Goal: Task Accomplishment & Management: Use online tool/utility

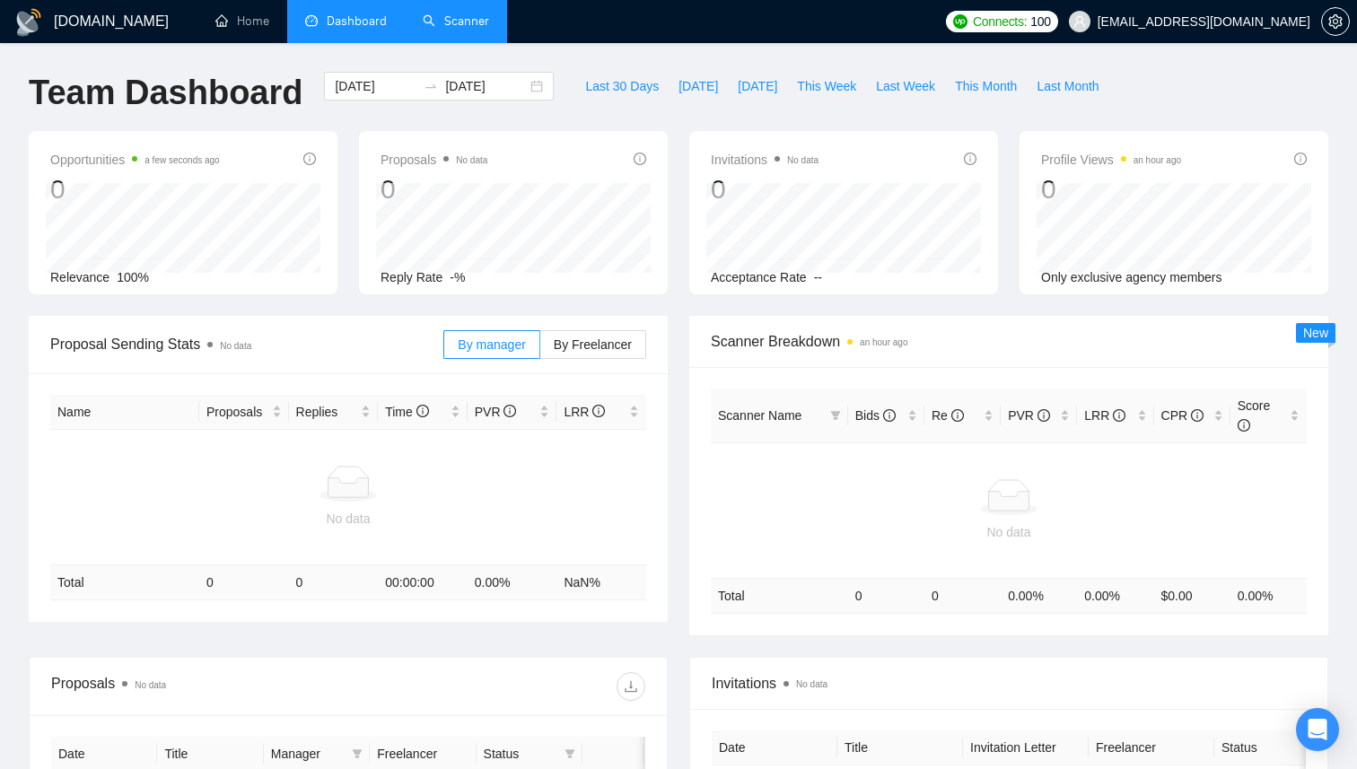
click at [475, 26] on link "Scanner" at bounding box center [456, 20] width 66 height 15
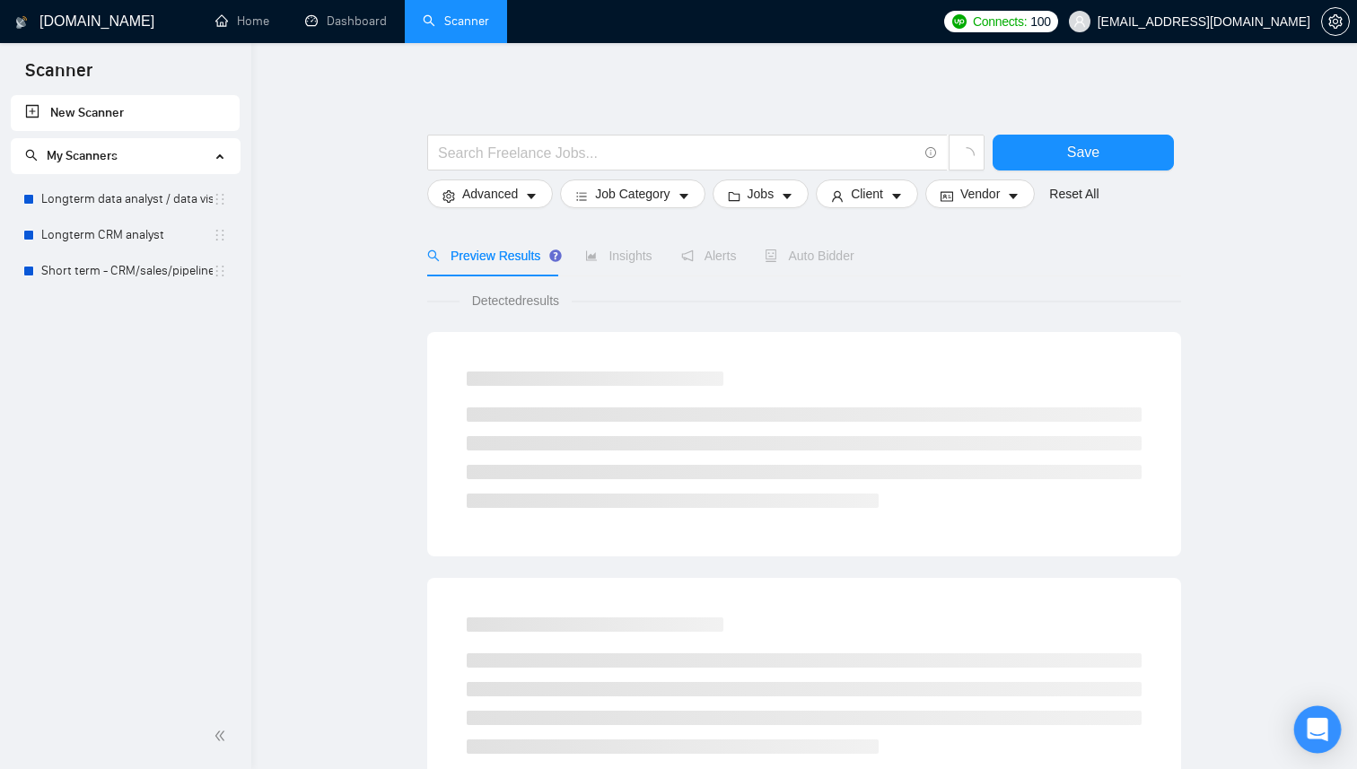
click at [1331, 736] on div "Open Intercom Messenger" at bounding box center [1318, 730] width 48 height 48
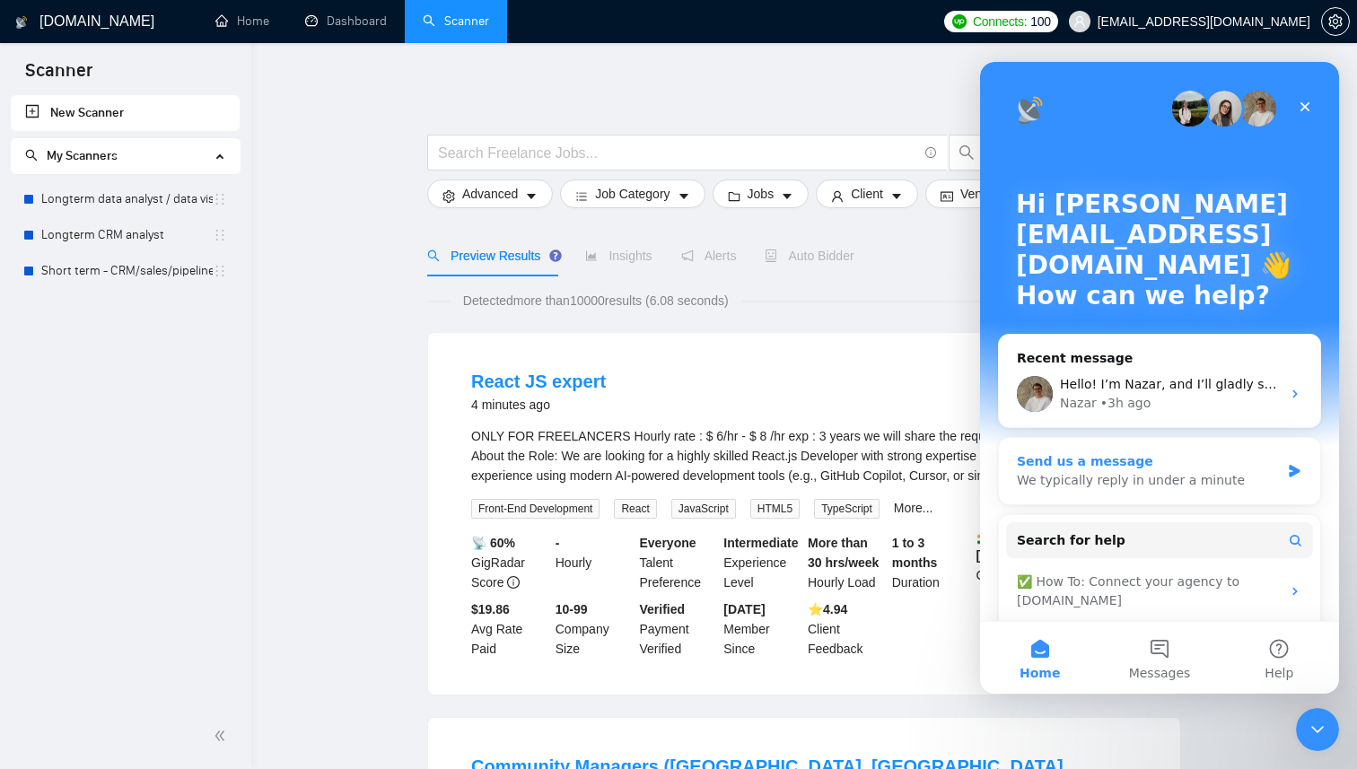
click at [1222, 477] on div "We typically reply in under a minute" at bounding box center [1148, 480] width 263 height 19
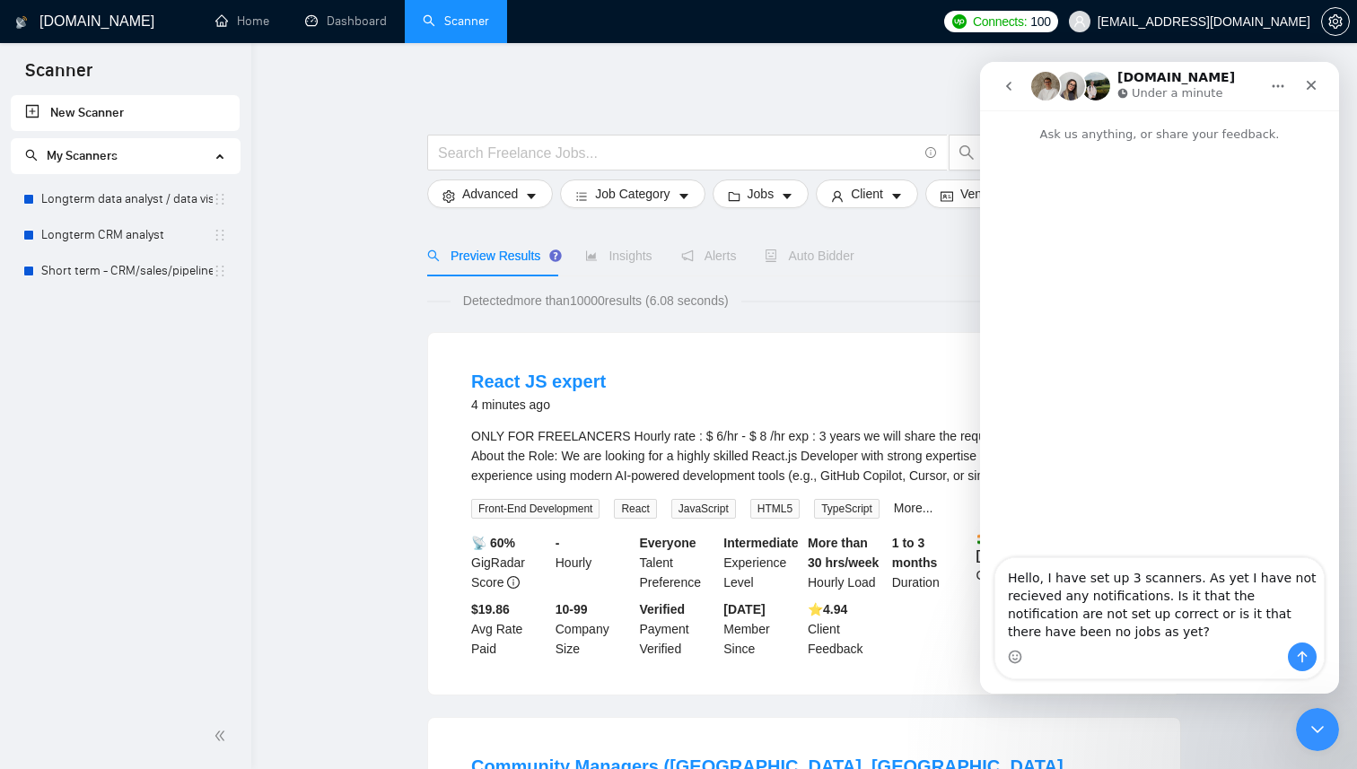
click at [1045, 600] on textarea "Hello, I have set up 3 scanners. As yet I have not recieved any notifications. …" at bounding box center [1159, 600] width 329 height 84
click at [1126, 610] on textarea "Hello, I have set up 3 scanners. As yet I have not received any notifications. …" at bounding box center [1159, 600] width 329 height 84
click at [1128, 574] on textarea "Hello, I have set up 3 scanners. As yet I have not received any notifications. …" at bounding box center [1159, 600] width 329 height 84
type textarea "Hello, I have set up three scanners. As yet I have not received any notificatio…"
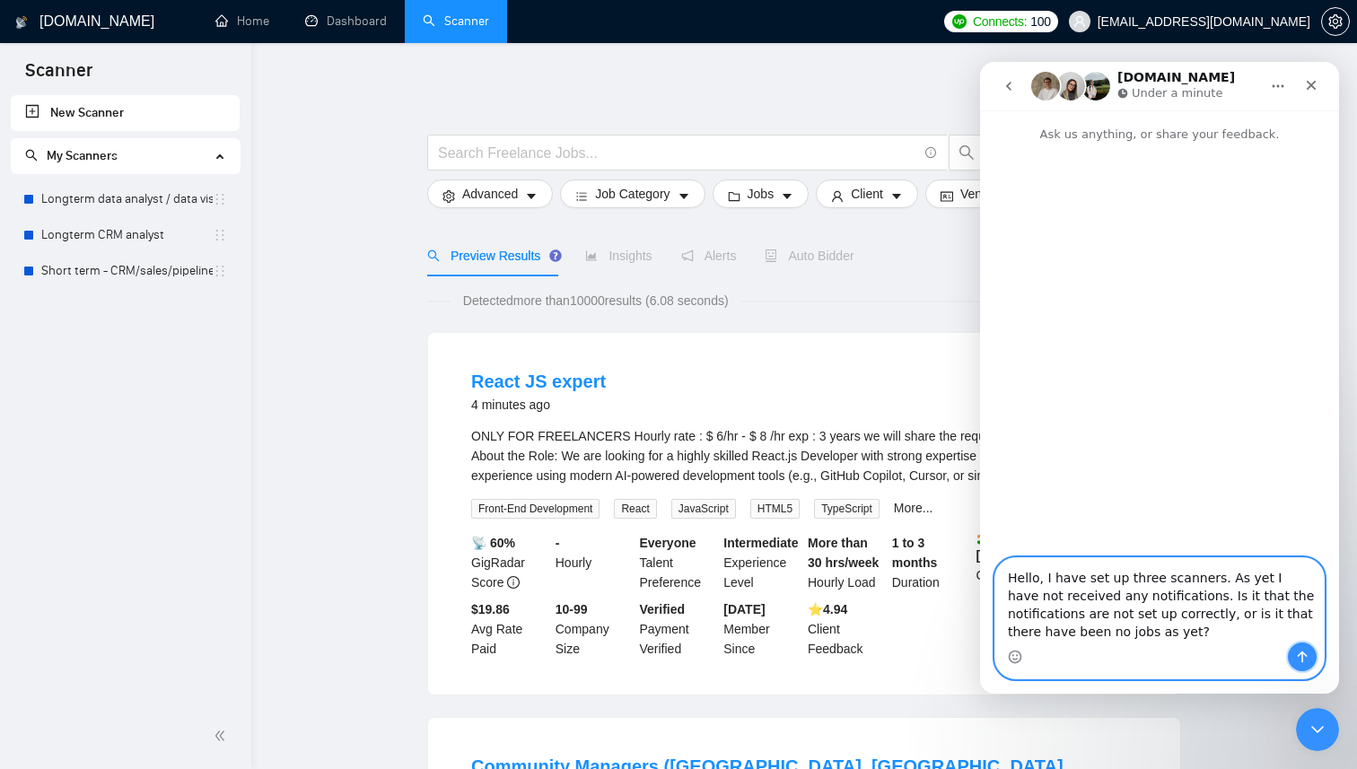
click at [1301, 652] on icon "Send a message…" at bounding box center [1302, 657] width 14 height 14
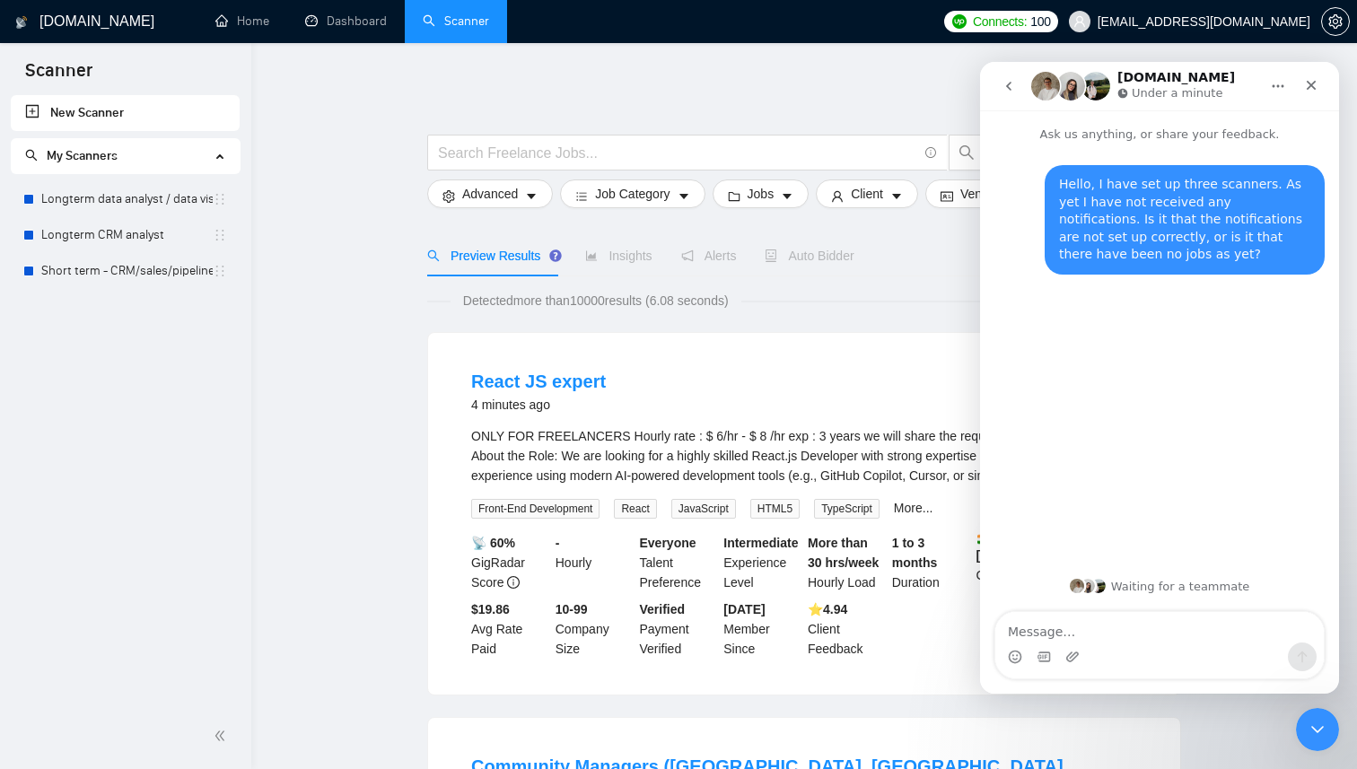
click at [222, 343] on div "New Scanner My Scanners Longterm data analyst / data visual Longterm CRM analys…" at bounding box center [125, 399] width 251 height 609
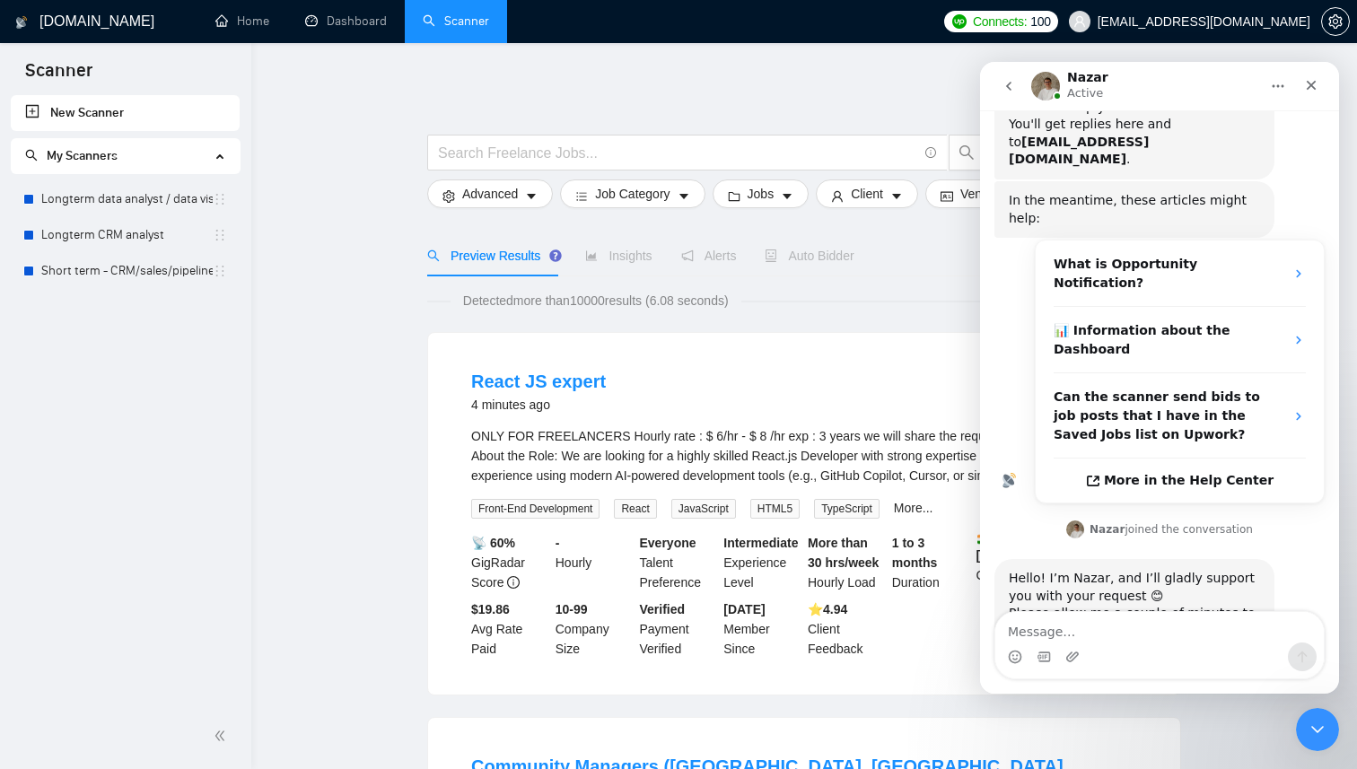
scroll to position [223, 0]
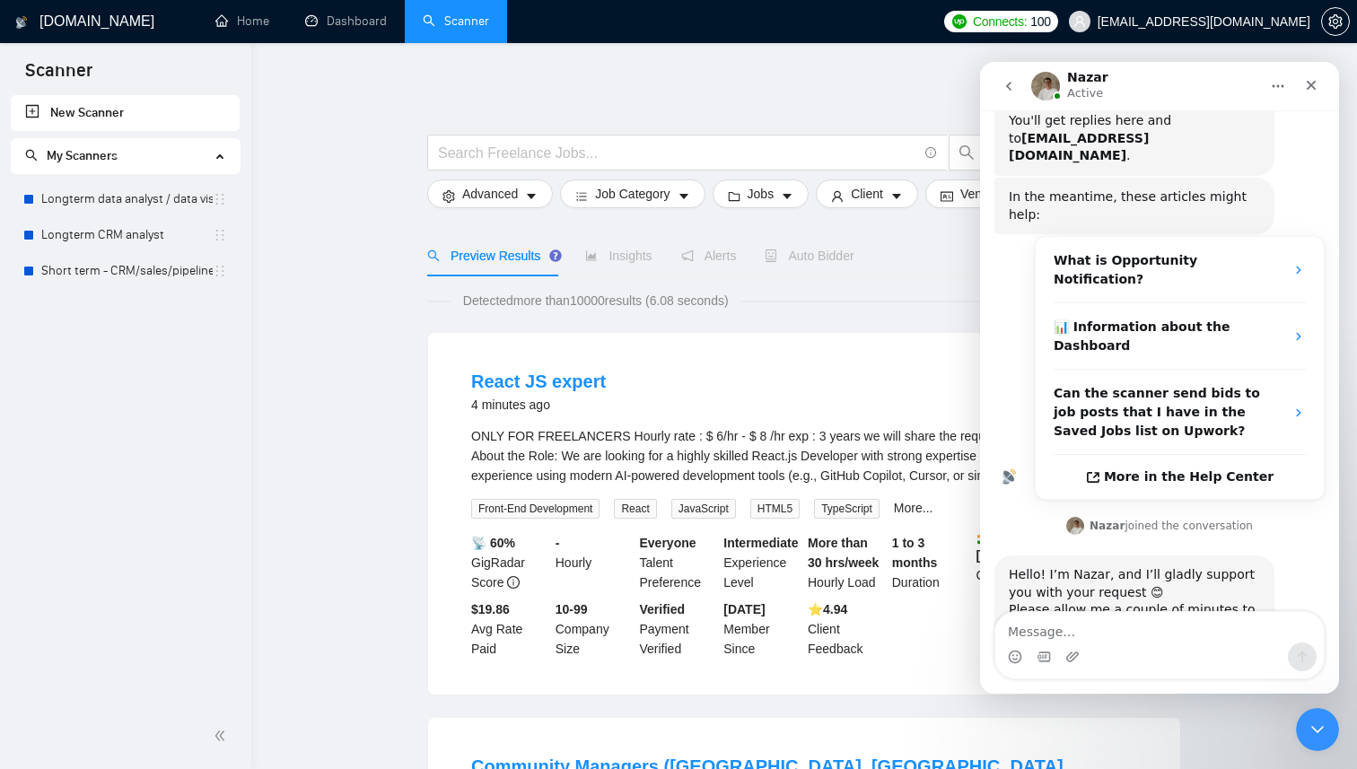
click at [1127, 601] on div "Please allow me a couple of minutes to check everything in detail 🖥️🔍" at bounding box center [1134, 618] width 251 height 35
click at [1083, 645] on div "Intercom messenger" at bounding box center [1159, 657] width 329 height 29
click at [1085, 626] on textarea "Message…" at bounding box center [1159, 627] width 329 height 31
type textarea "t"
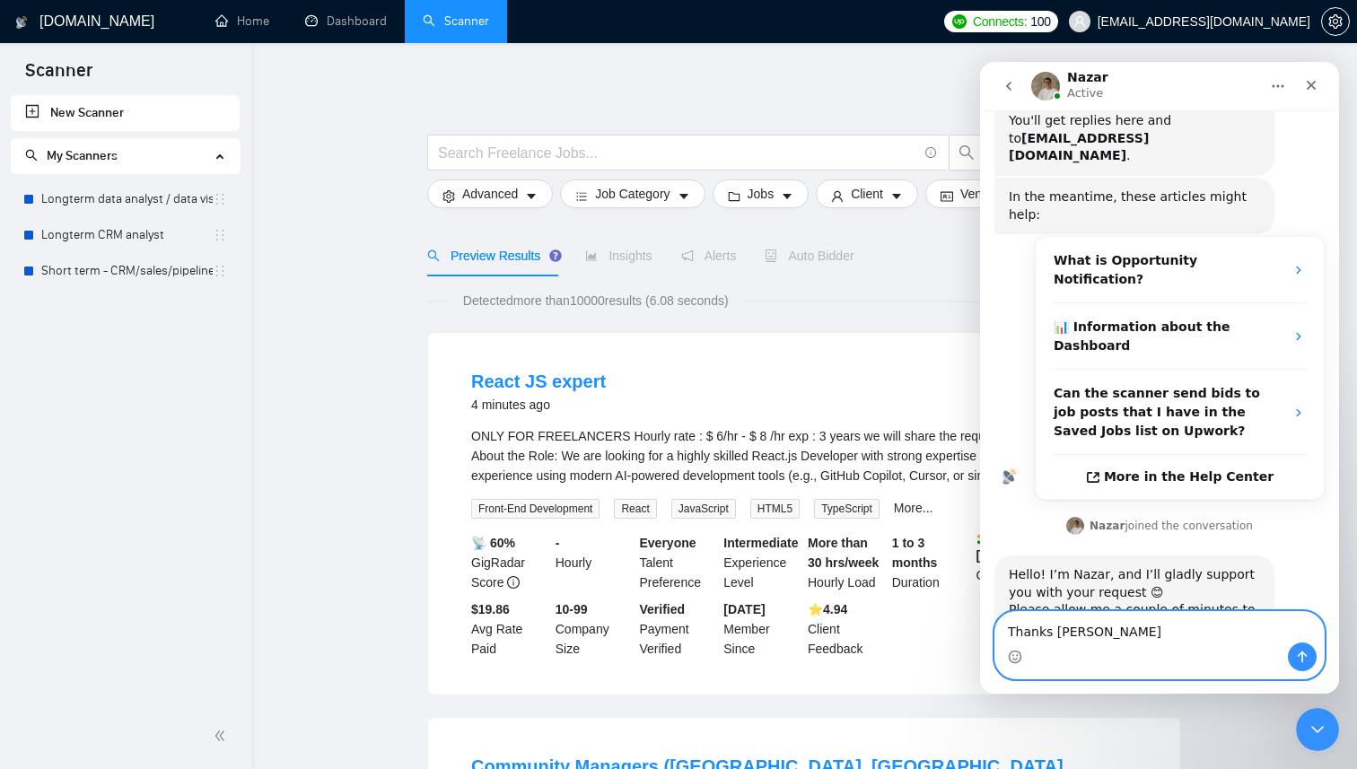
type textarea "Thanks [PERSON_NAME]"
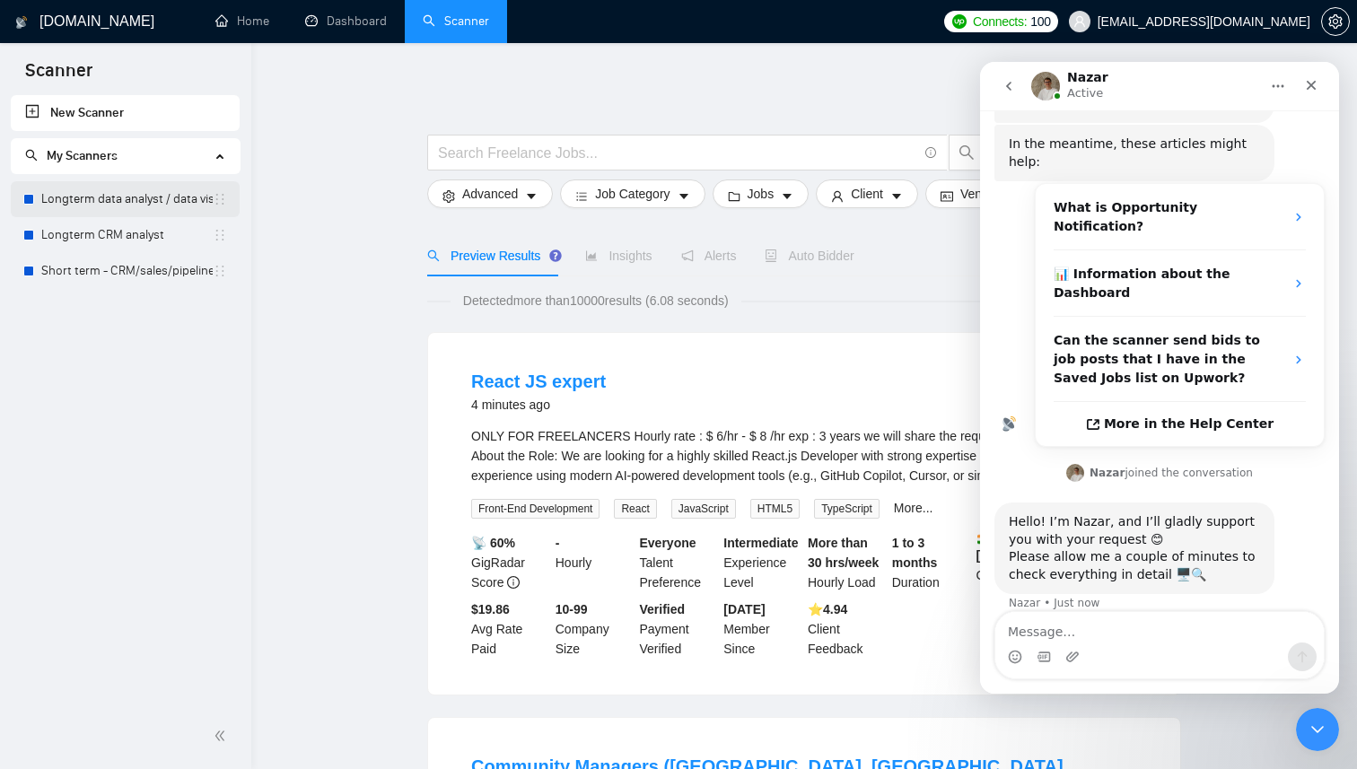
click at [185, 202] on link "Longterm data analyst / data visual" at bounding box center [126, 199] width 171 height 36
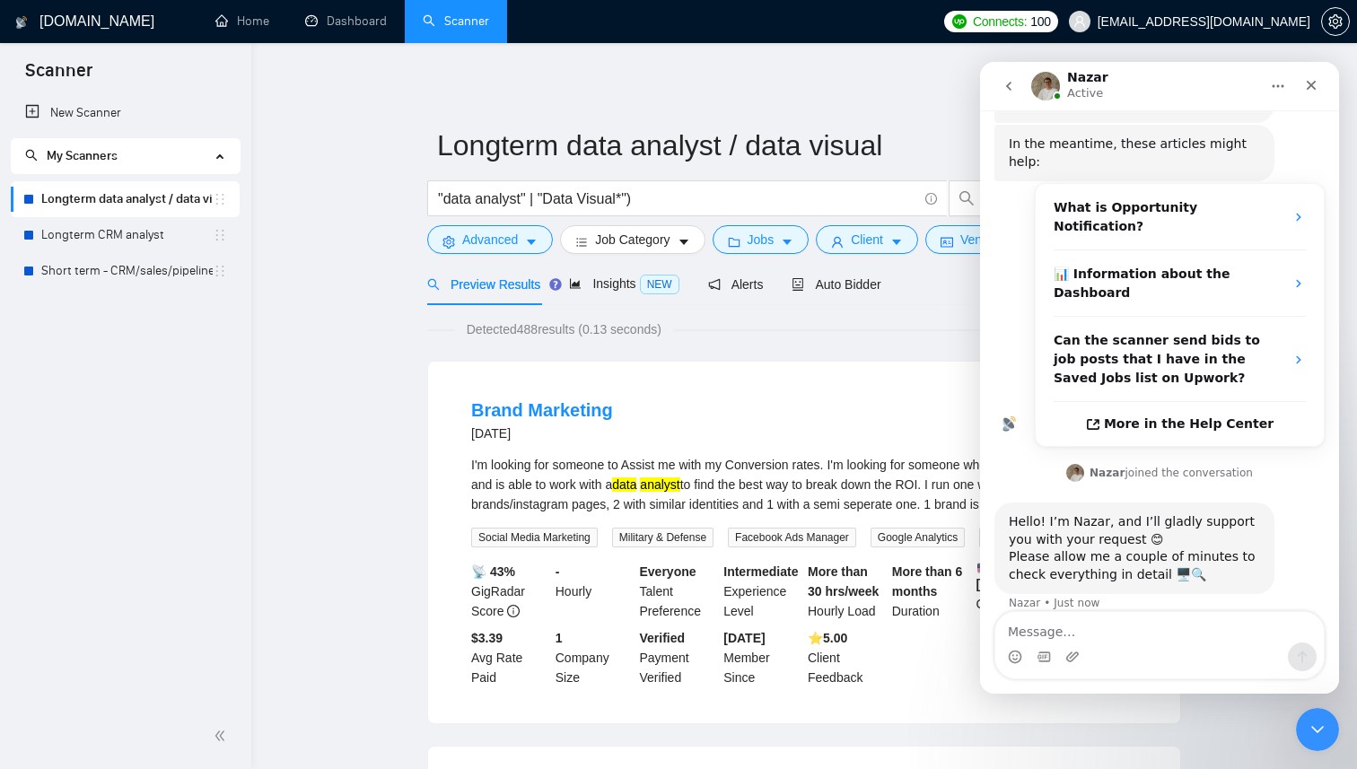
click at [1009, 90] on icon "go back" at bounding box center [1009, 86] width 14 height 14
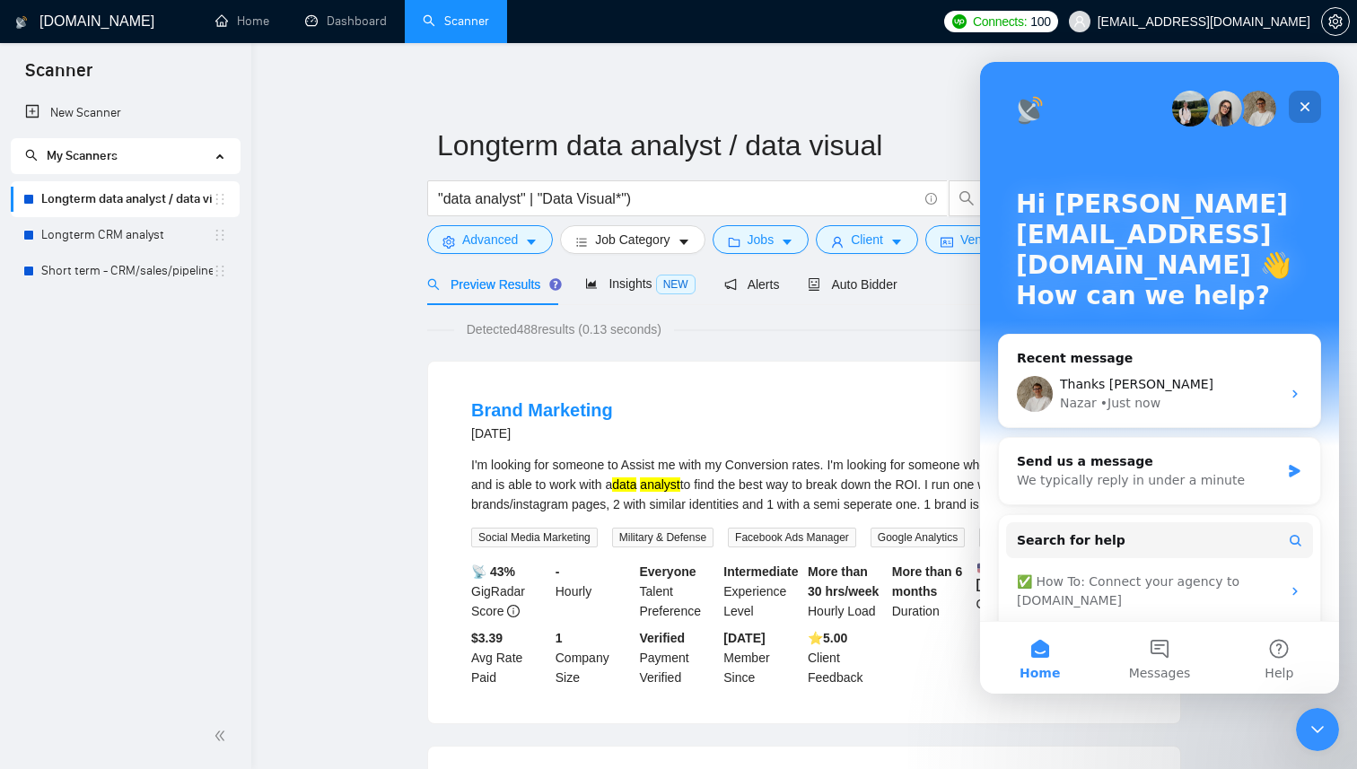
click at [1302, 104] on icon "Close" at bounding box center [1306, 107] width 10 height 10
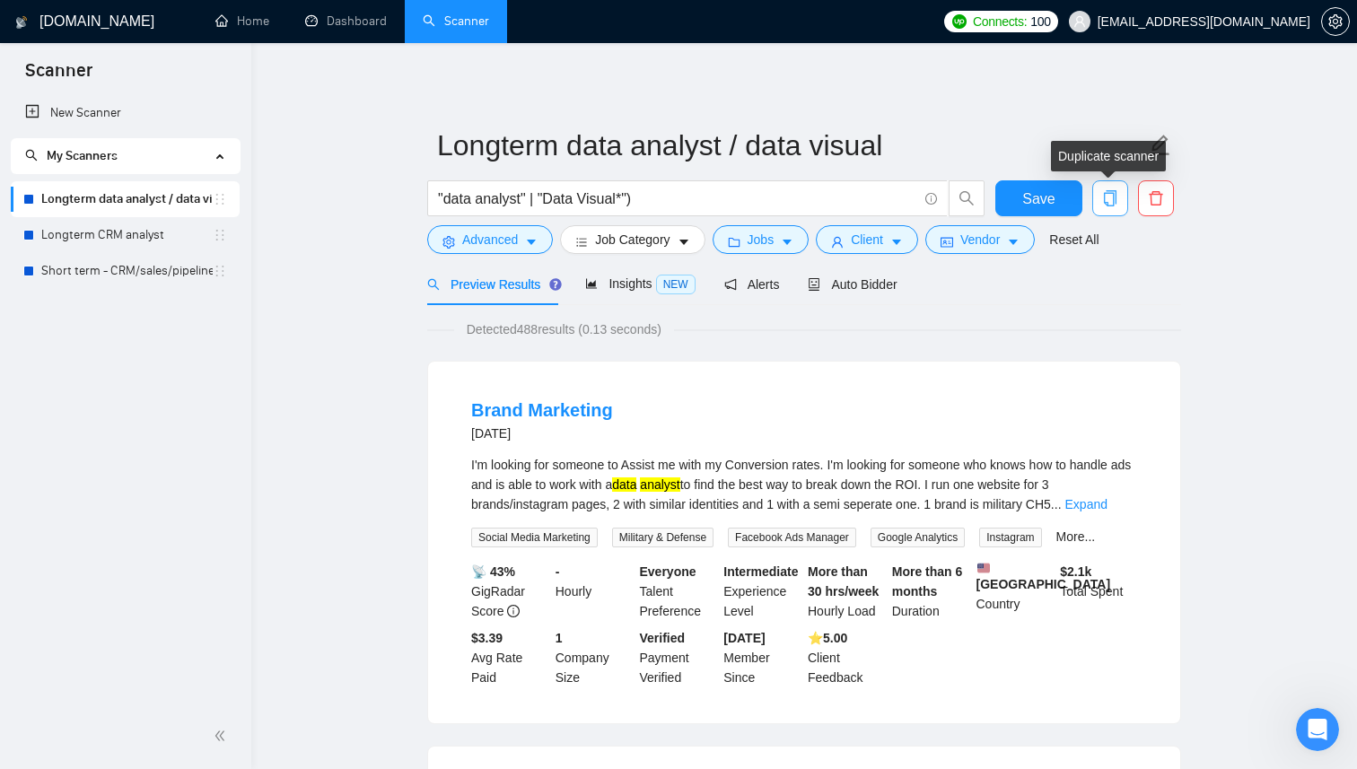
click at [1113, 205] on icon "copy" at bounding box center [1110, 198] width 13 height 16
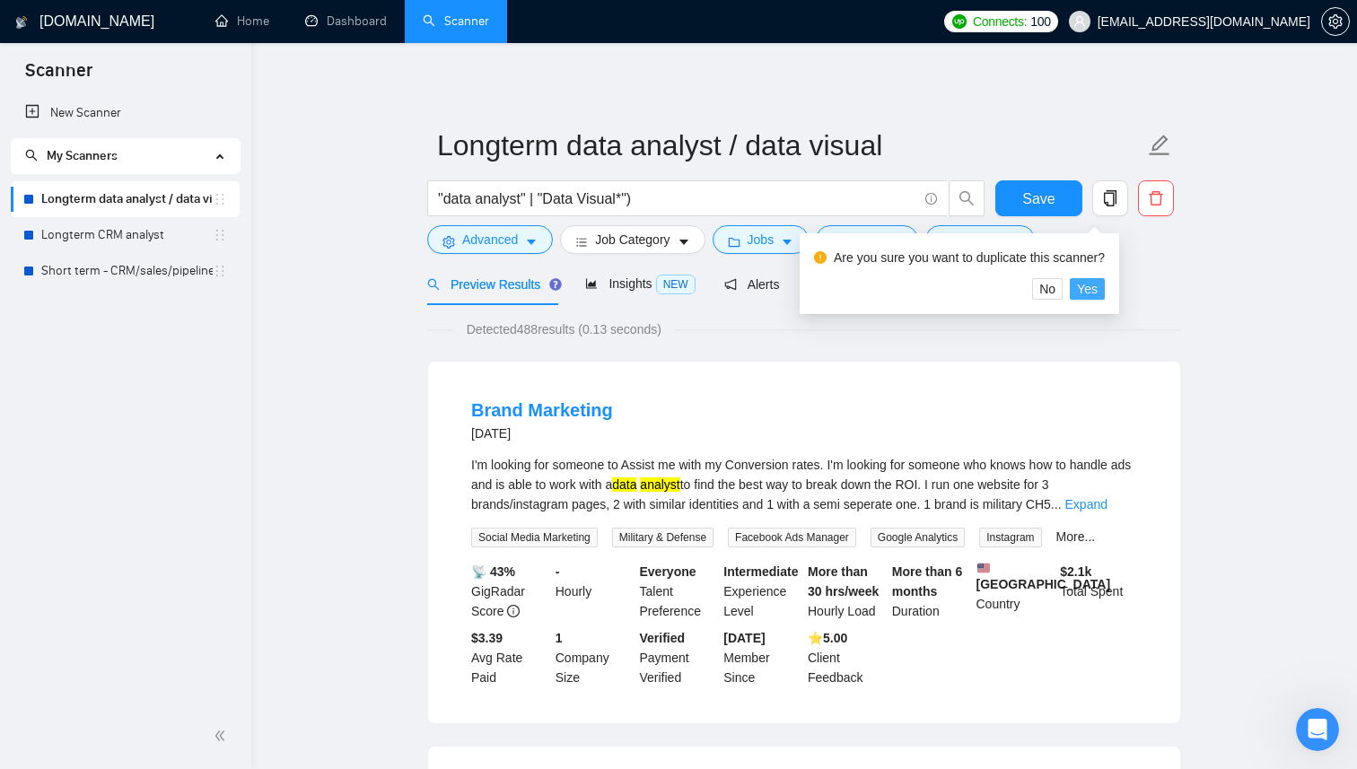
click at [1091, 291] on span "Yes" at bounding box center [1087, 289] width 21 height 20
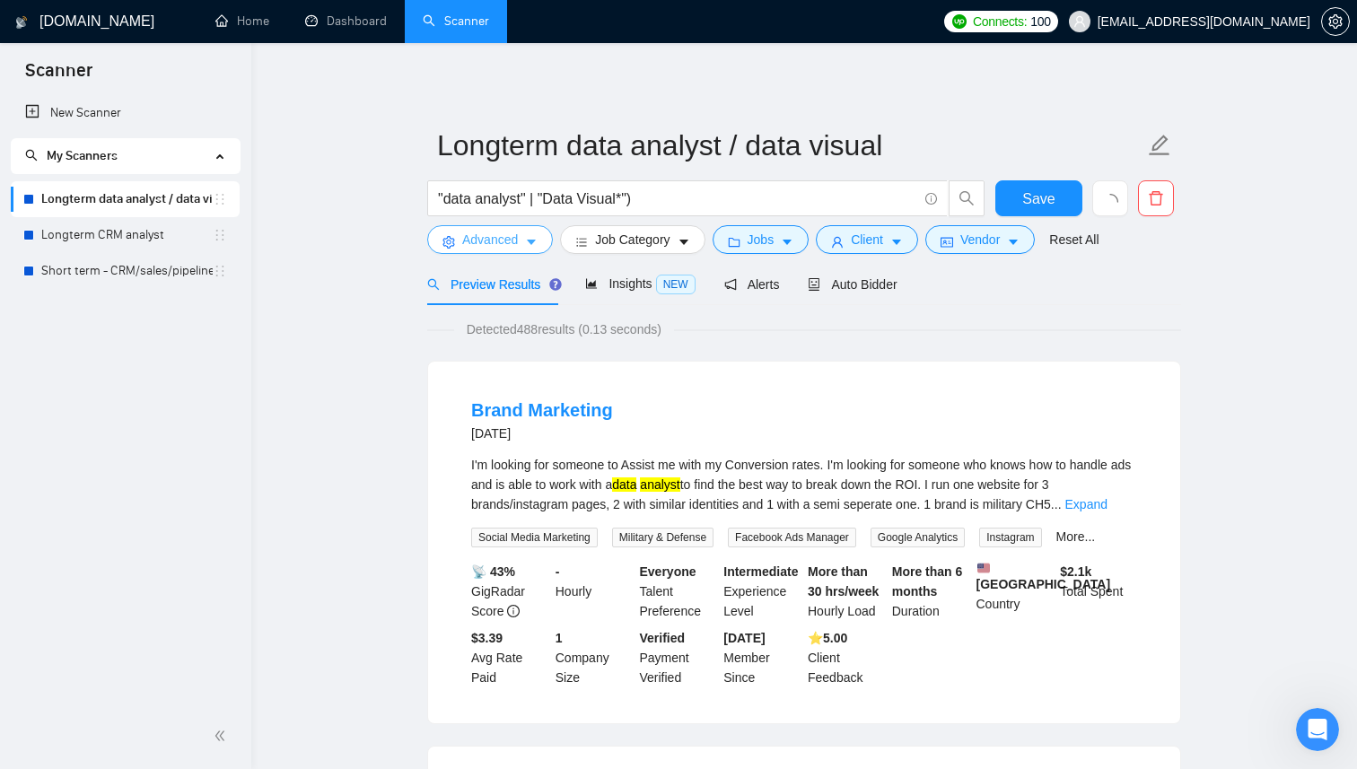
click at [512, 241] on span "Advanced" at bounding box center [490, 240] width 56 height 20
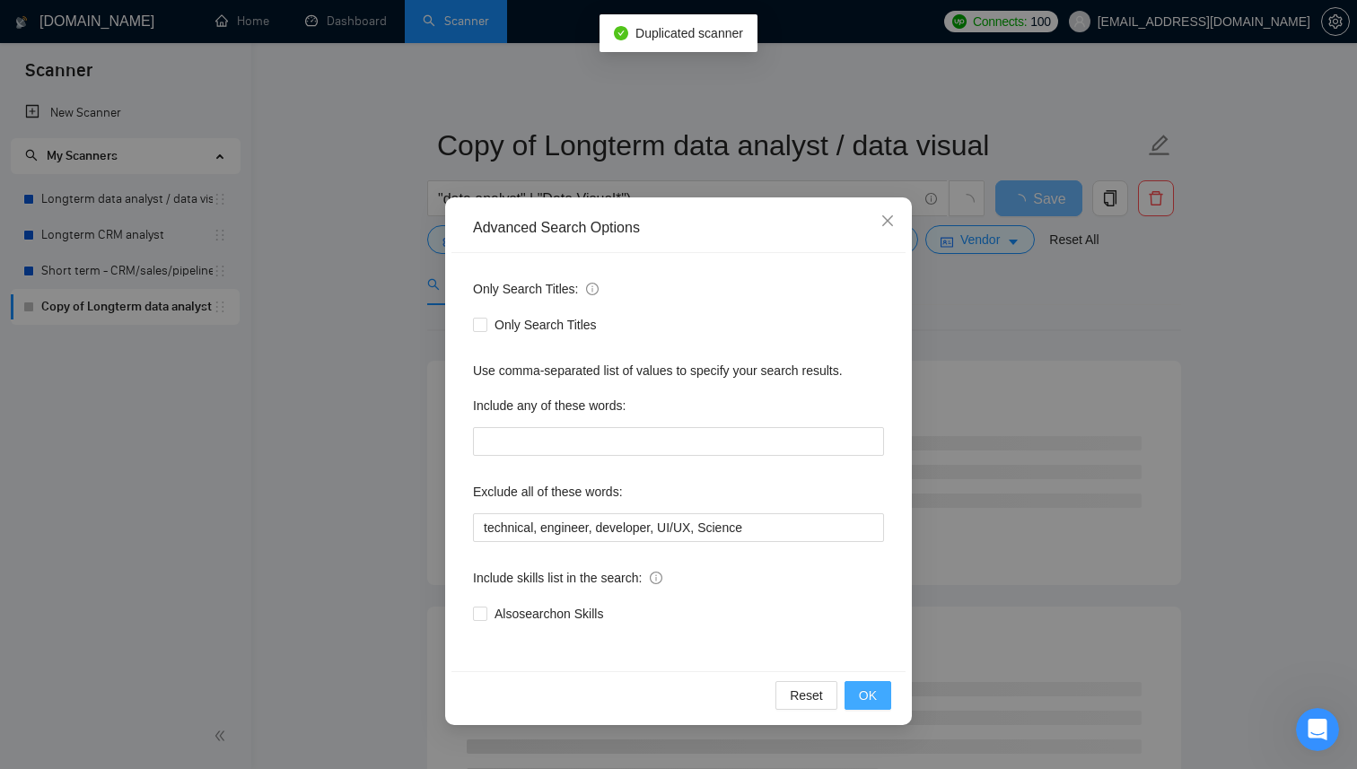
click at [879, 696] on button "OK" at bounding box center [868, 695] width 47 height 29
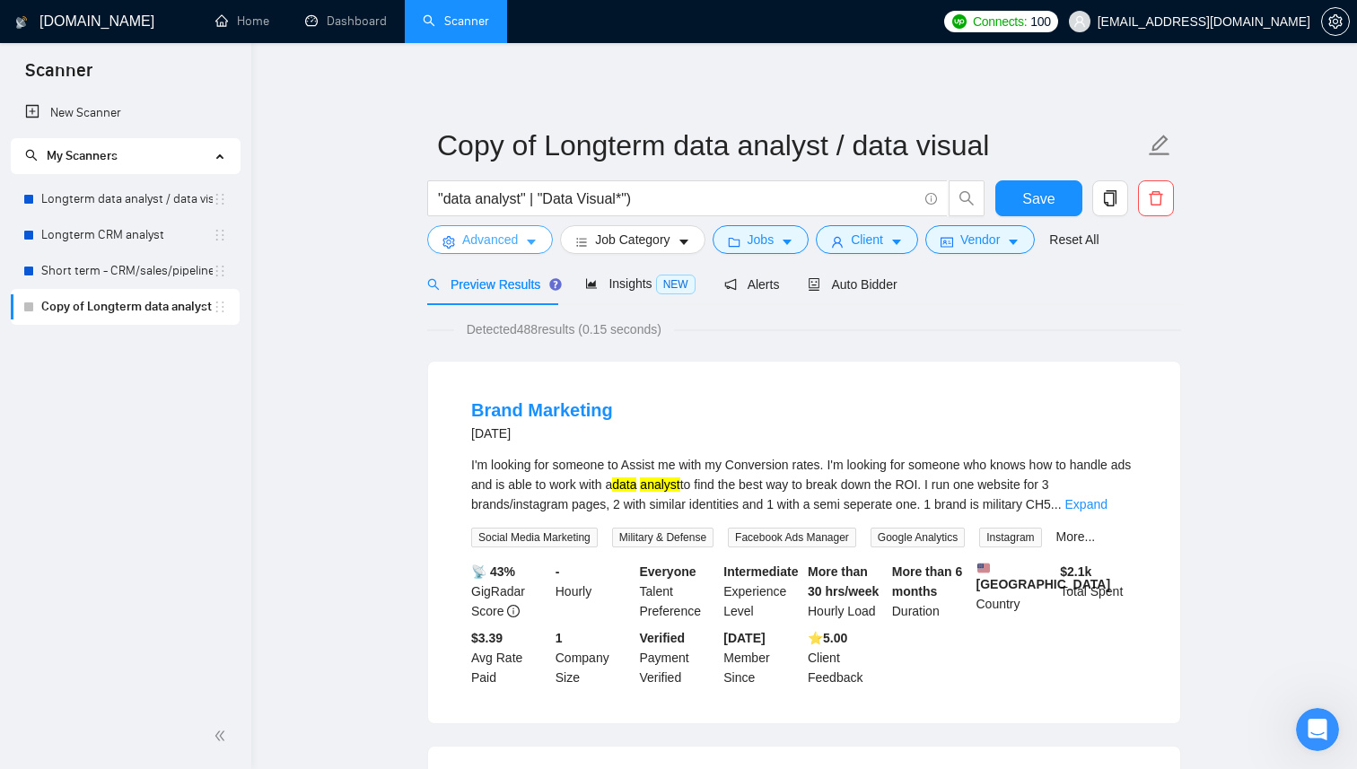
click at [512, 246] on span "Advanced" at bounding box center [490, 240] width 56 height 20
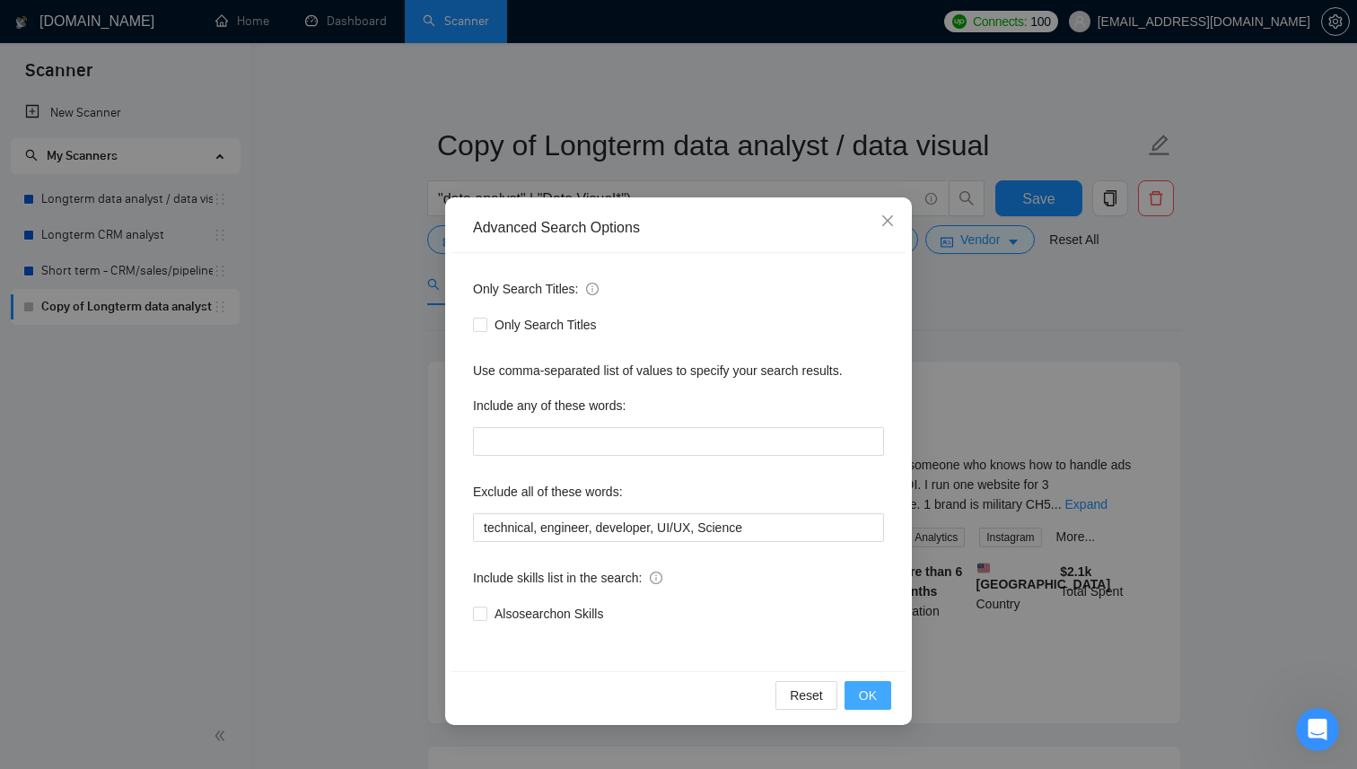
click at [880, 705] on button "OK" at bounding box center [868, 695] width 47 height 29
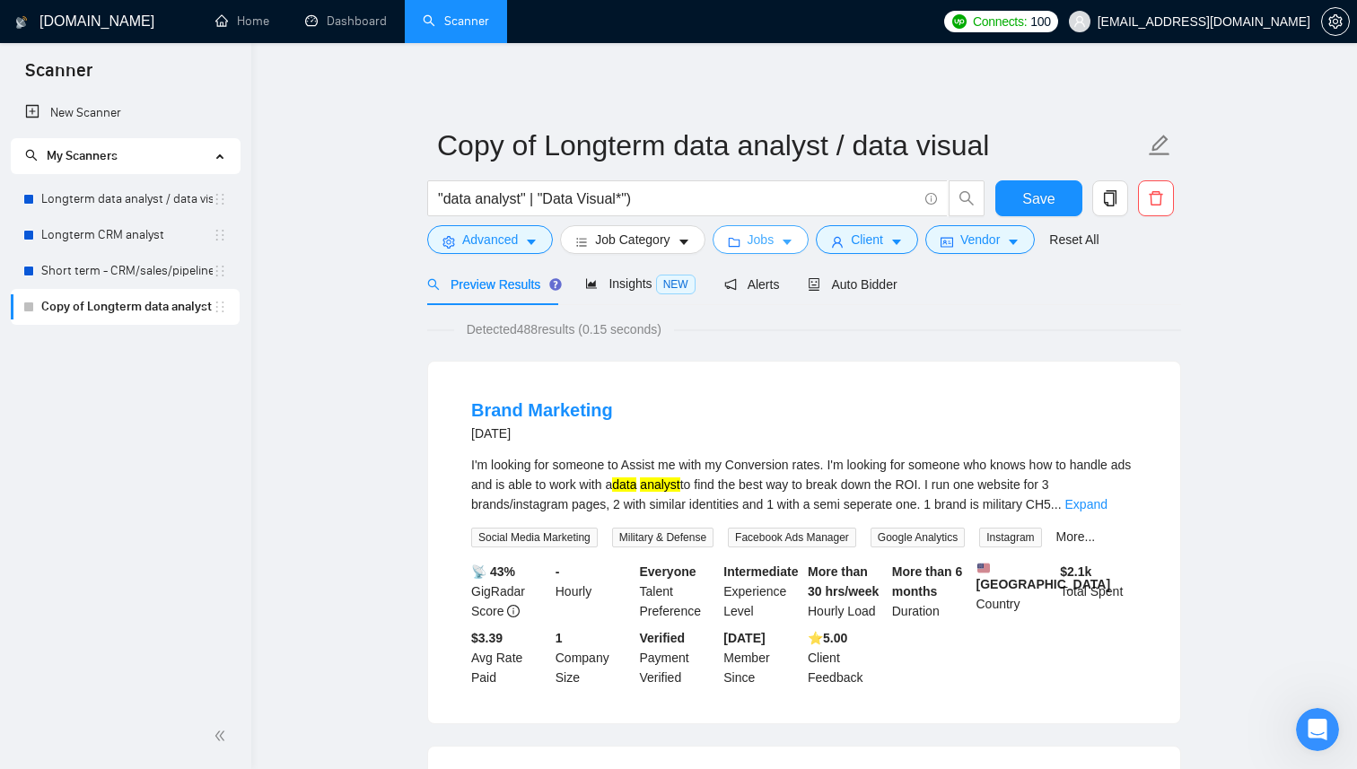
click at [781, 235] on button "Jobs" at bounding box center [761, 239] width 97 height 29
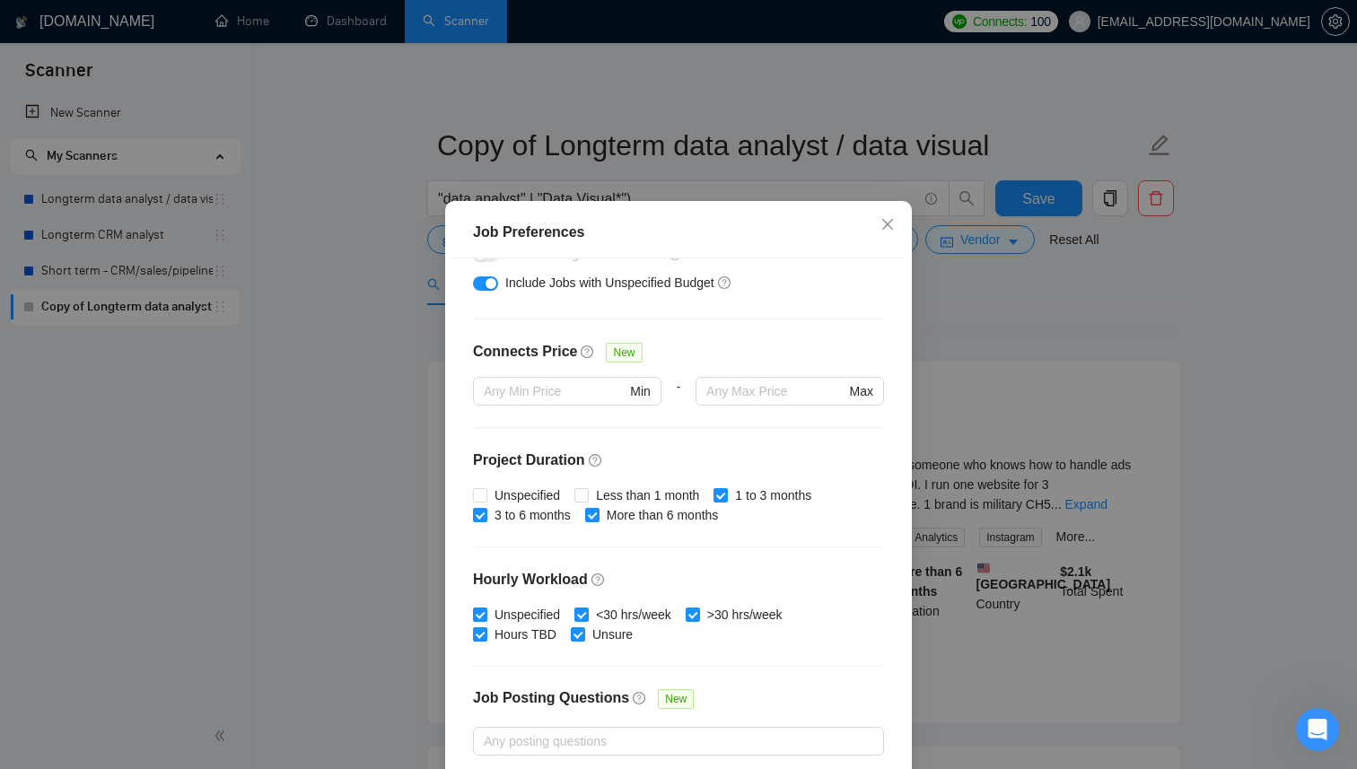
scroll to position [365, 0]
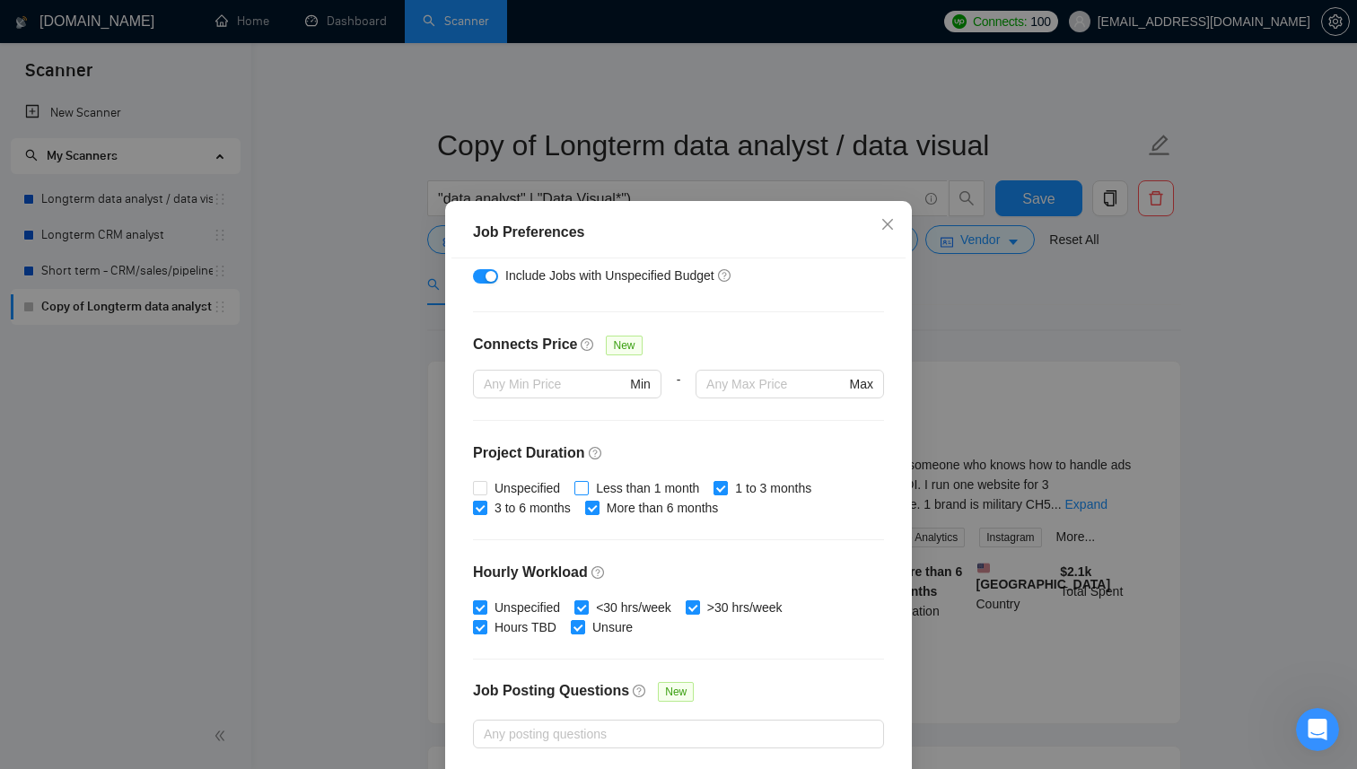
click at [587, 493] on input "Less than 1 month" at bounding box center [580, 487] width 13 height 13
checkbox input "true"
drag, startPoint x: 723, startPoint y: 482, endPoint x: 721, endPoint y: 492, distance: 10.2
click at [723, 482] on input "1 to 3 months" at bounding box center [720, 487] width 13 height 13
checkbox input "false"
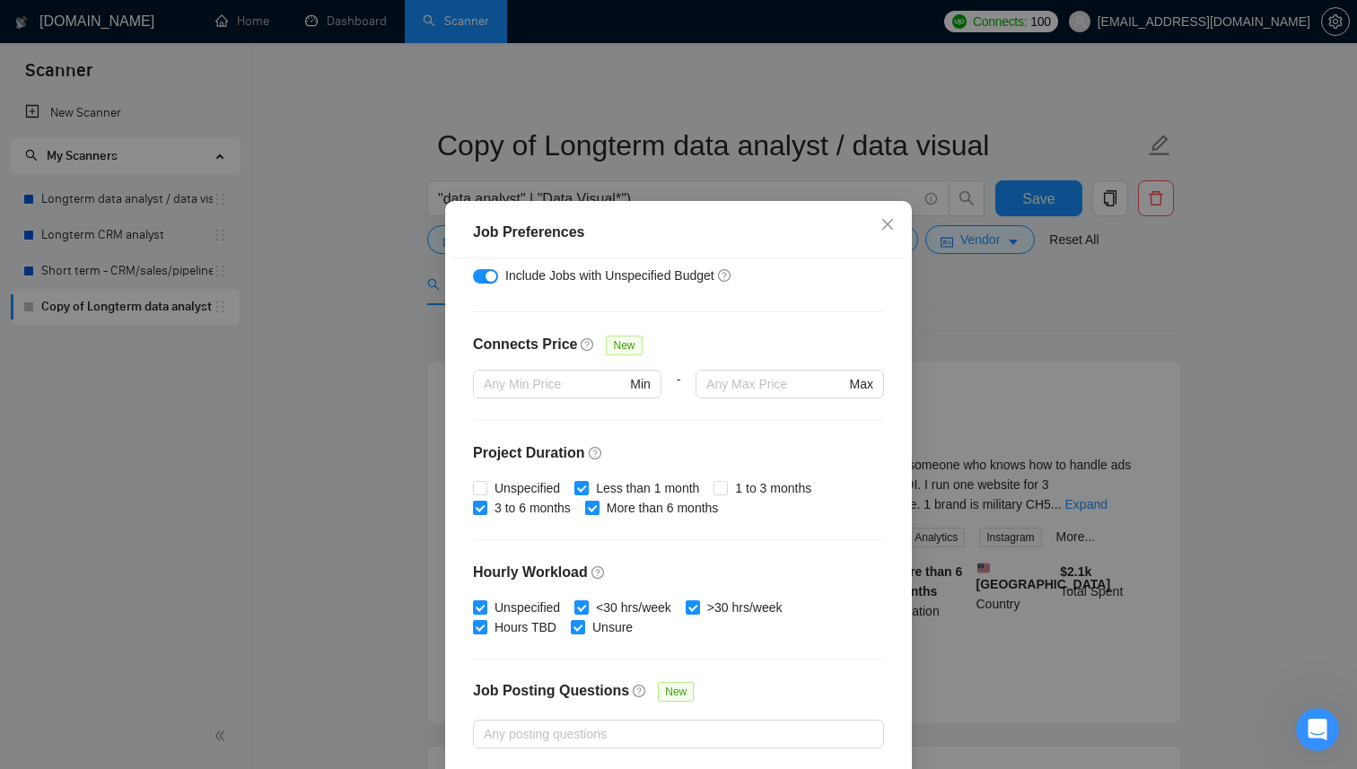
click at [598, 509] on input "More than 6 months" at bounding box center [591, 507] width 13 height 13
checkbox input "false"
click at [484, 506] on input "3 to 6 months" at bounding box center [479, 507] width 13 height 13
checkbox input "false"
click at [483, 495] on span at bounding box center [480, 488] width 14 height 14
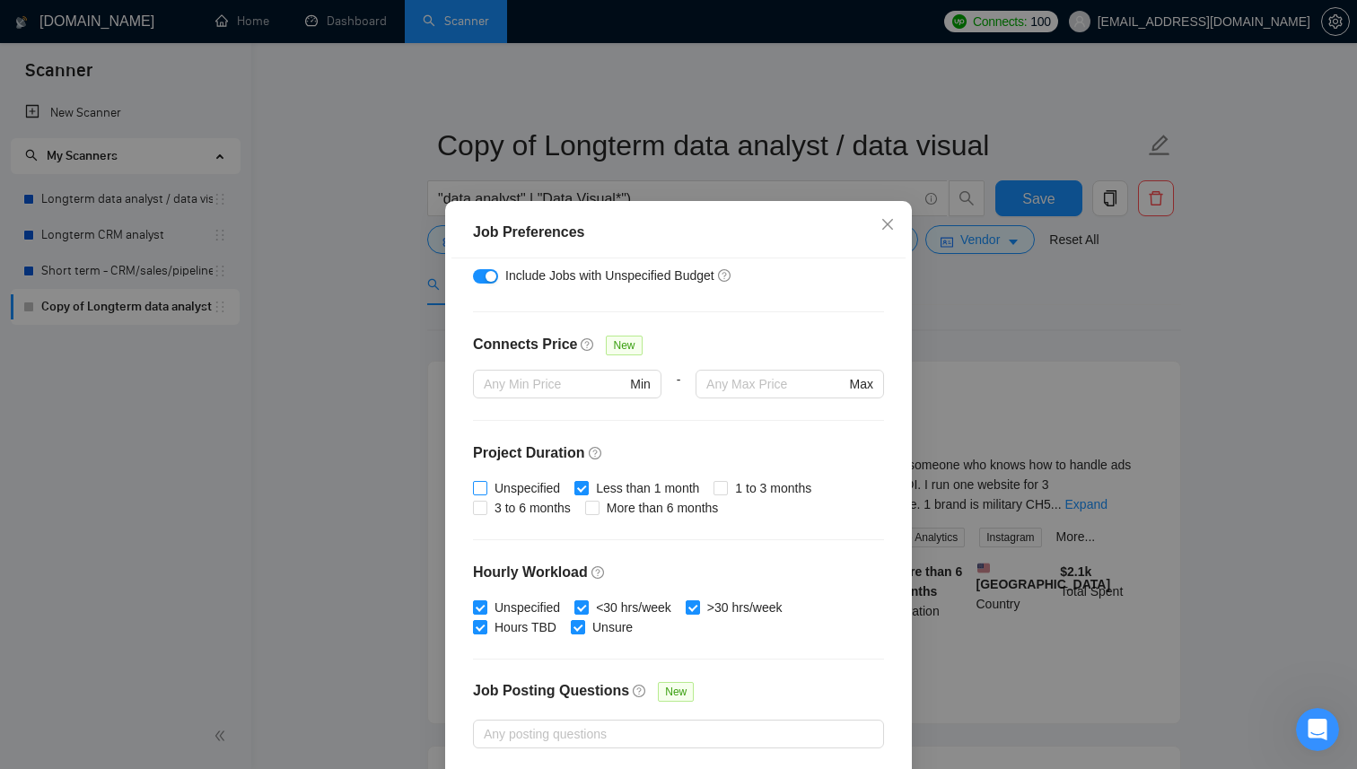
click at [483, 494] on input "Unspecified" at bounding box center [479, 487] width 13 height 13
checkbox input "true"
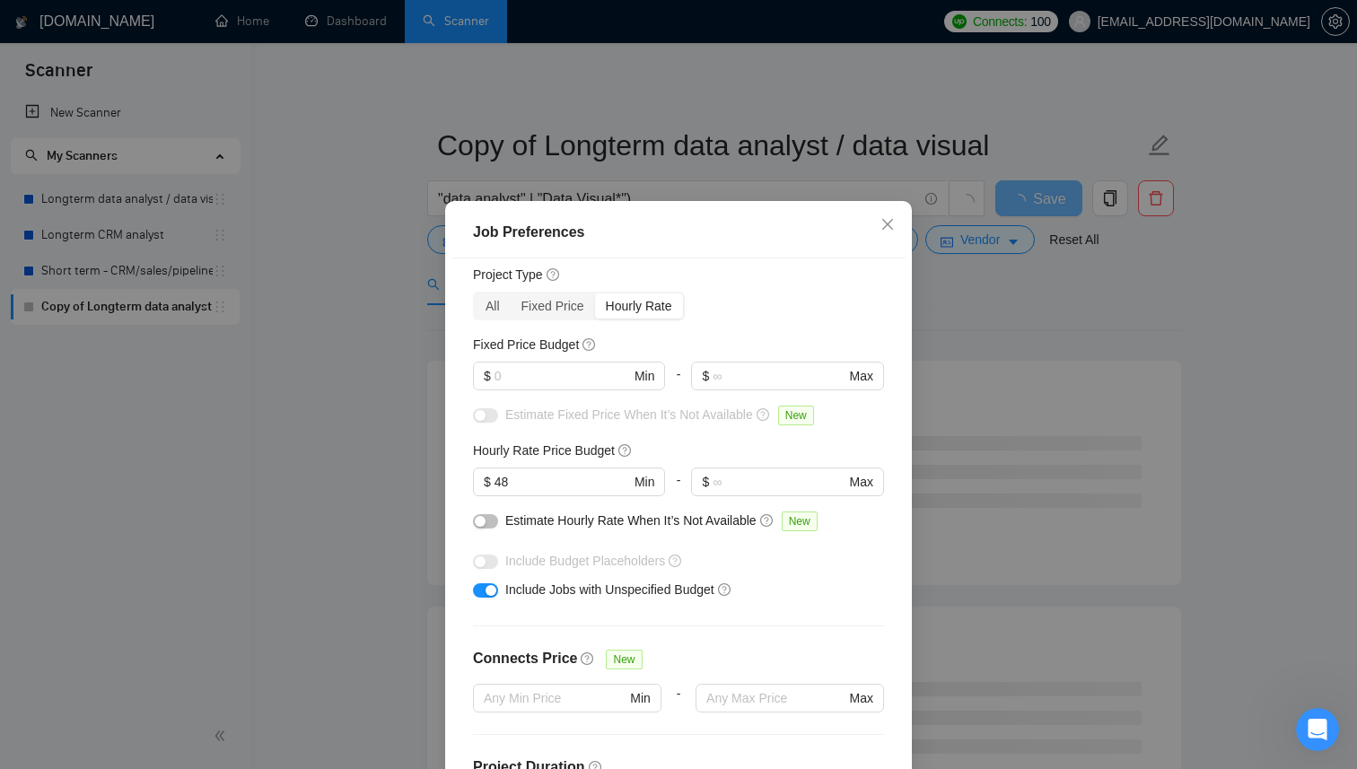
scroll to position [0, 0]
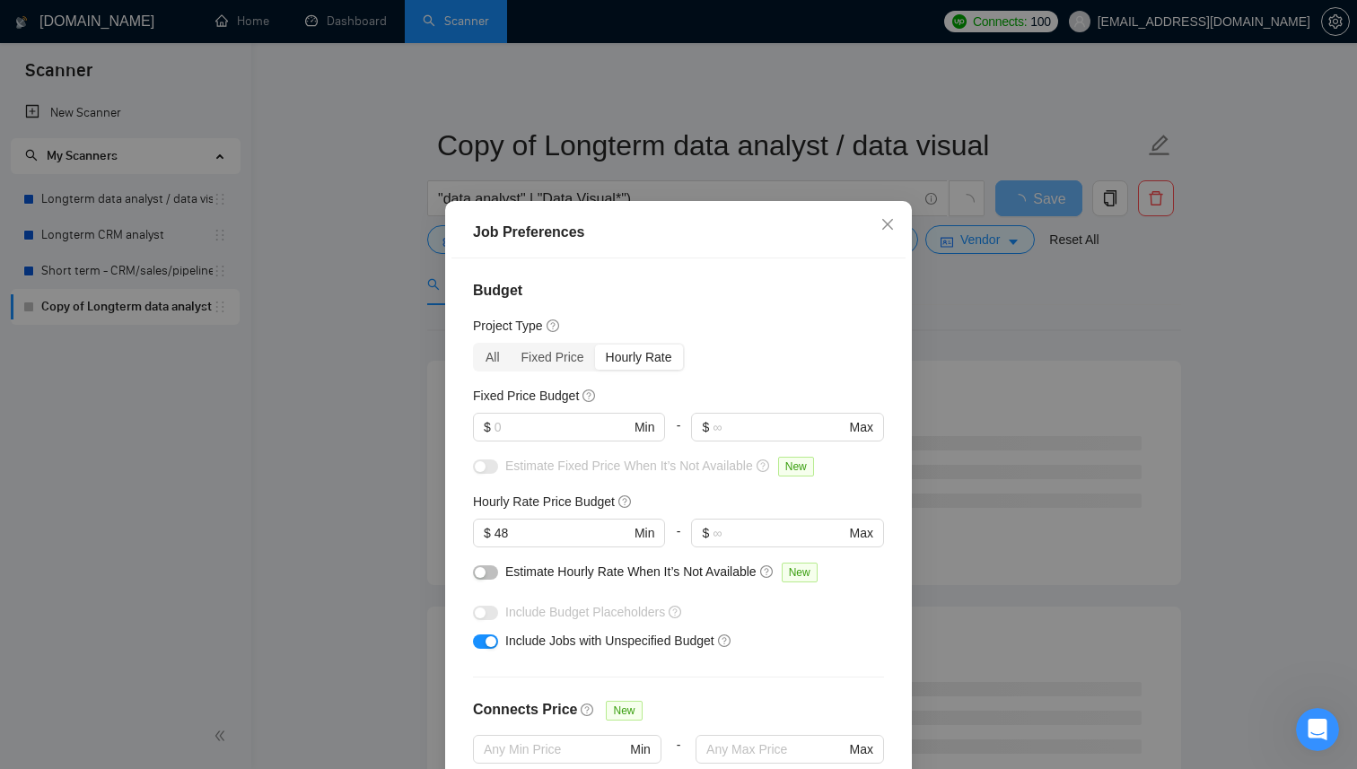
click at [989, 341] on div "Job Preferences Budget Project Type All Fixed Price Hourly Rate Fixed Price Bud…" at bounding box center [678, 384] width 1357 height 769
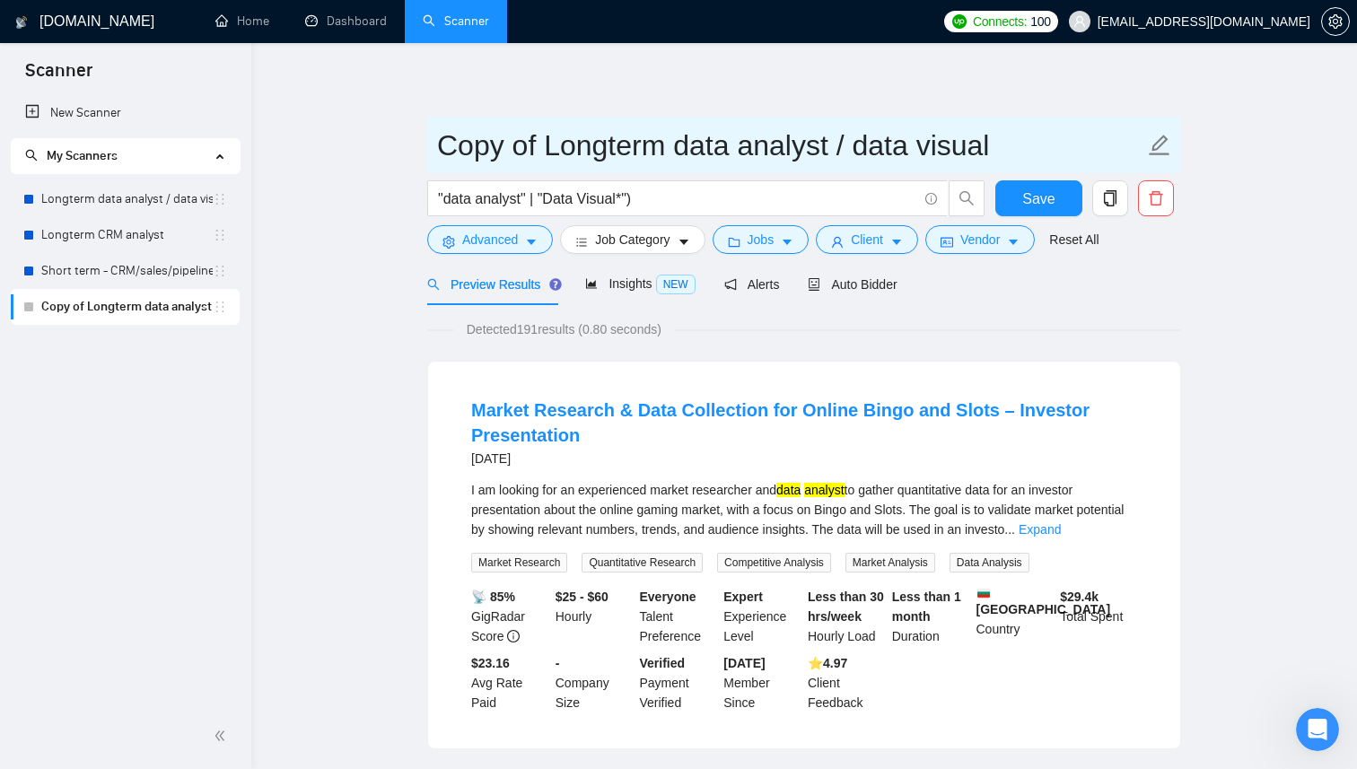
click at [657, 145] on input "Copy of Longterm data analyst / data visual" at bounding box center [790, 145] width 707 height 45
drag, startPoint x: 662, startPoint y: 144, endPoint x: 353, endPoint y: 145, distance: 309.7
type input "Short term data analyst / data visual"
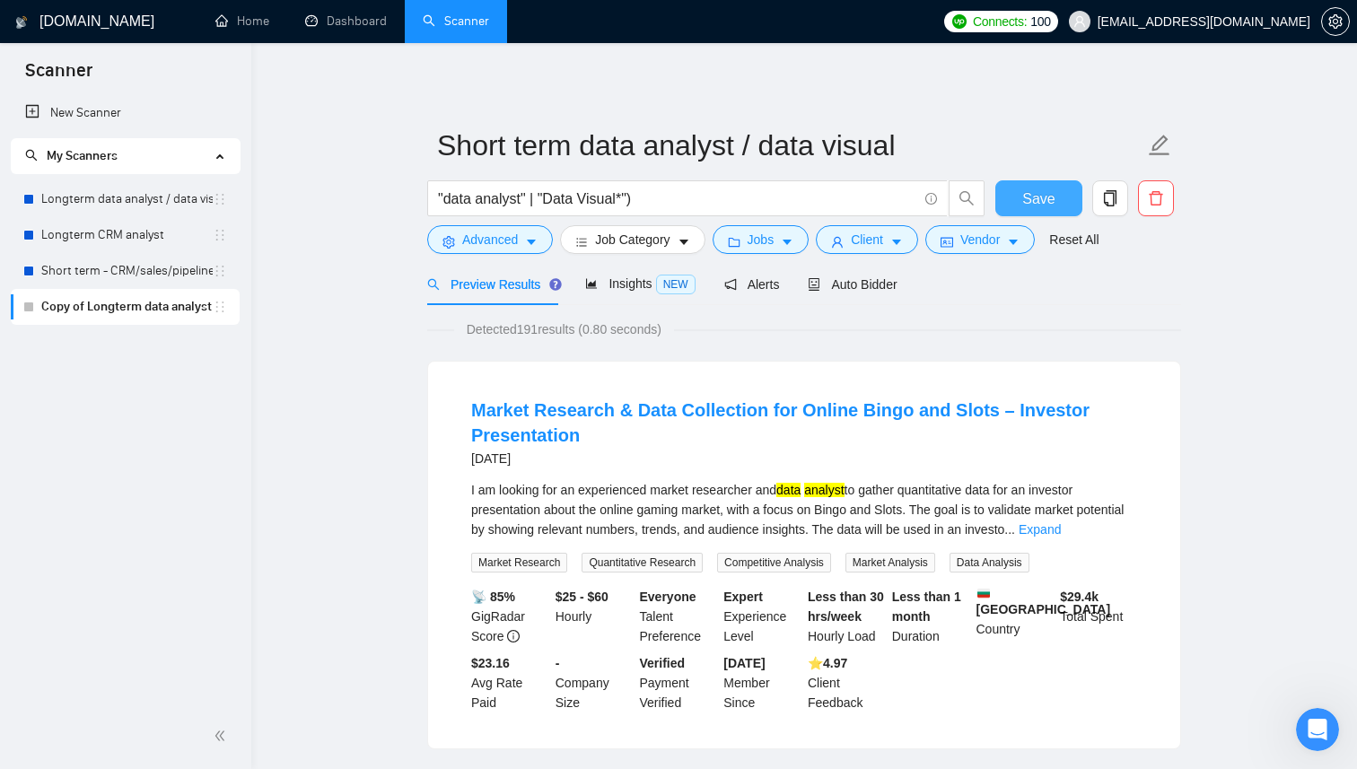
click at [1058, 197] on button "Save" at bounding box center [1038, 198] width 87 height 36
click at [764, 286] on span "Alerts" at bounding box center [752, 284] width 56 height 14
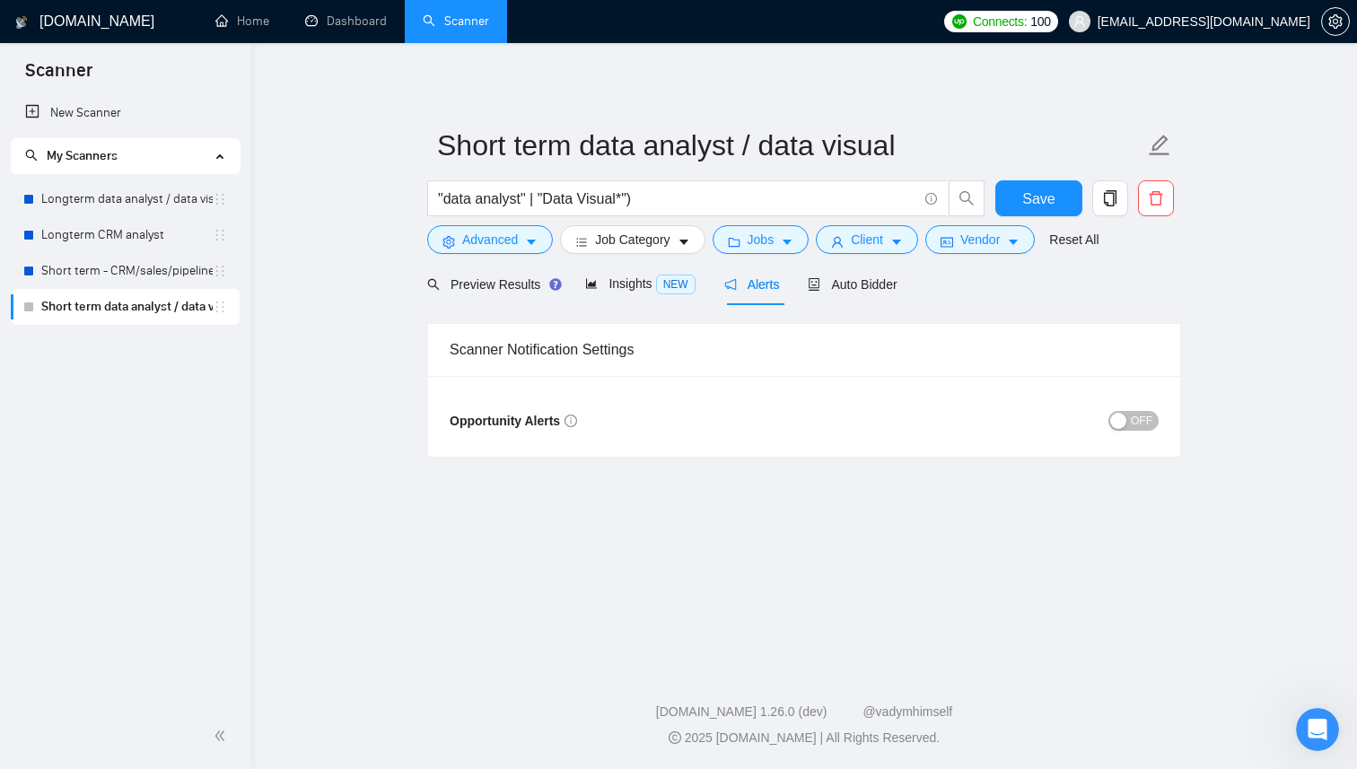
click at [1125, 426] on div "button" at bounding box center [1118, 421] width 16 height 16
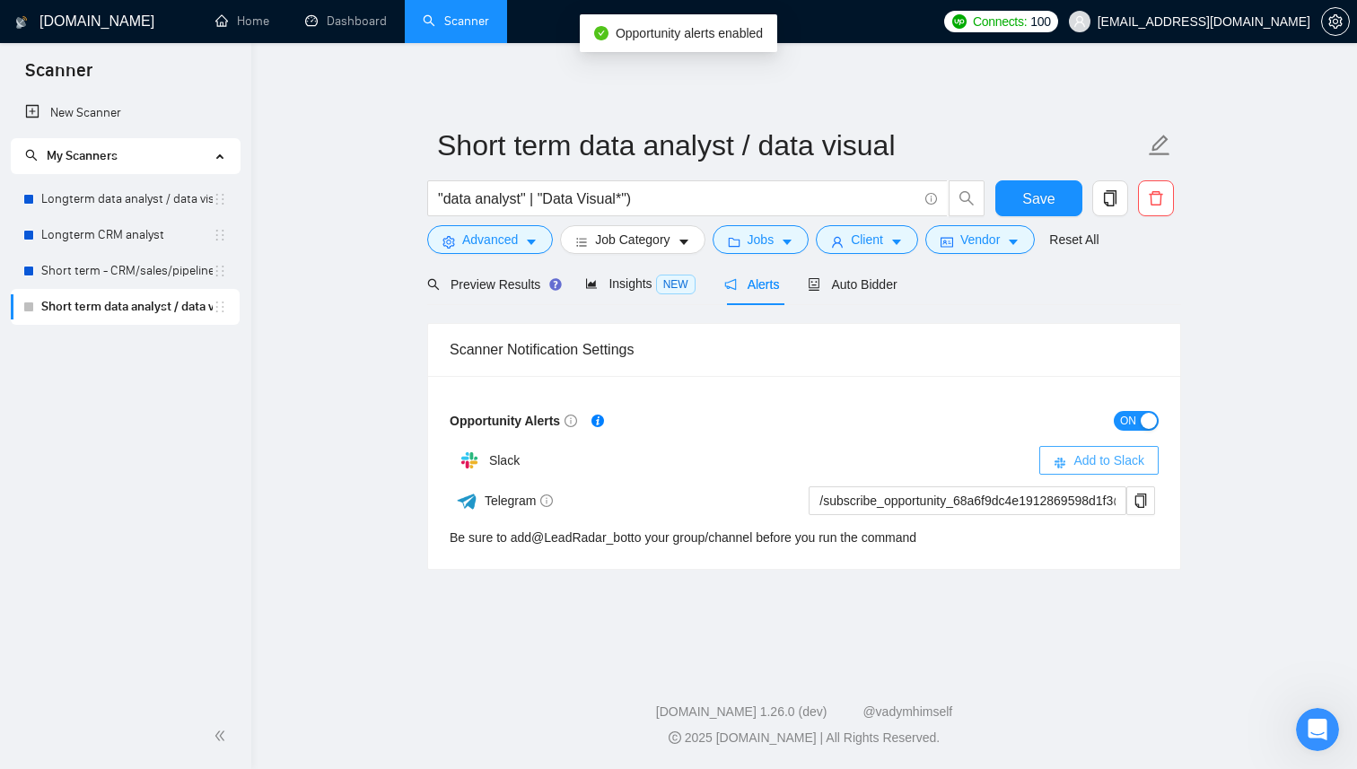
click at [1143, 463] on span "Add to Slack" at bounding box center [1108, 461] width 71 height 20
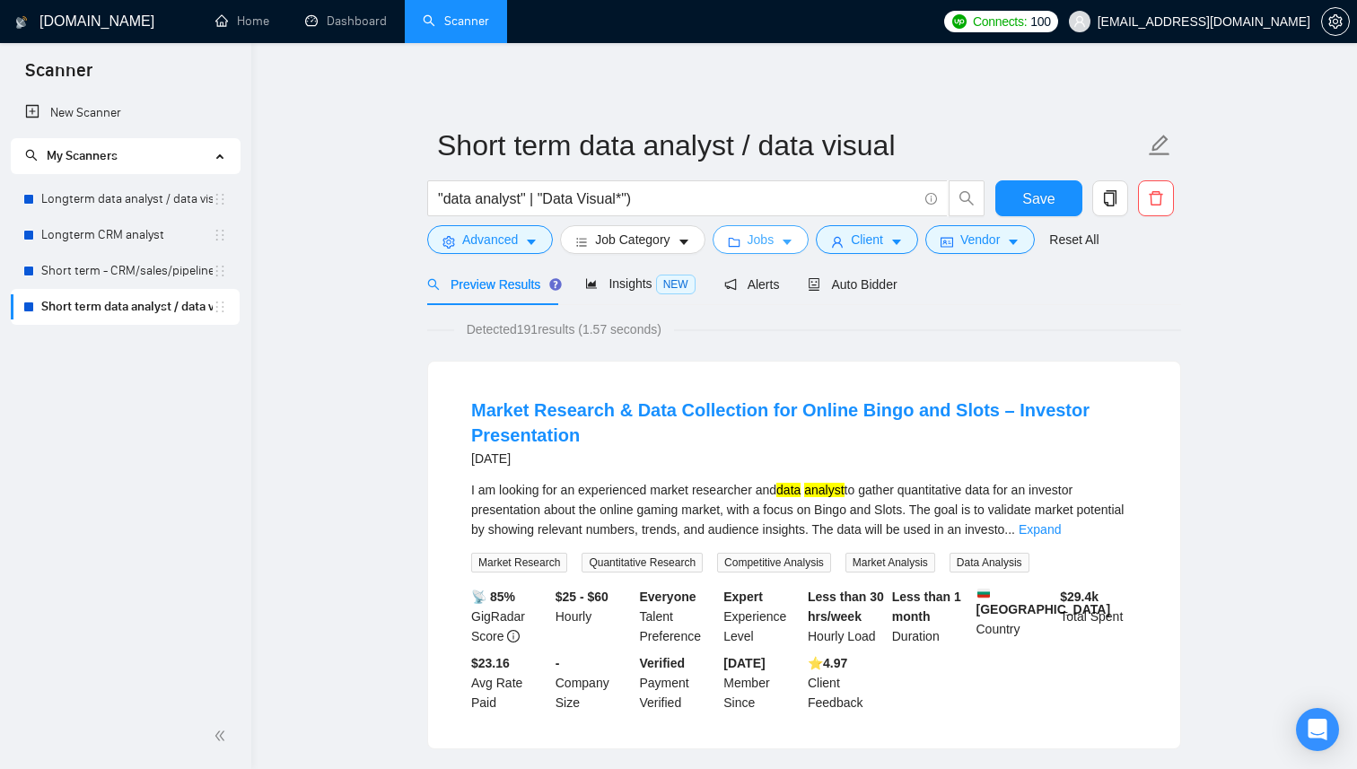
click at [774, 241] on span "Jobs" at bounding box center [761, 240] width 27 height 20
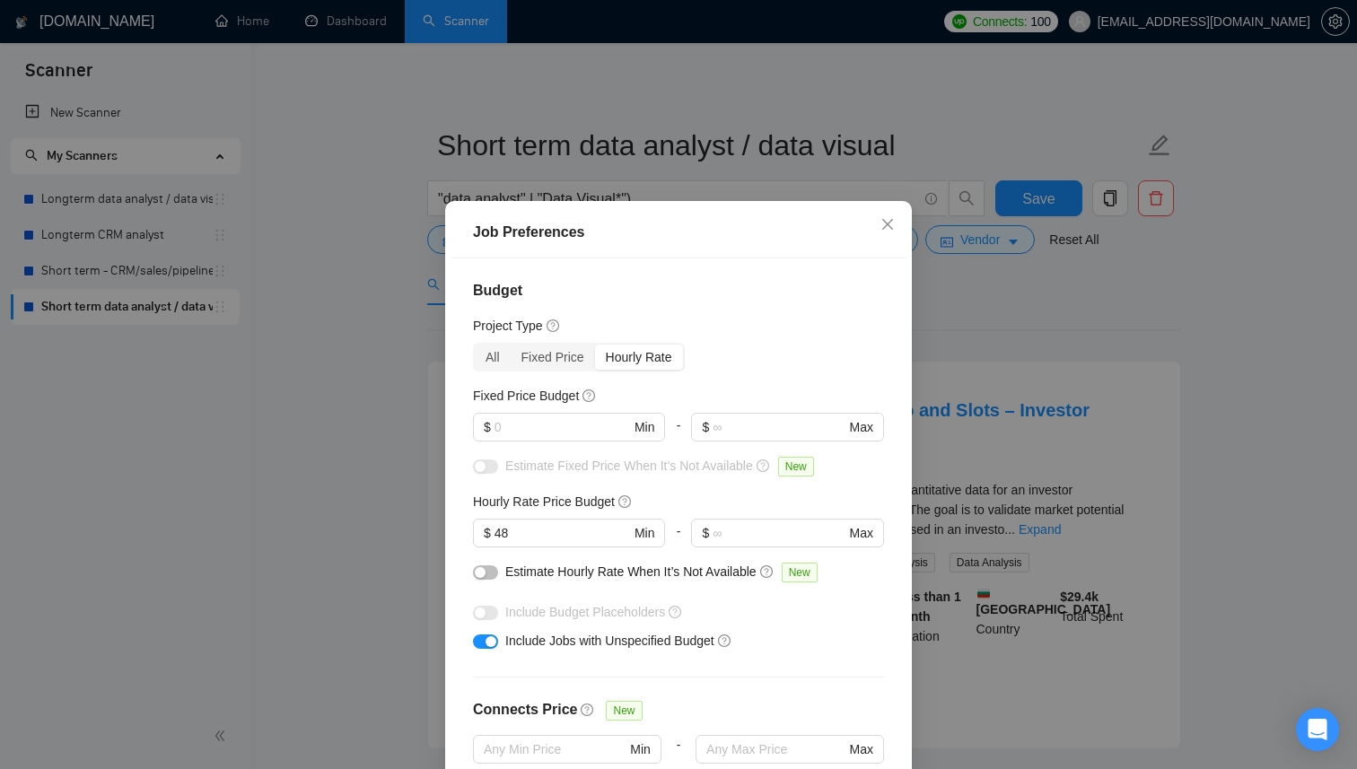
click at [975, 348] on div "Job Preferences Budget Project Type All Fixed Price Hourly Rate Fixed Price Bud…" at bounding box center [678, 384] width 1357 height 769
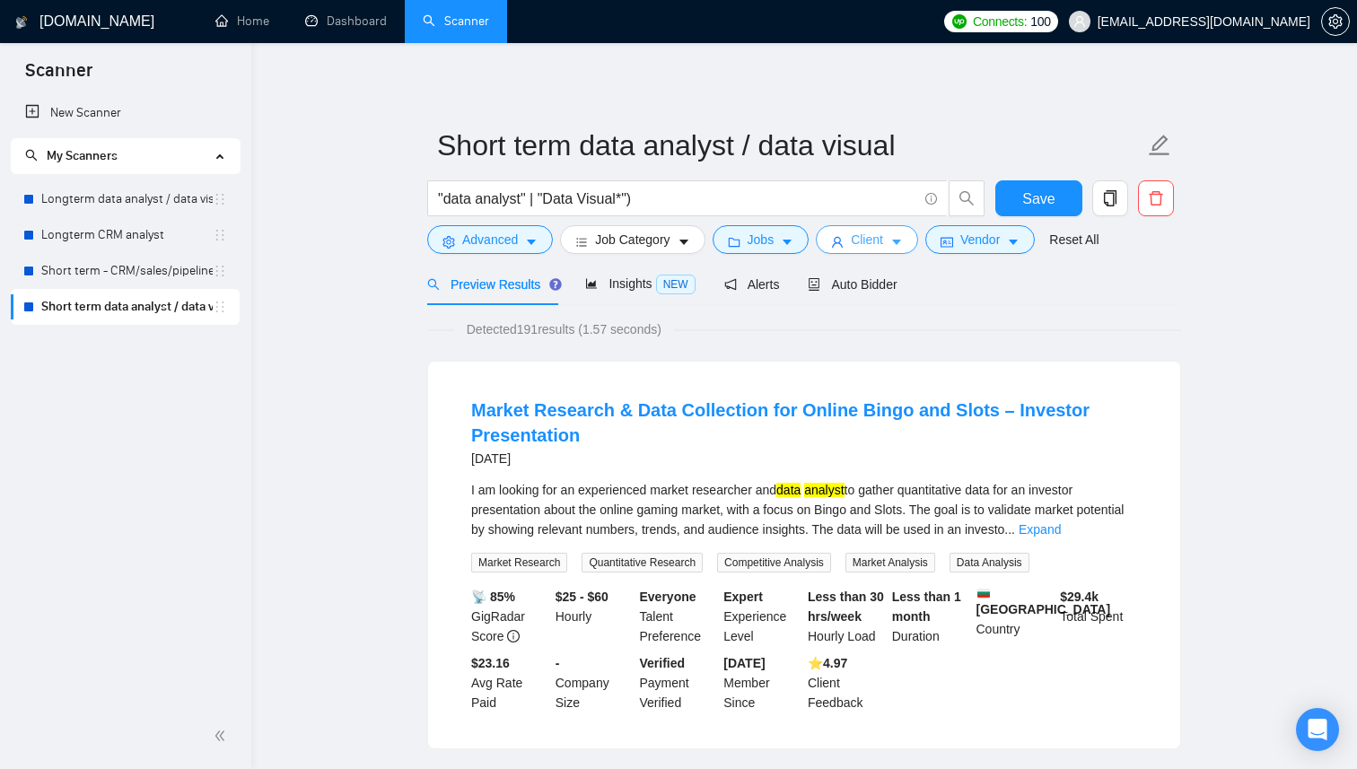
click at [897, 238] on button "Client" at bounding box center [867, 239] width 102 height 29
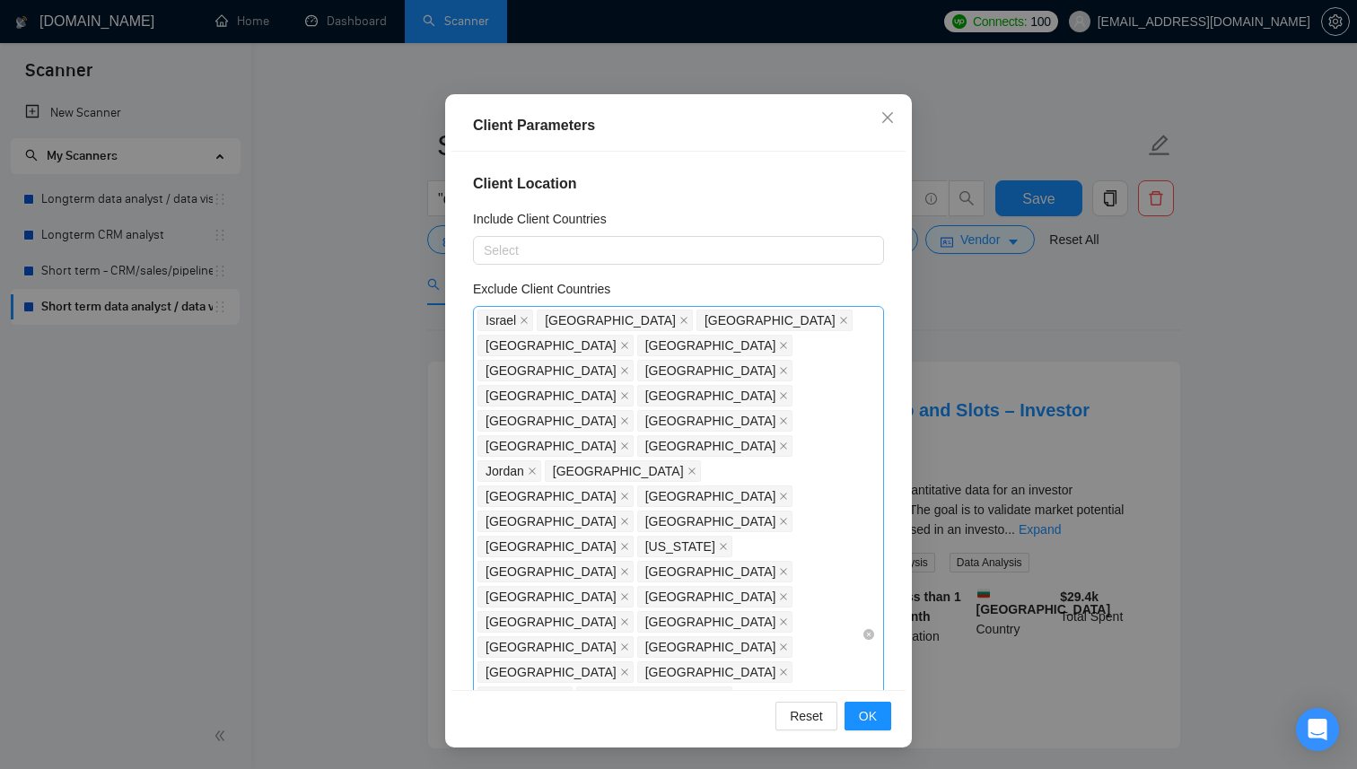
click at [844, 577] on div "Israel Saudi Arabia Russia China Nigeria Pakistan India Egypt Turkey Bangladesh…" at bounding box center [669, 634] width 384 height 653
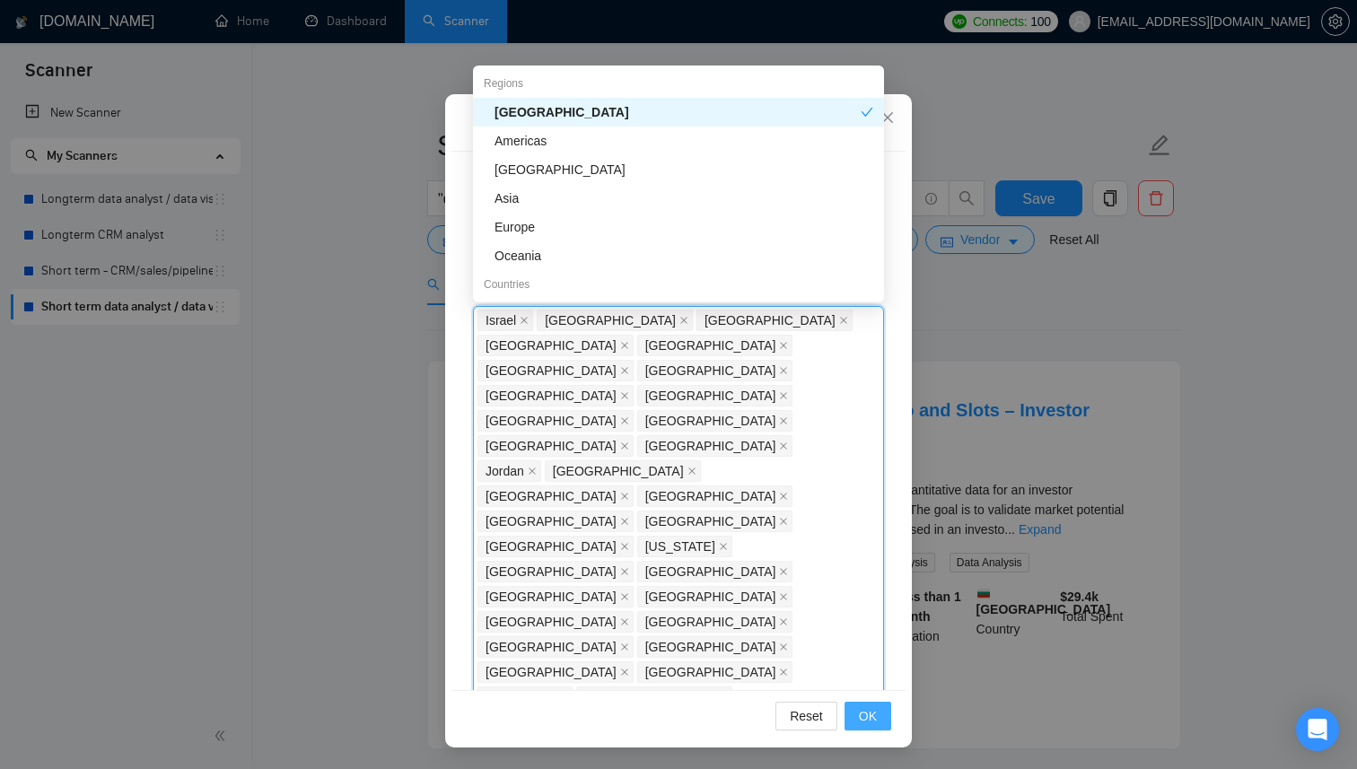
click at [874, 720] on span "OK" at bounding box center [868, 716] width 18 height 20
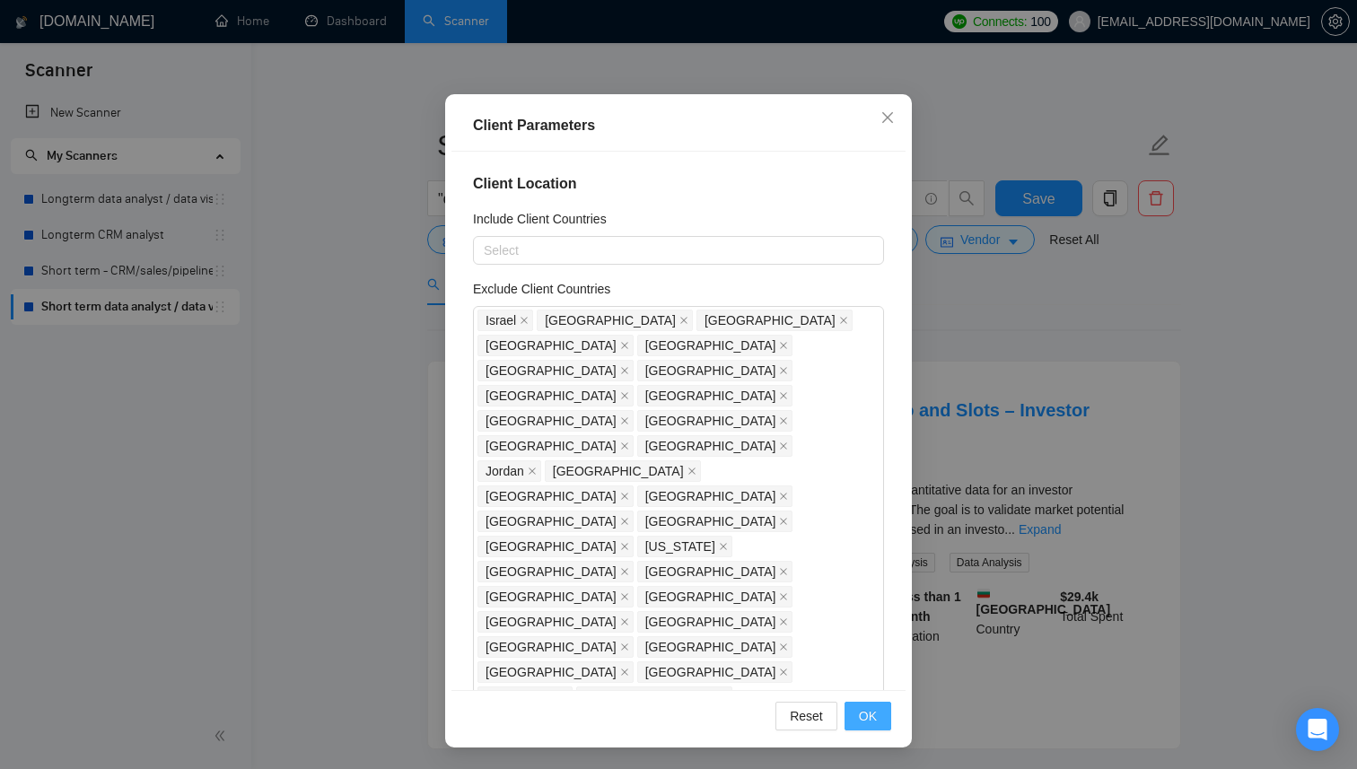
scroll to position [13, 0]
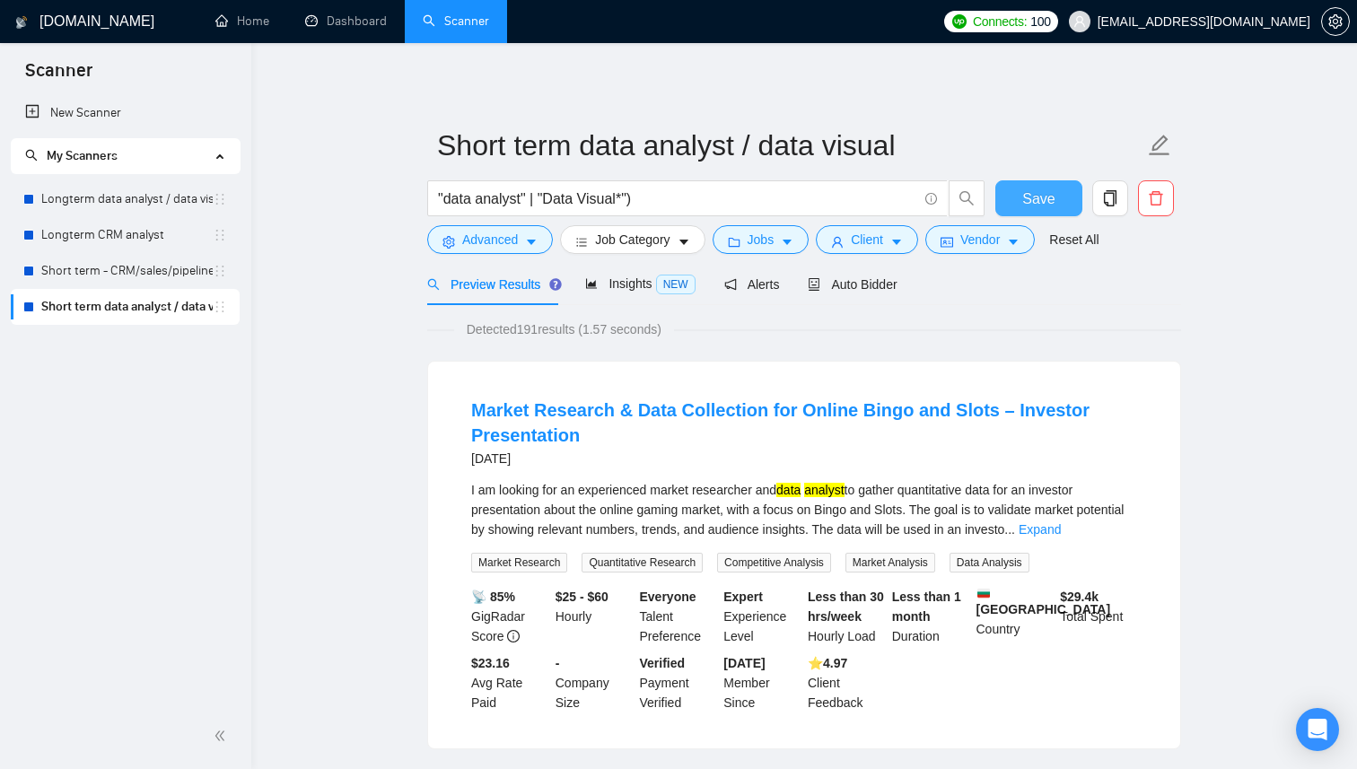
click at [1051, 190] on span "Save" at bounding box center [1038, 199] width 32 height 22
click at [1321, 734] on icon "Open Intercom Messenger" at bounding box center [1317, 729] width 23 height 23
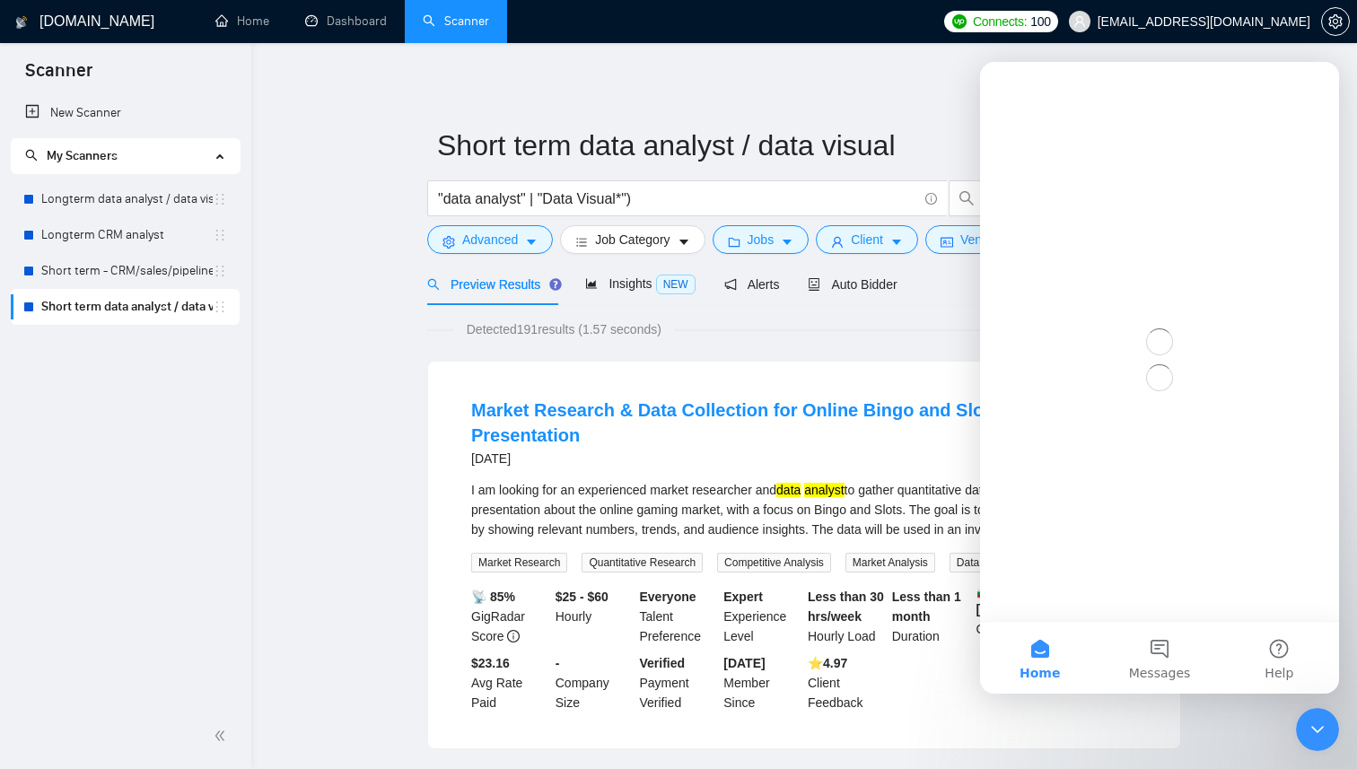
scroll to position [0, 0]
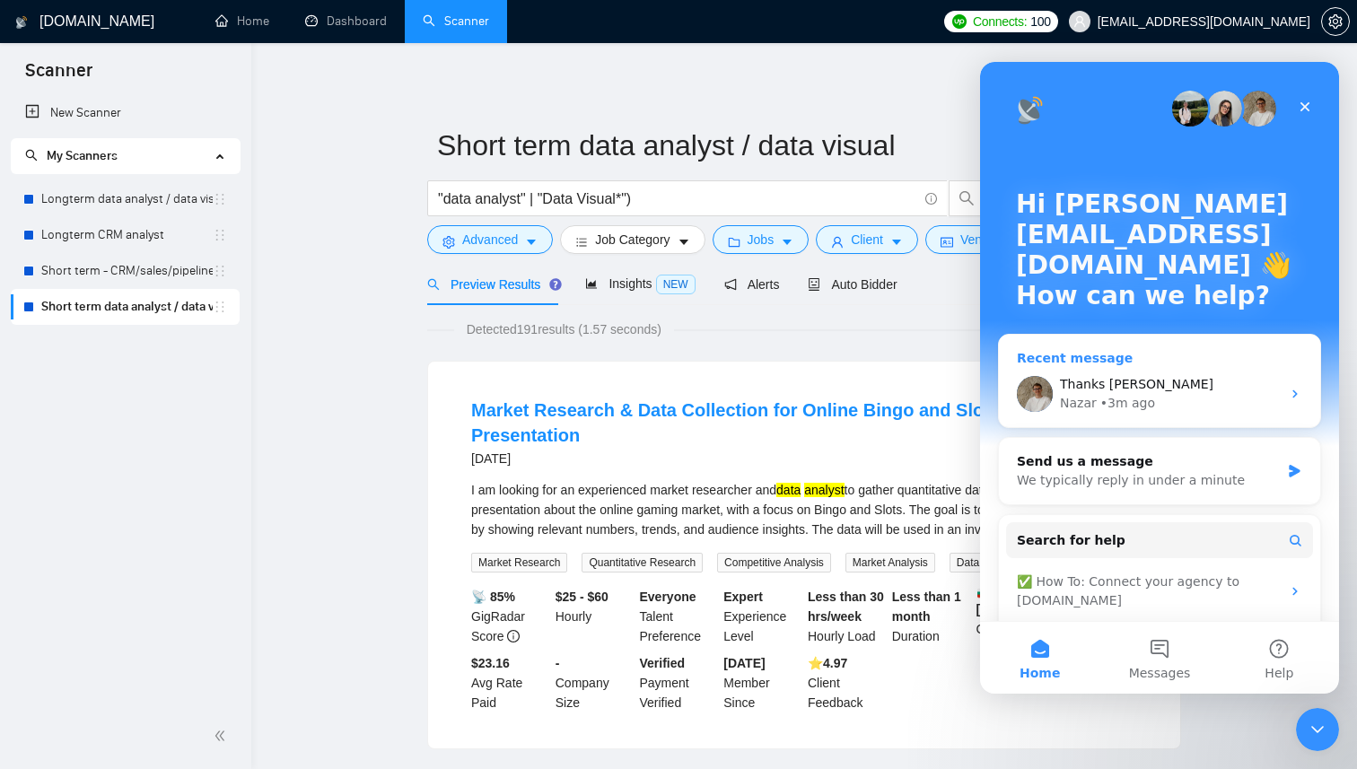
click at [1130, 380] on span "Thanks [PERSON_NAME]" at bounding box center [1136, 384] width 153 height 14
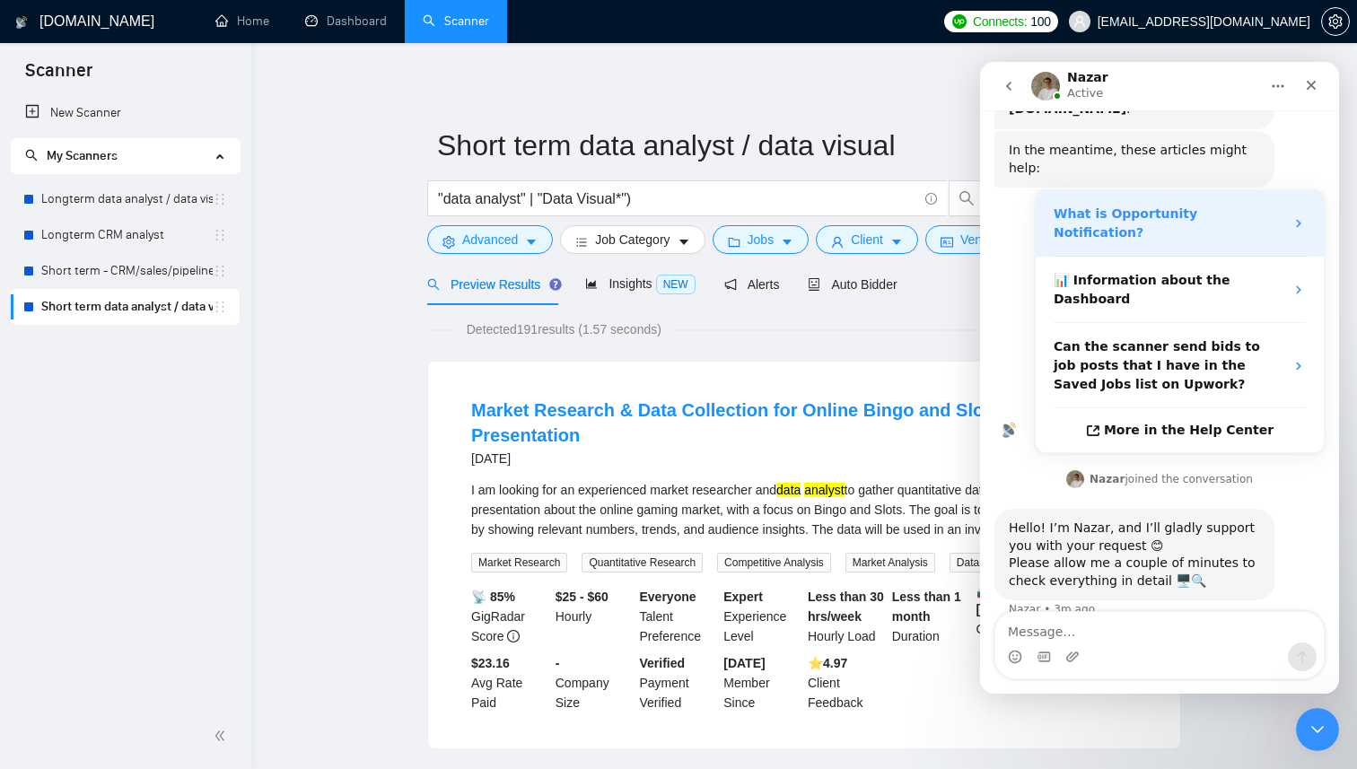
scroll to position [276, 0]
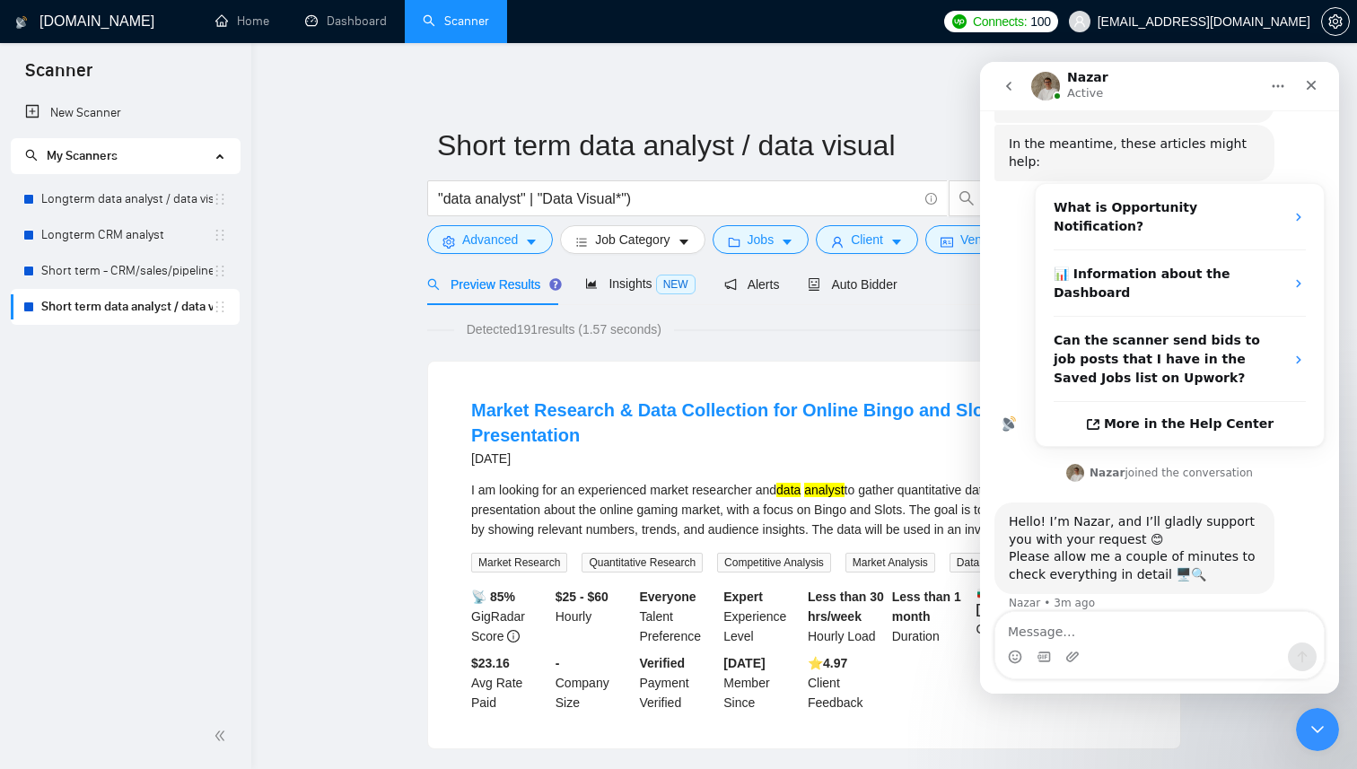
click at [1010, 88] on icon "go back" at bounding box center [1008, 86] width 5 height 9
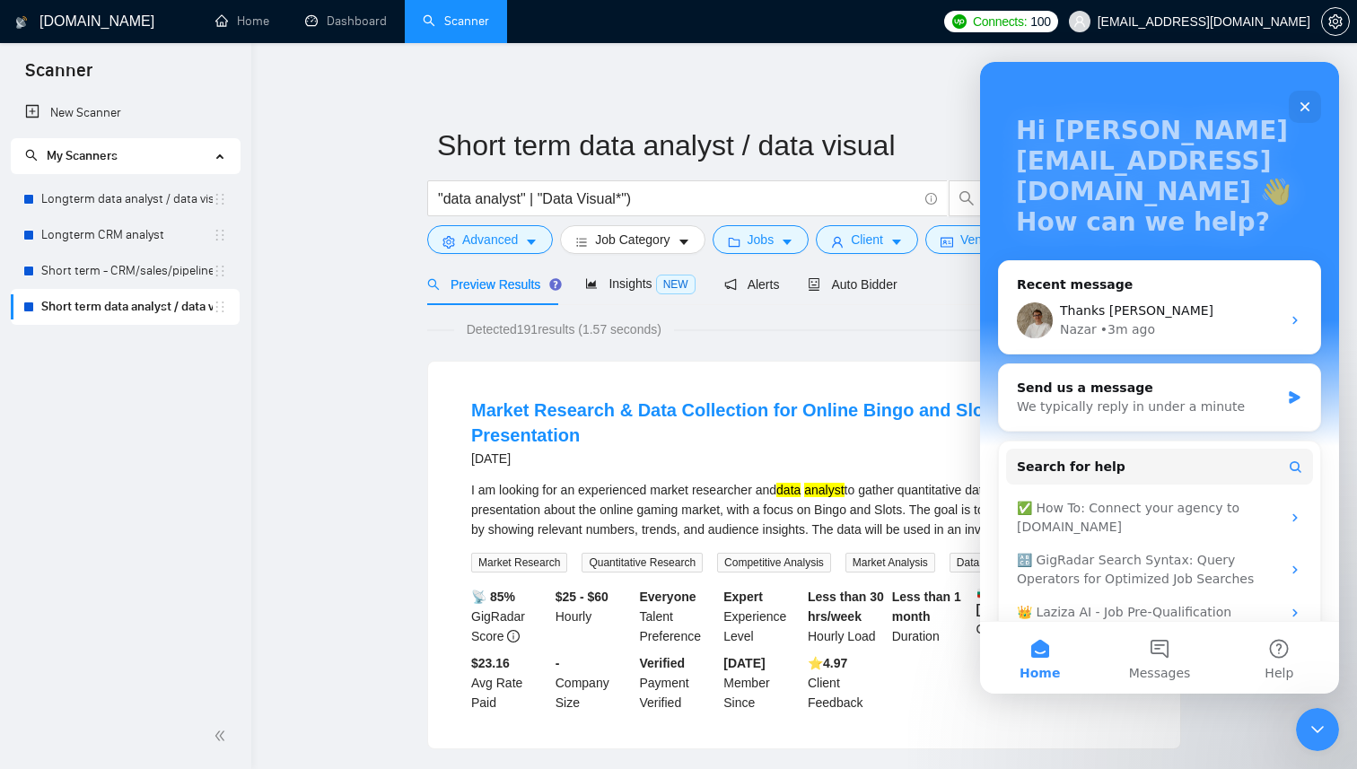
scroll to position [132, 0]
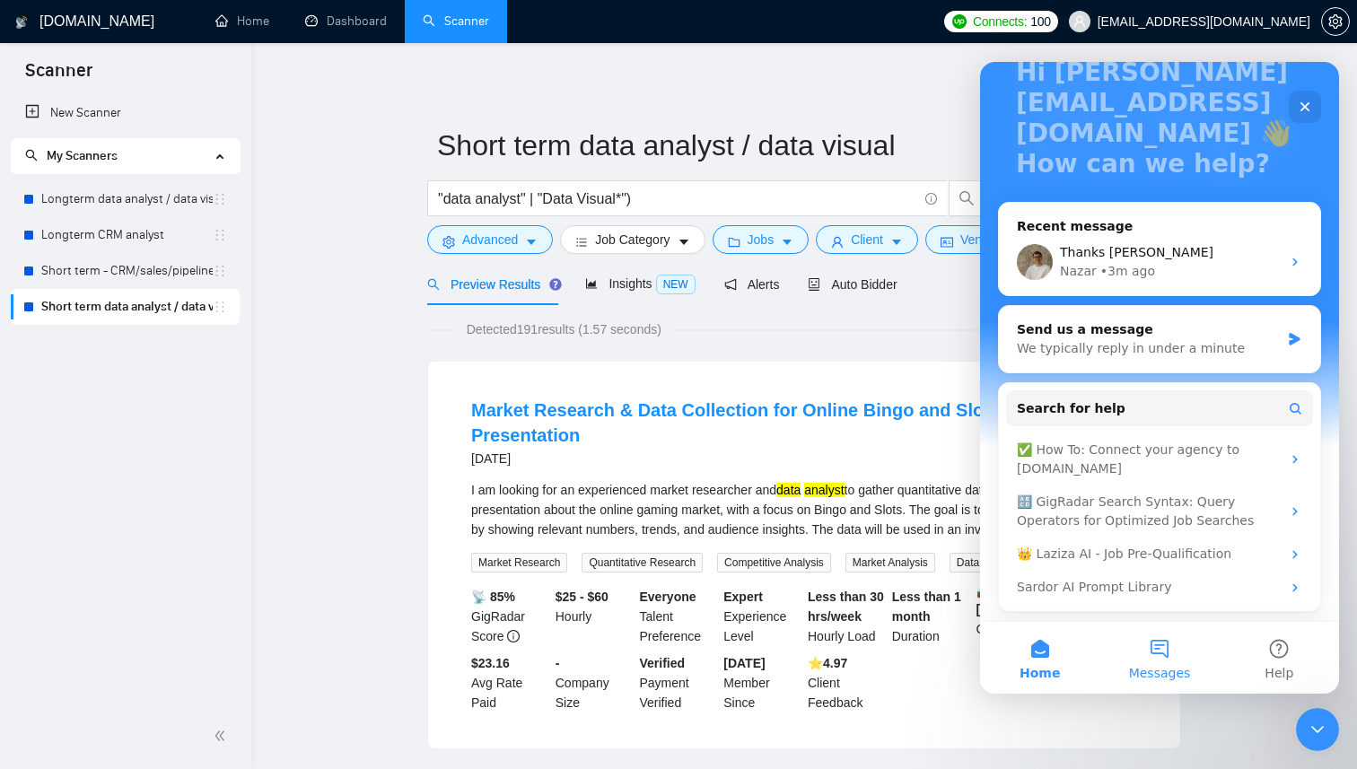
click at [1158, 655] on button "Messages" at bounding box center [1158, 658] width 119 height 72
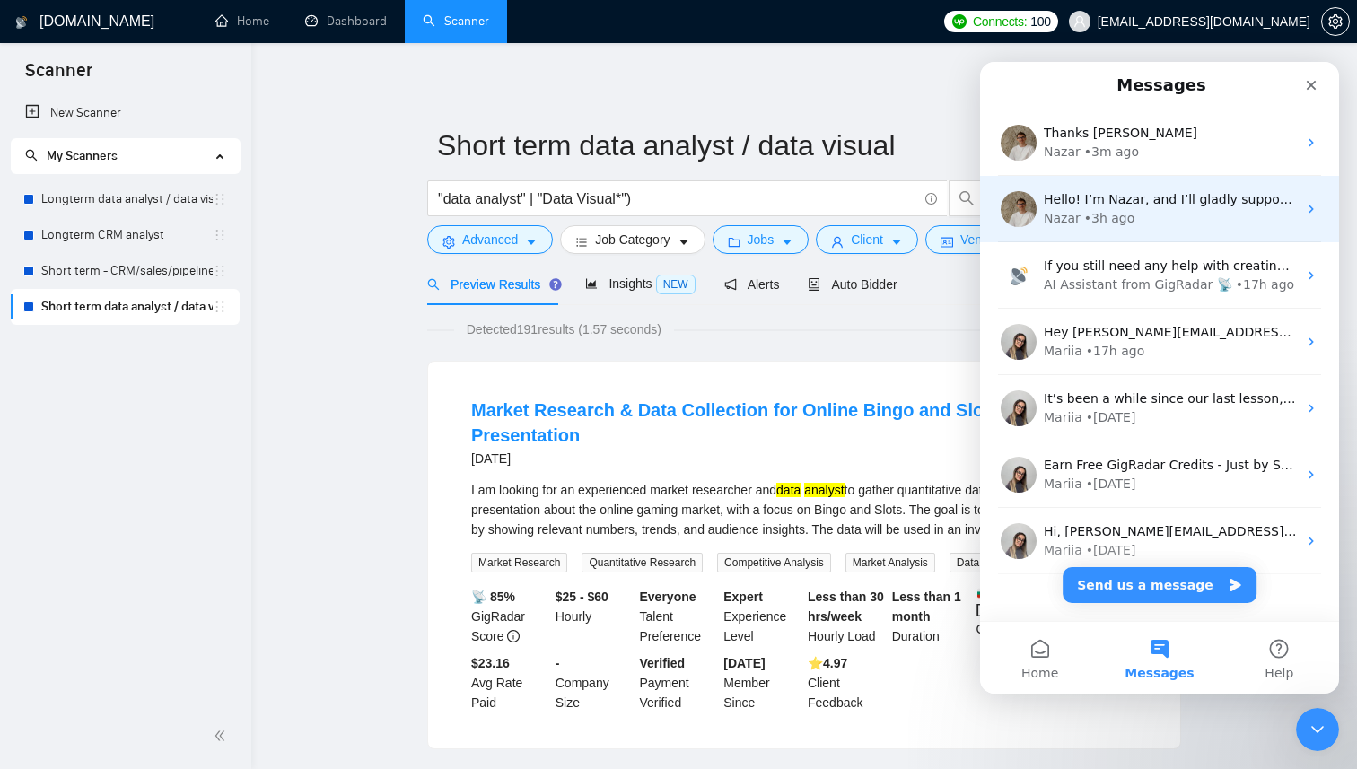
click at [1163, 218] on div "Nazar • 3h ago" at bounding box center [1170, 218] width 253 height 19
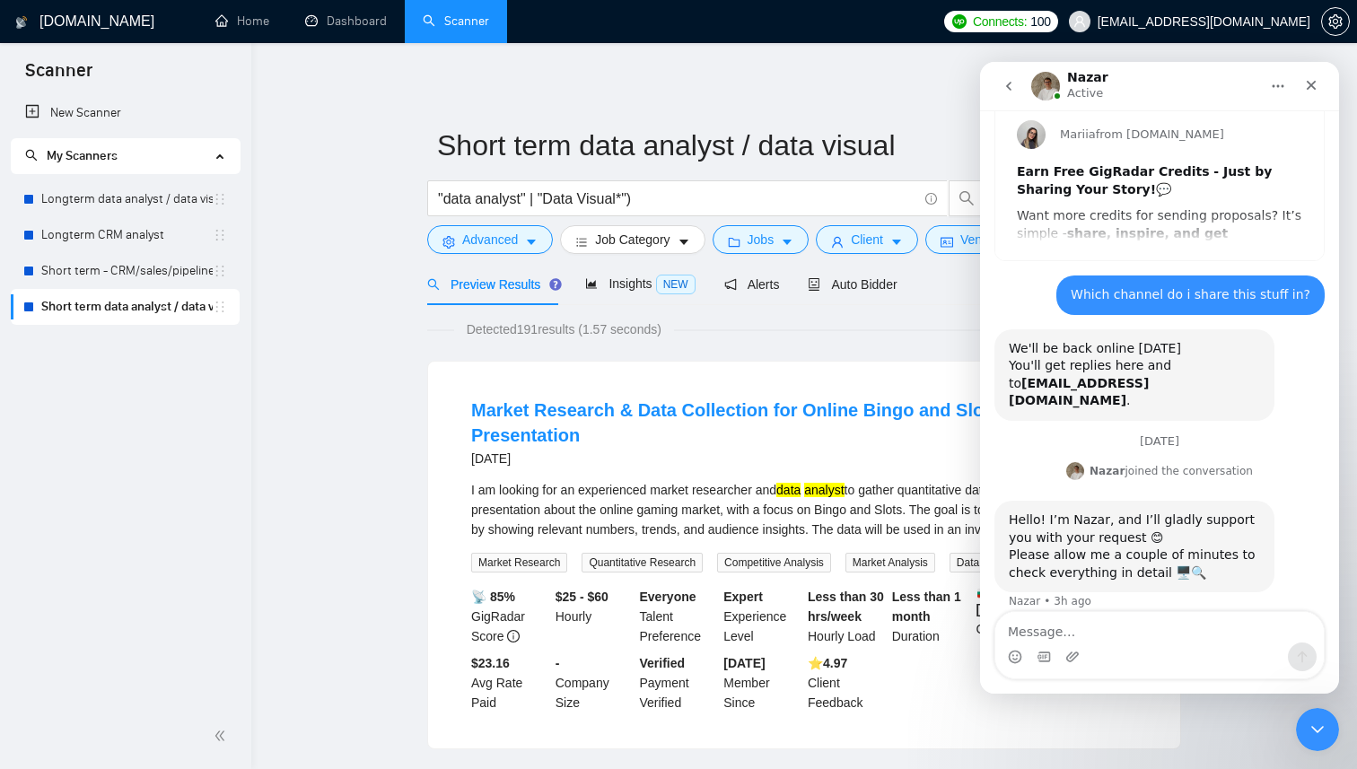
scroll to position [68, 0]
click at [1012, 89] on icon "go back" at bounding box center [1009, 86] width 14 height 14
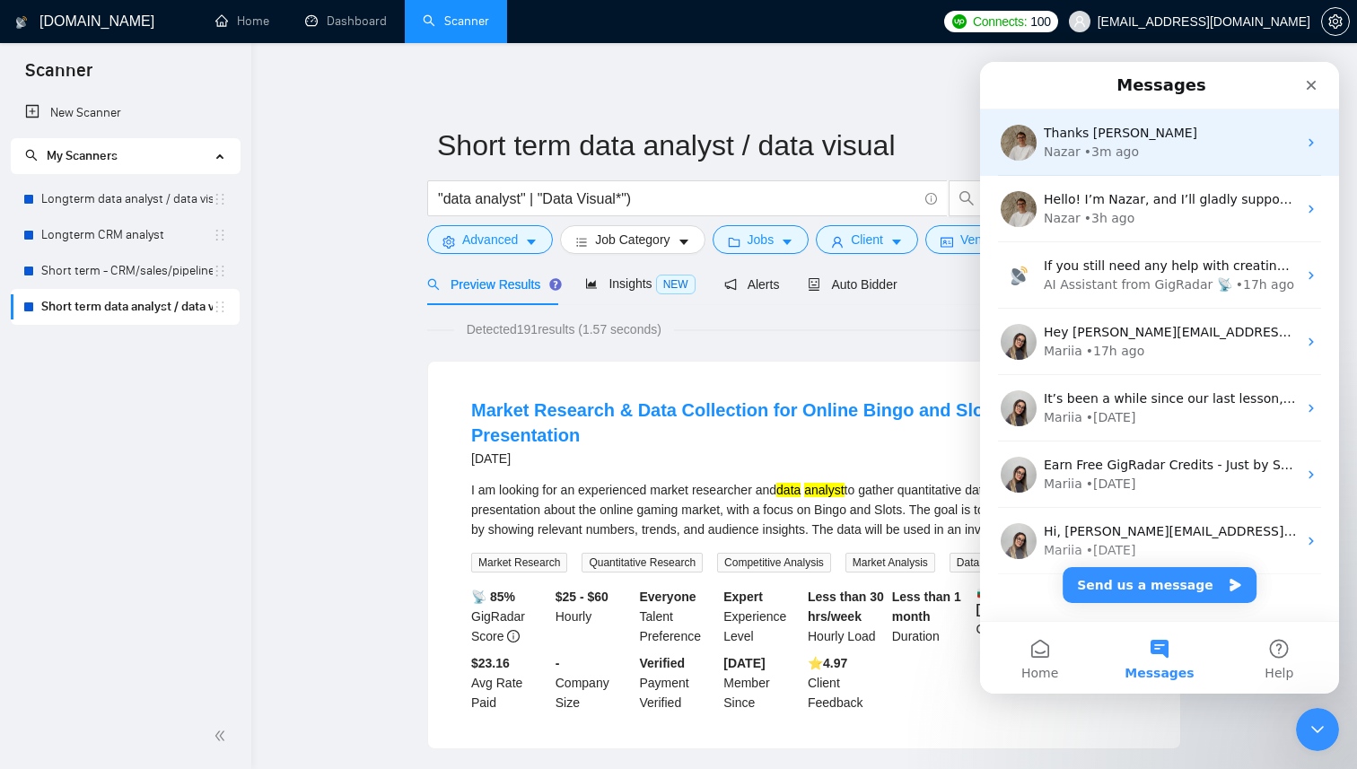
click at [1112, 153] on div "• 3m ago" at bounding box center [1111, 152] width 55 height 19
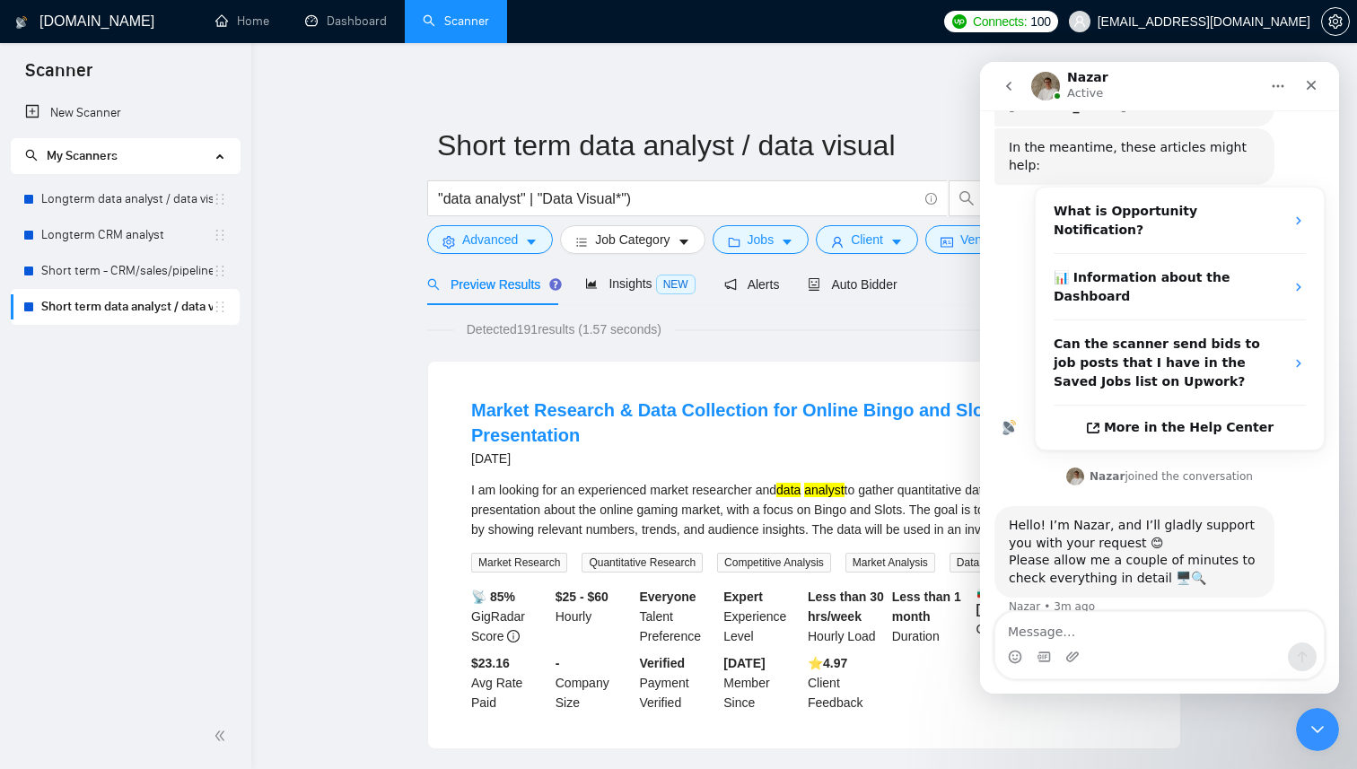
scroll to position [276, 0]
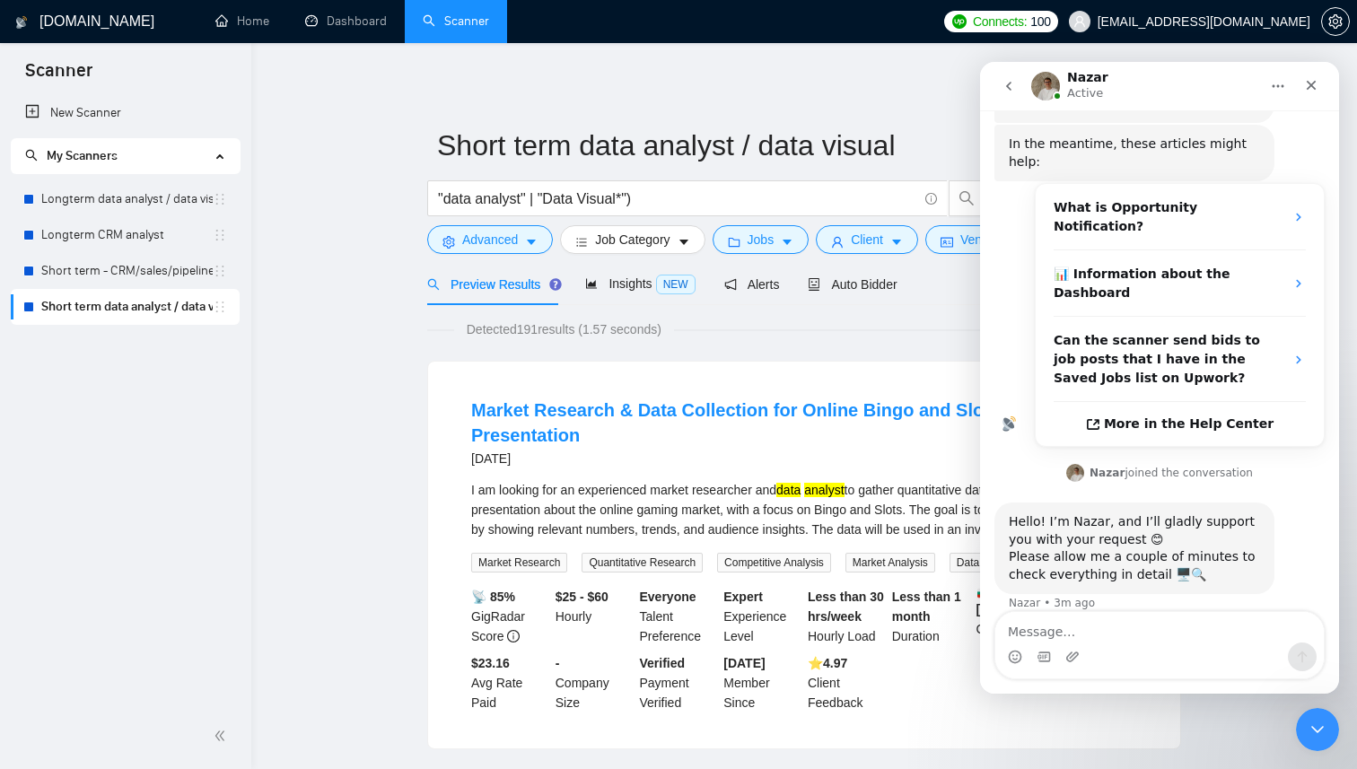
click at [1132, 634] on textarea "Message…" at bounding box center [1159, 627] width 329 height 31
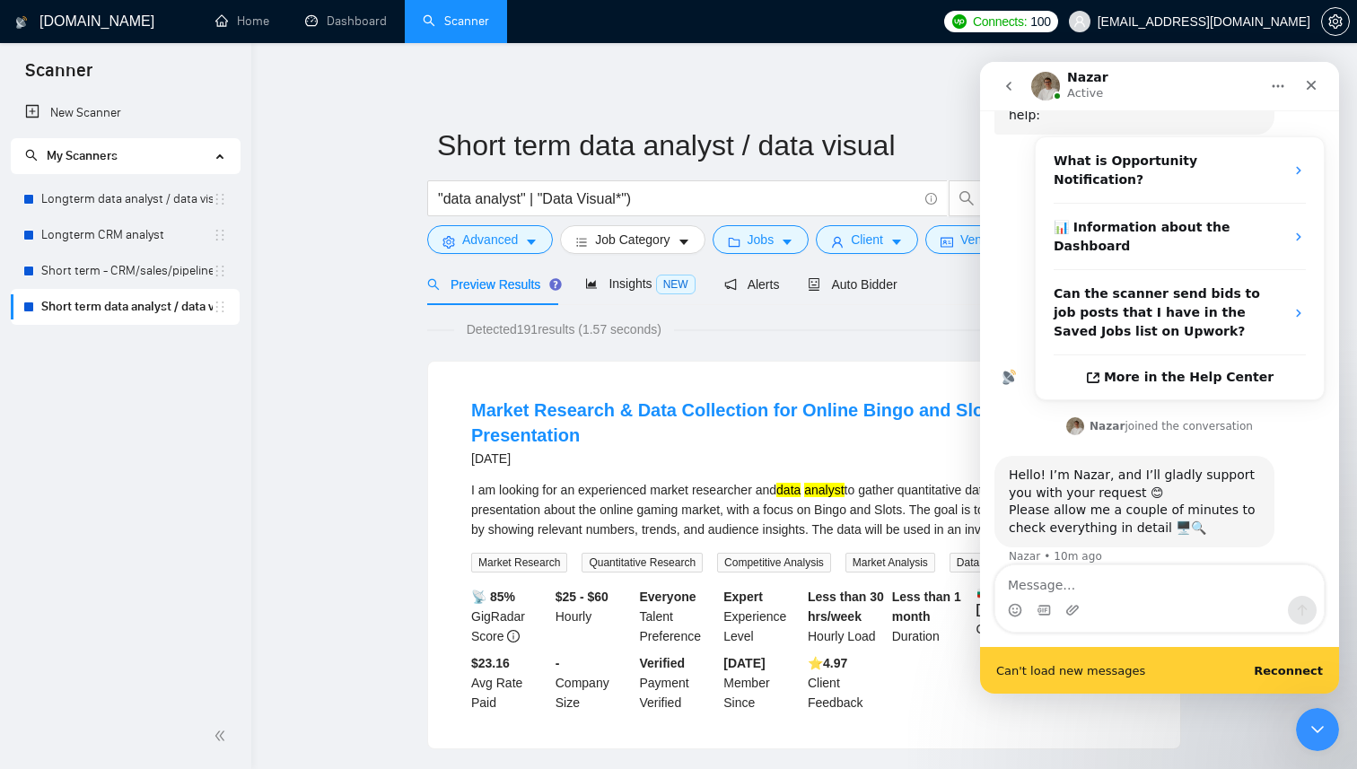
scroll to position [0, 0]
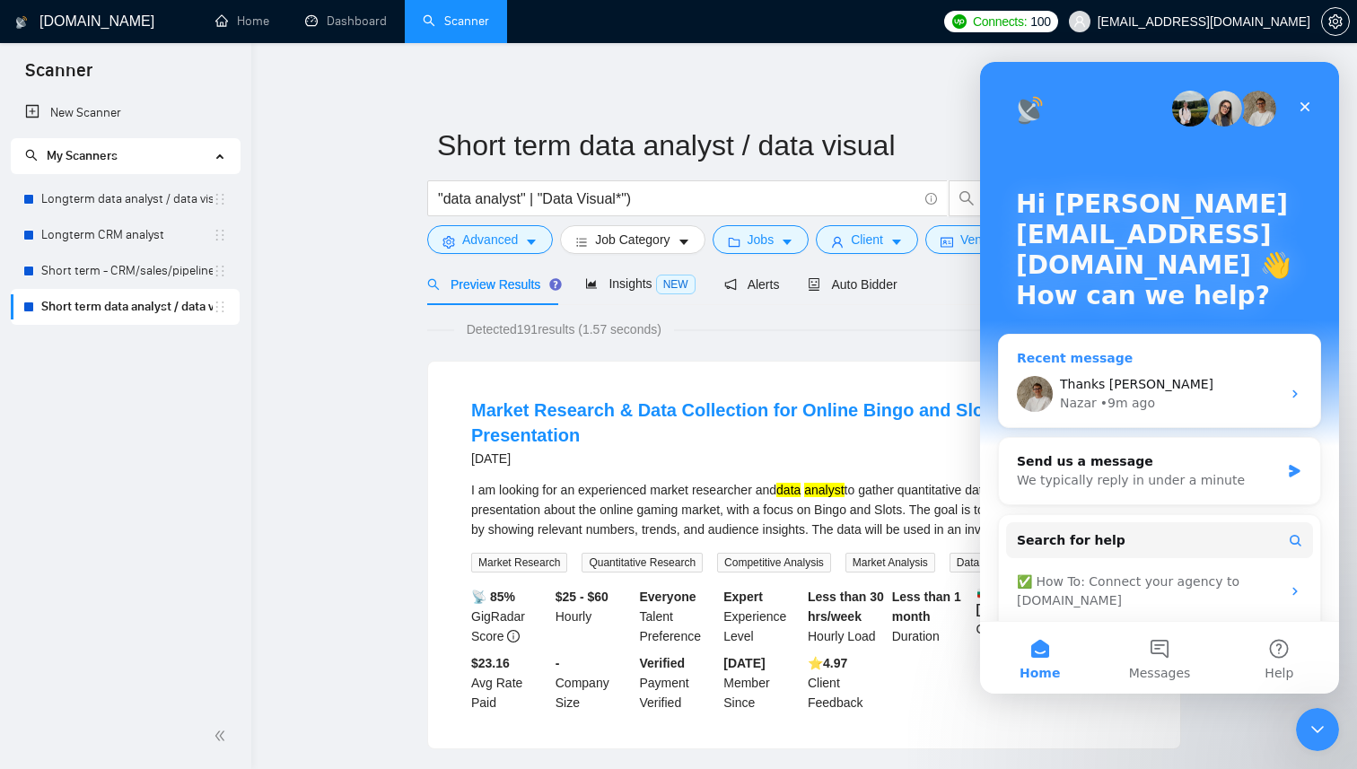
click at [1132, 377] on span "Thanks [PERSON_NAME]" at bounding box center [1136, 384] width 153 height 14
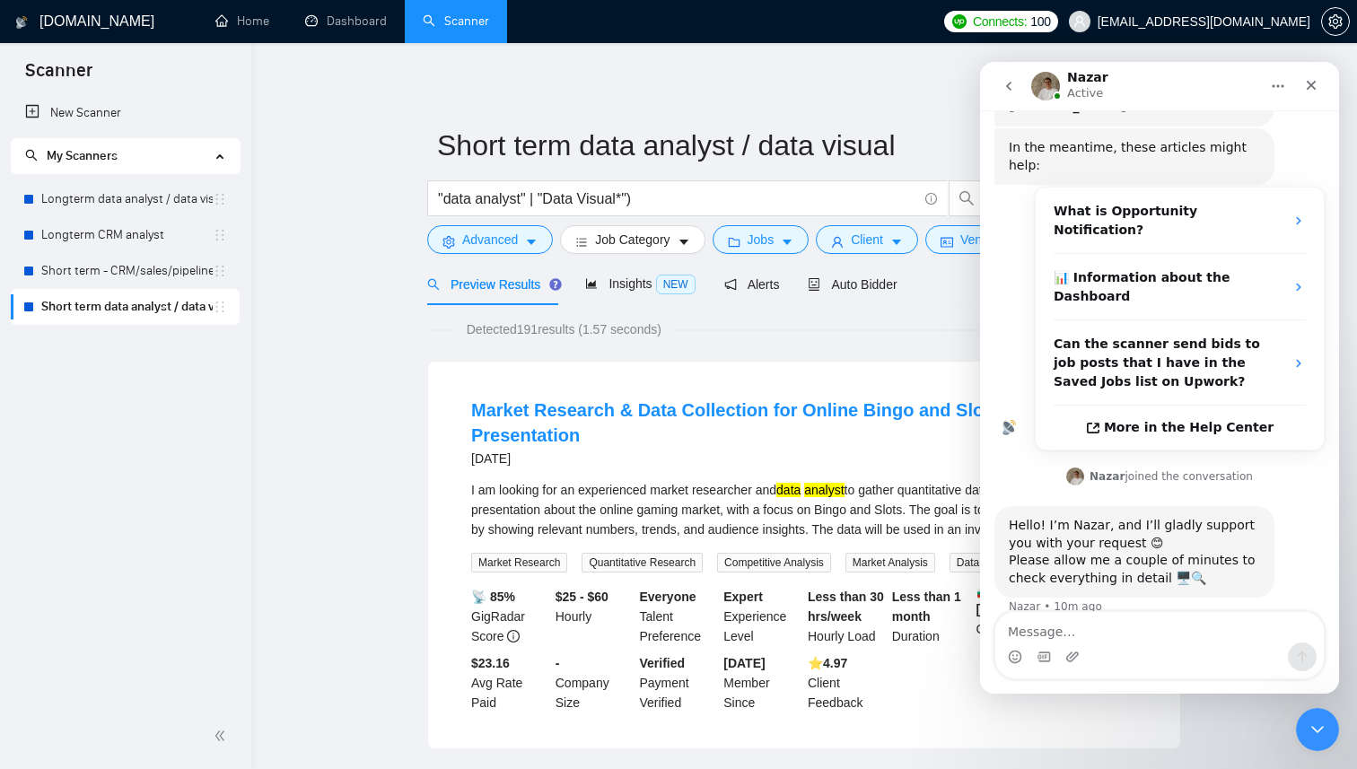
scroll to position [276, 0]
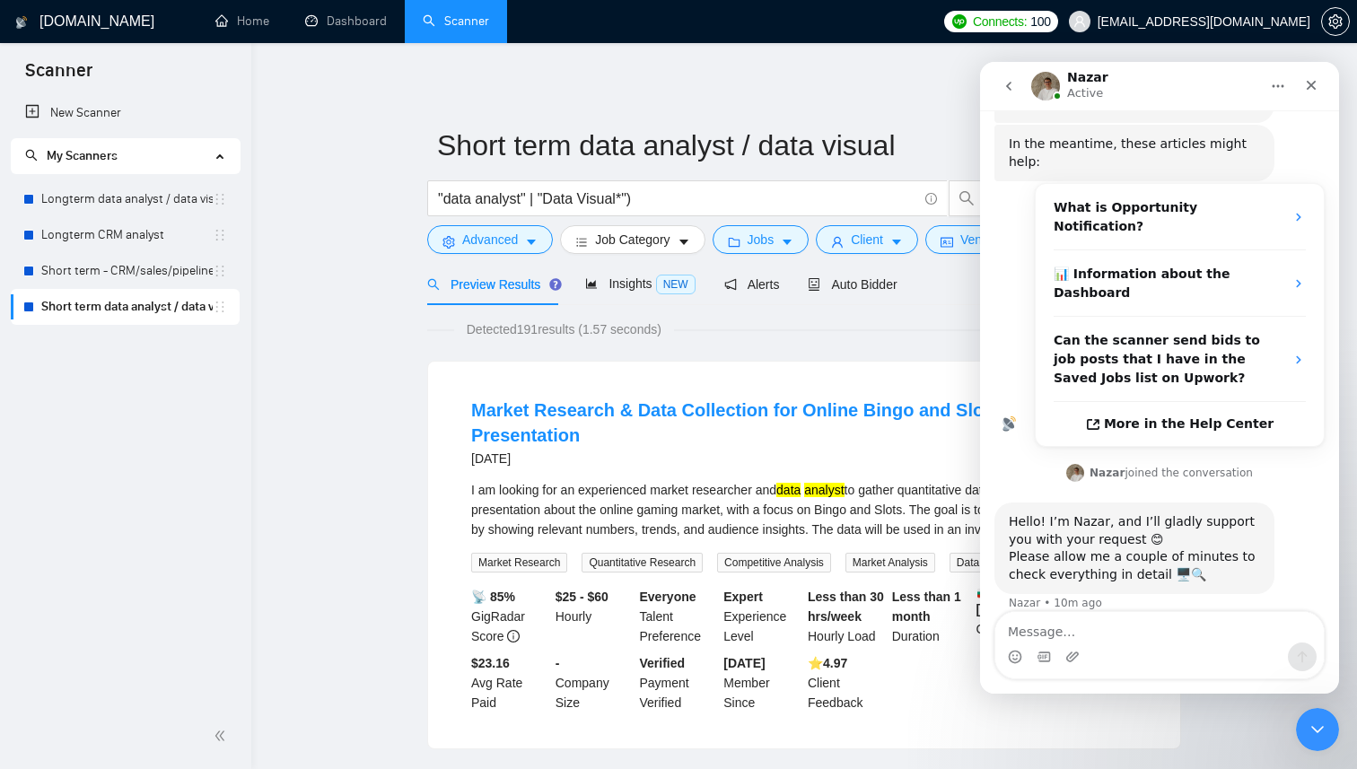
click at [1095, 632] on textarea "Message…" at bounding box center [1159, 627] width 329 height 31
type textarea "W"
click at [1174, 621] on textarea "Message…" at bounding box center [1159, 627] width 329 height 31
type textarea "I"
type textarea "i"
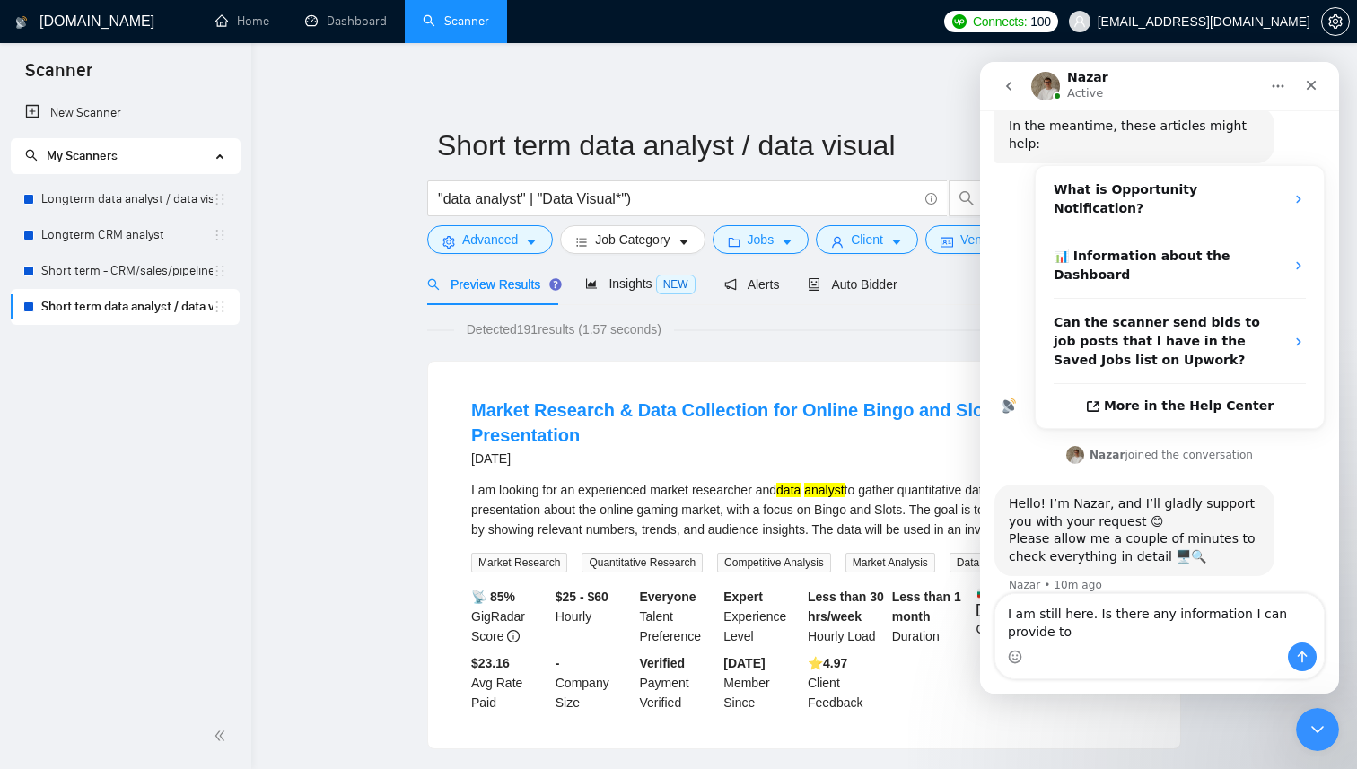
scroll to position [293, 0]
type textarea "I am still here. Is there any information I can provide to assist?"
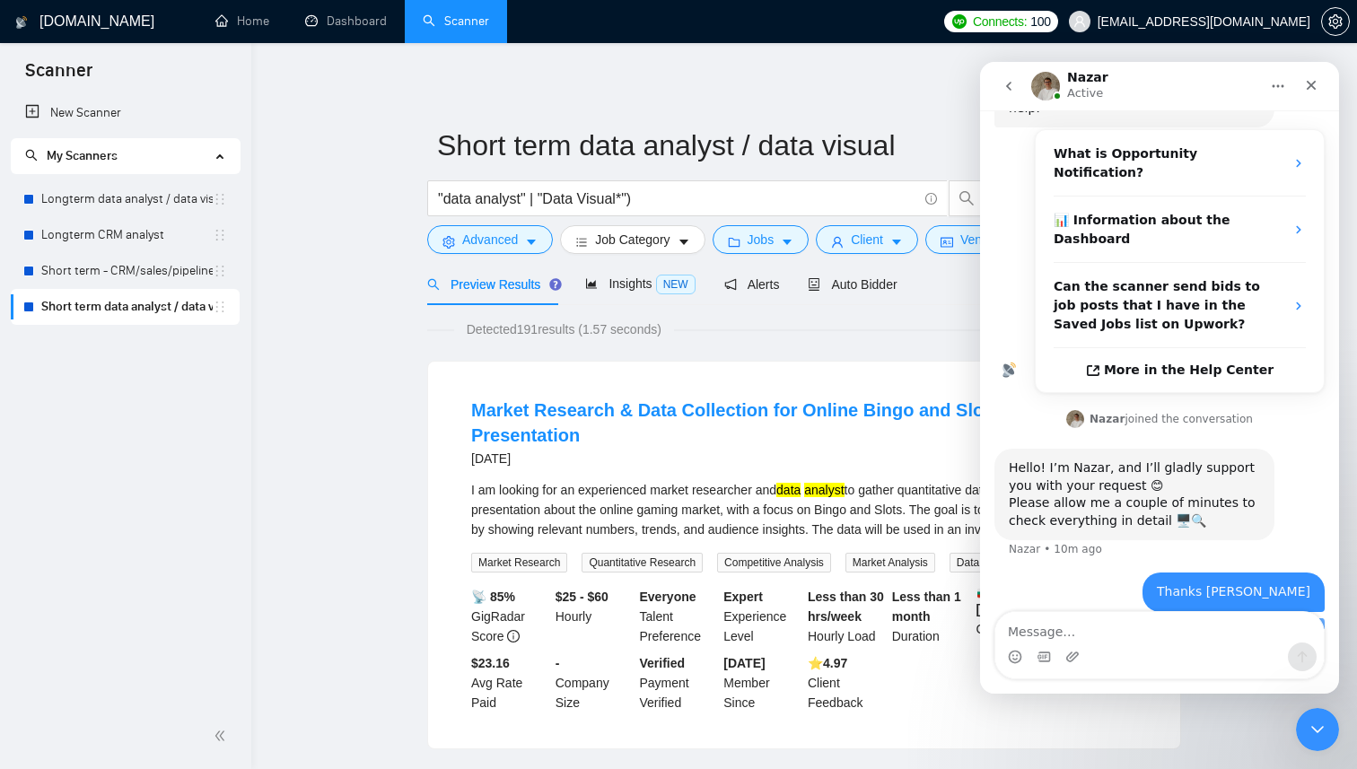
scroll to position [335, 0]
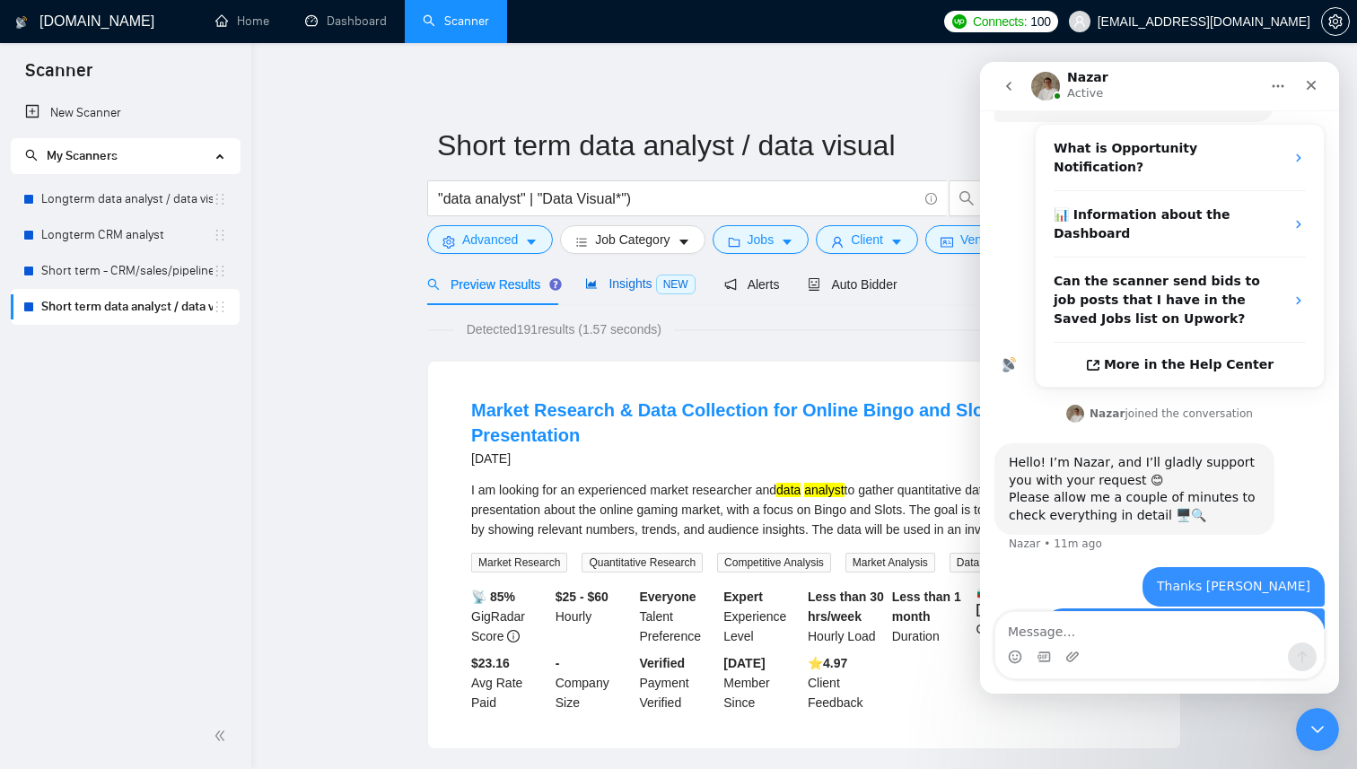
click at [644, 287] on span "Insights NEW" at bounding box center [640, 283] width 110 height 14
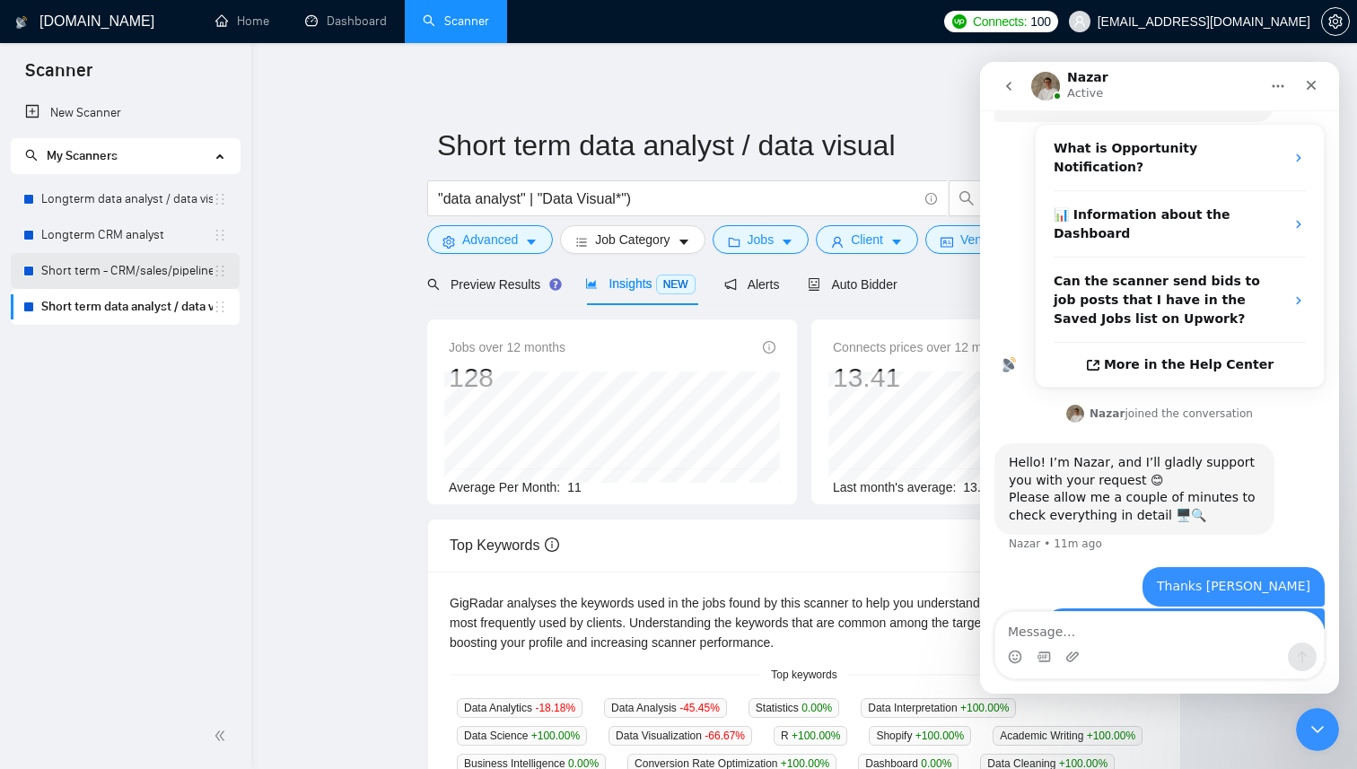
click at [120, 269] on link "Short term - CRM/sales/pipeline/growth analyst" at bounding box center [126, 271] width 171 height 36
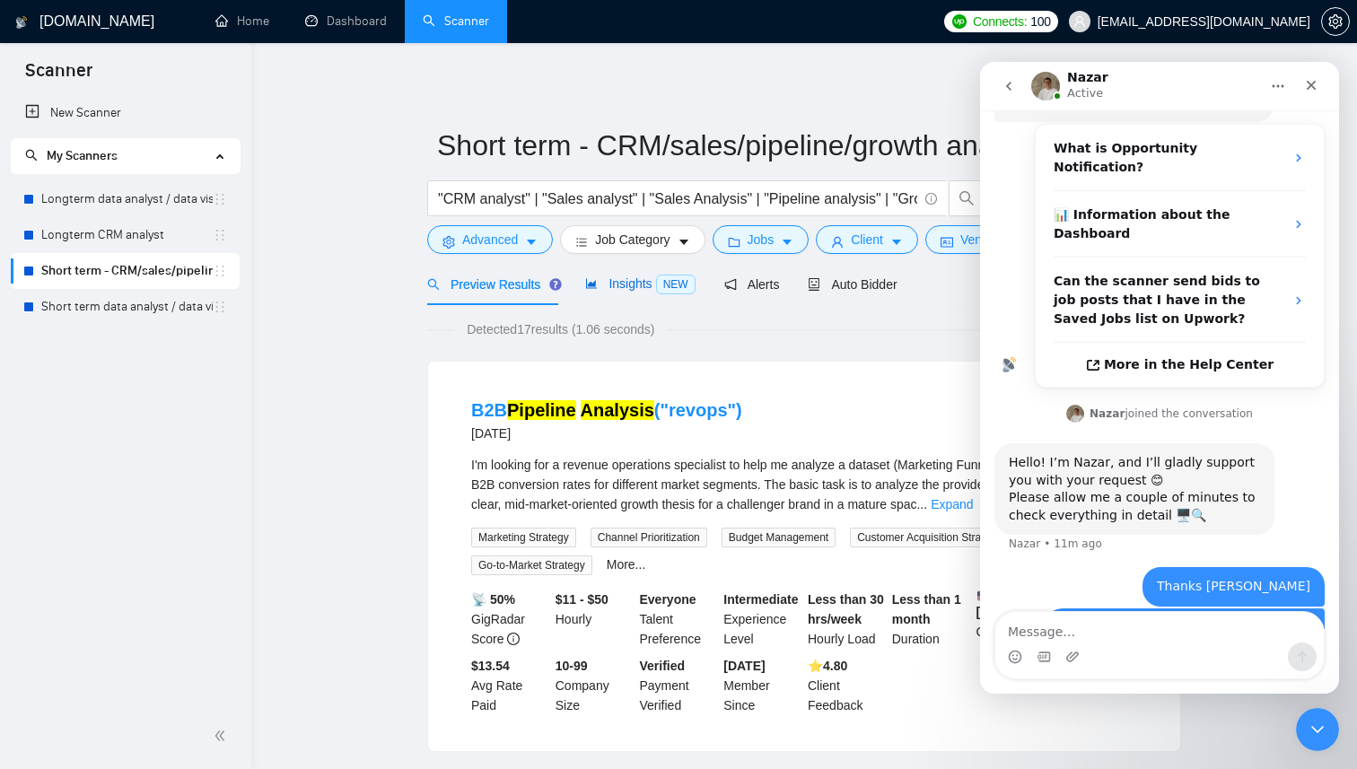
click at [641, 281] on span "Insights NEW" at bounding box center [640, 283] width 110 height 14
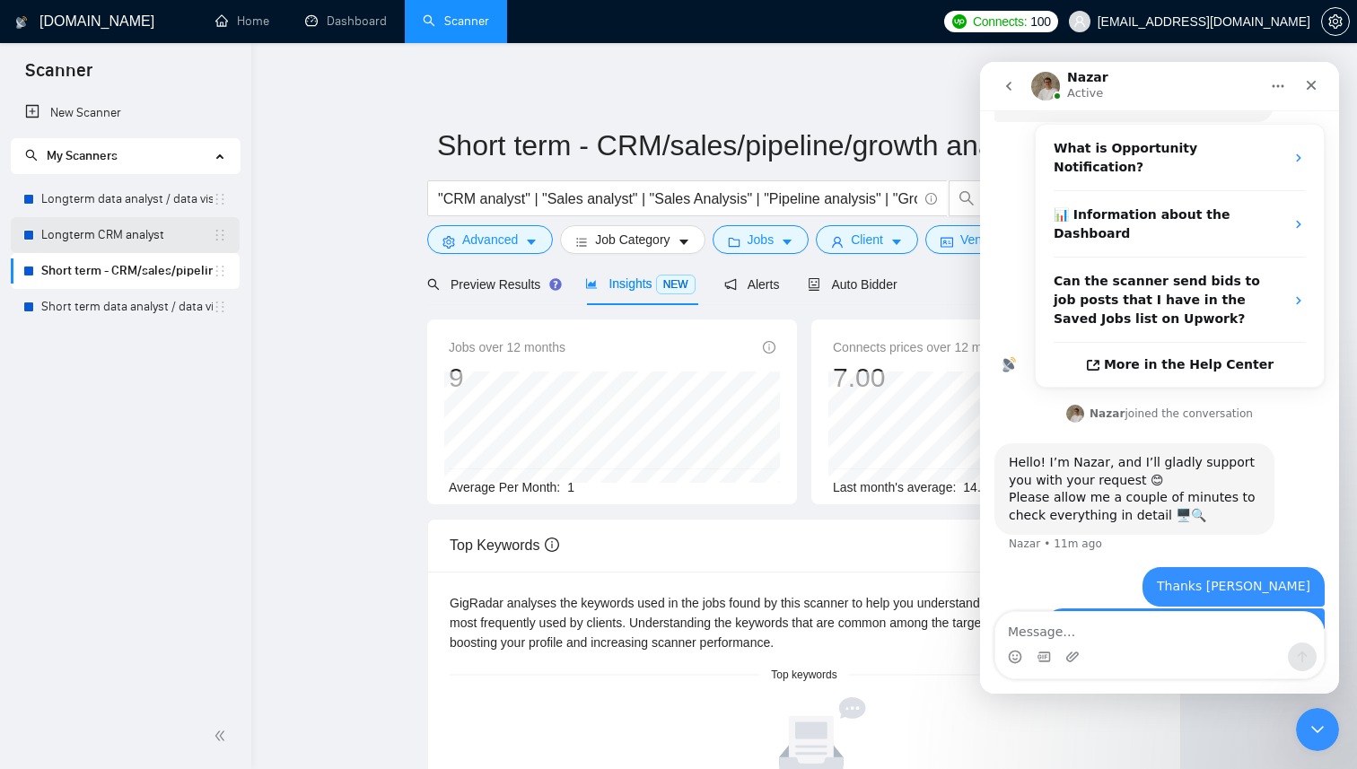
click at [147, 236] on link "Longterm CRM analyst" at bounding box center [126, 235] width 171 height 36
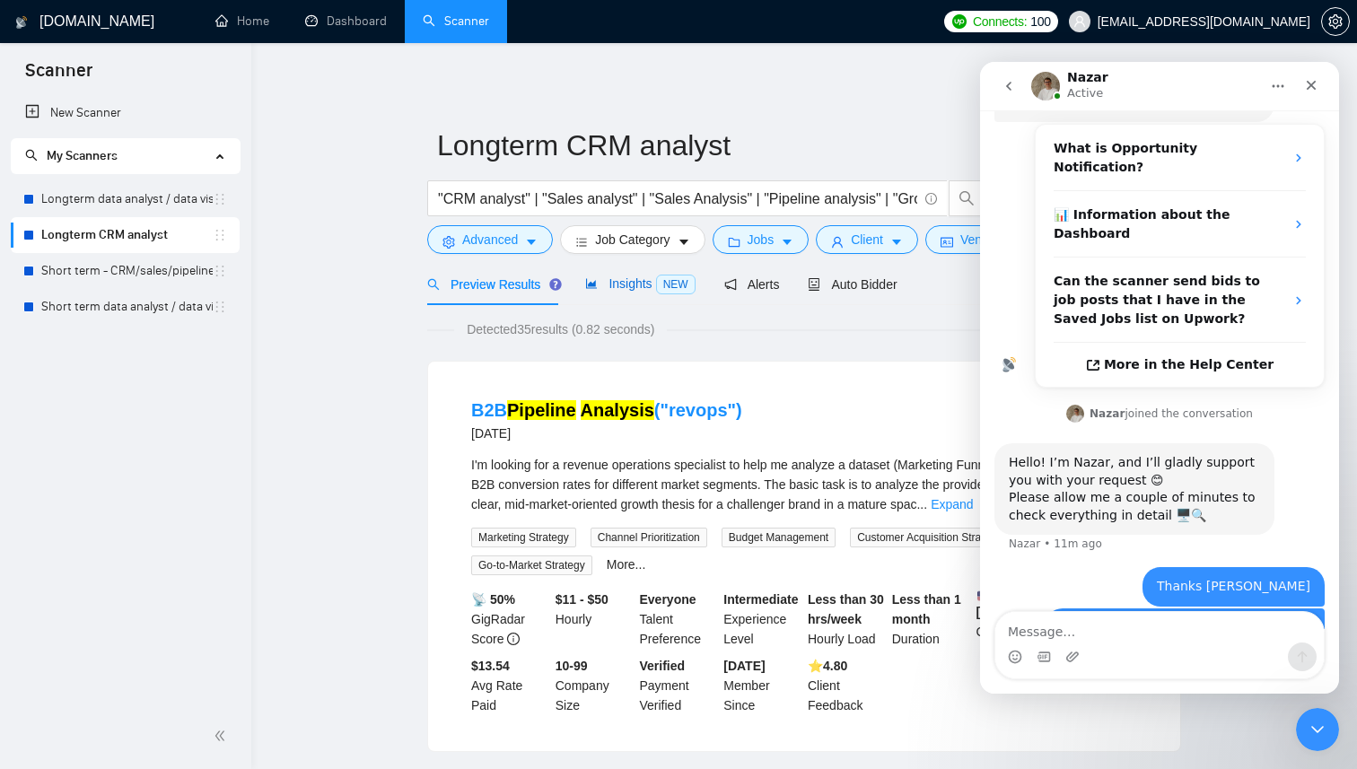
click at [627, 280] on span "Insights NEW" at bounding box center [640, 283] width 110 height 14
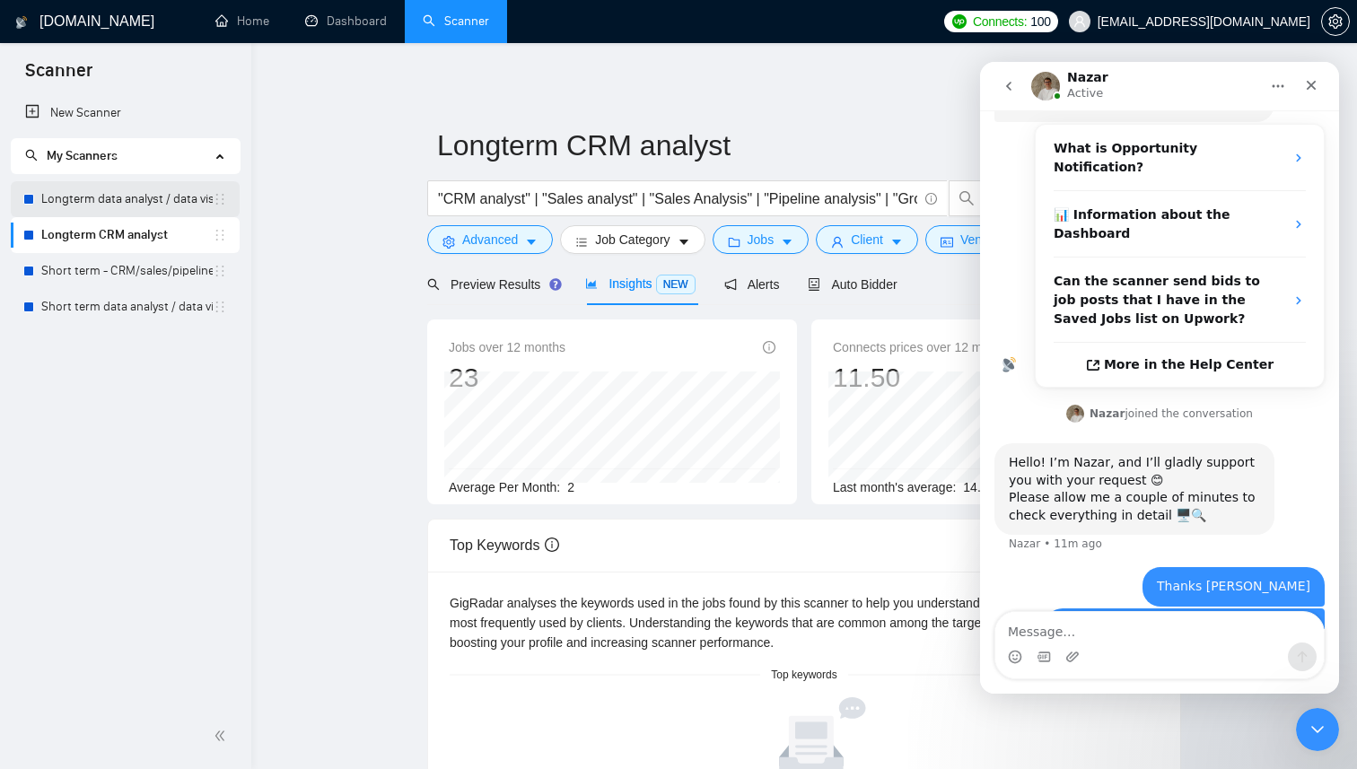
click at [138, 201] on link "Longterm data analyst / data visual" at bounding box center [126, 199] width 171 height 36
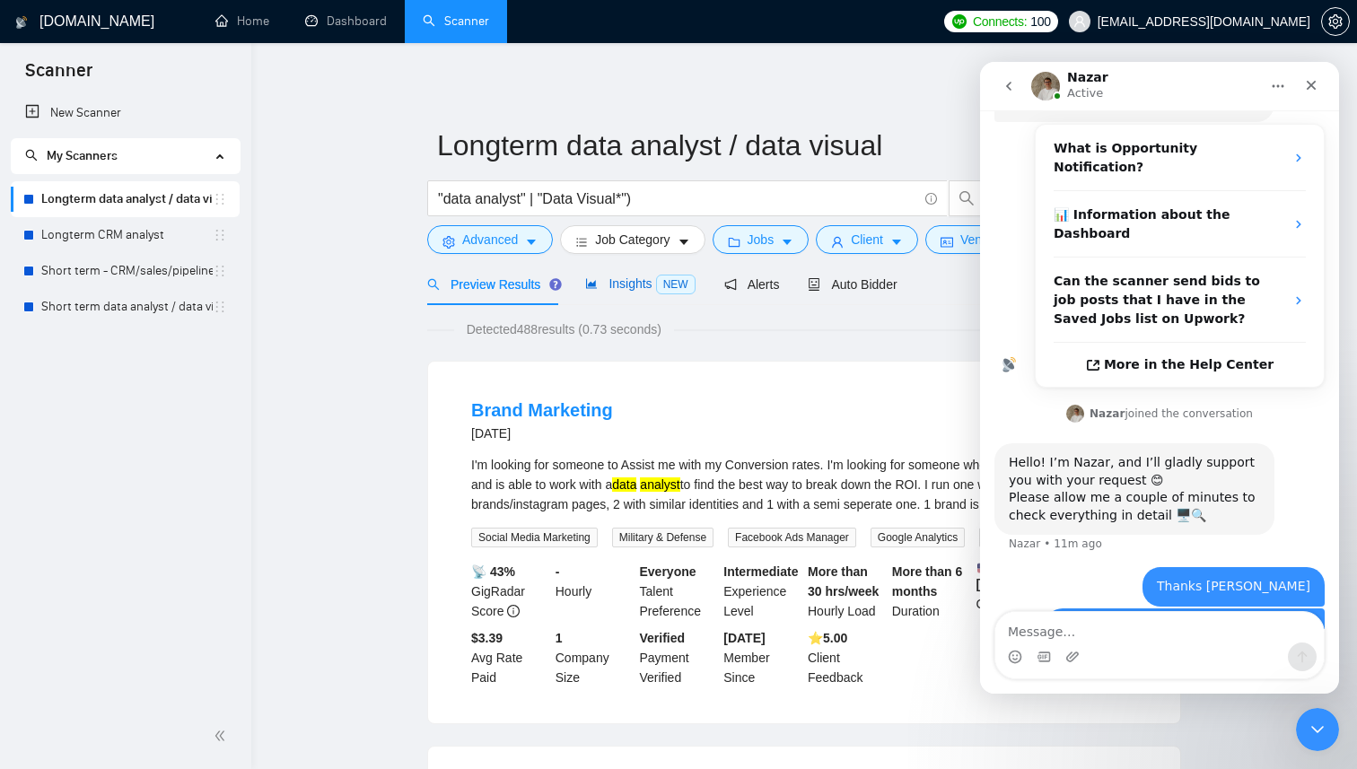
click at [643, 280] on span "Insights NEW" at bounding box center [640, 283] width 110 height 14
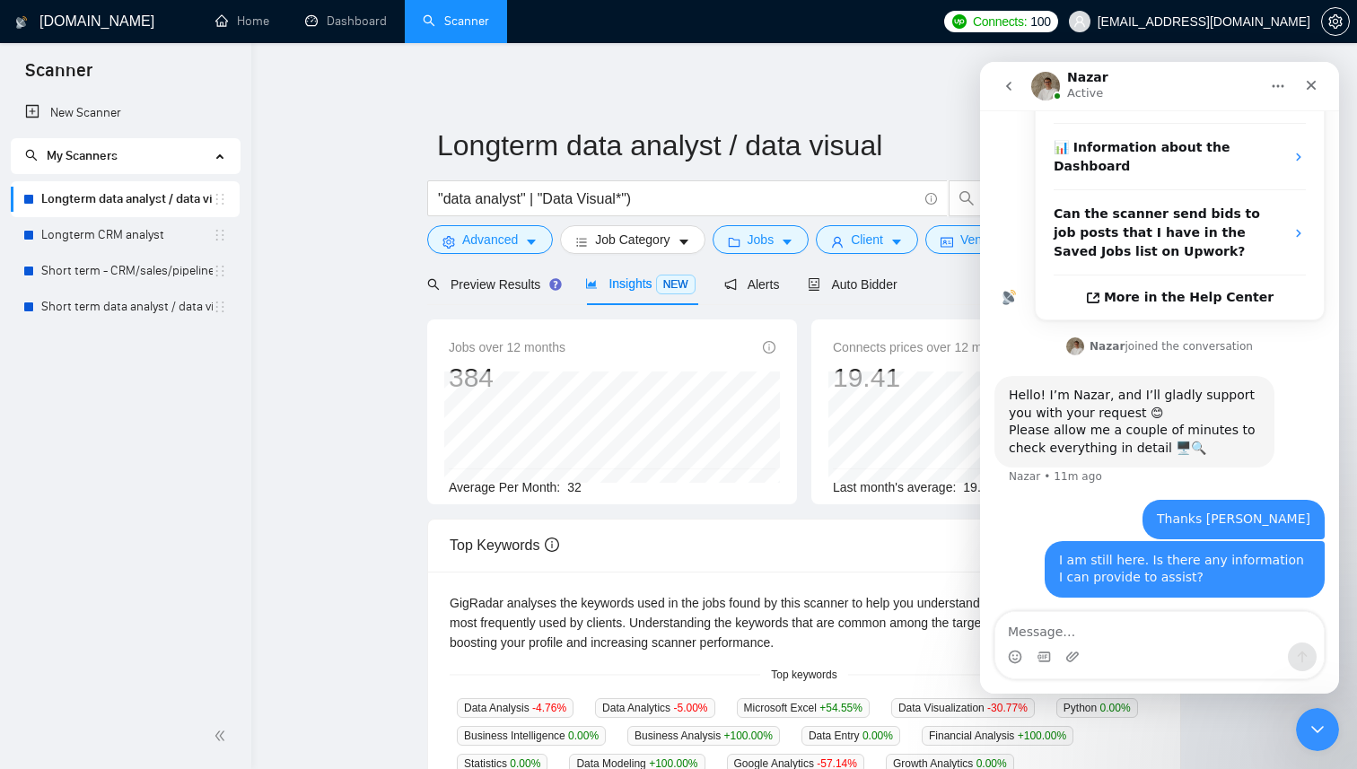
scroll to position [404, 0]
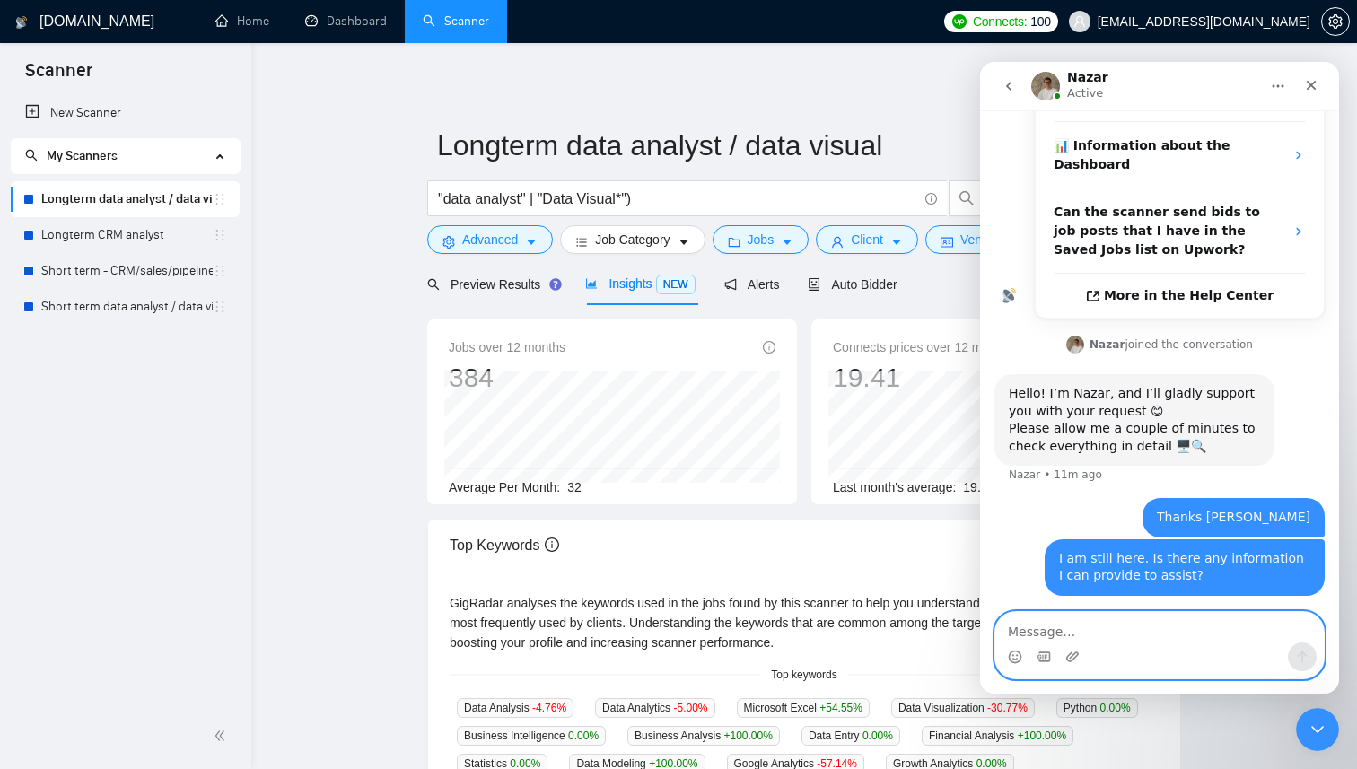
click at [1072, 630] on textarea "Message…" at bounding box center [1159, 627] width 329 height 31
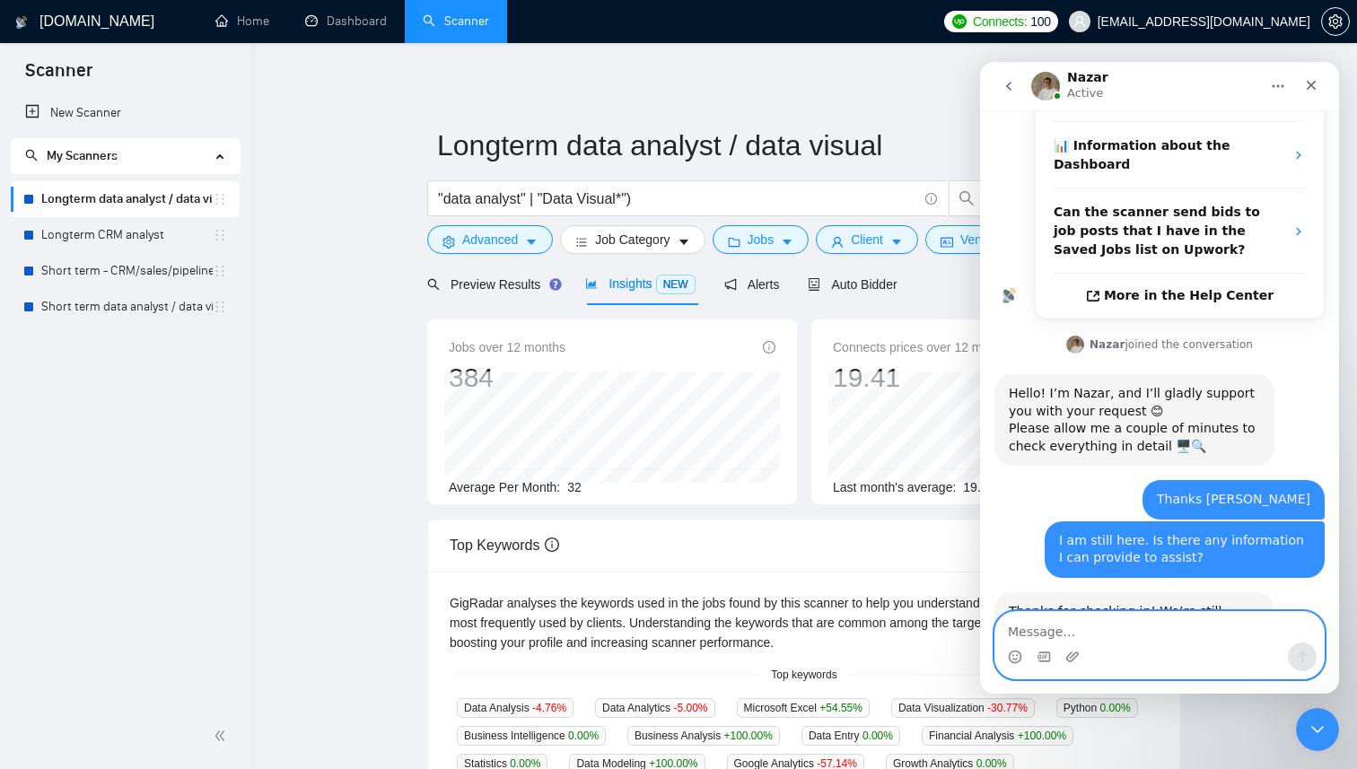
scroll to position [423, 0]
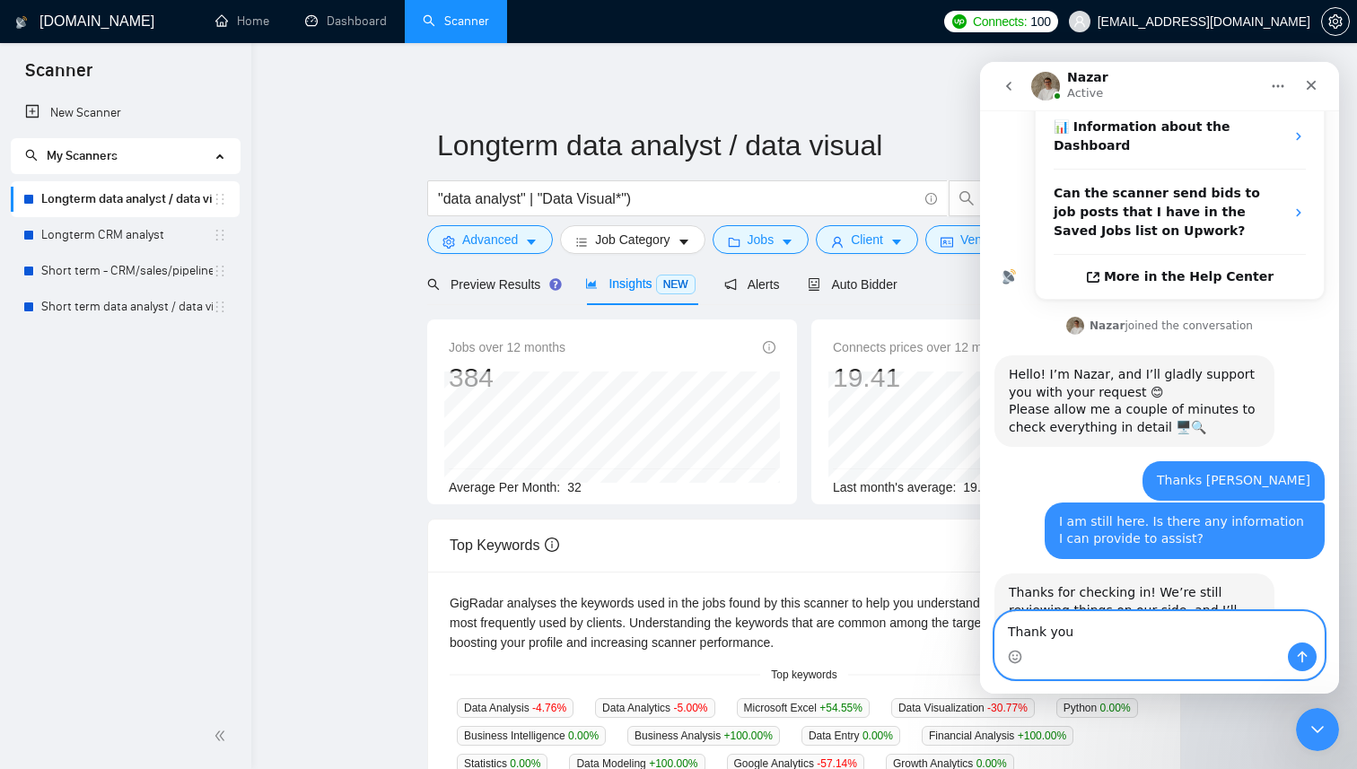
type textarea "Thank you"
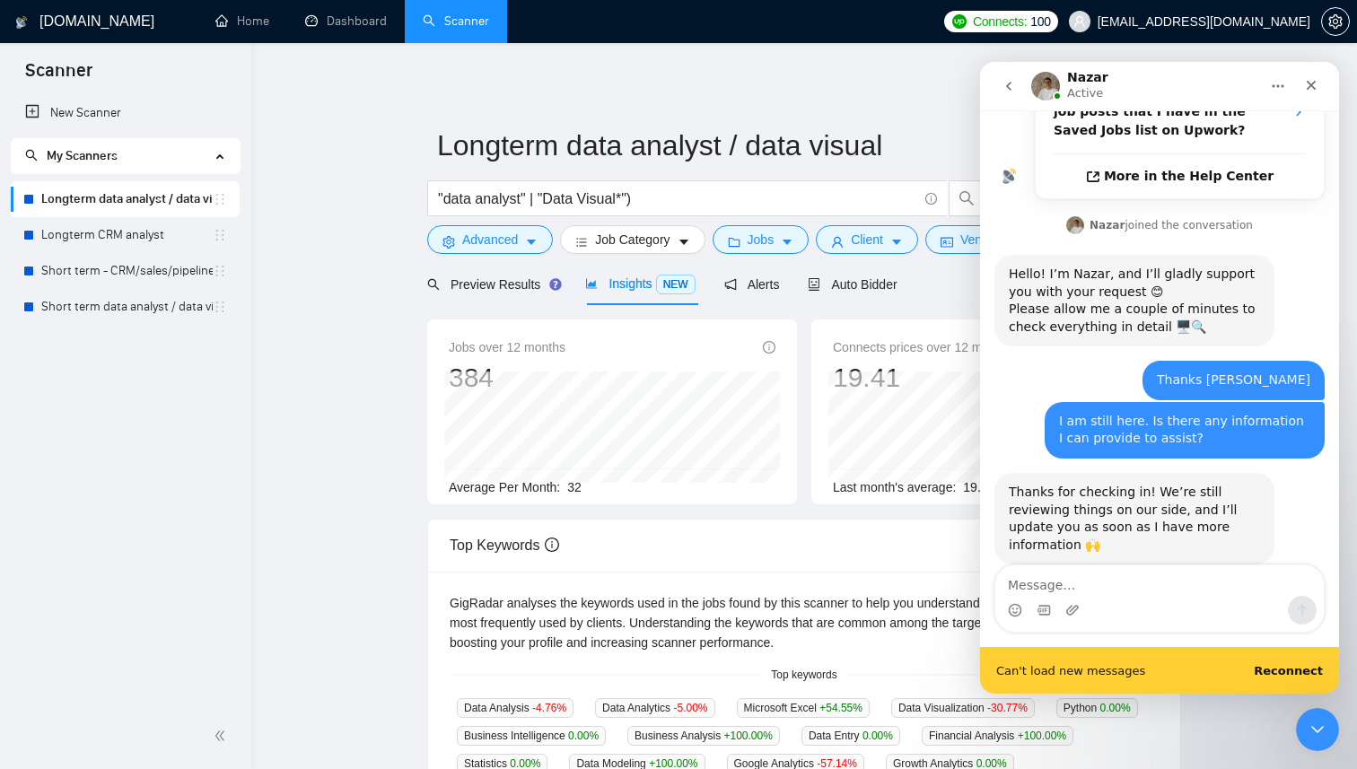
scroll to position [0, 0]
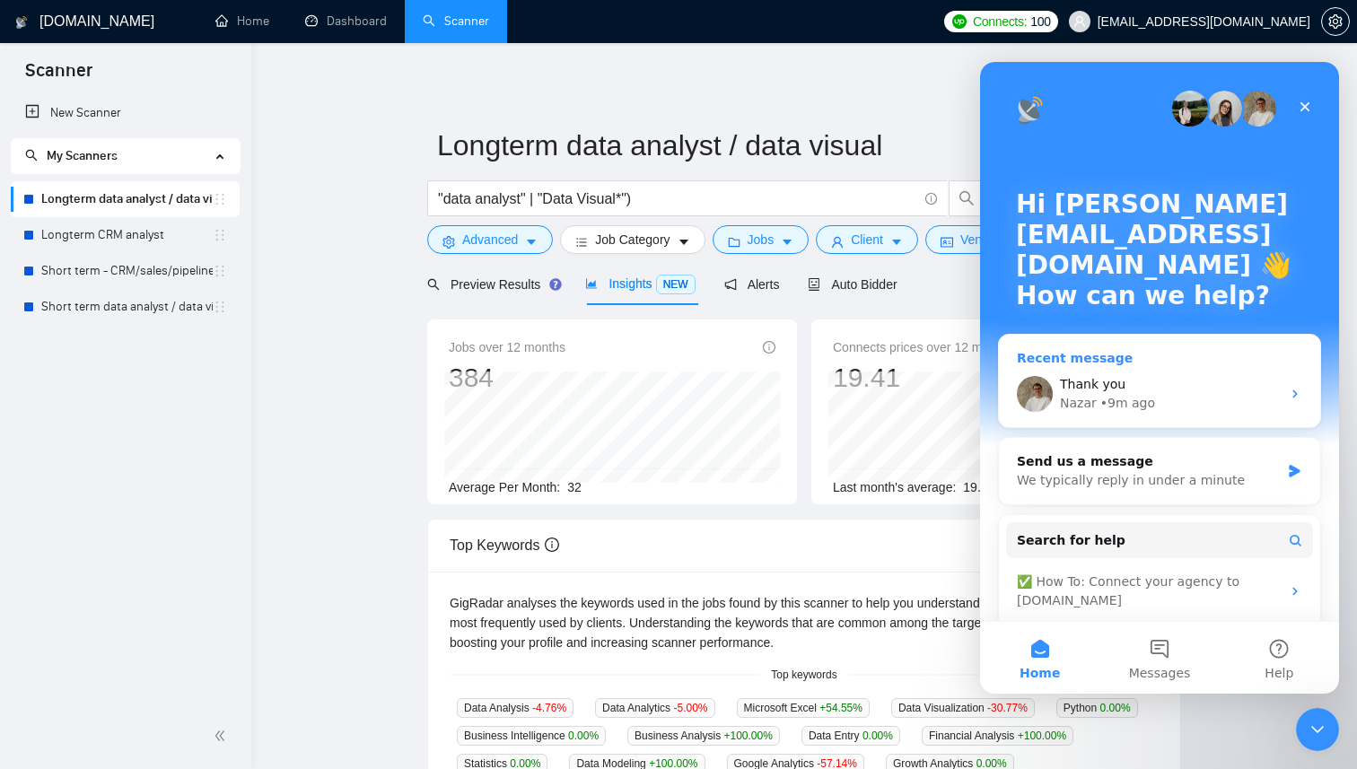
click at [1123, 376] on div "Thank you" at bounding box center [1170, 384] width 221 height 19
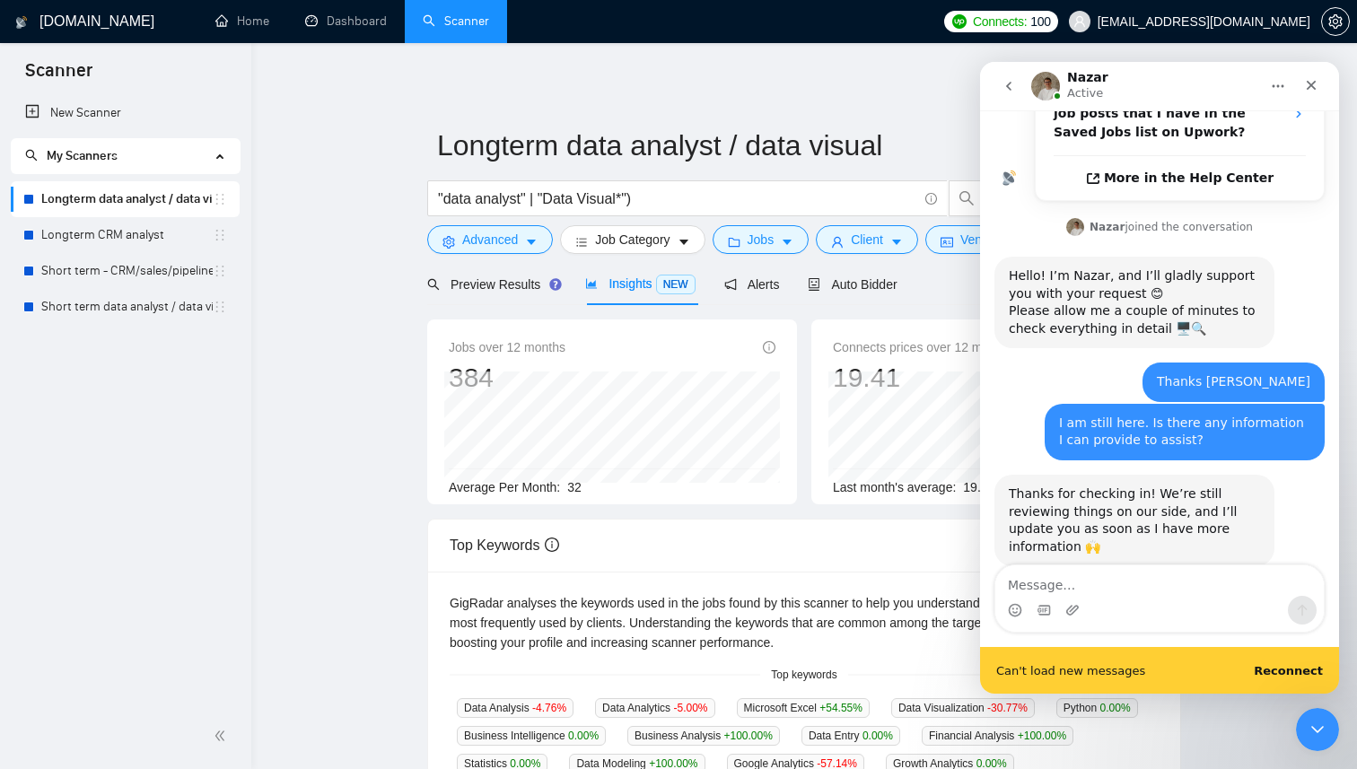
scroll to position [523, 0]
click at [1296, 671] on b "Reconnect" at bounding box center [1288, 670] width 69 height 13
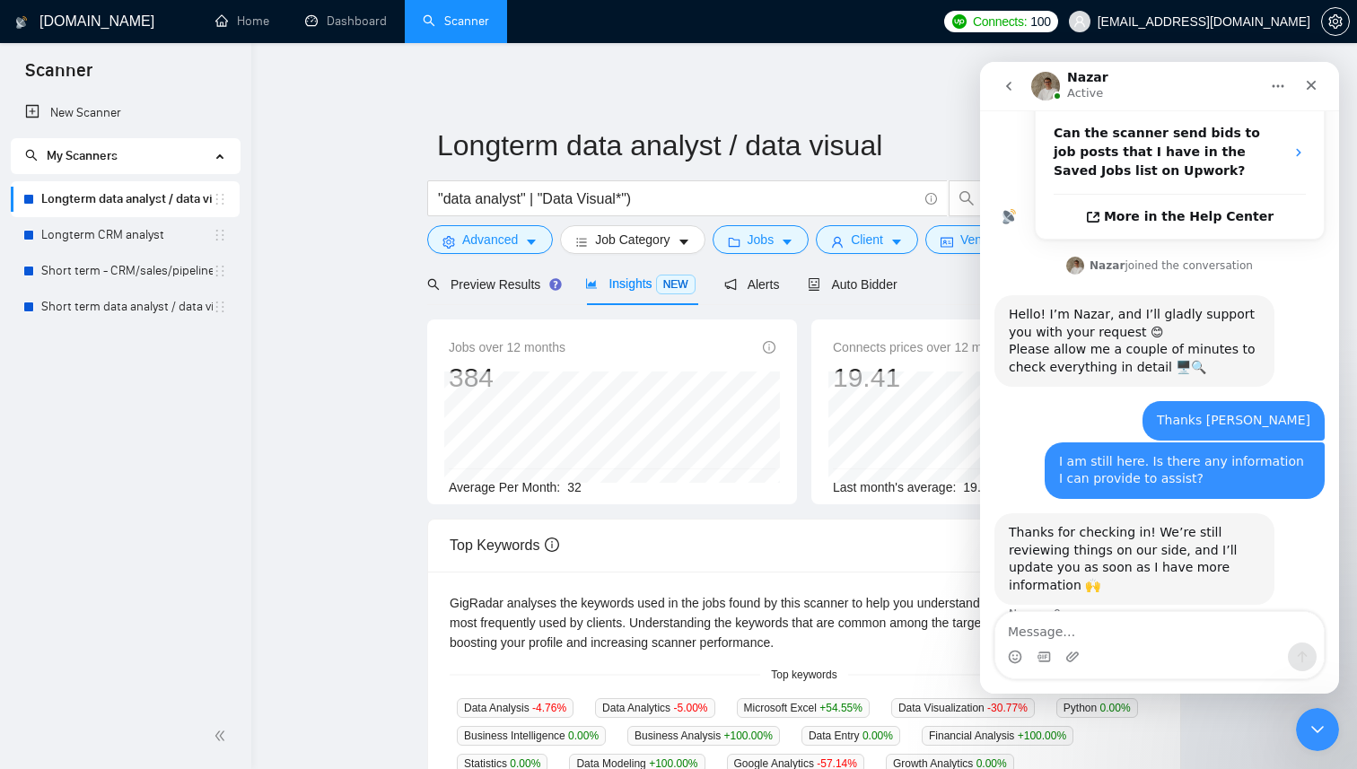
scroll to position [477, 0]
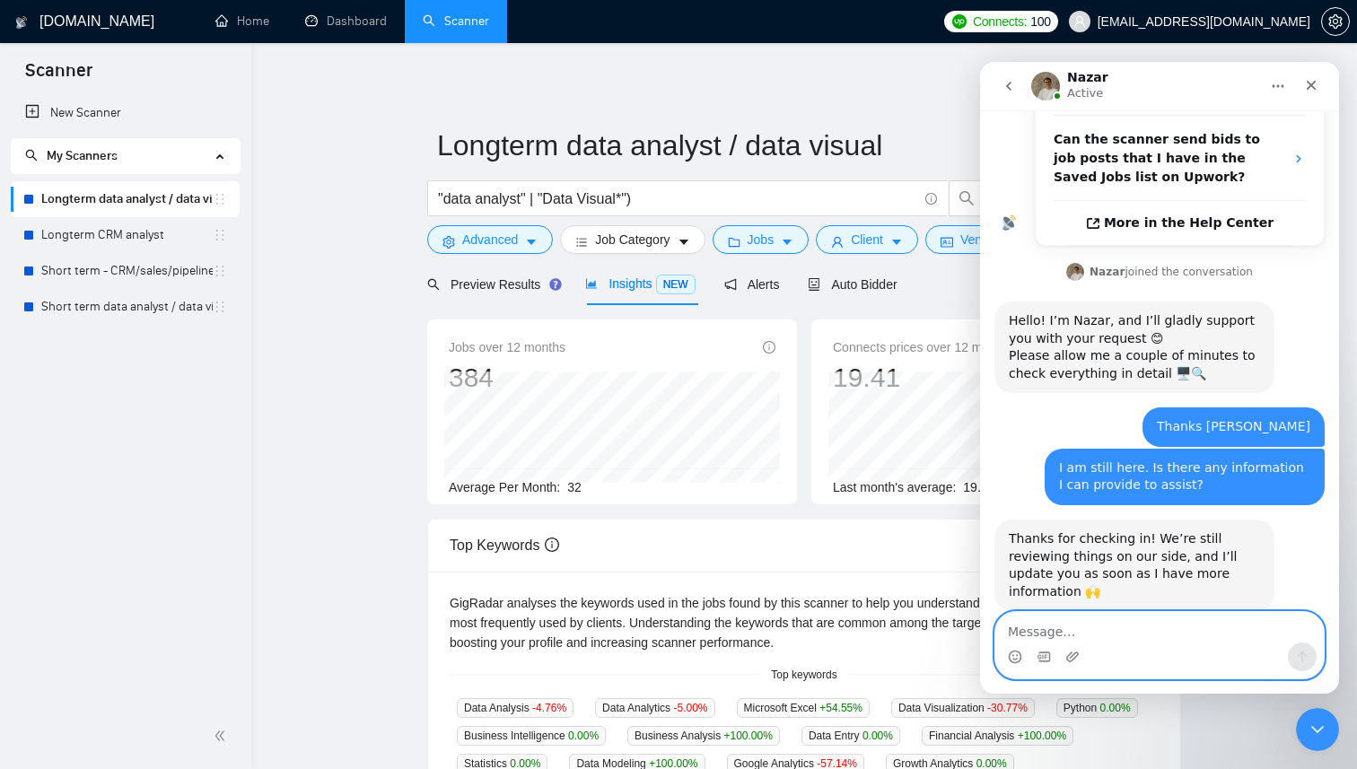
click at [1127, 637] on textarea "Message…" at bounding box center [1159, 627] width 329 height 31
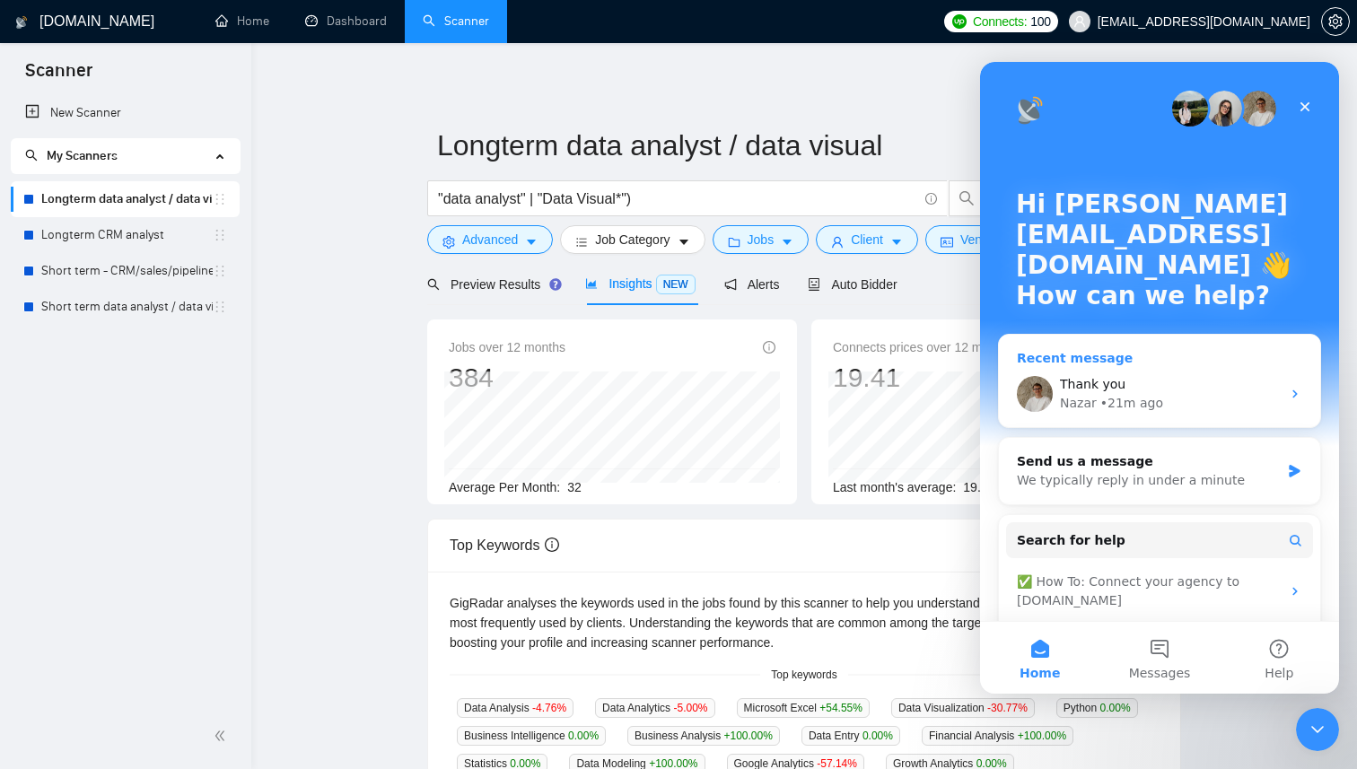
click at [1130, 390] on div "Thank you" at bounding box center [1170, 384] width 221 height 19
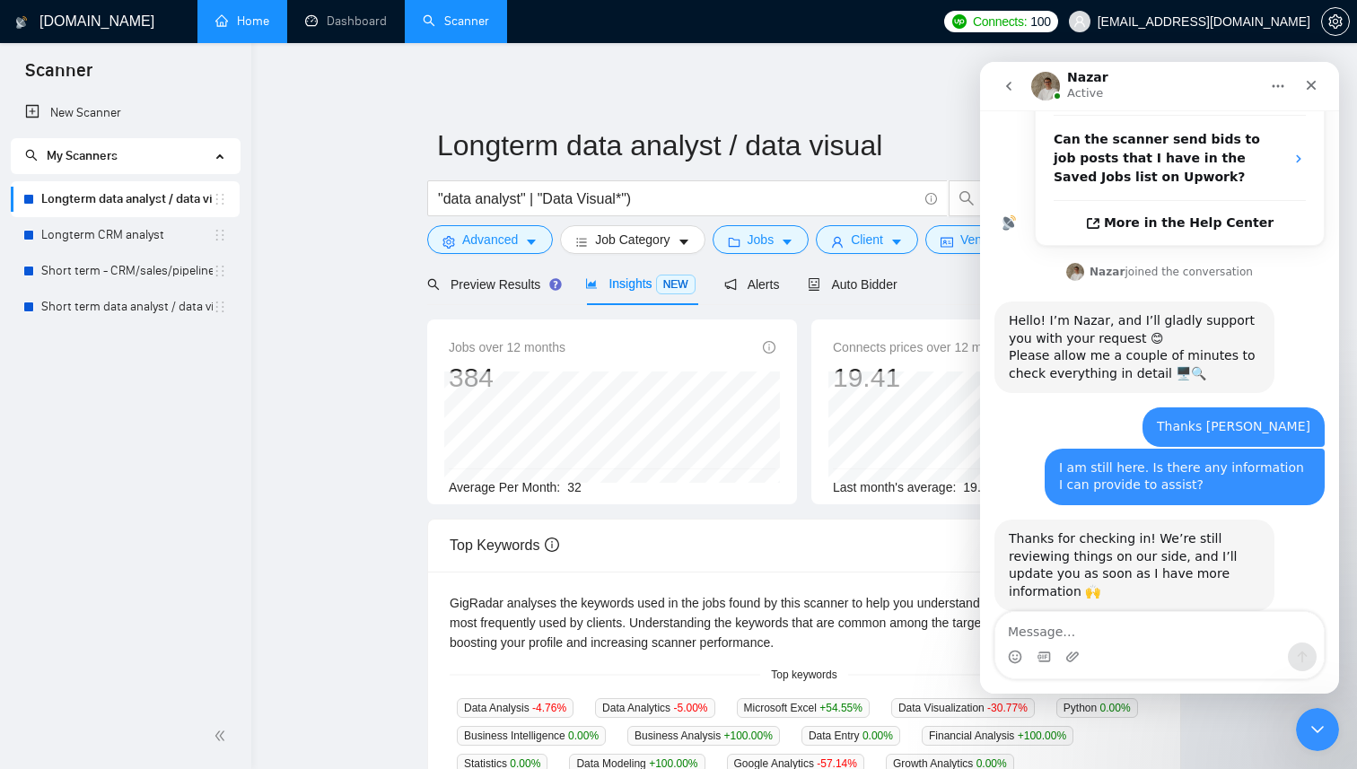
click at [231, 21] on link "Home" at bounding box center [242, 20] width 54 height 15
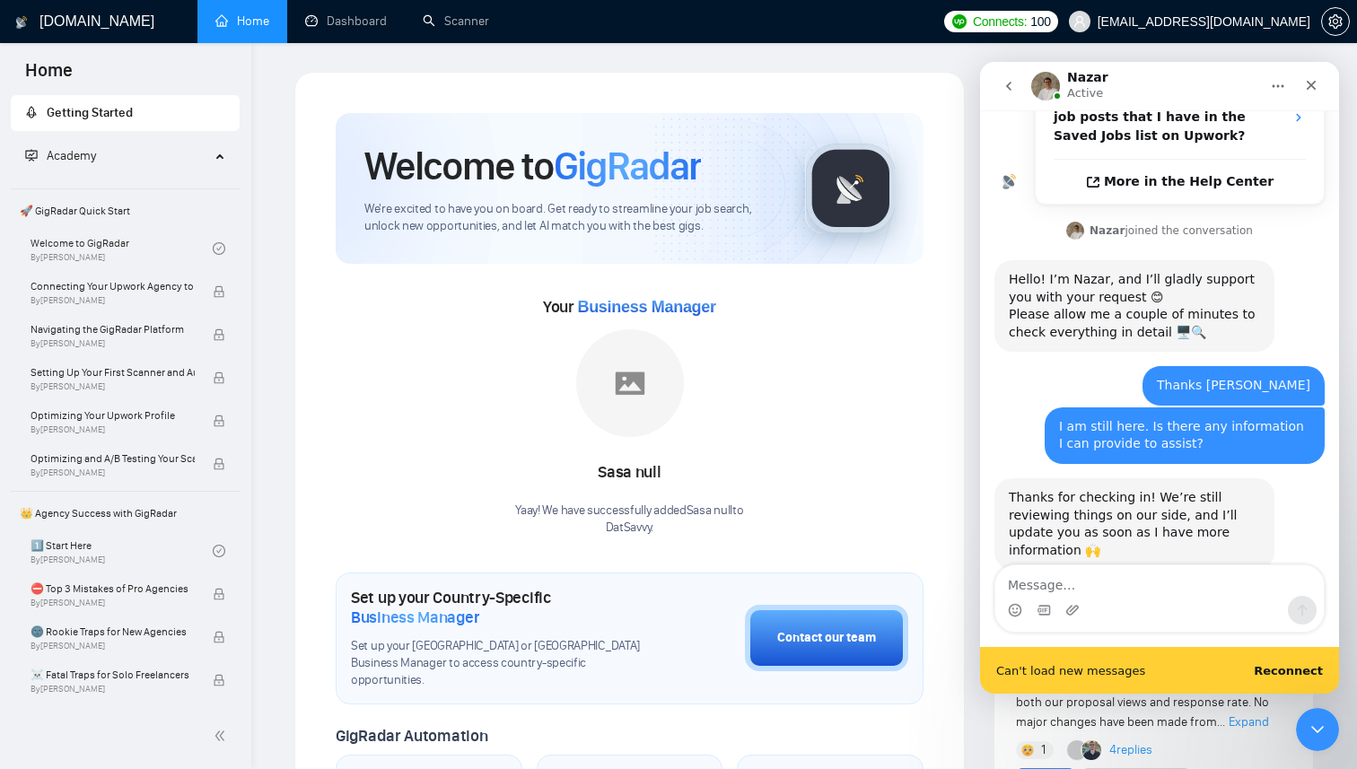
scroll to position [523, 0]
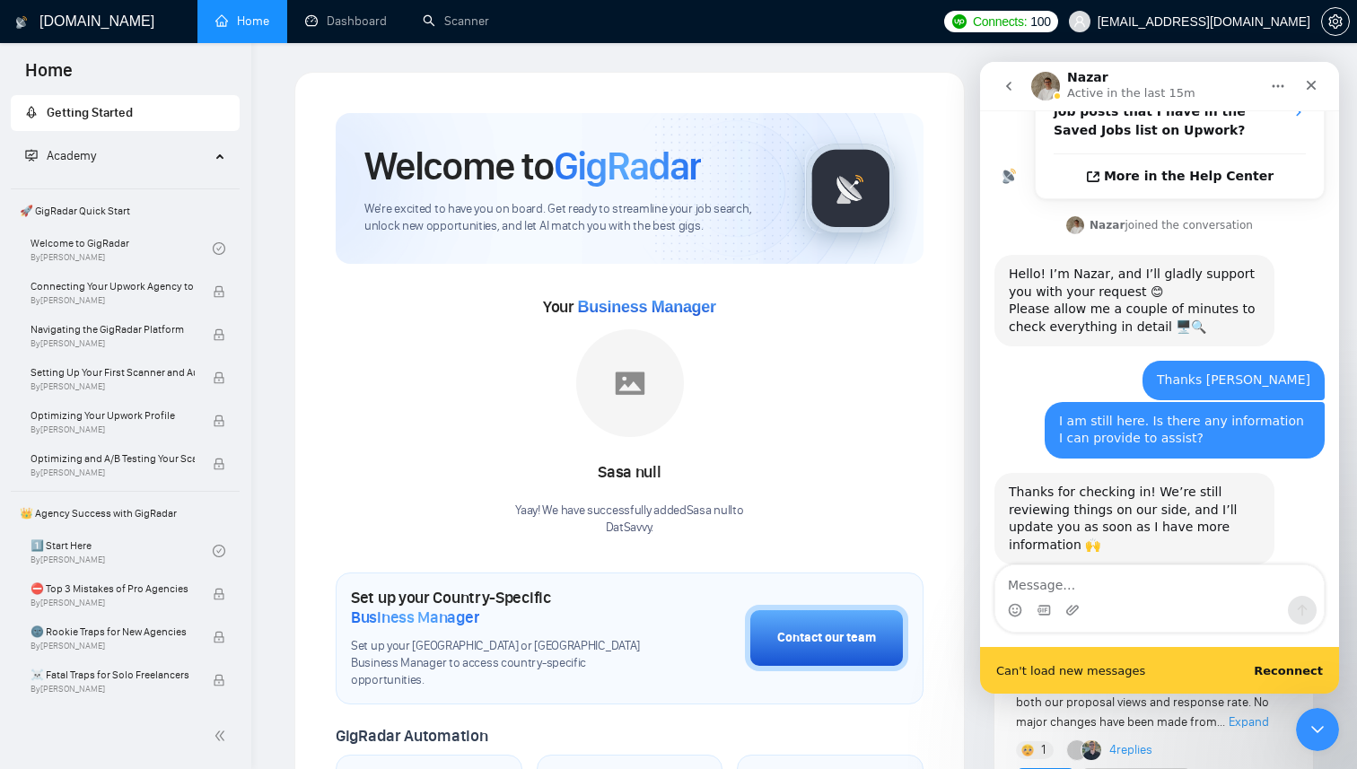
click at [1300, 673] on b "Reconnect" at bounding box center [1288, 670] width 69 height 13
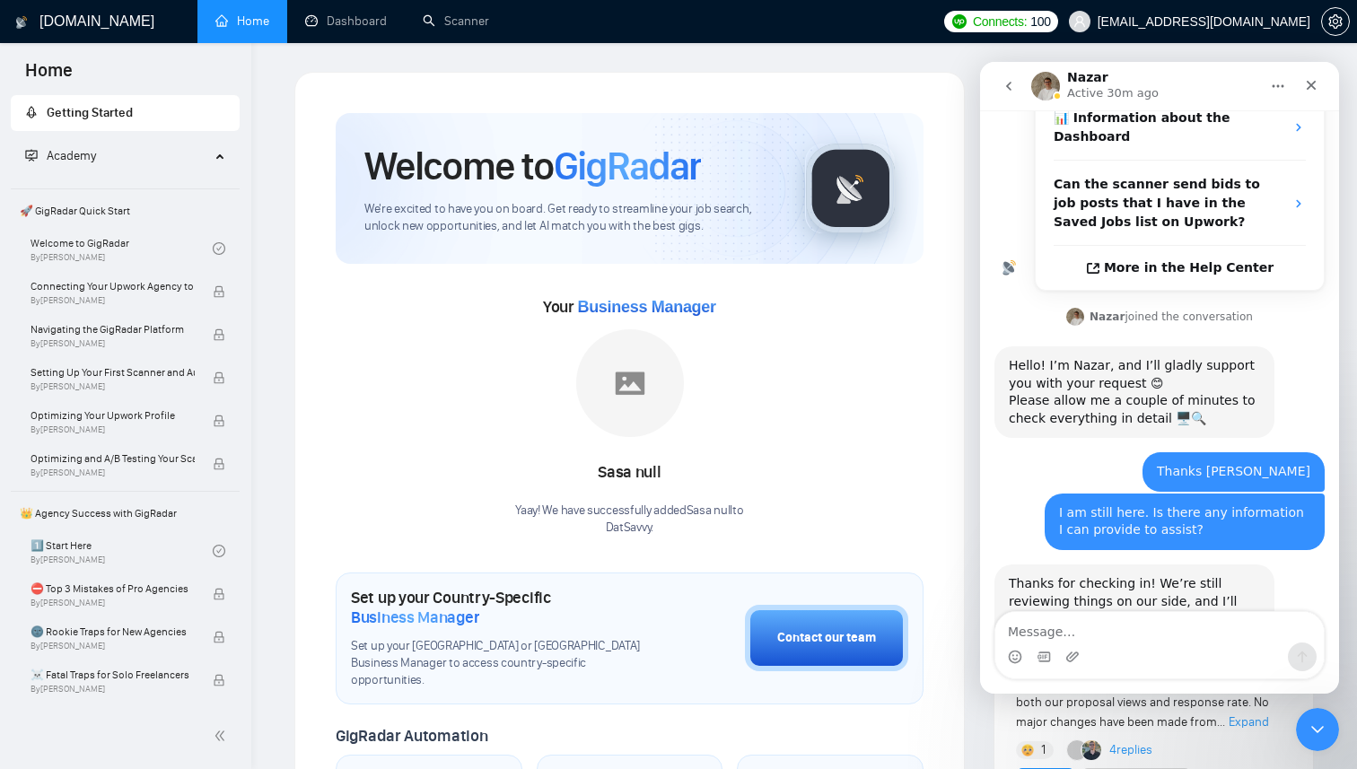
scroll to position [477, 0]
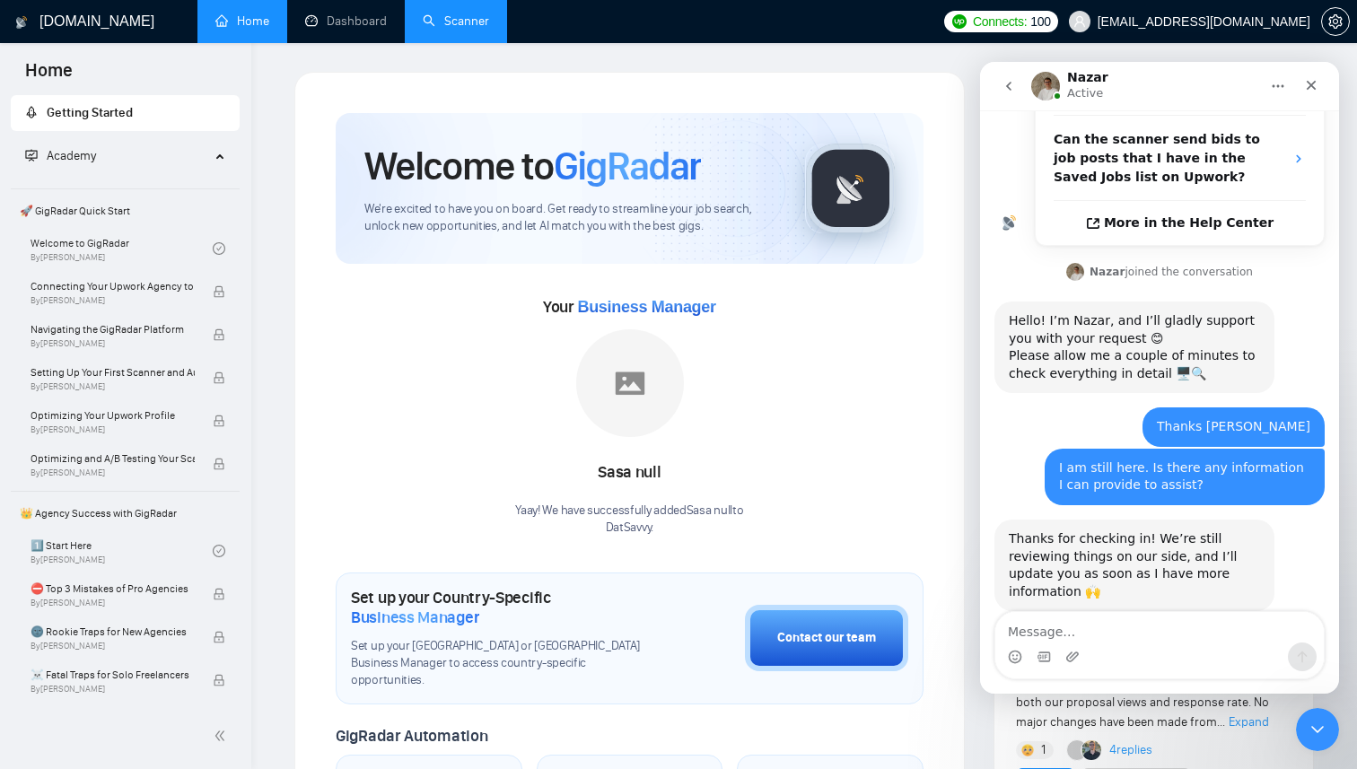
click at [453, 26] on link "Scanner" at bounding box center [456, 20] width 66 height 15
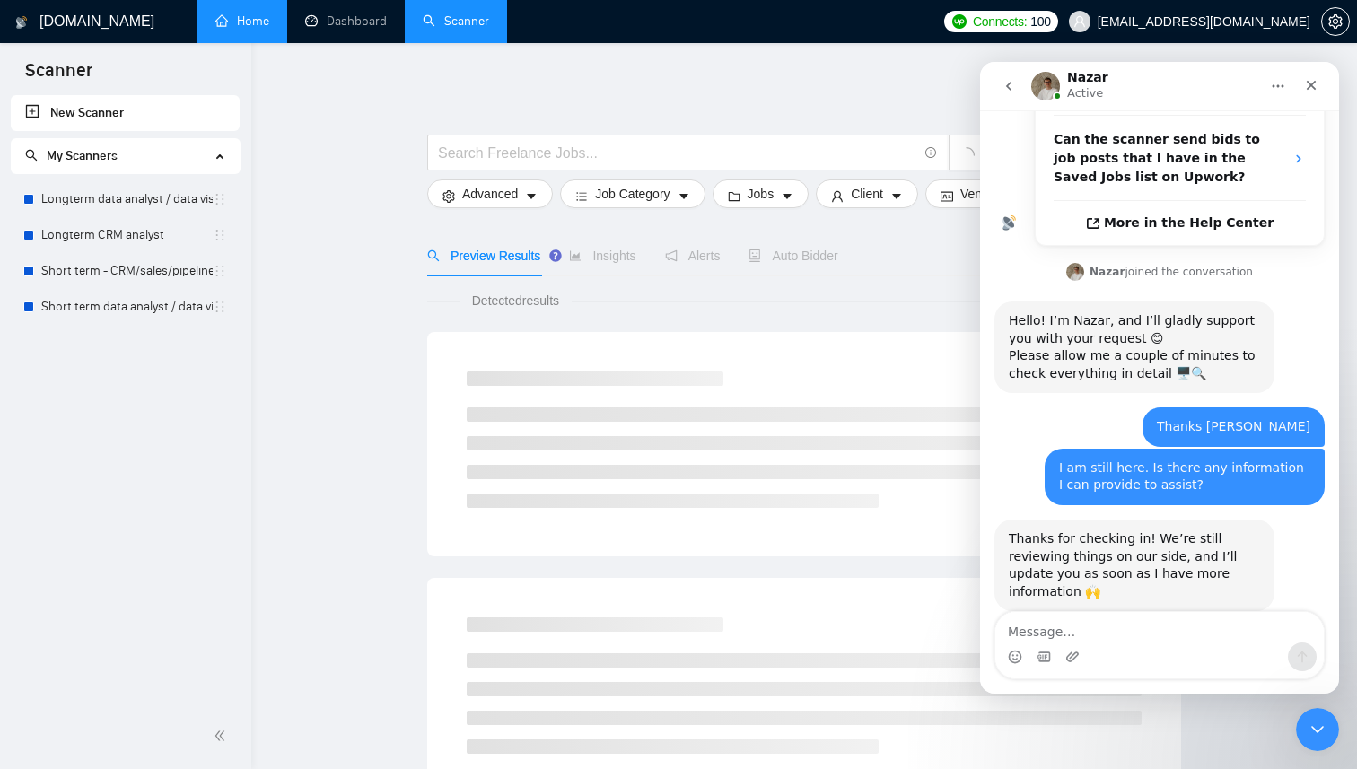
click at [115, 115] on link "New Scanner" at bounding box center [125, 113] width 200 height 36
click at [470, 146] on input "text" at bounding box center [677, 153] width 479 height 22
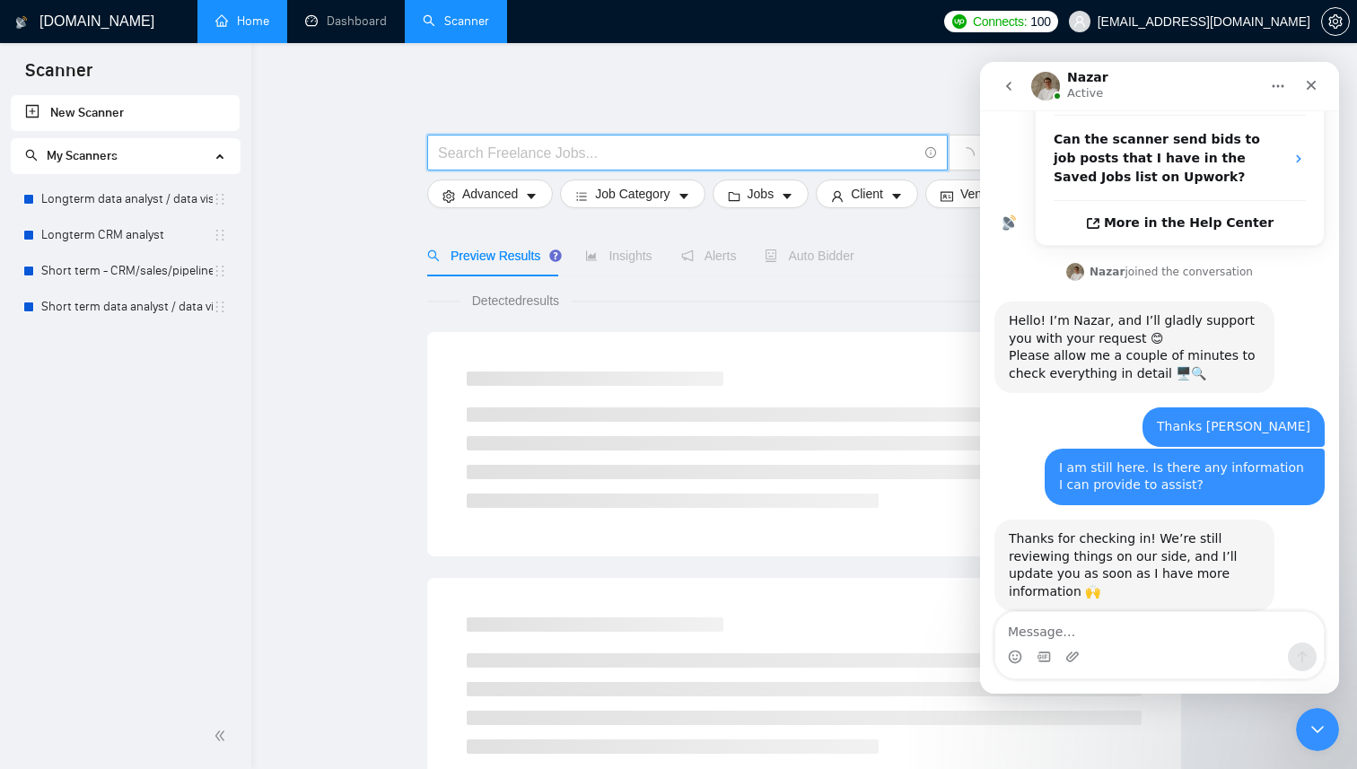
paste input "(Dashboard*) | "Dash board" | "Admin panel" | "Management panel" | "Control pan…"
type input "(Dashboard*) | "Dash board" | "Admin panel" | "Management panel" | "Control pan…"
click at [141, 241] on link "Longterm CRM analyst" at bounding box center [126, 235] width 171 height 36
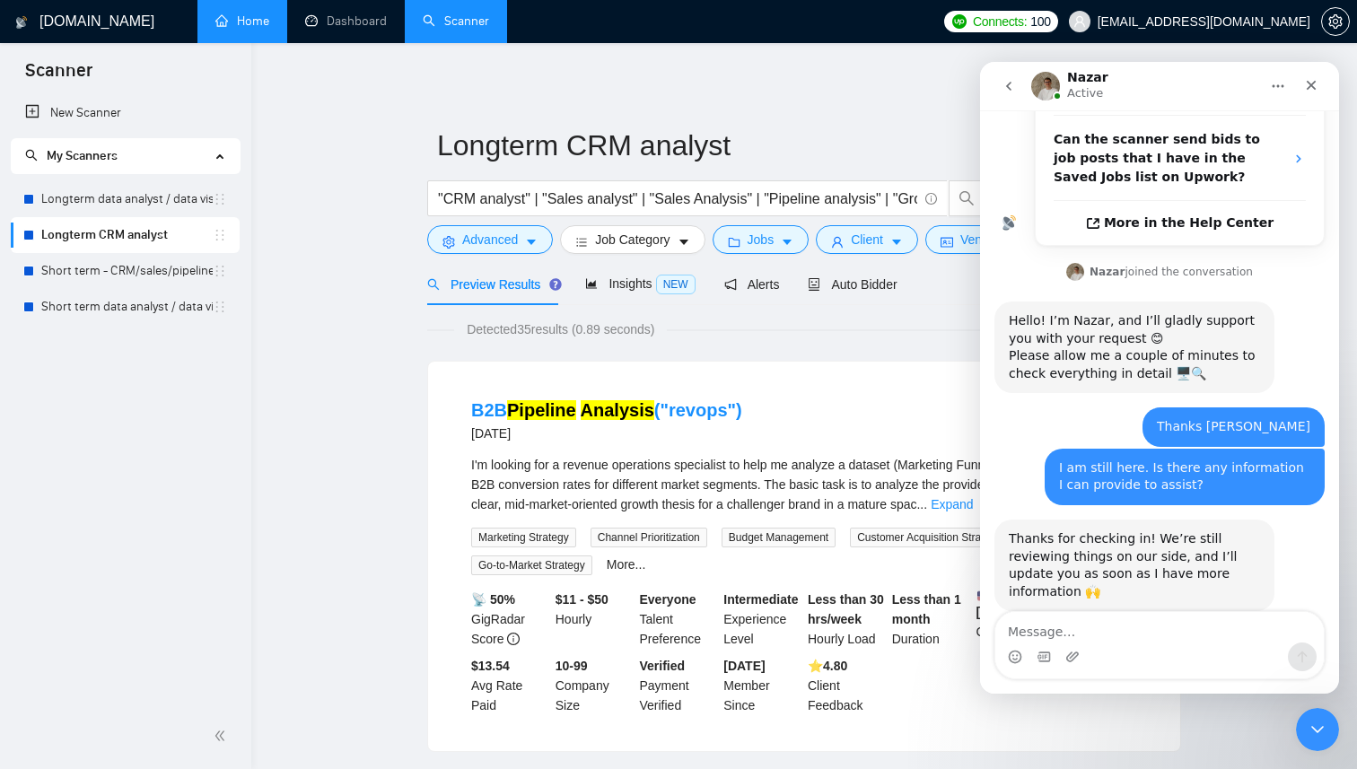
click at [1016, 87] on button "go back" at bounding box center [1009, 86] width 34 height 34
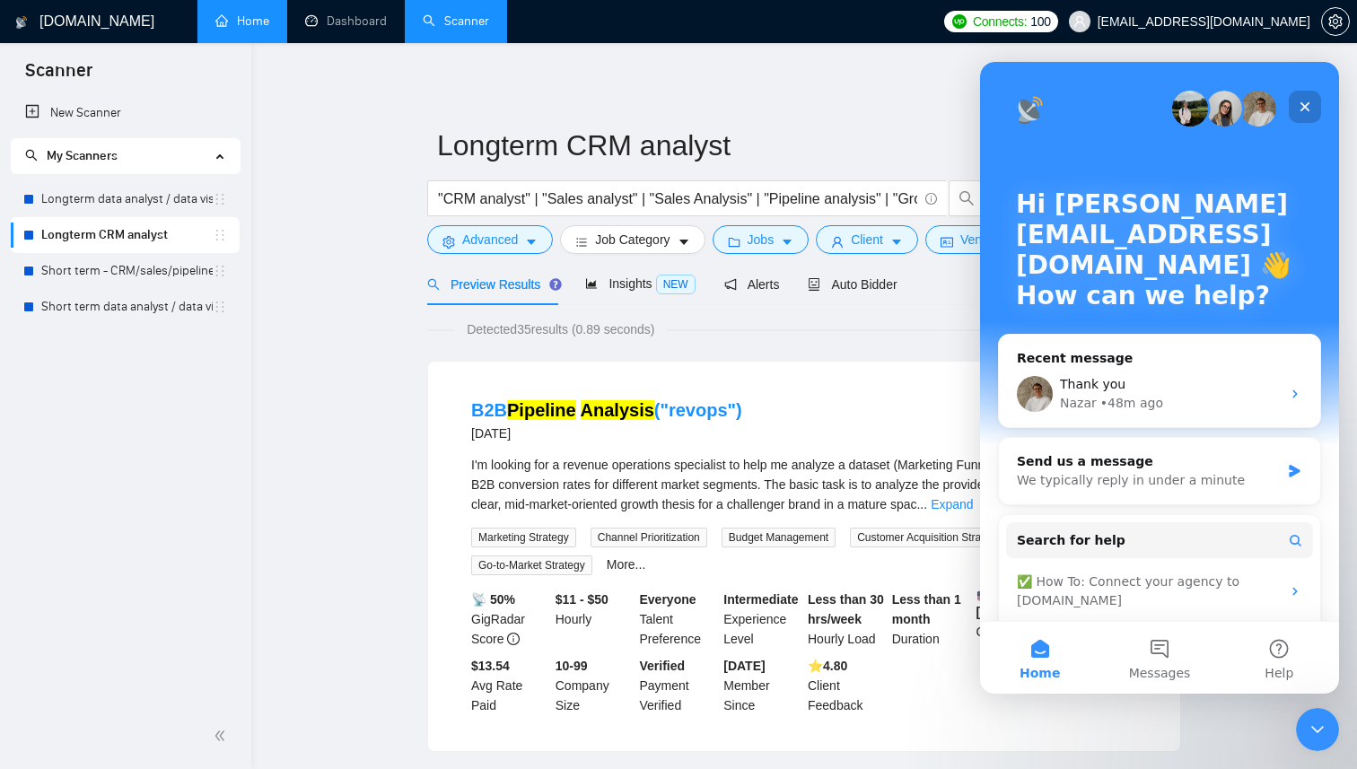
click at [1304, 102] on icon "Close" at bounding box center [1305, 107] width 14 height 14
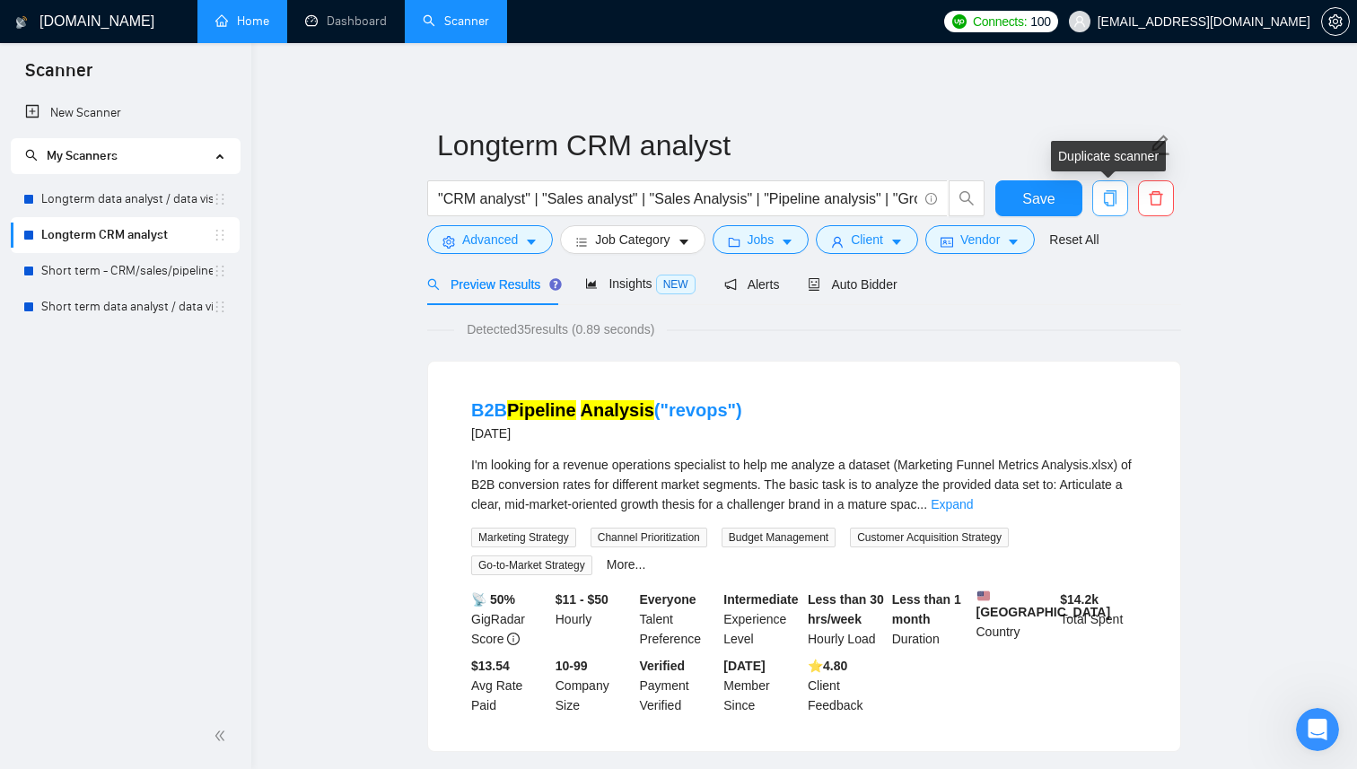
click at [1108, 197] on icon "copy" at bounding box center [1110, 198] width 16 height 16
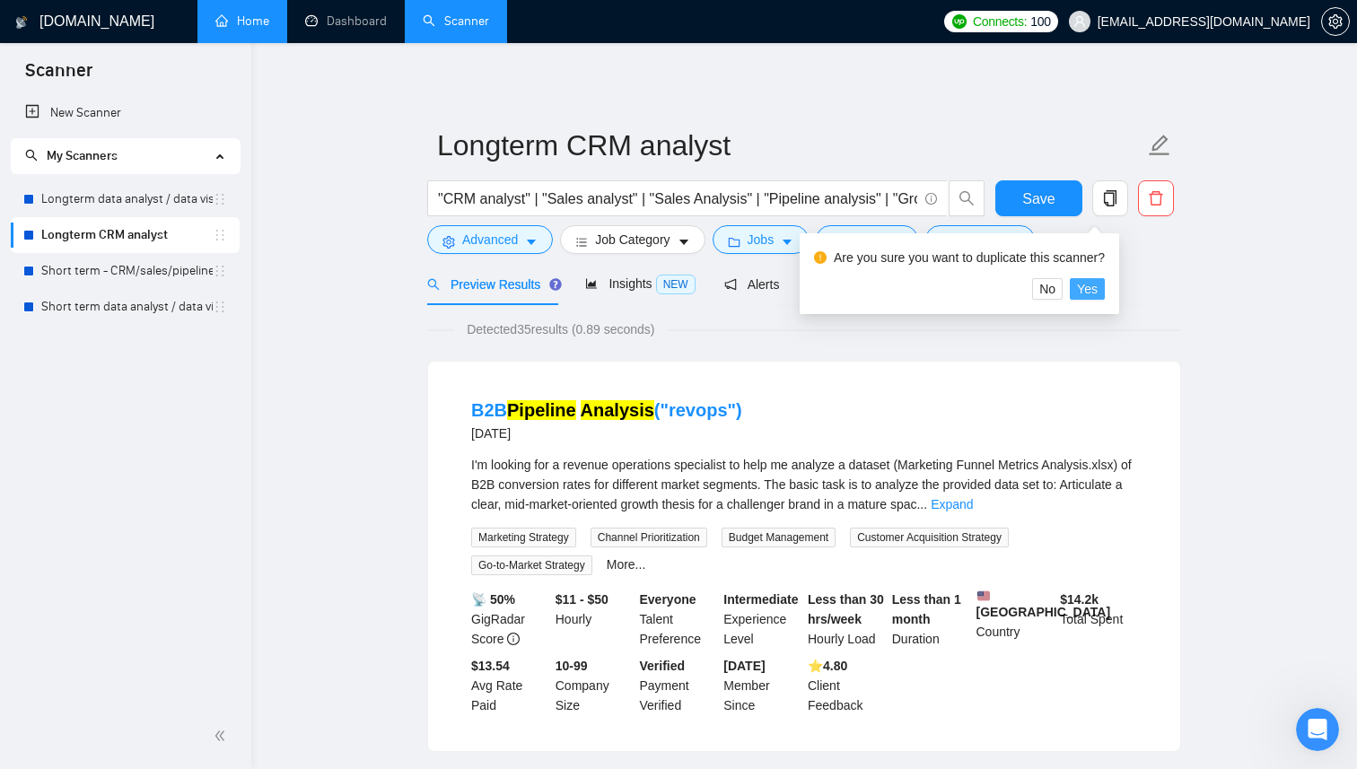
click at [1098, 289] on span "Yes" at bounding box center [1087, 289] width 21 height 20
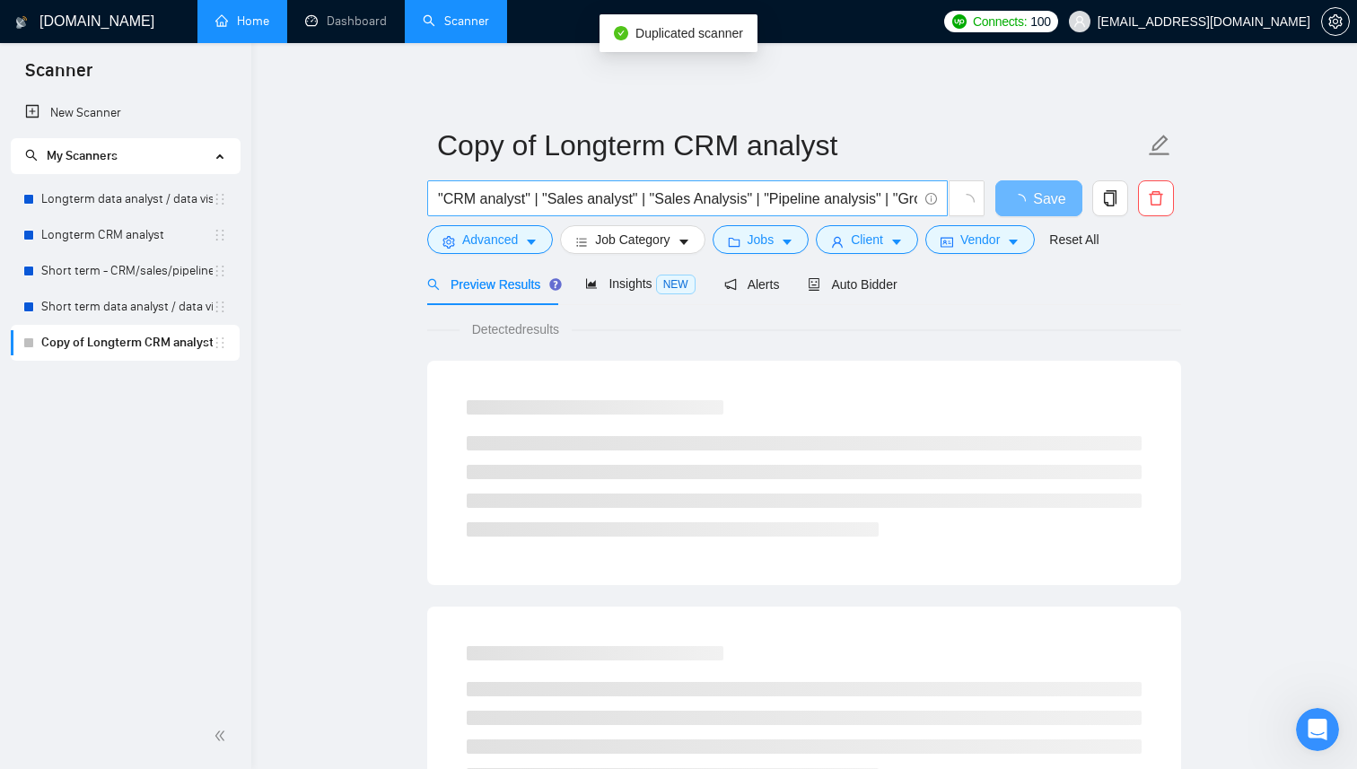
click at [530, 189] on input ""CRM analyst" | "Sales analyst" | "Sales Analysis" | "Pipeline analysis" | "Gro…" at bounding box center [677, 199] width 479 height 22
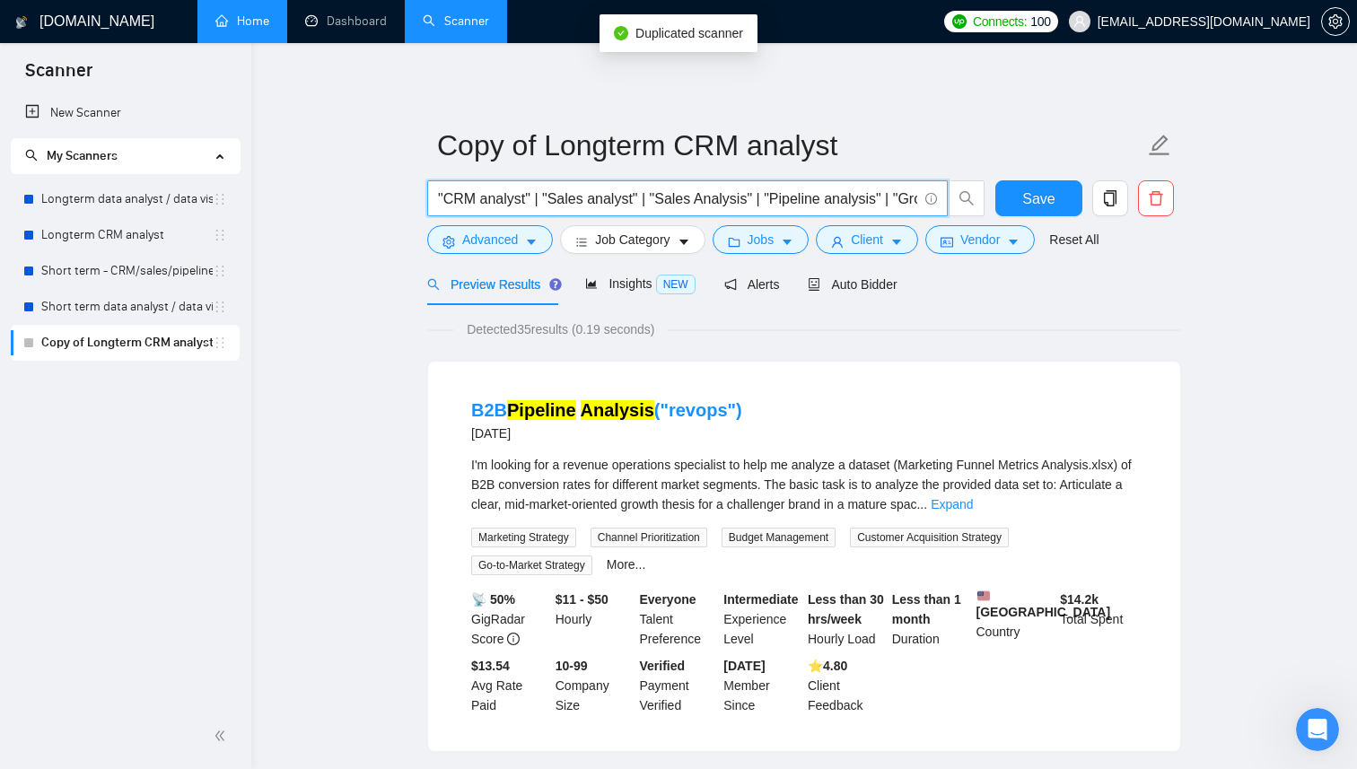
paste input "(Dashboard*) | "Dash board" | "Admin panel" | "Management panel" | "Control pan…"
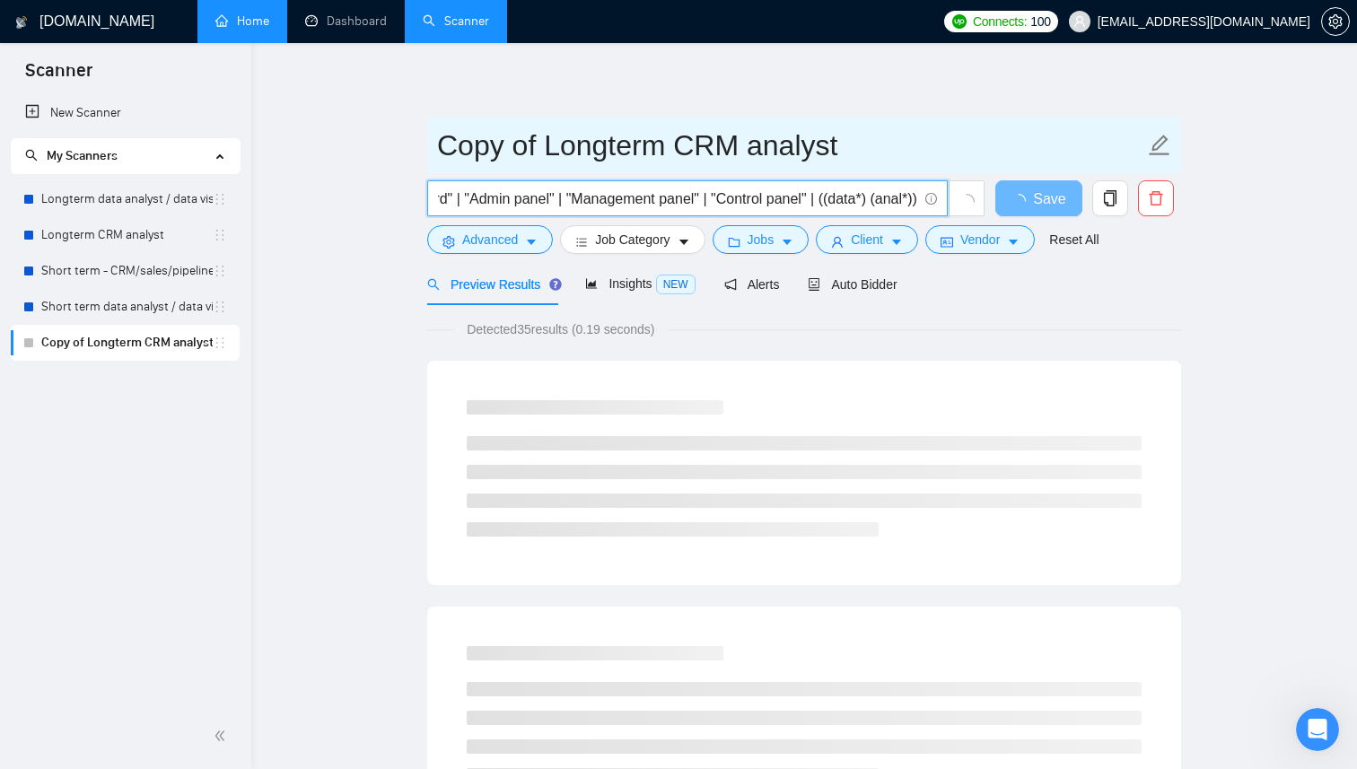
type input "(Dashboard*) | "Dash board" | "Admin panel" | "Management panel" | "Control pan…"
click at [766, 150] on input "Copy of Longterm CRM analyst" at bounding box center [790, 145] width 707 height 45
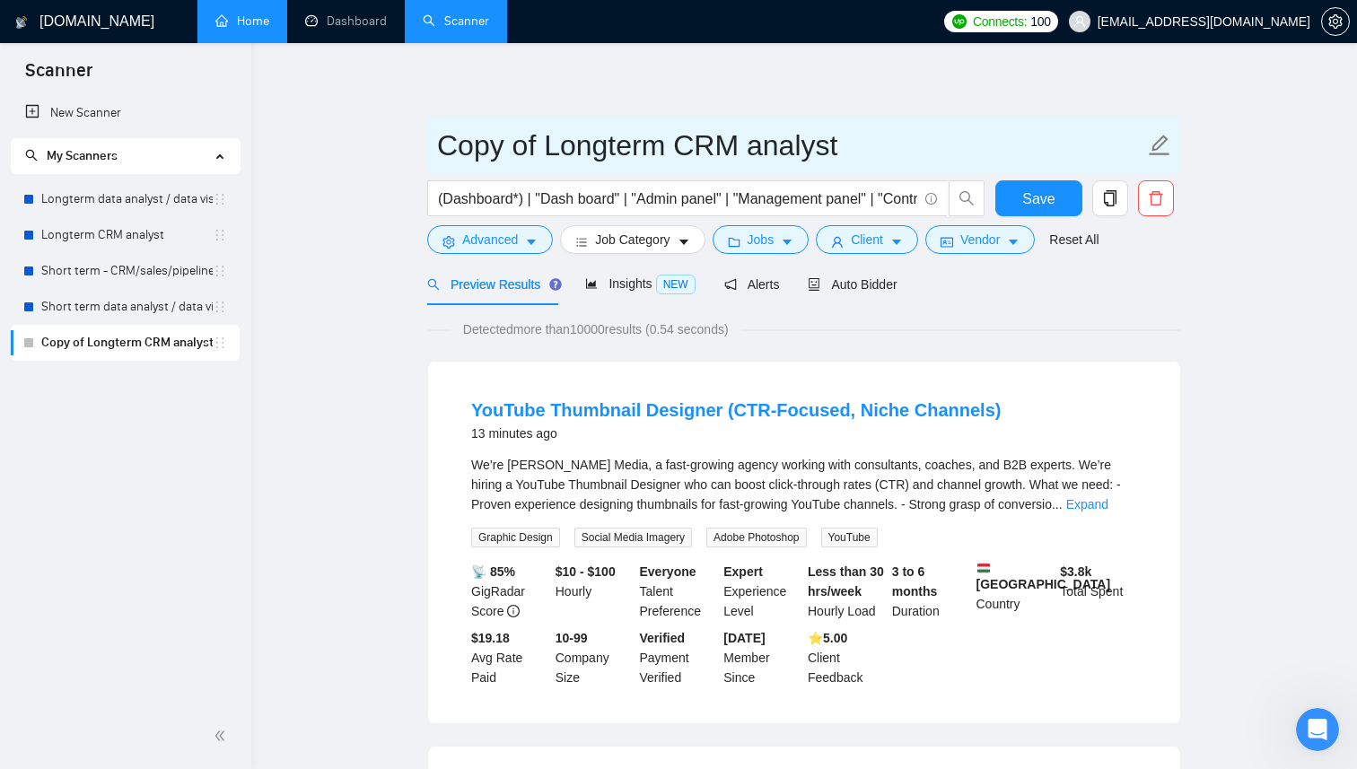
drag, startPoint x: 541, startPoint y: 147, endPoint x: 318, endPoint y: 144, distance: 223.5
drag, startPoint x: 737, startPoint y: 146, endPoint x: 422, endPoint y: 149, distance: 315.0
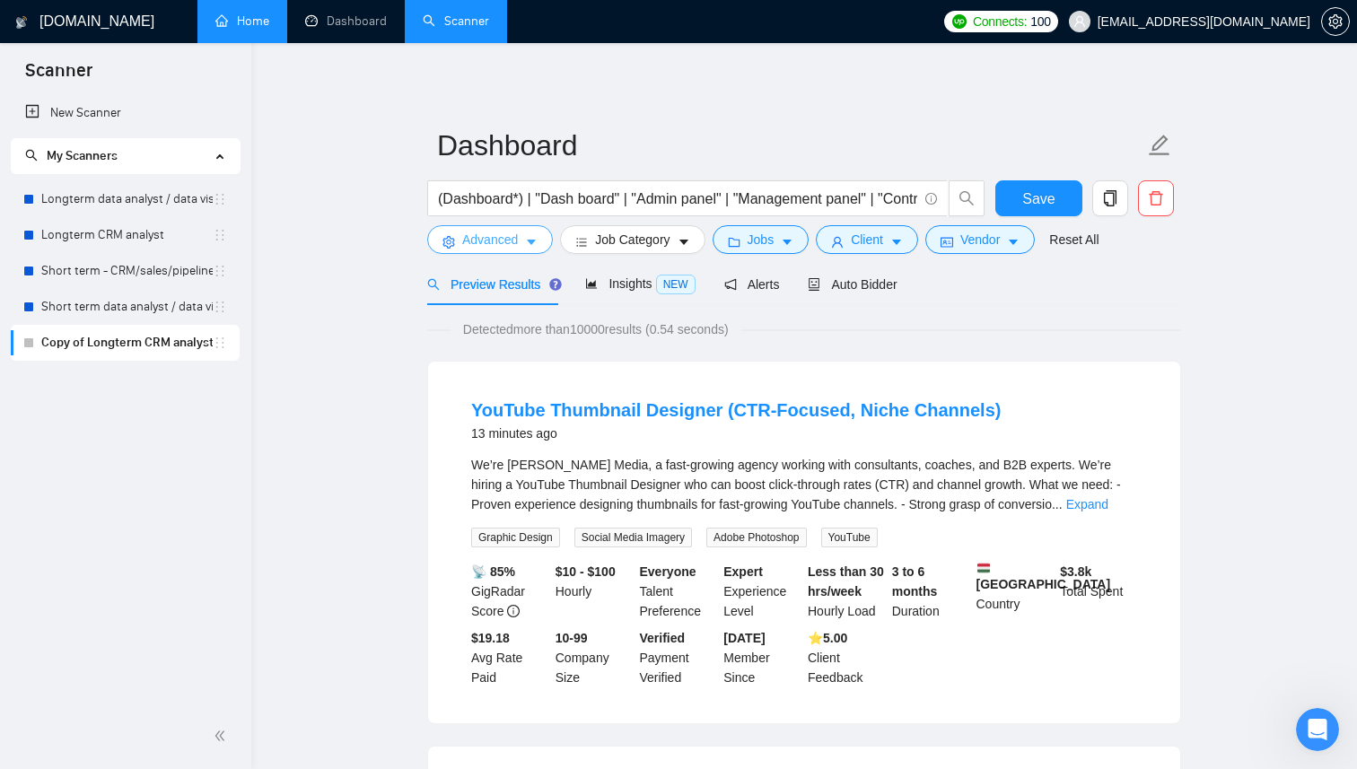
click at [529, 244] on icon "caret-down" at bounding box center [531, 242] width 13 height 13
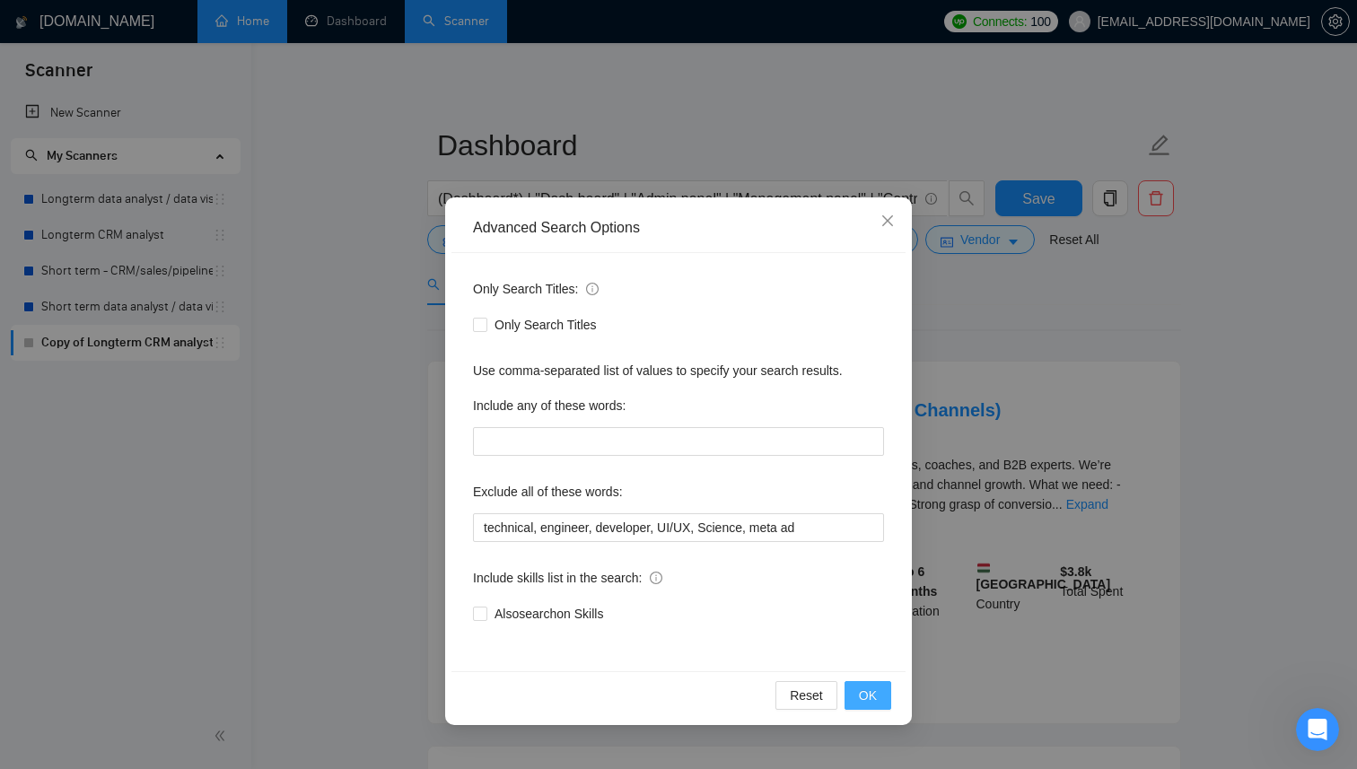
click at [859, 692] on span "OK" at bounding box center [868, 696] width 18 height 20
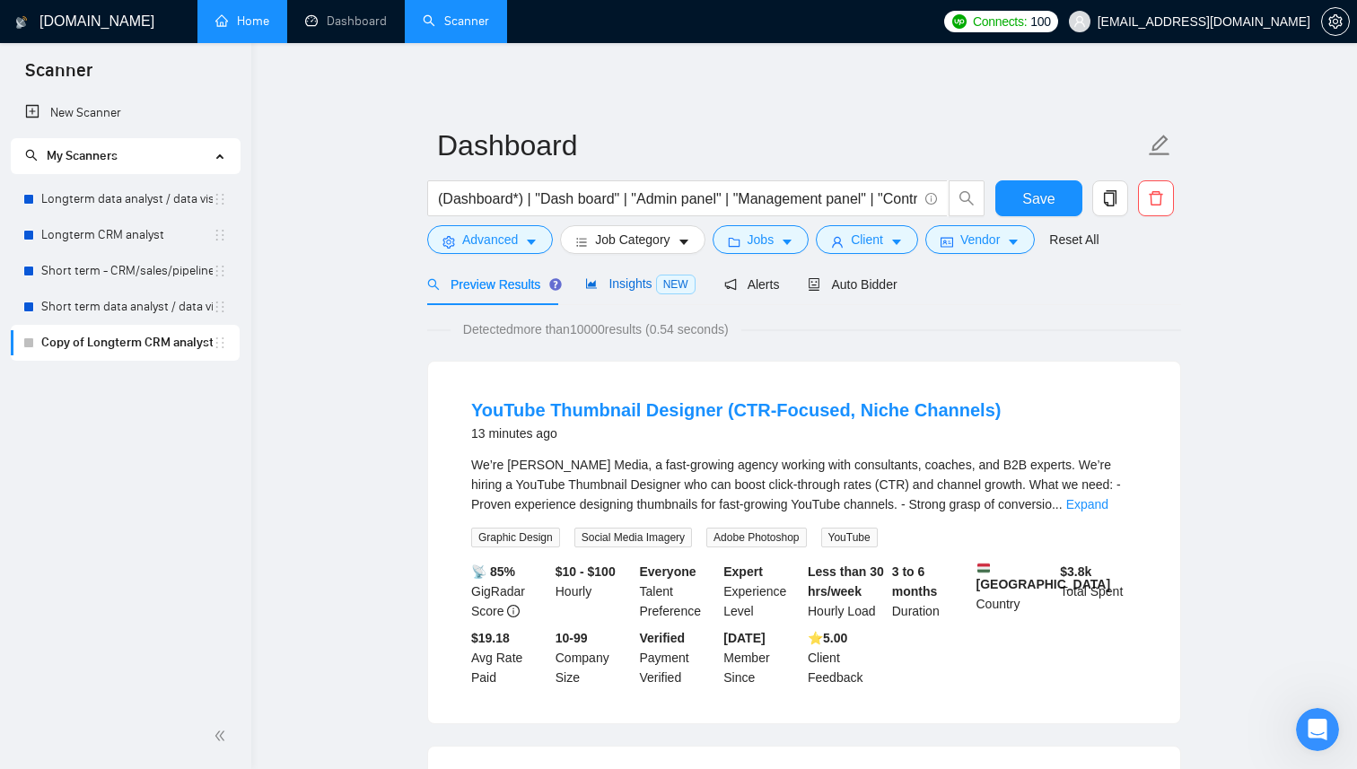
click at [644, 284] on span "Insights NEW" at bounding box center [640, 283] width 110 height 14
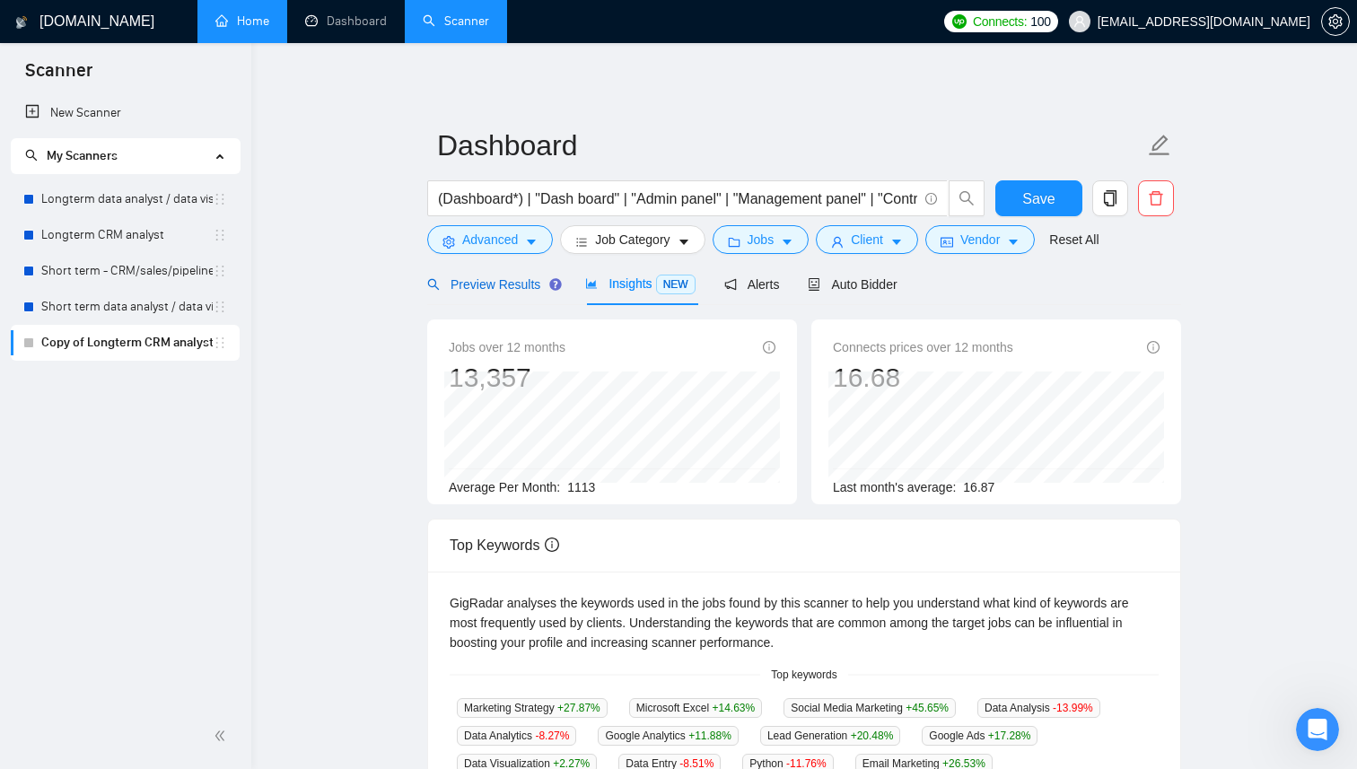
click at [507, 284] on span "Preview Results" at bounding box center [491, 284] width 129 height 14
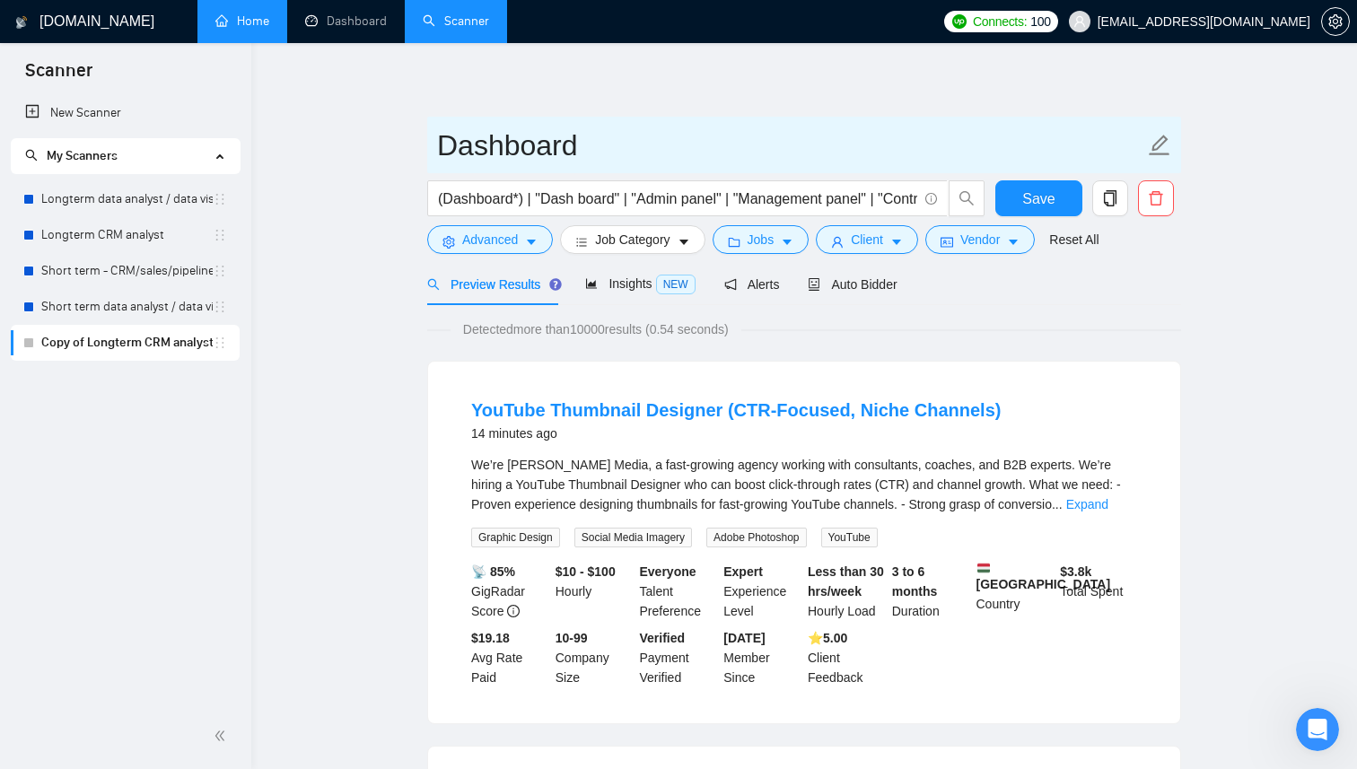
click at [469, 145] on input "Dashboard" at bounding box center [790, 145] width 707 height 45
click at [433, 152] on span "Dashboard" at bounding box center [804, 145] width 754 height 57
click at [438, 148] on input "Dashboard" at bounding box center [790, 145] width 707 height 45
click at [483, 145] on input "Lonterm Dashboard" at bounding box center [790, 145] width 707 height 45
click at [730, 150] on input "Longterm Dashboard" at bounding box center [790, 145] width 707 height 45
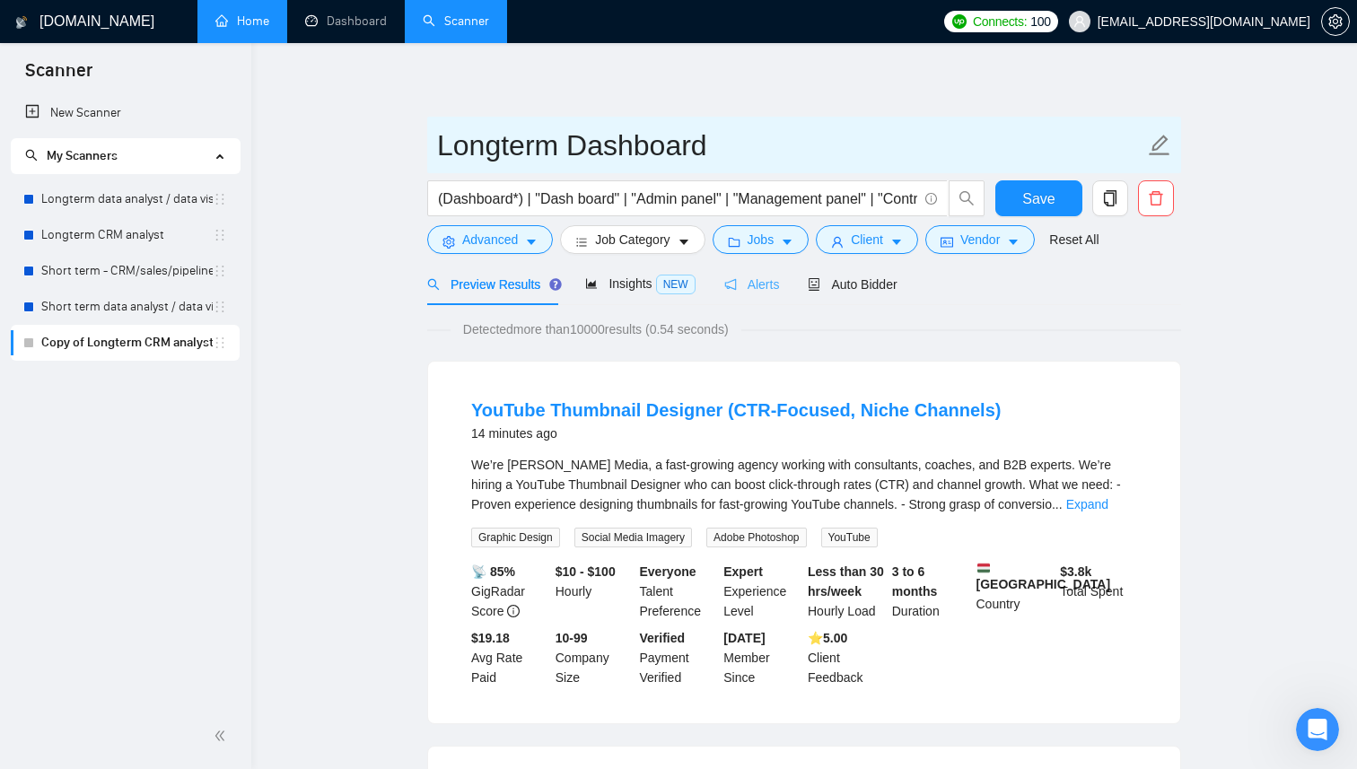
type input "Longterm Dashboard"
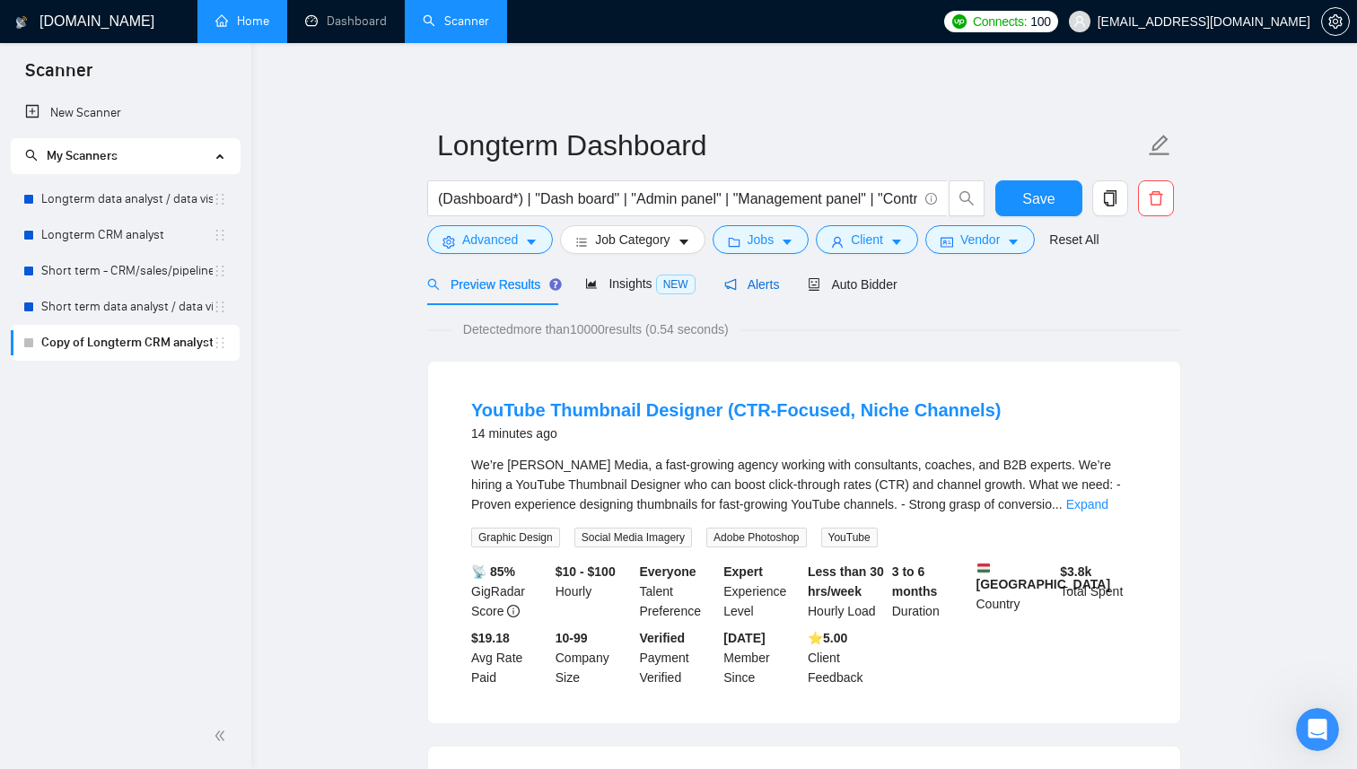
click at [778, 286] on span "Alerts" at bounding box center [752, 284] width 56 height 14
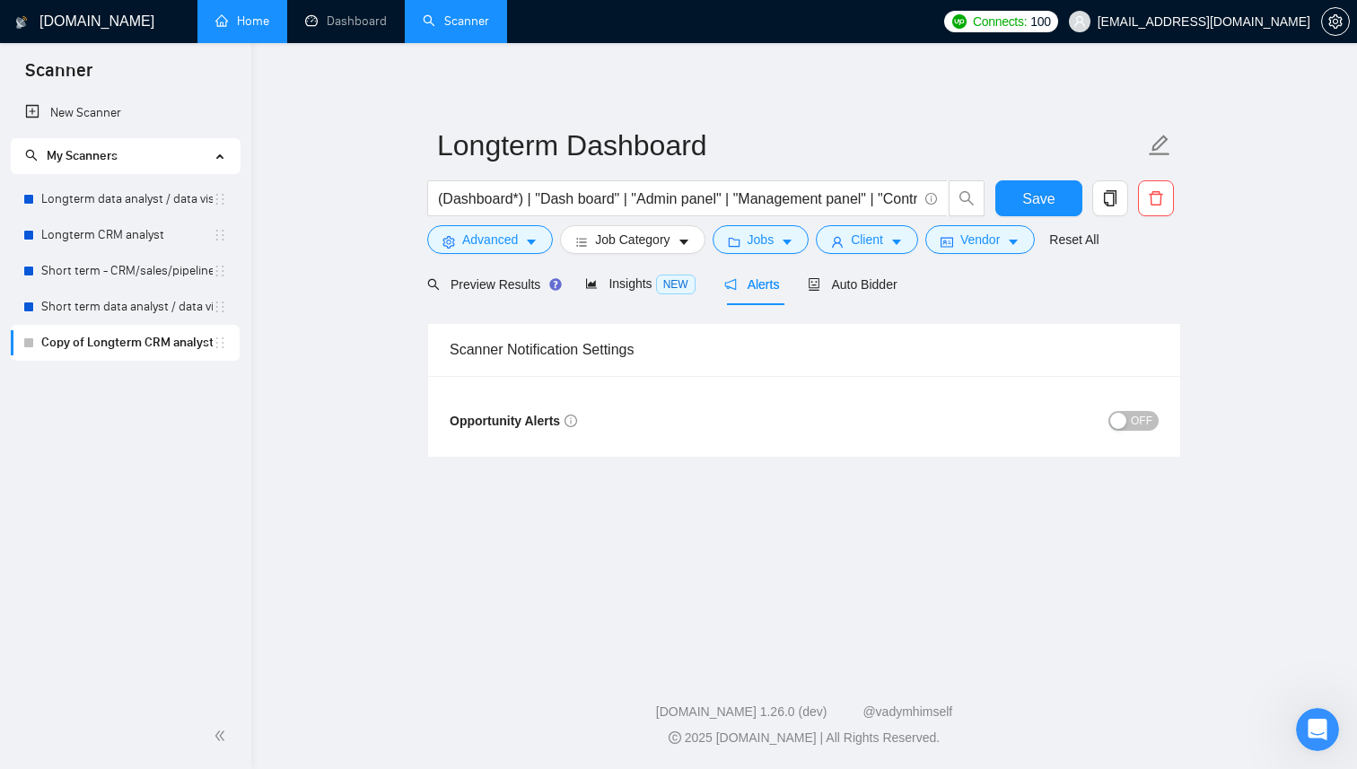
click at [1131, 420] on button "OFF" at bounding box center [1133, 421] width 50 height 20
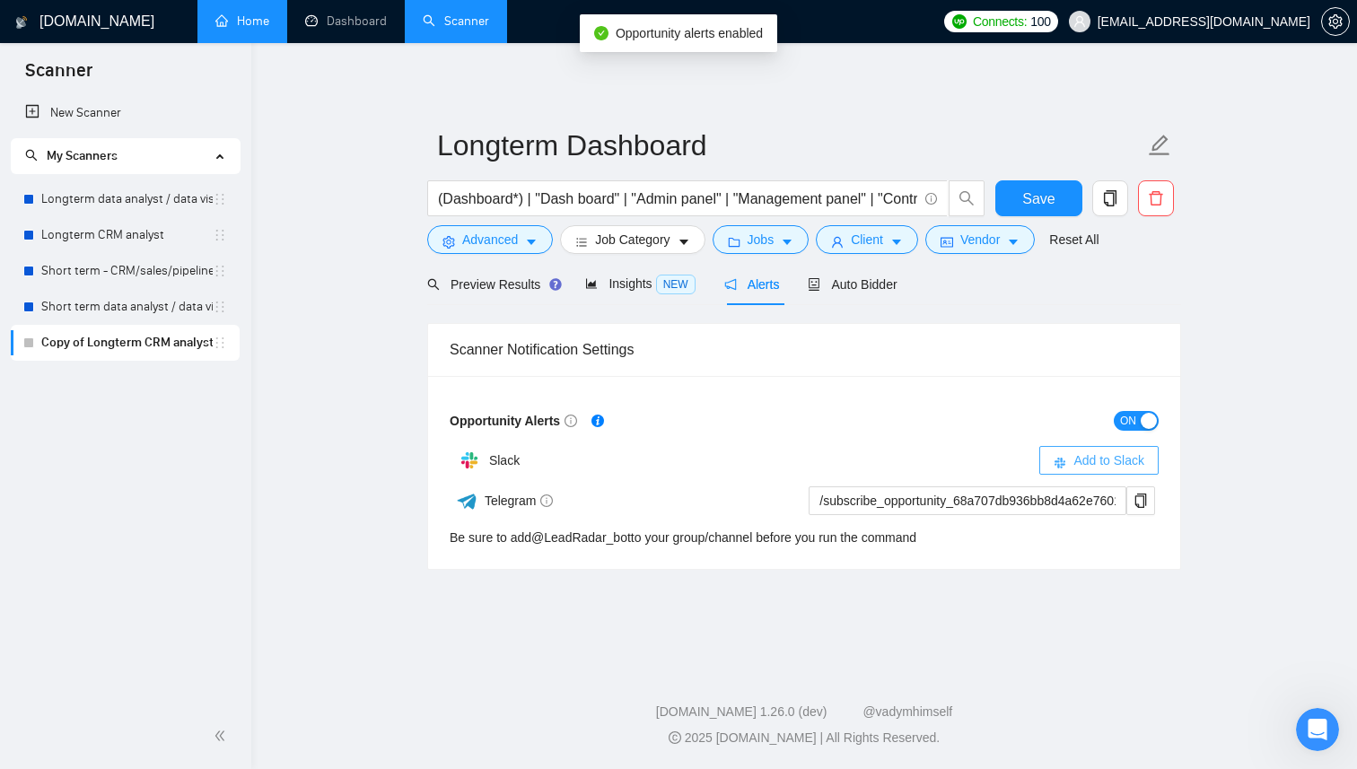
click at [1136, 460] on span "Add to Slack" at bounding box center [1108, 461] width 71 height 20
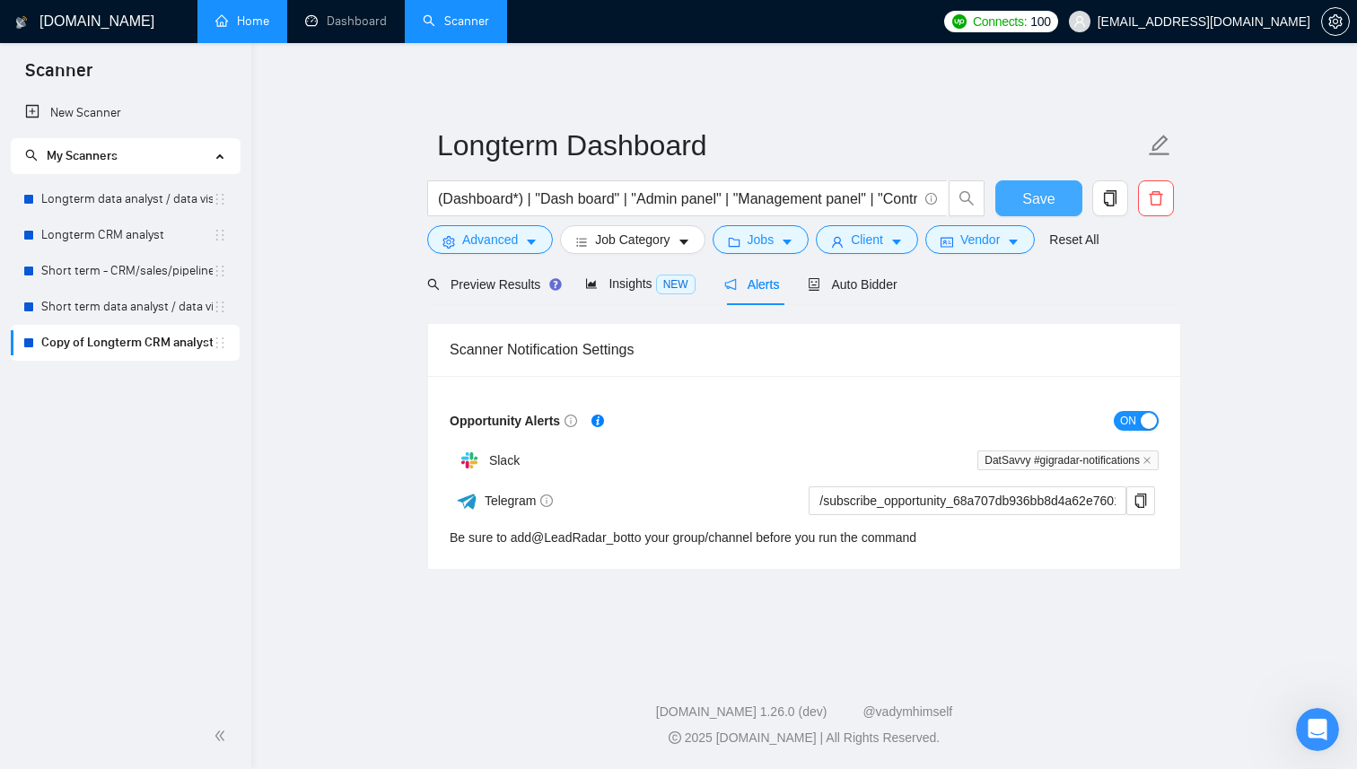
click at [1010, 205] on button "Save" at bounding box center [1038, 198] width 87 height 36
click at [623, 540] on link "@ LeadRadar_bot" at bounding box center [581, 537] width 100 height 14
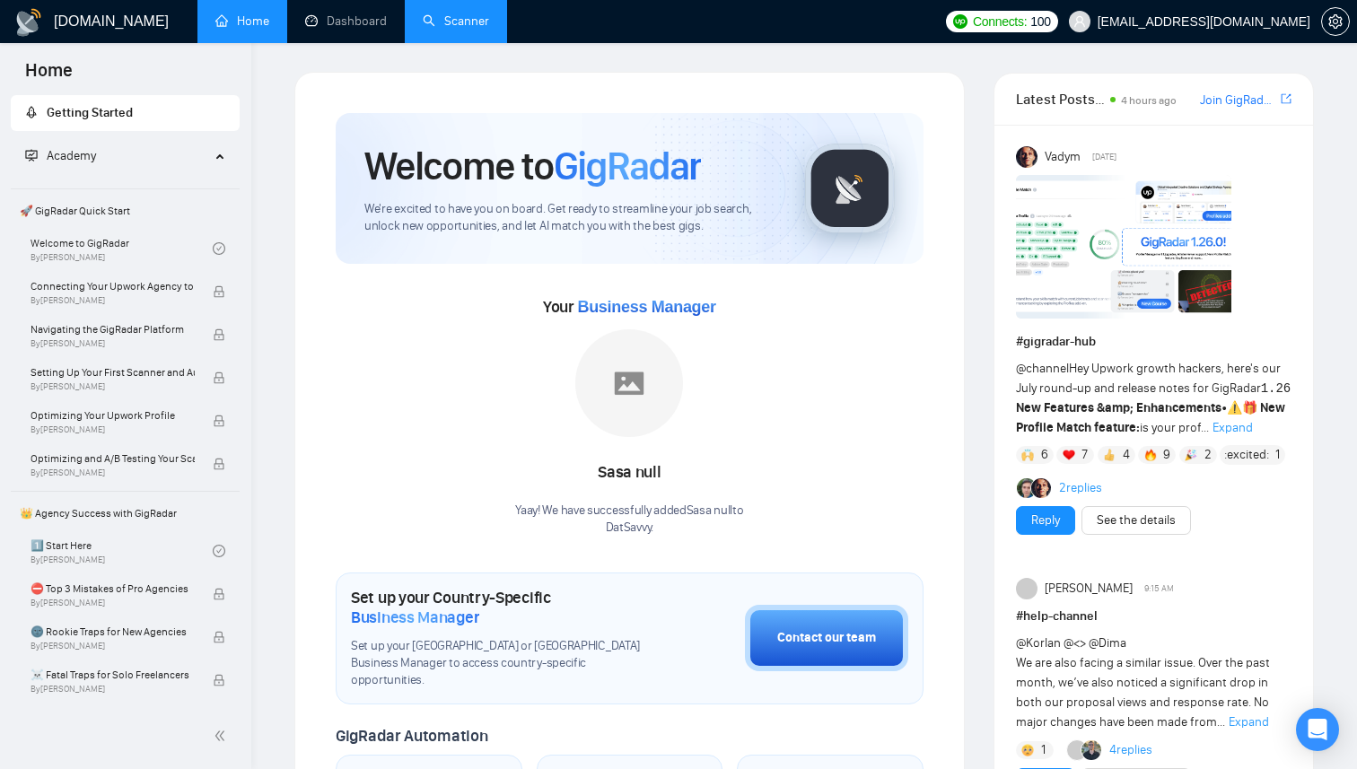
click at [452, 22] on link "Scanner" at bounding box center [456, 20] width 66 height 15
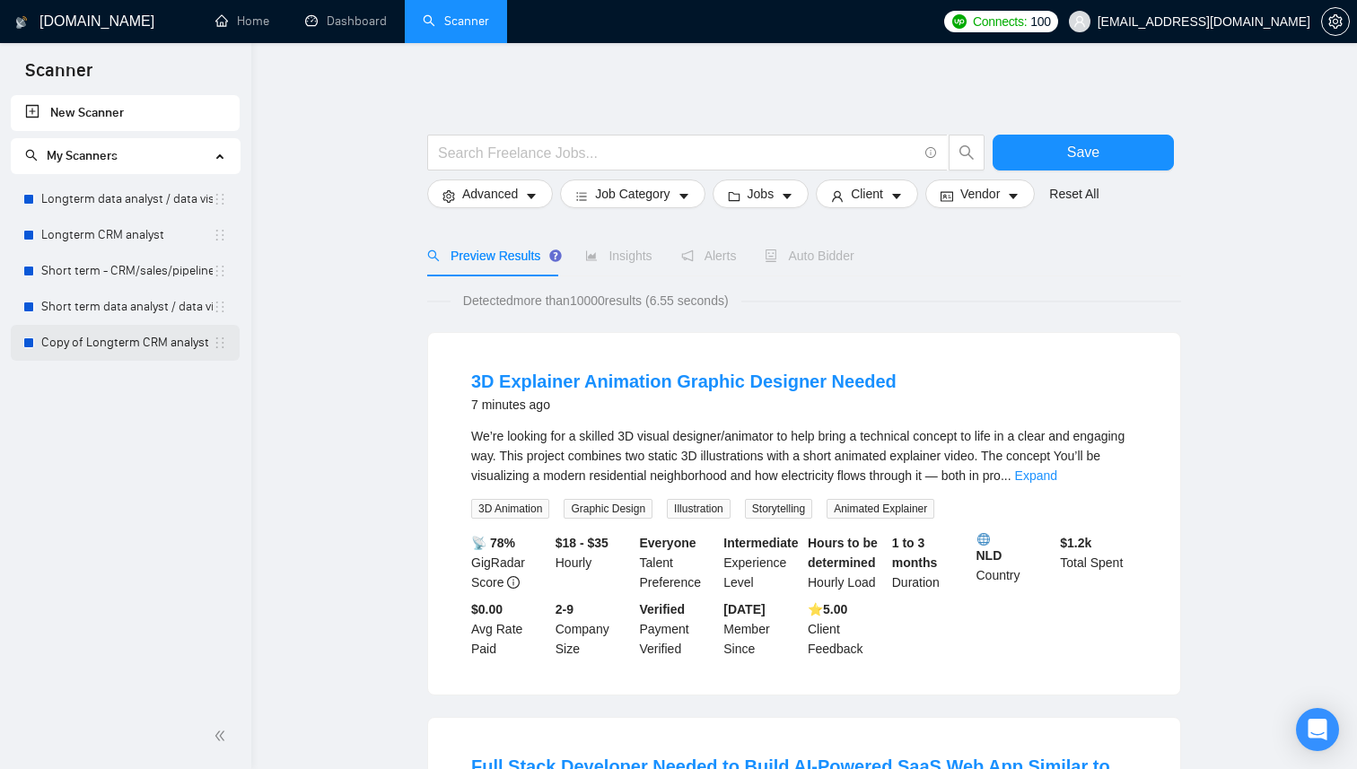
click at [152, 347] on link "Copy of Longterm CRM analyst" at bounding box center [126, 343] width 171 height 36
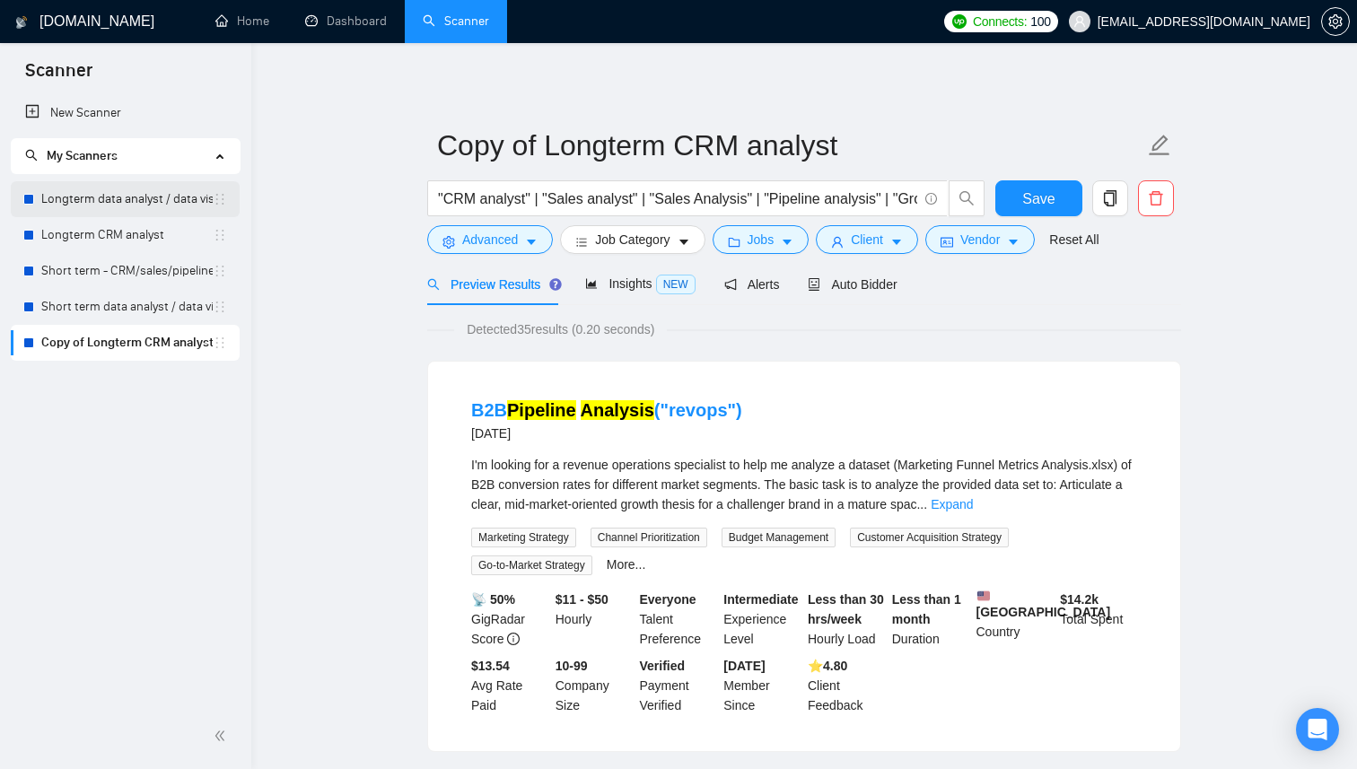
click at [159, 205] on link "Longterm data analyst / data visual" at bounding box center [126, 199] width 171 height 36
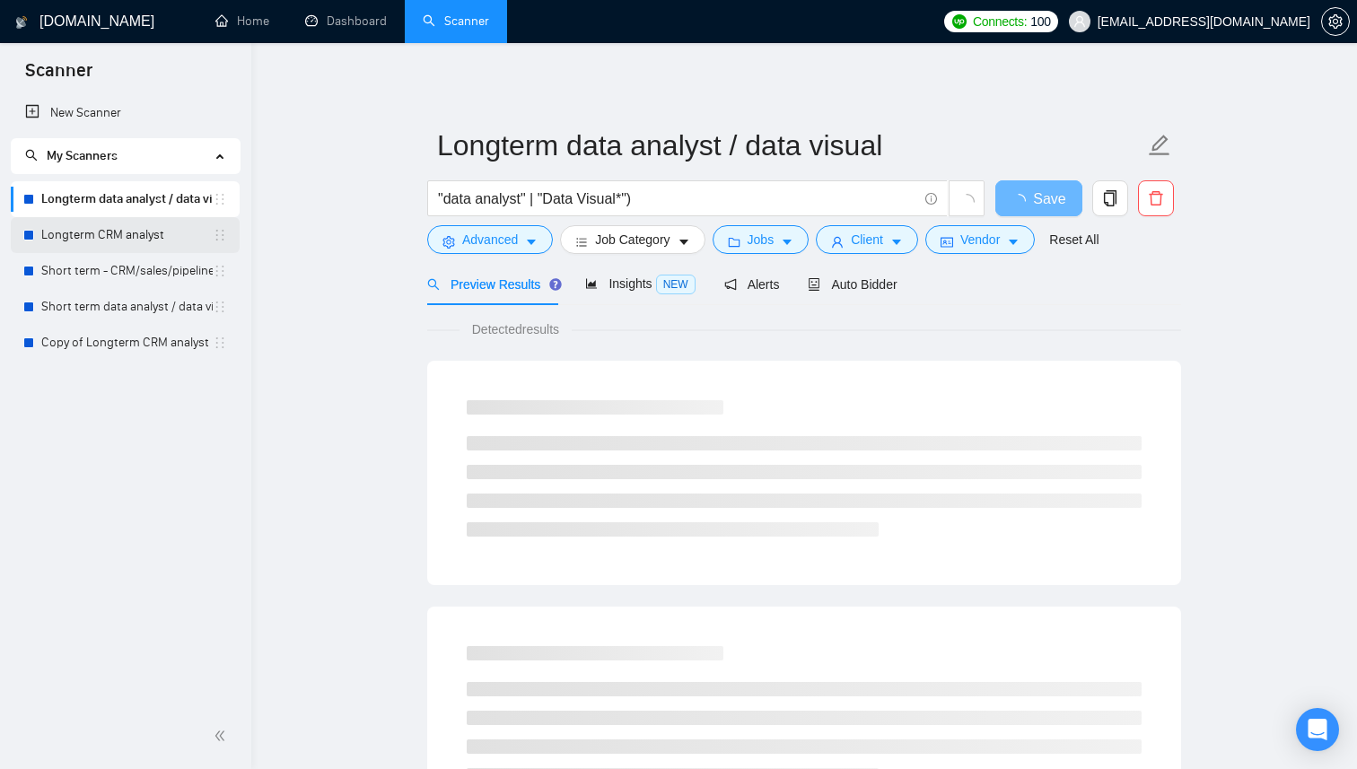
click at [145, 236] on link "Longterm CRM analyst" at bounding box center [126, 235] width 171 height 36
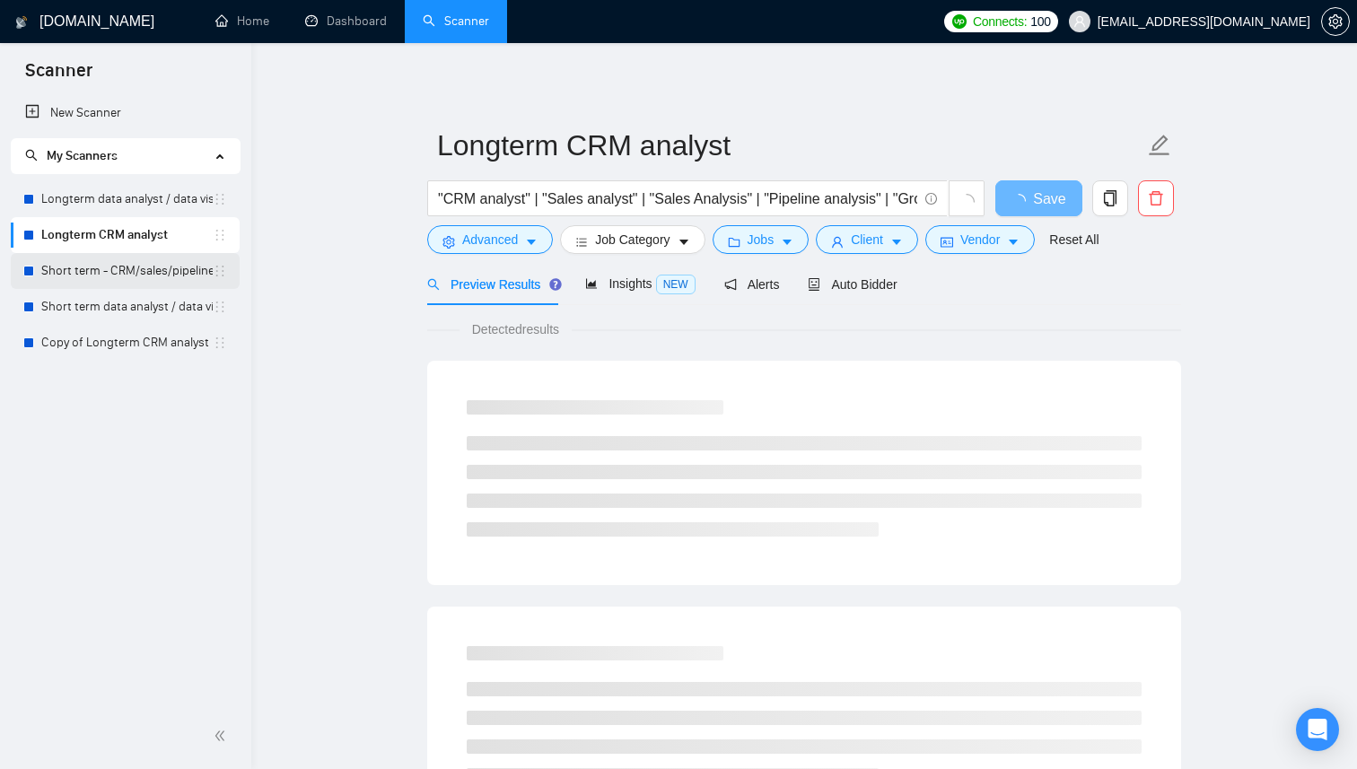
click at [119, 271] on link "Short term - CRM/sales/pipeline/growth analyst" at bounding box center [126, 271] width 171 height 36
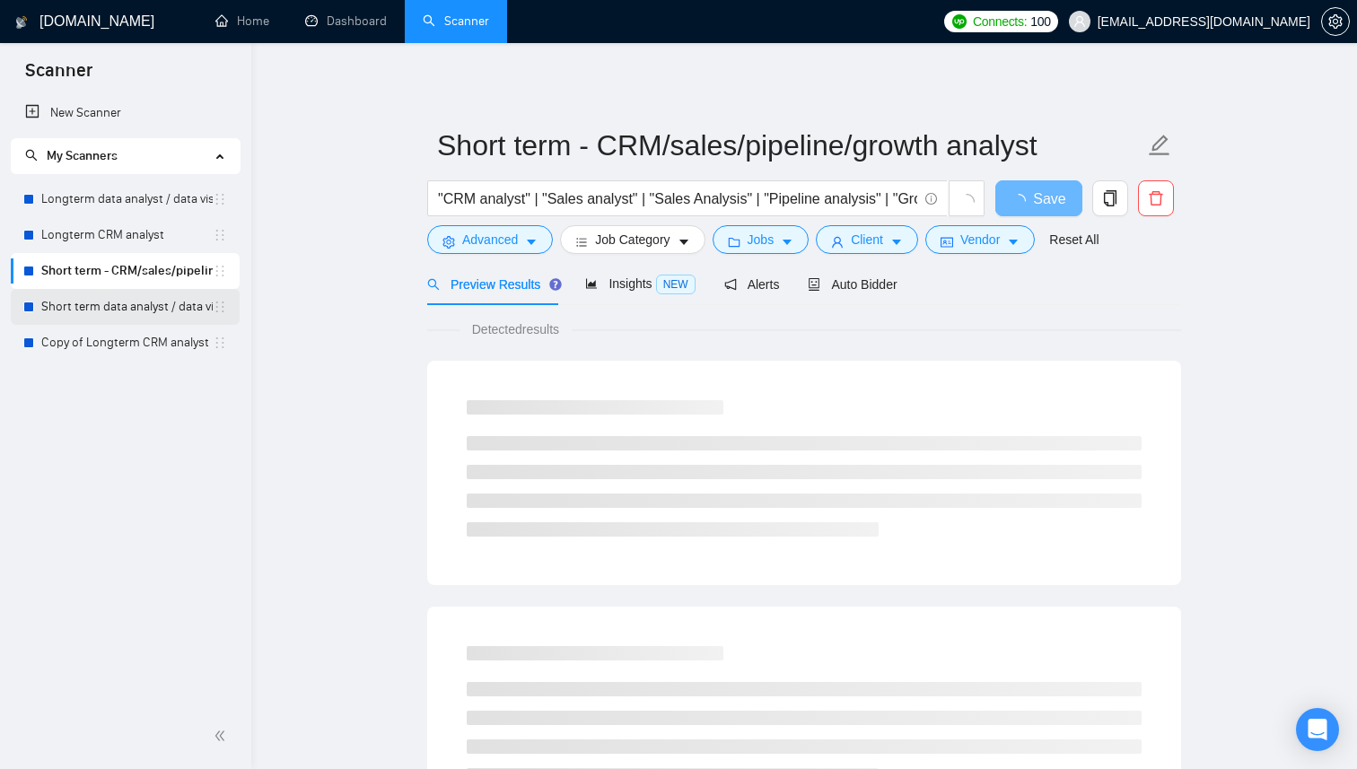
click at [123, 311] on link "Short term data analyst / data visual" at bounding box center [126, 307] width 171 height 36
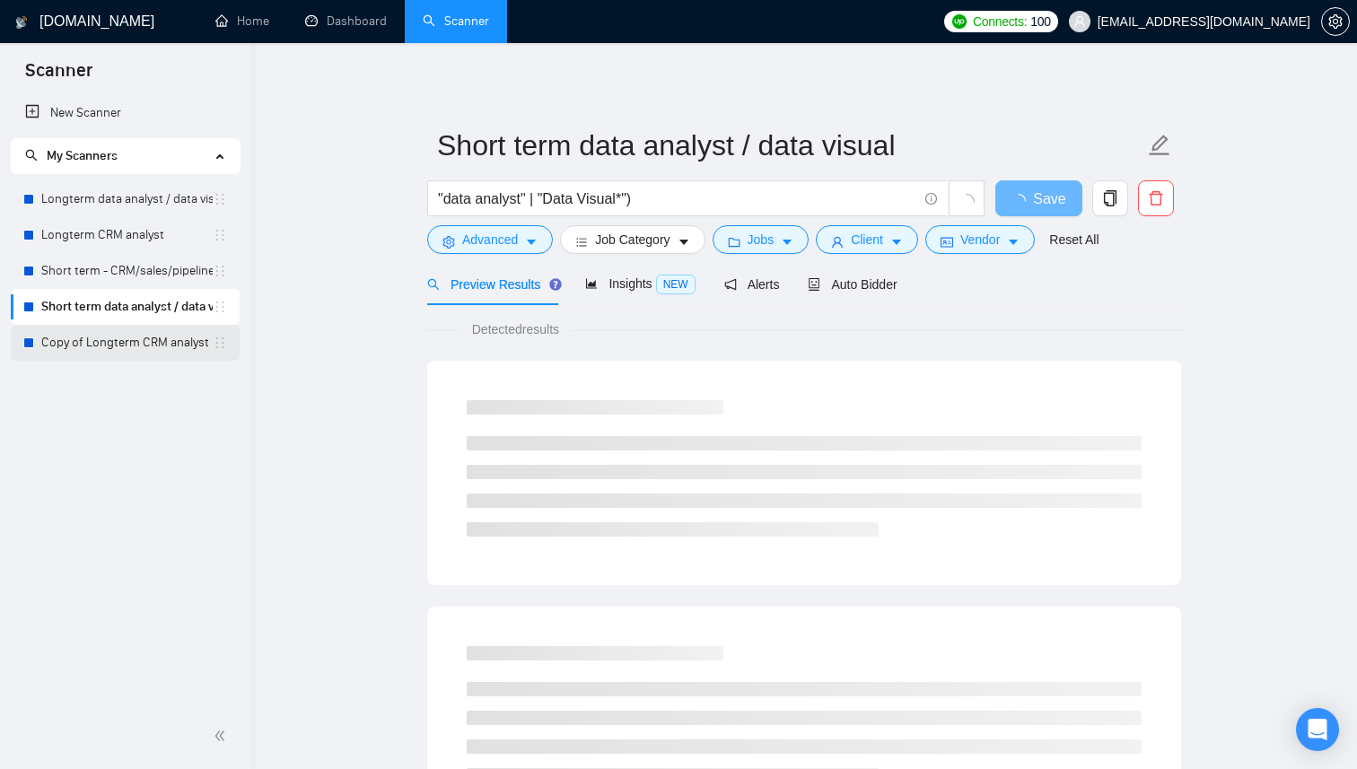
click at [119, 338] on link "Copy of Longterm CRM analyst" at bounding box center [126, 343] width 171 height 36
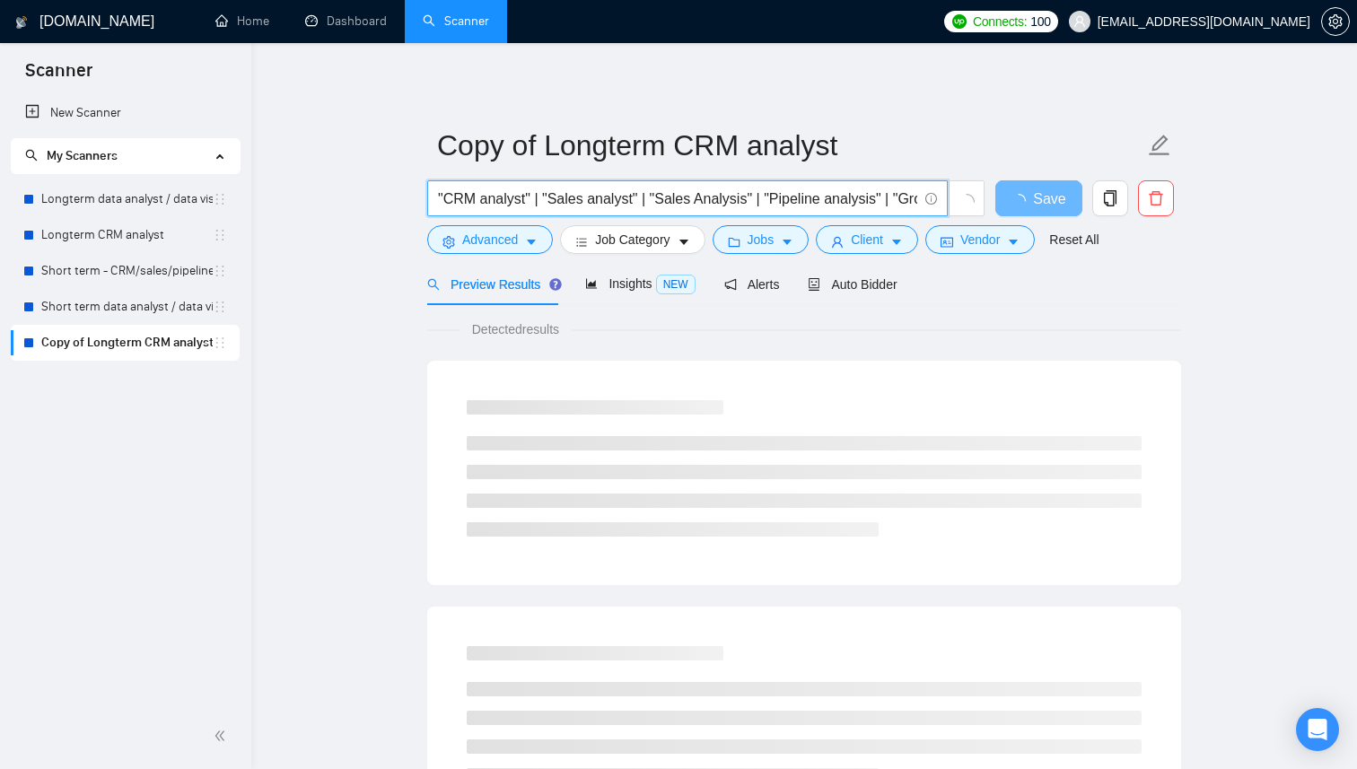
click at [592, 205] on input ""CRM analyst" | "Sales analyst" | "Sales Analysis" | "Pipeline analysis" | "Gro…" at bounding box center [677, 199] width 479 height 22
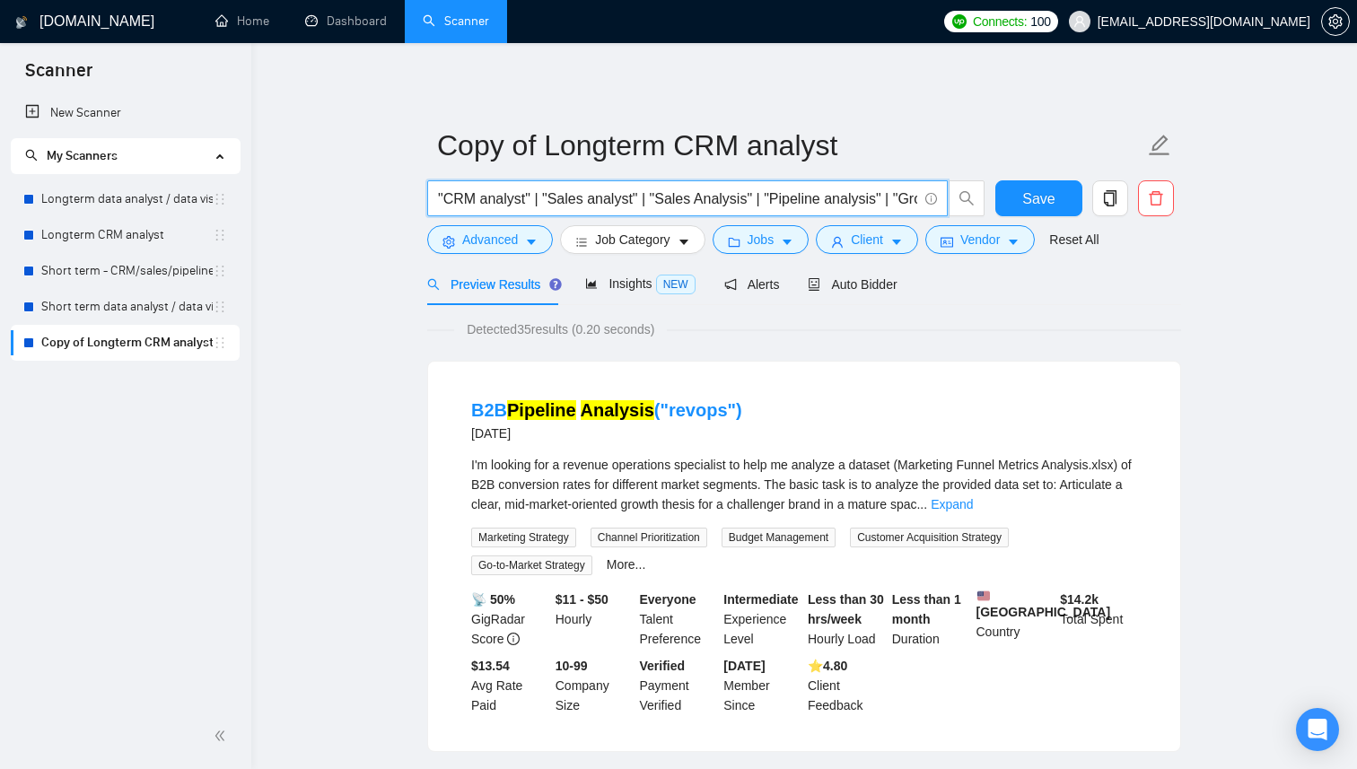
paste input "(Dashboard*) | "Dash board" | "Admin panel" | "Management panel" | "Control pan…"
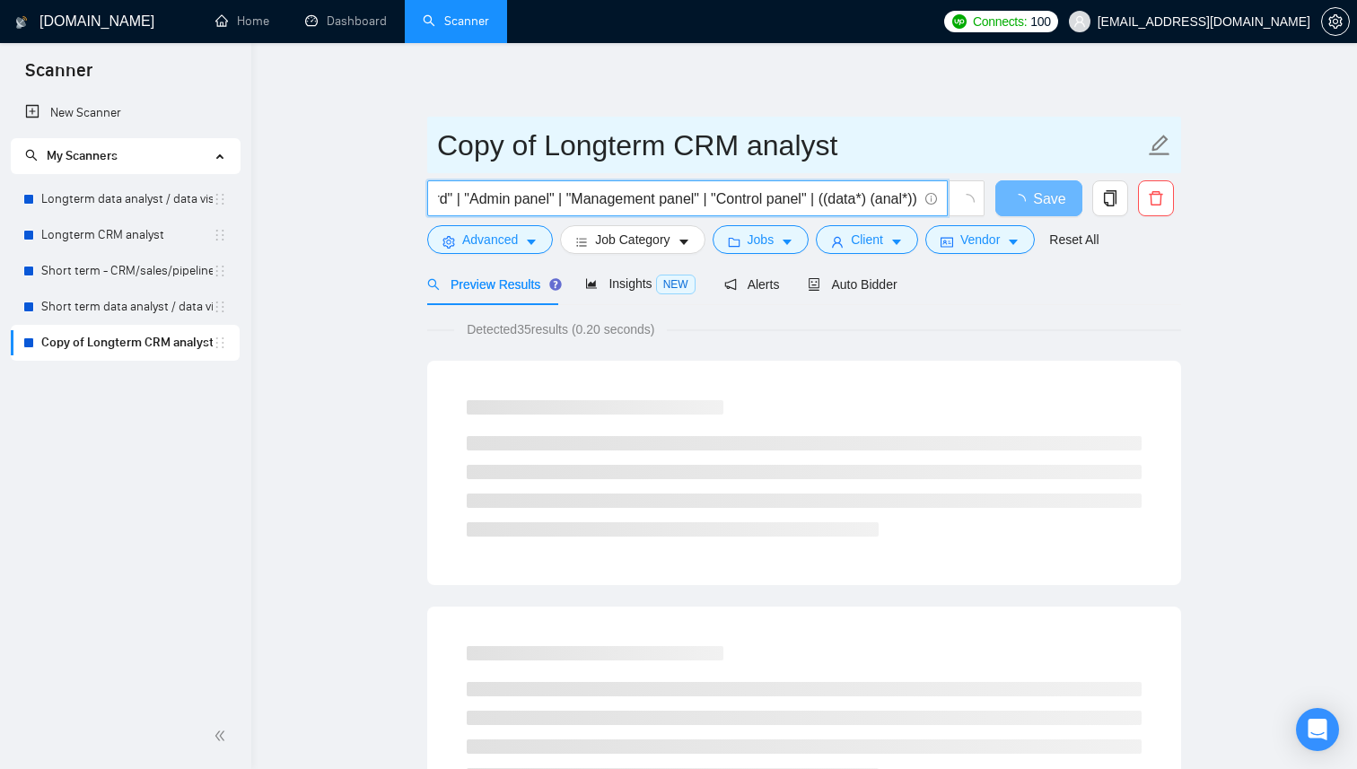
type input "(Dashboard*) | "Dash board" | "Admin panel" | "Management panel" | "Control pan…"
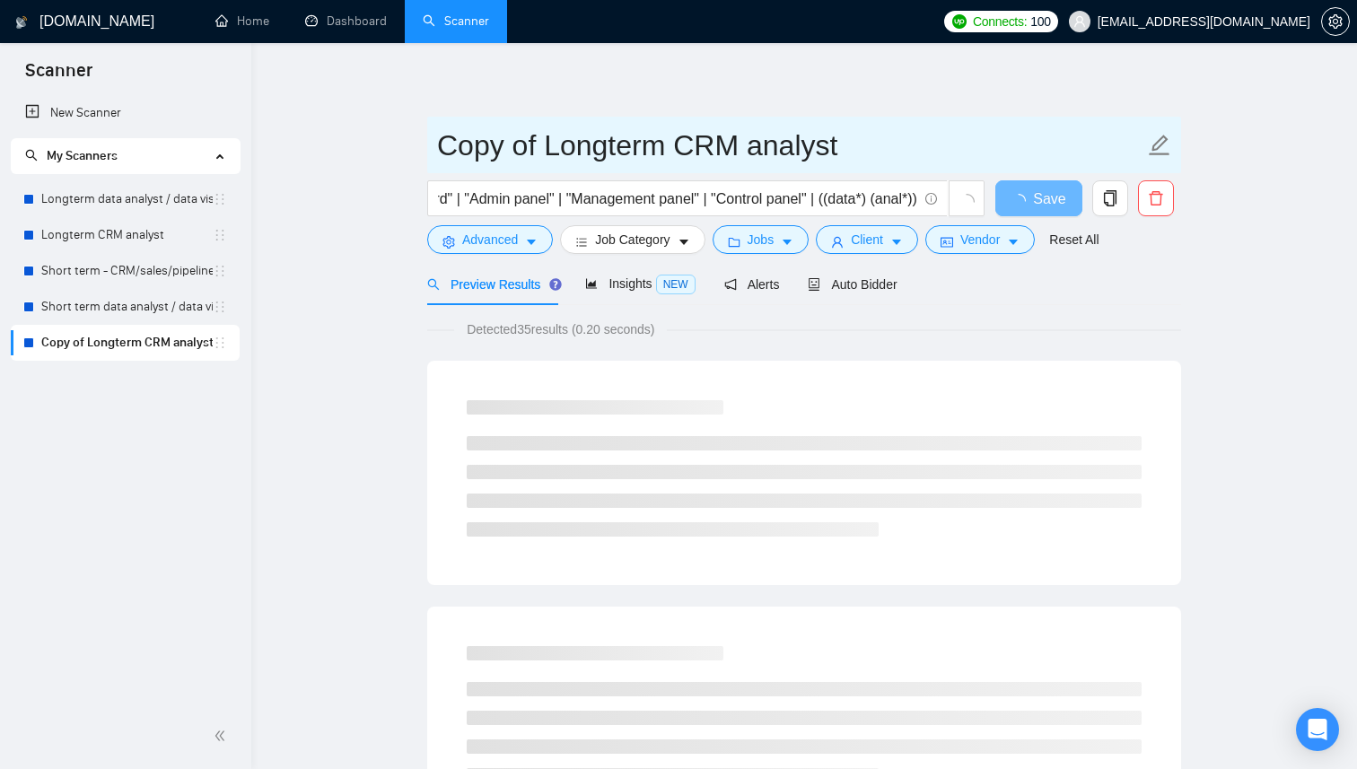
scroll to position [0, 0]
drag, startPoint x: 544, startPoint y: 149, endPoint x: 380, endPoint y: 154, distance: 164.3
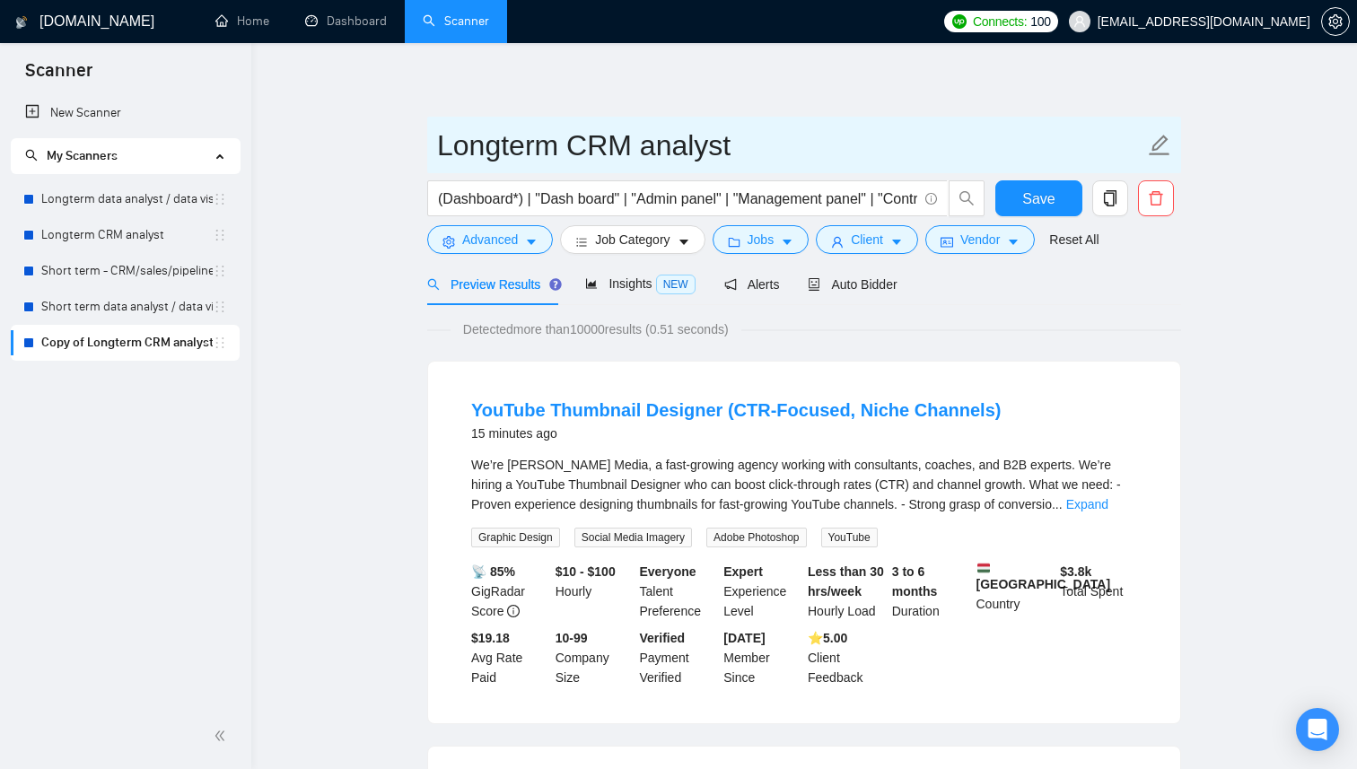
click at [717, 147] on input "Longterm CRM analyst" at bounding box center [790, 145] width 707 height 45
click at [676, 147] on input "Longterm CRM analyst" at bounding box center [790, 145] width 707 height 45
type input "Longterm Dashboard"
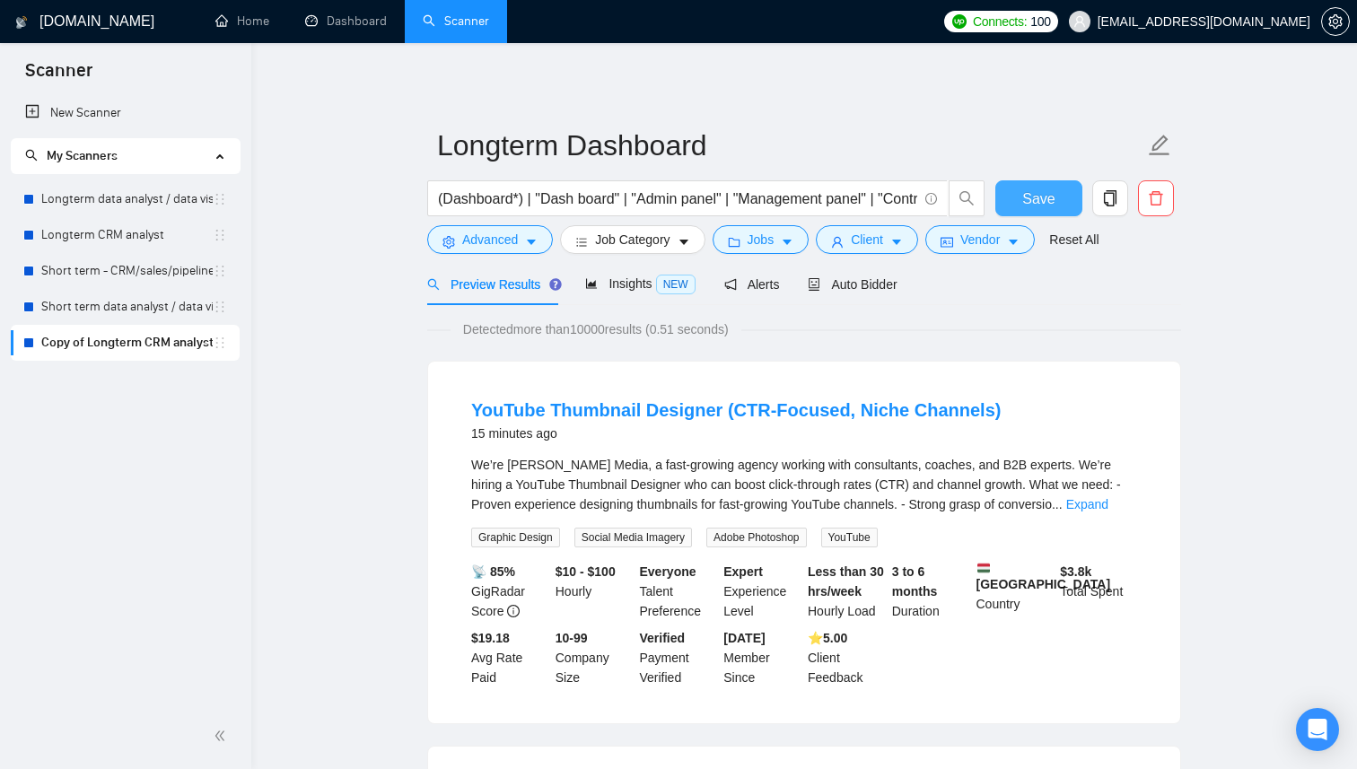
click at [1061, 204] on button "Save" at bounding box center [1038, 198] width 87 height 36
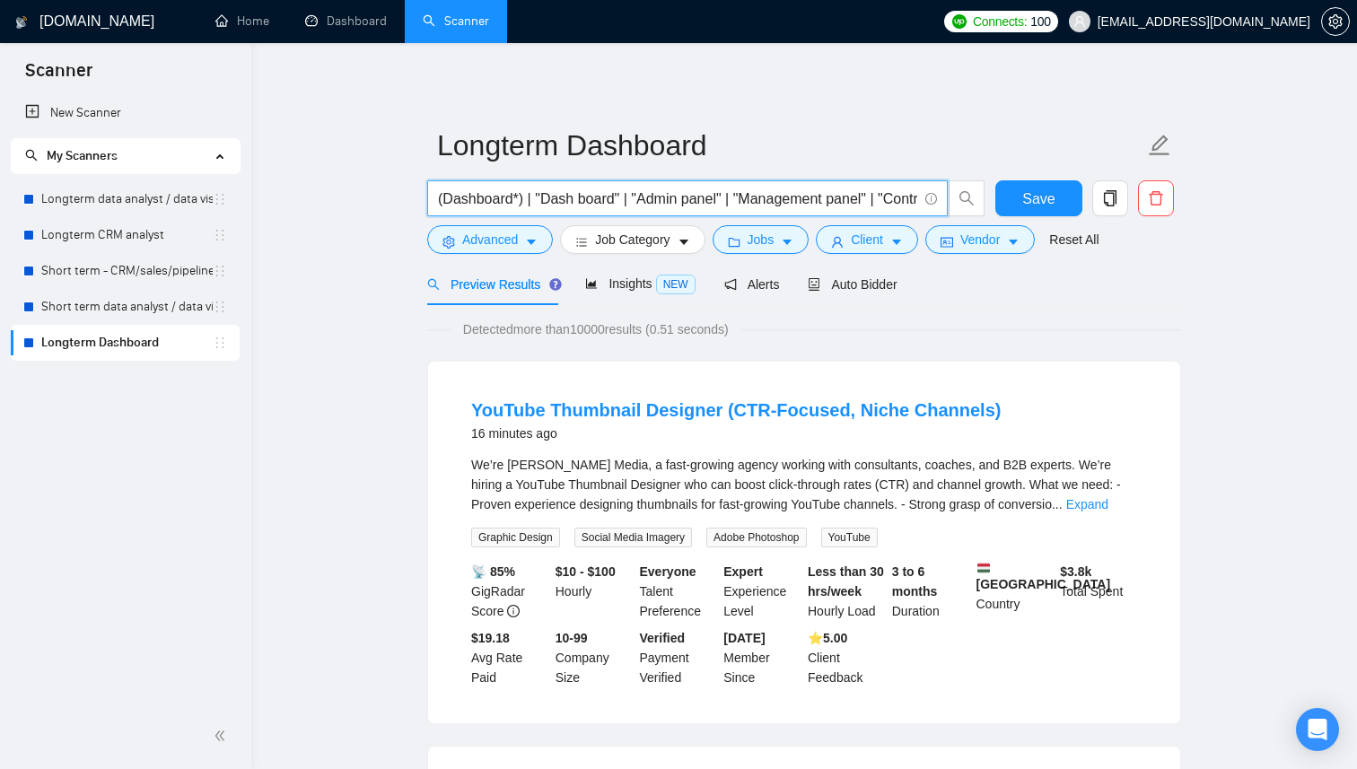
click at [769, 198] on input "(Dashboard*) | "Dash board" | "Admin panel" | "Management panel" | "Control pan…" at bounding box center [677, 199] width 479 height 22
click at [832, 196] on input "(Dashboard*) | "Dash board" | "Admin panel" | "Management panel" | "Control pan…" at bounding box center [677, 199] width 479 height 22
click at [754, 241] on span "Jobs" at bounding box center [761, 240] width 27 height 20
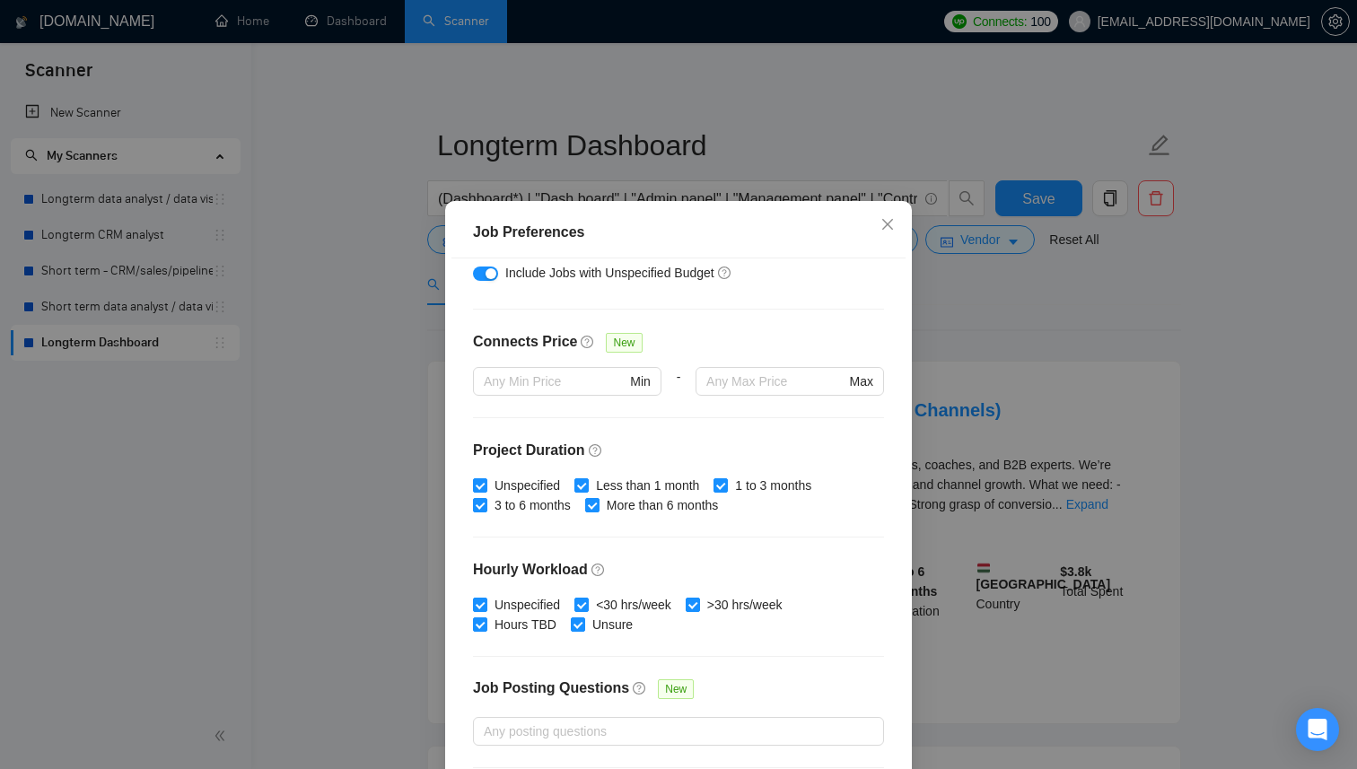
scroll to position [371, 0]
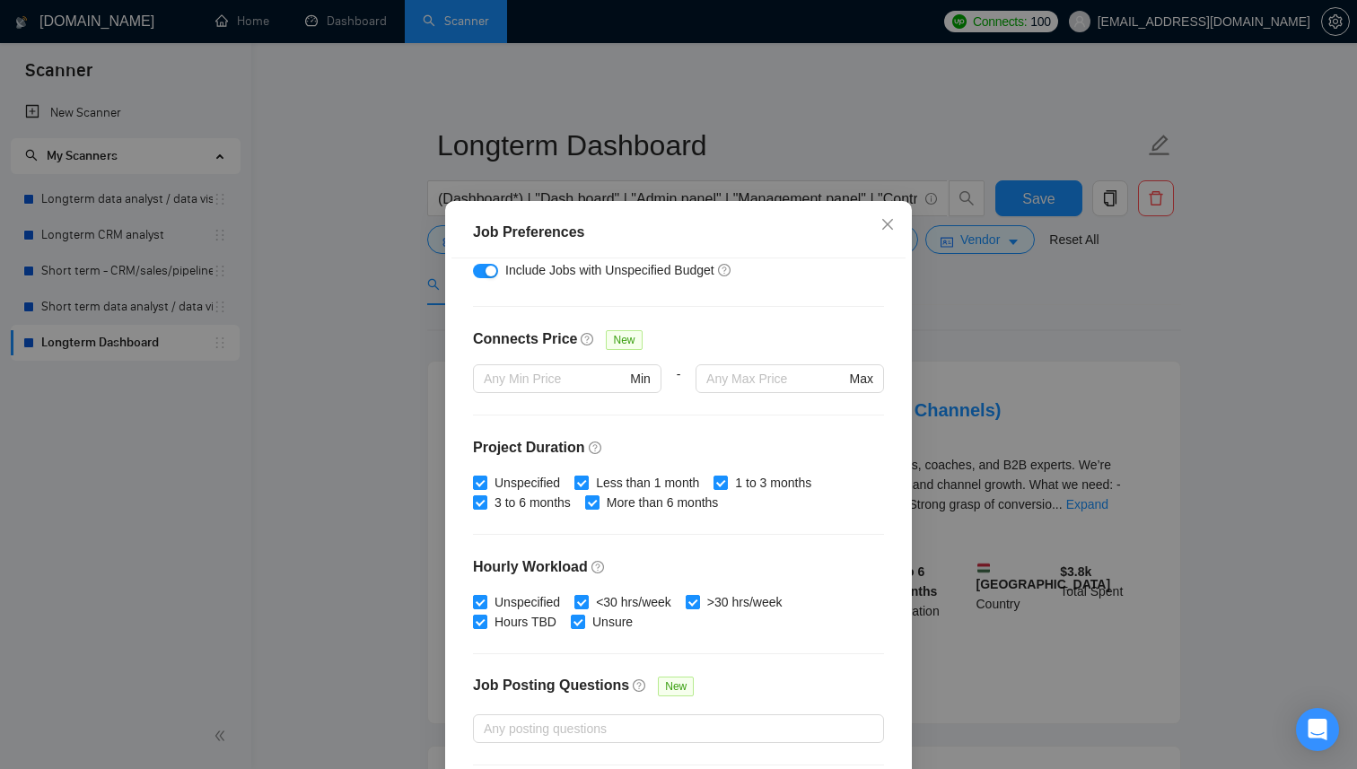
click at [583, 483] on input "Less than 1 month" at bounding box center [580, 482] width 13 height 13
checkbox input "false"
click at [486, 486] on span at bounding box center [480, 483] width 14 height 14
click at [486, 486] on input "Unspecified" at bounding box center [479, 482] width 13 height 13
checkbox input "false"
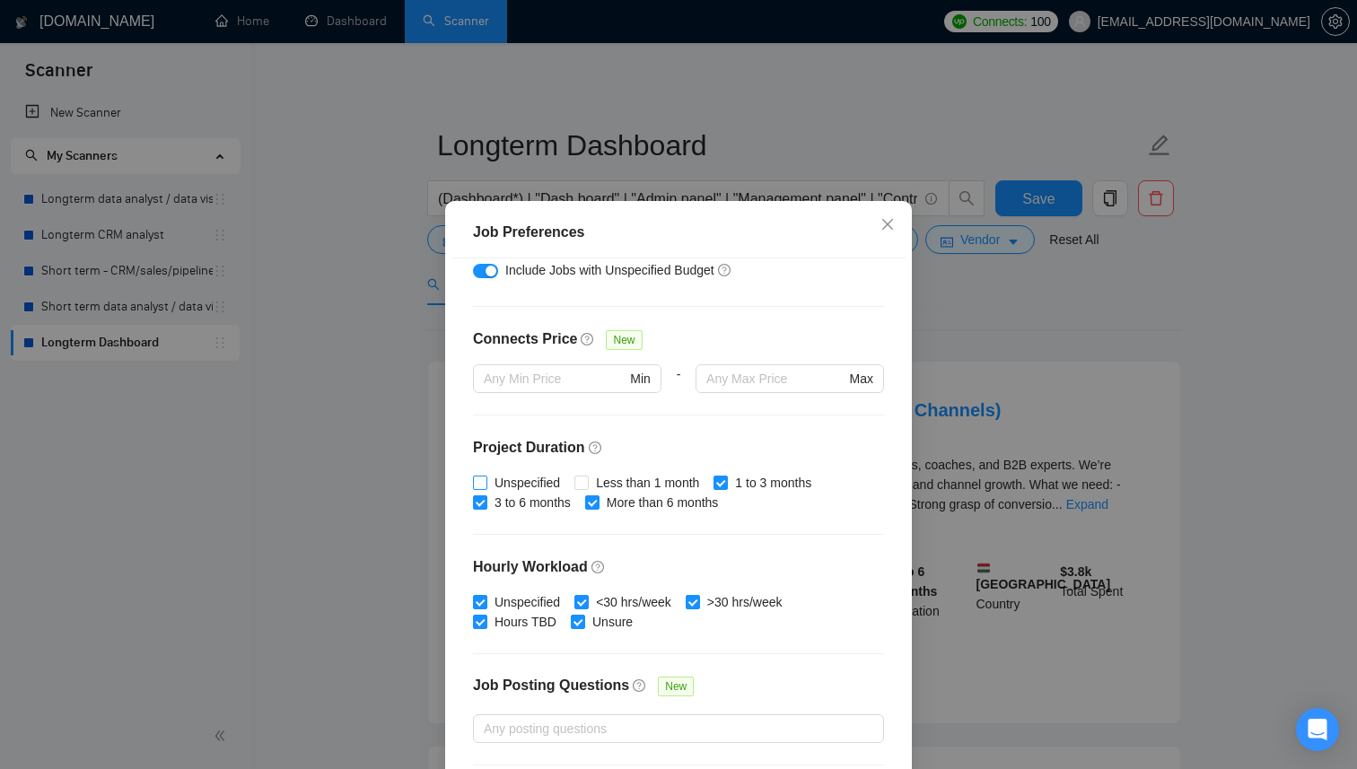
scroll to position [473, 0]
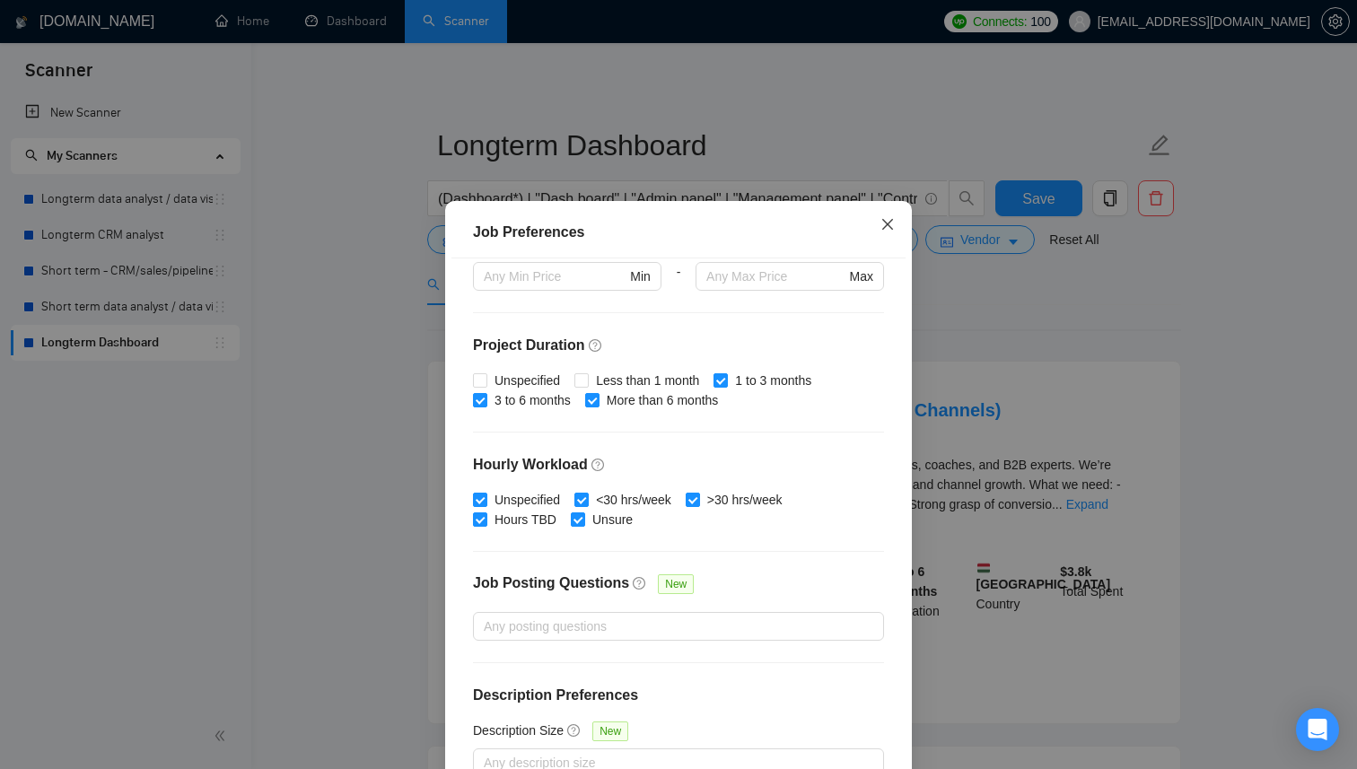
click at [886, 227] on icon "close" at bounding box center [887, 224] width 11 height 11
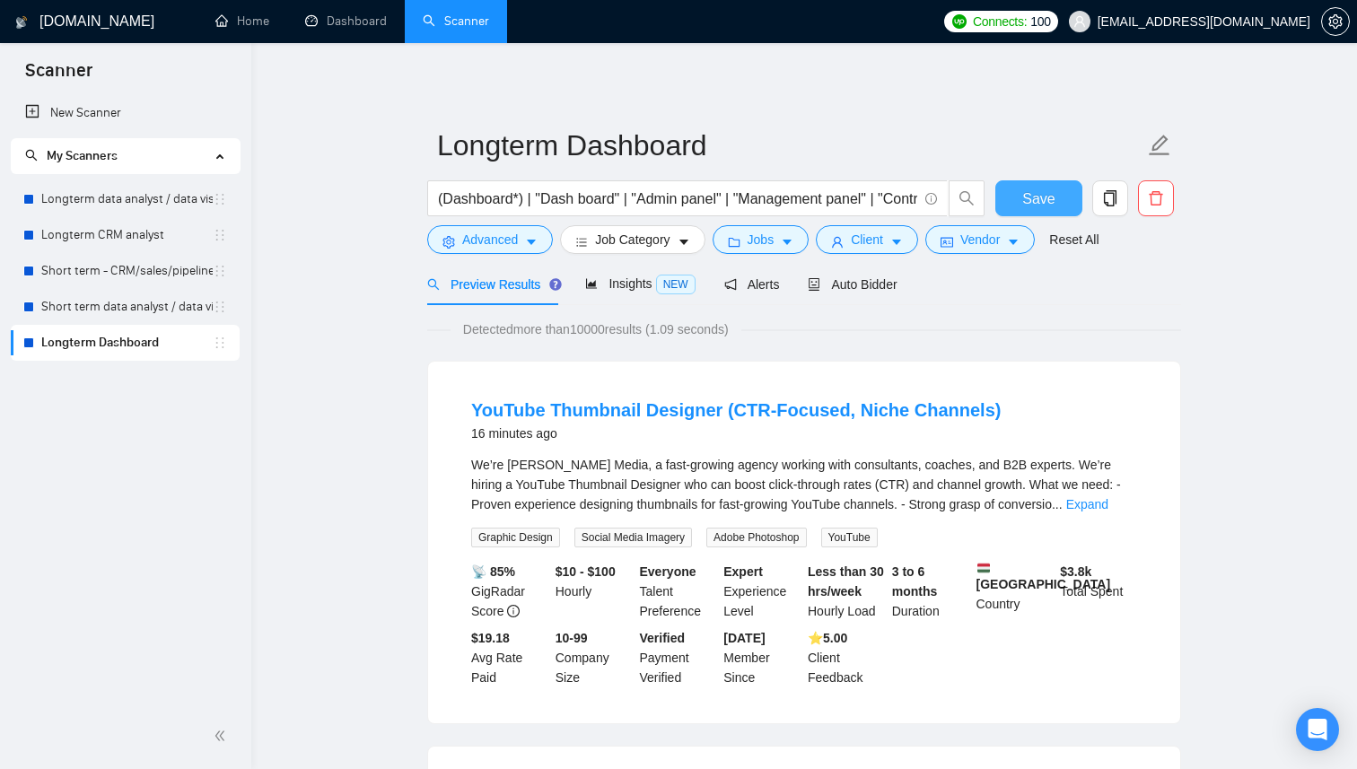
click at [1021, 202] on button "Save" at bounding box center [1038, 198] width 87 height 36
click at [1025, 200] on span "Save" at bounding box center [1038, 199] width 32 height 22
click at [764, 285] on span "Alerts" at bounding box center [752, 284] width 56 height 14
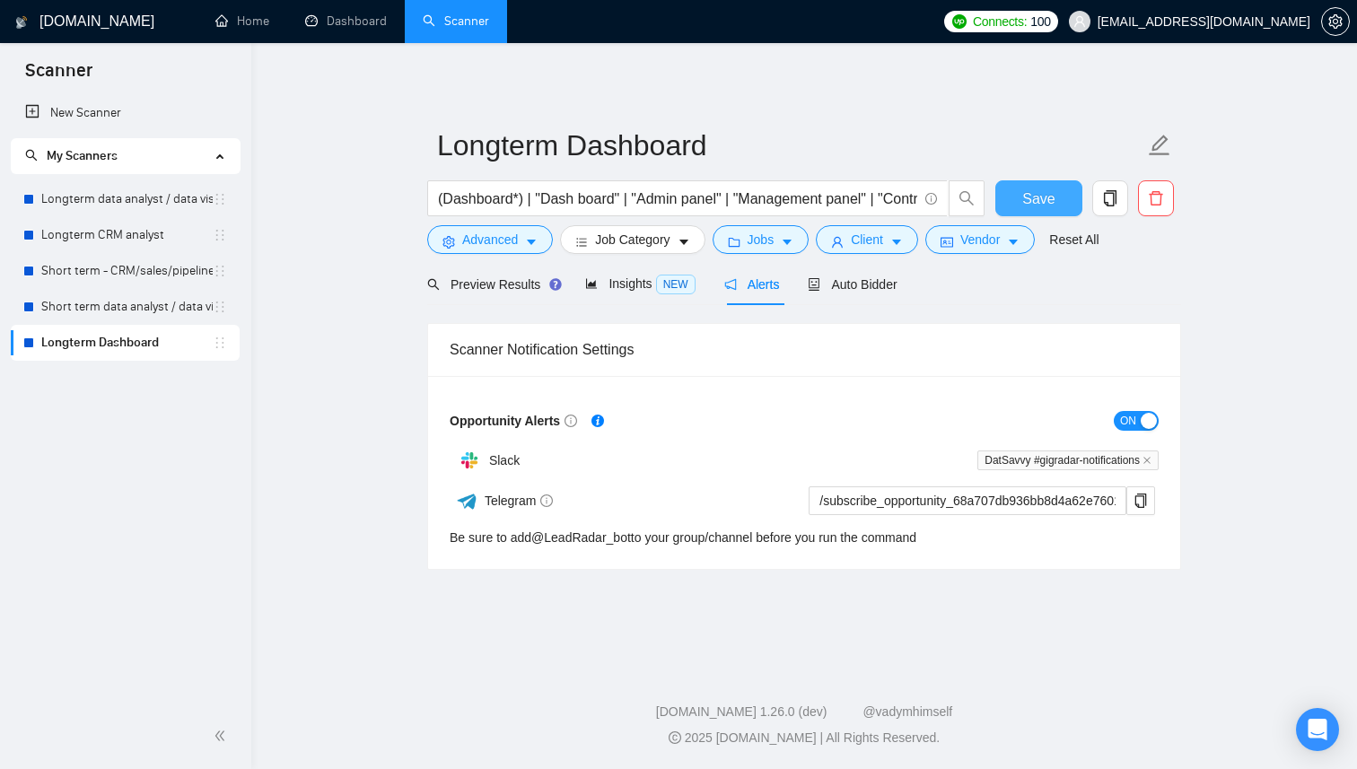
click at [1052, 202] on span "Save" at bounding box center [1038, 199] width 32 height 22
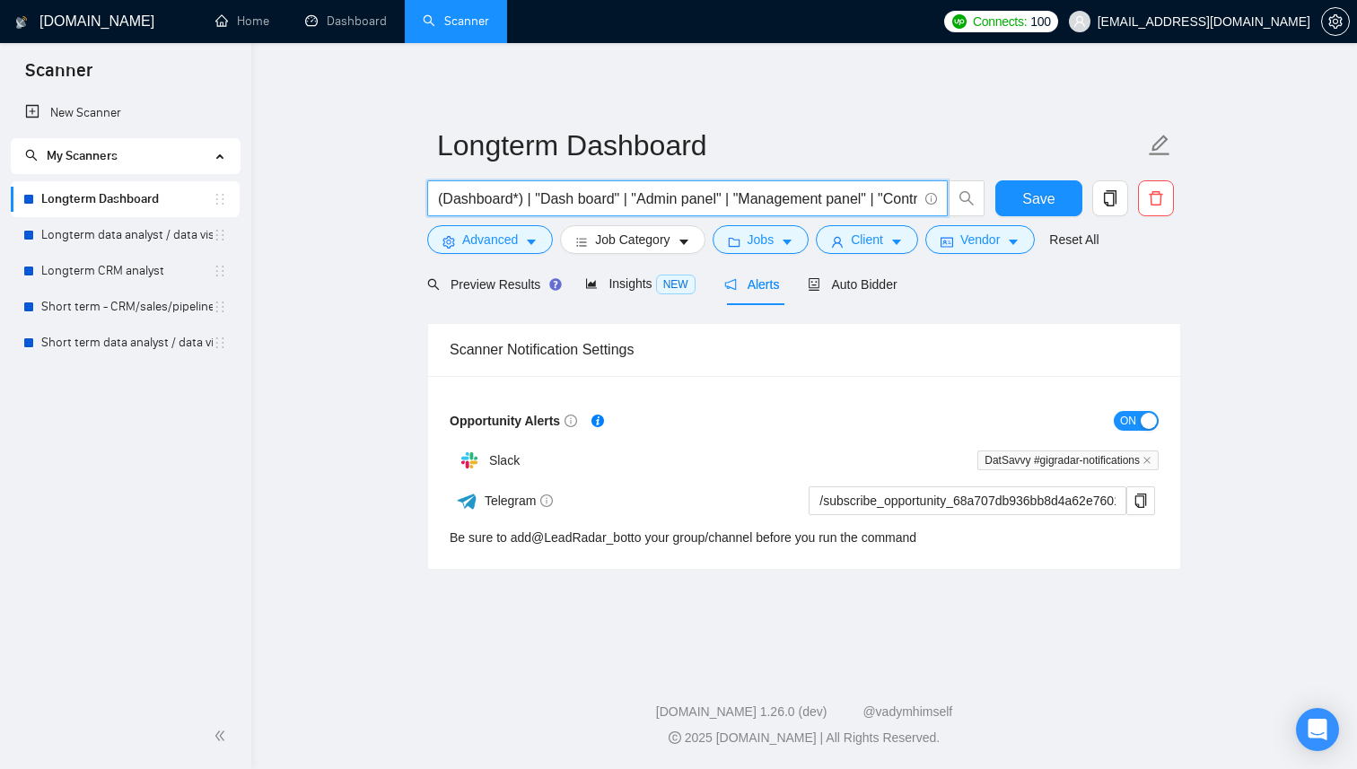
click at [865, 200] on input "(Dashboard*) | "Dash board" | "Admin panel" | "Management panel" | "Control pan…" at bounding box center [677, 199] width 479 height 22
drag, startPoint x: 911, startPoint y: 200, endPoint x: 820, endPoint y: 206, distance: 90.9
click at [820, 206] on input "(Dashboard*) | "Dash board" | "Admin panel" | "Management panel" | "Control pan…" at bounding box center [677, 199] width 479 height 22
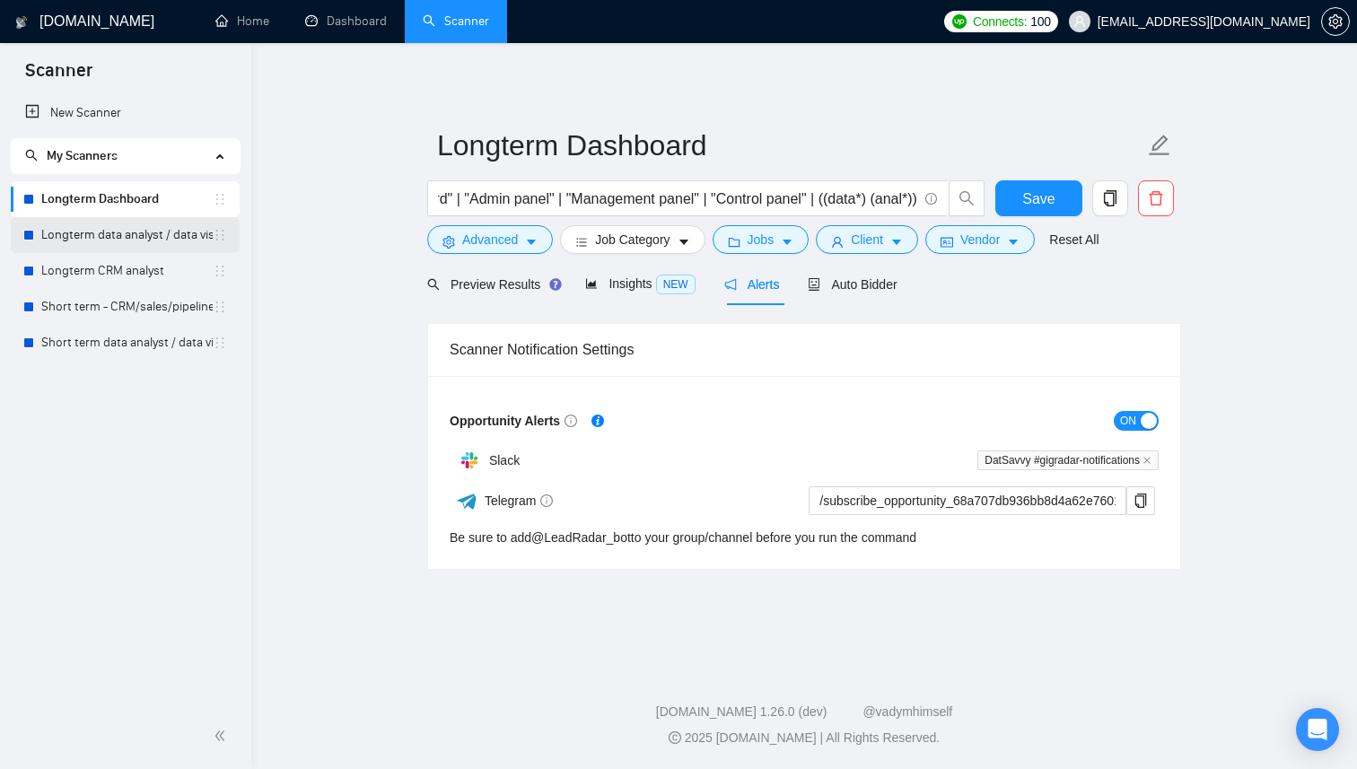
click at [81, 240] on link "Longterm data analyst / data visual" at bounding box center [126, 235] width 171 height 36
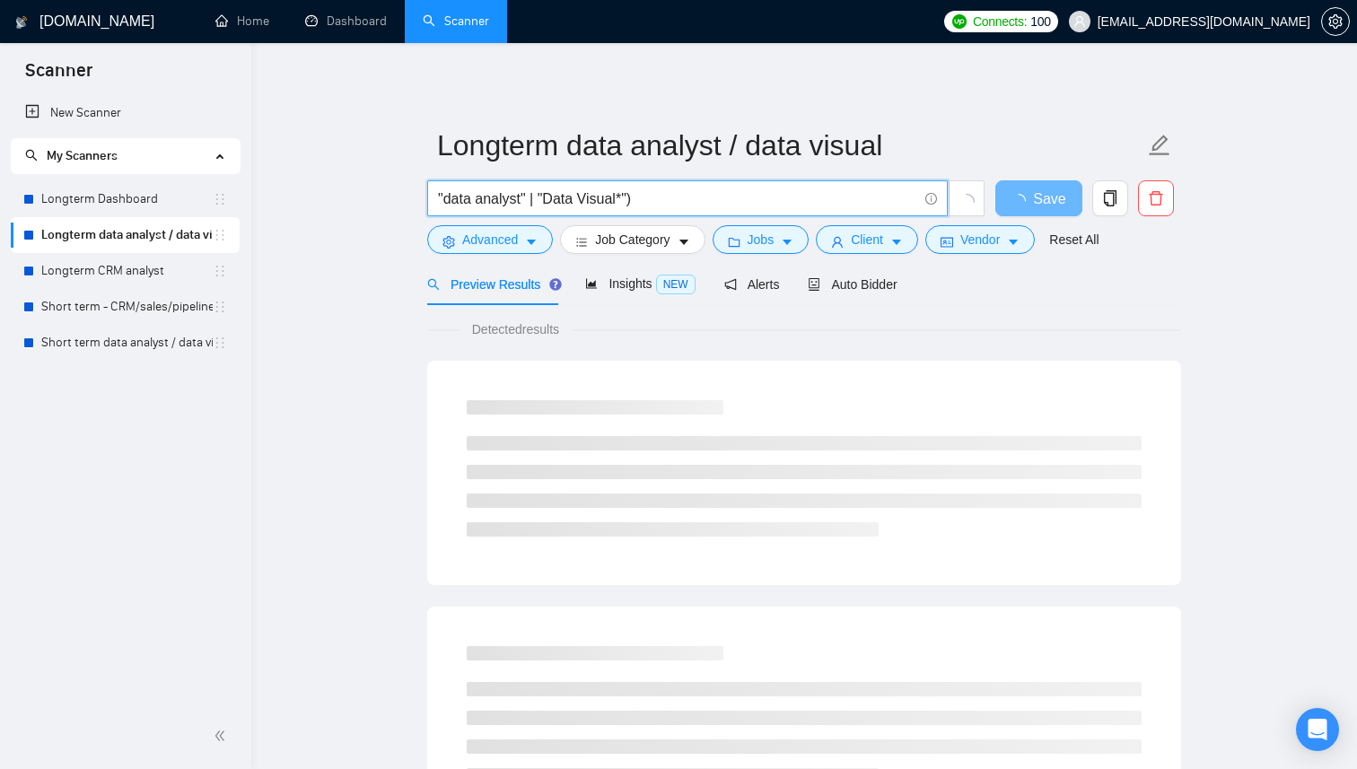
click at [656, 199] on input ""data analyst" | "Data Visual*")" at bounding box center [677, 199] width 479 height 22
paste input "(data*) (anal*)"
click at [632, 205] on input ""data analyst" | "Data Visual*"| (data*) (anal*)" at bounding box center [677, 199] width 479 height 22
drag, startPoint x: 751, startPoint y: 199, endPoint x: 644, endPoint y: 189, distance: 108.2
click at [644, 189] on input ""data analyst" | "Data Visual*" | (data*) (anal*)" at bounding box center [677, 199] width 479 height 22
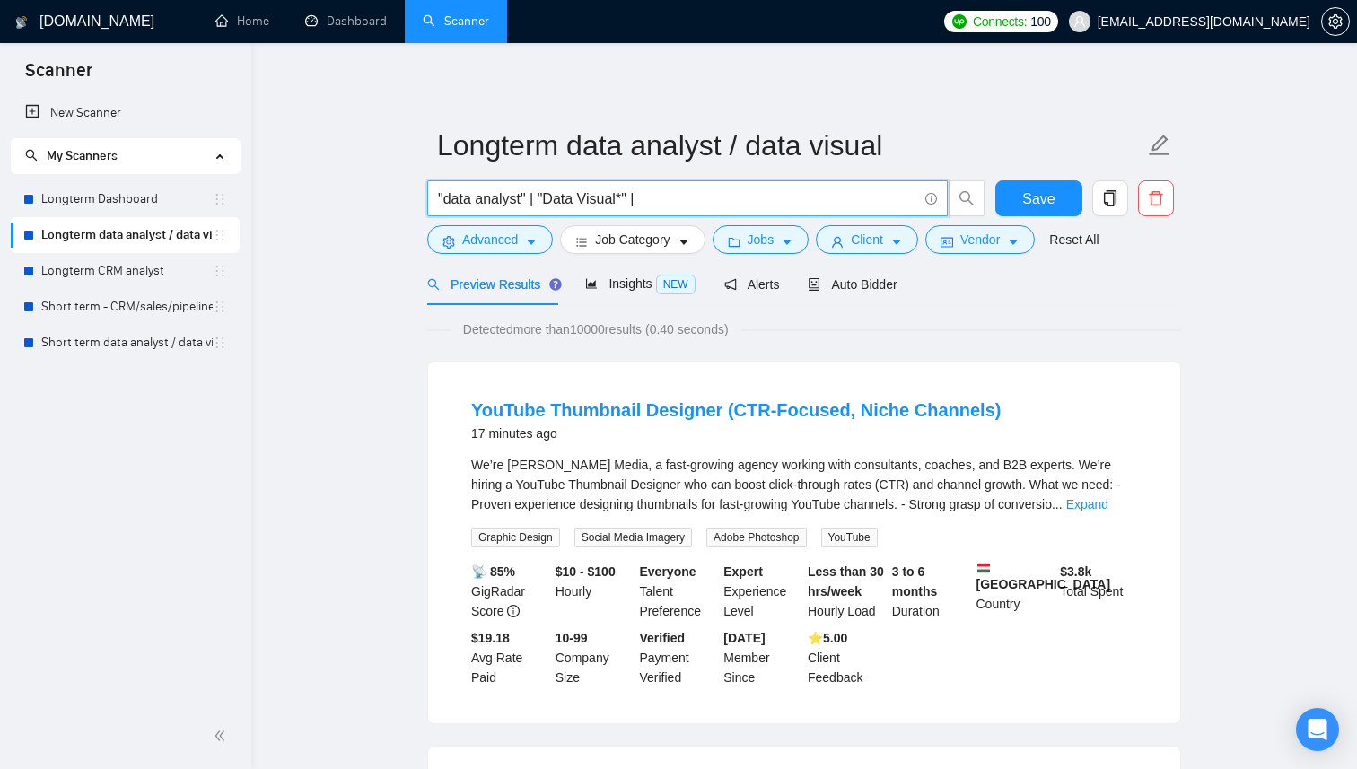
click at [435, 201] on span ""data analyst" | "Data Visual*" |" at bounding box center [687, 198] width 521 height 36
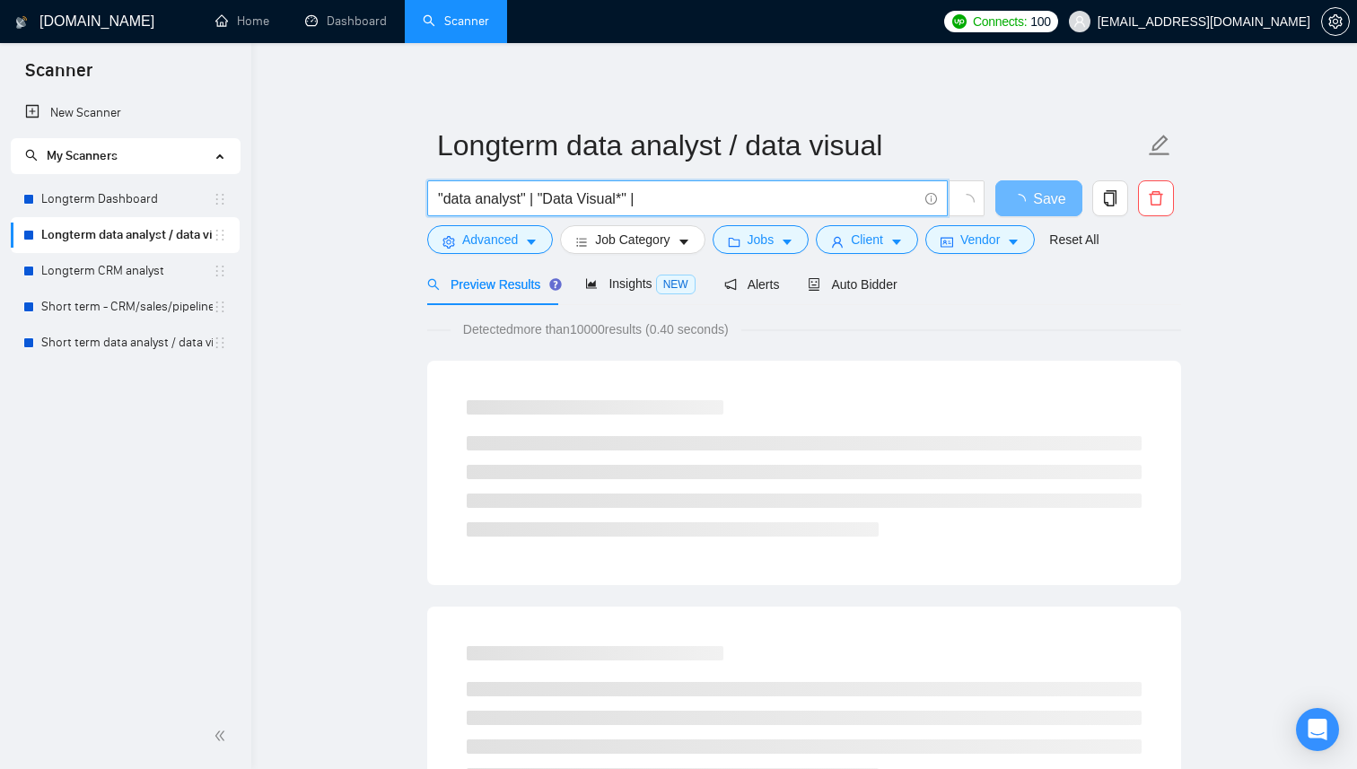
click at [437, 200] on span ""data analyst" | "Data Visual*" |" at bounding box center [687, 198] width 521 height 36
click at [439, 198] on input ""data analyst" | "Data Visual*" |" at bounding box center [677, 199] width 479 height 22
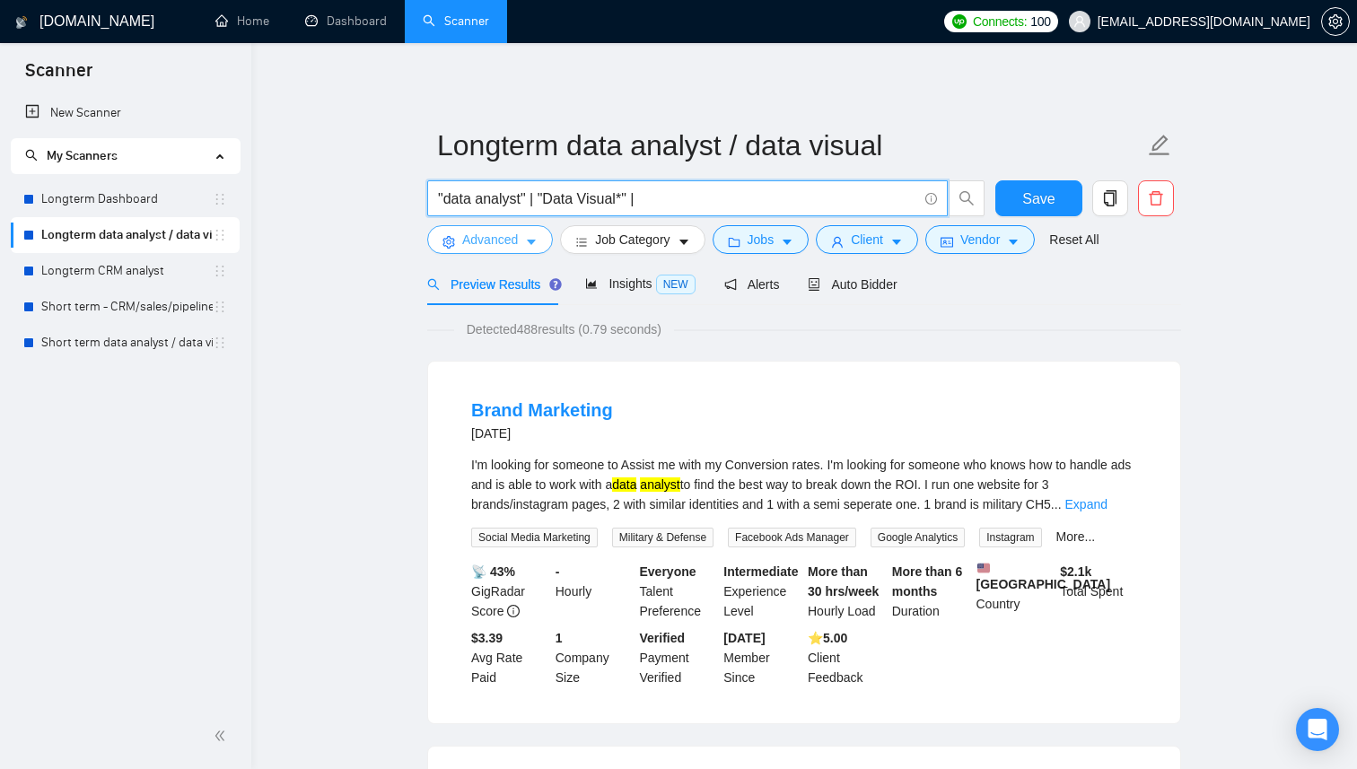
paste input "(data*) (anal*)"
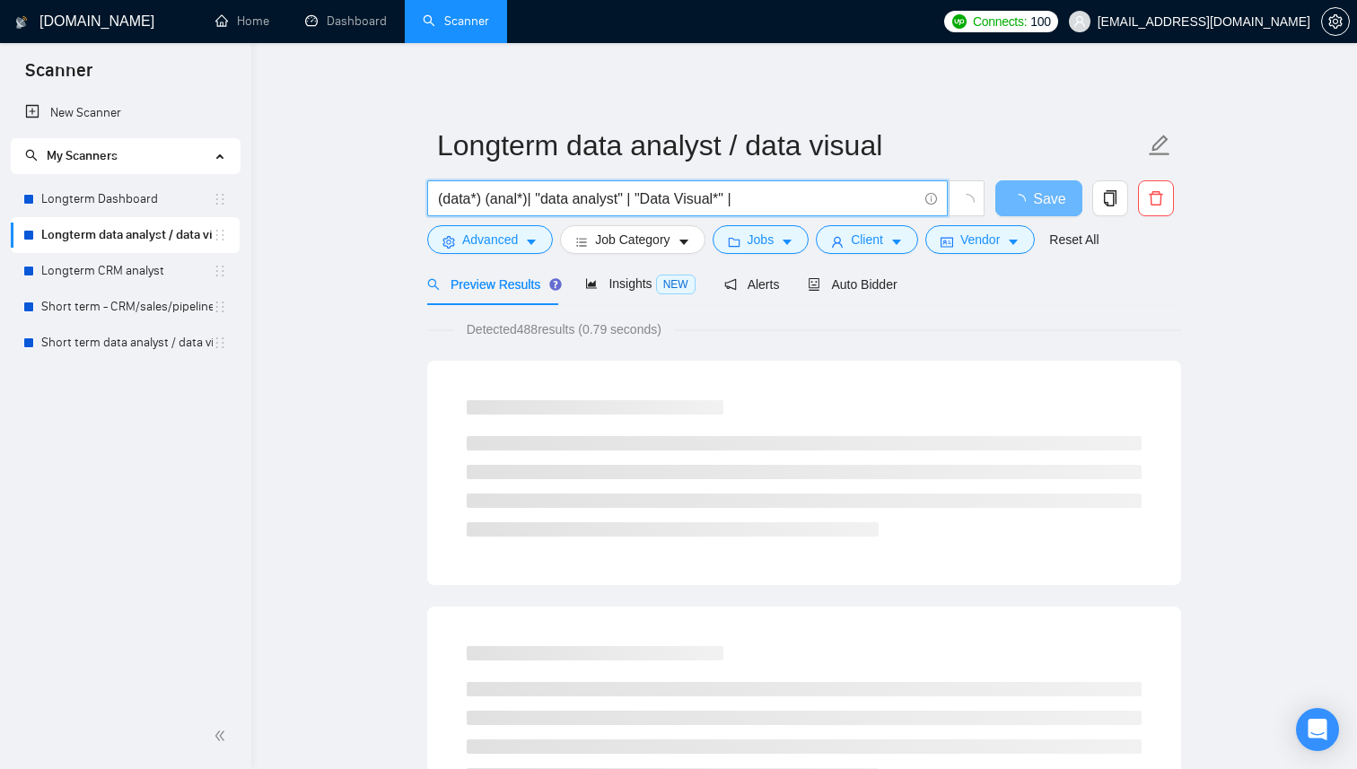
click at [757, 196] on input "(data*) (anal*)| "data analyst" | "Data Visual*" |" at bounding box center [677, 199] width 479 height 22
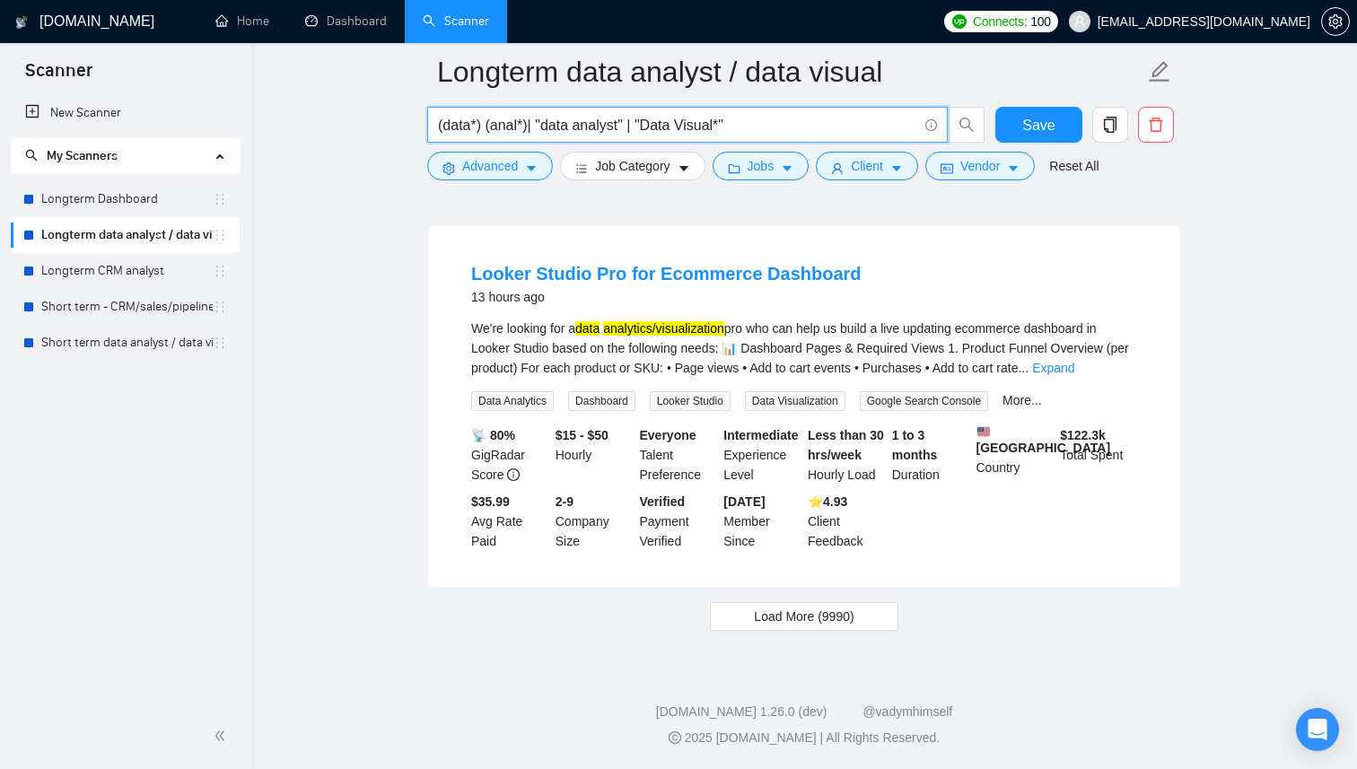
scroll to position [3774, 0]
type input "(data*) (anal*)| "data analyst" | "Data Visual*""
click at [1037, 136] on span "Save" at bounding box center [1038, 125] width 32 height 22
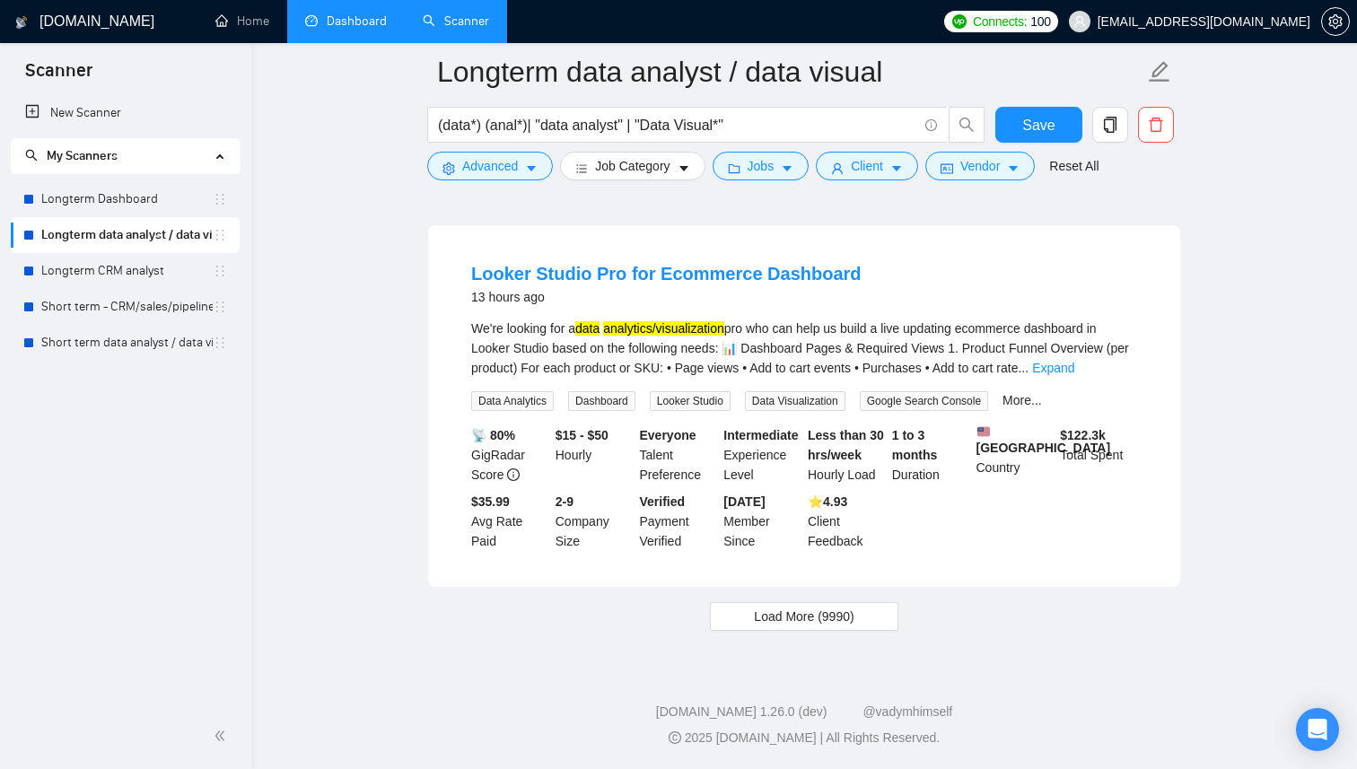
click at [316, 16] on link "Dashboard" at bounding box center [346, 20] width 82 height 15
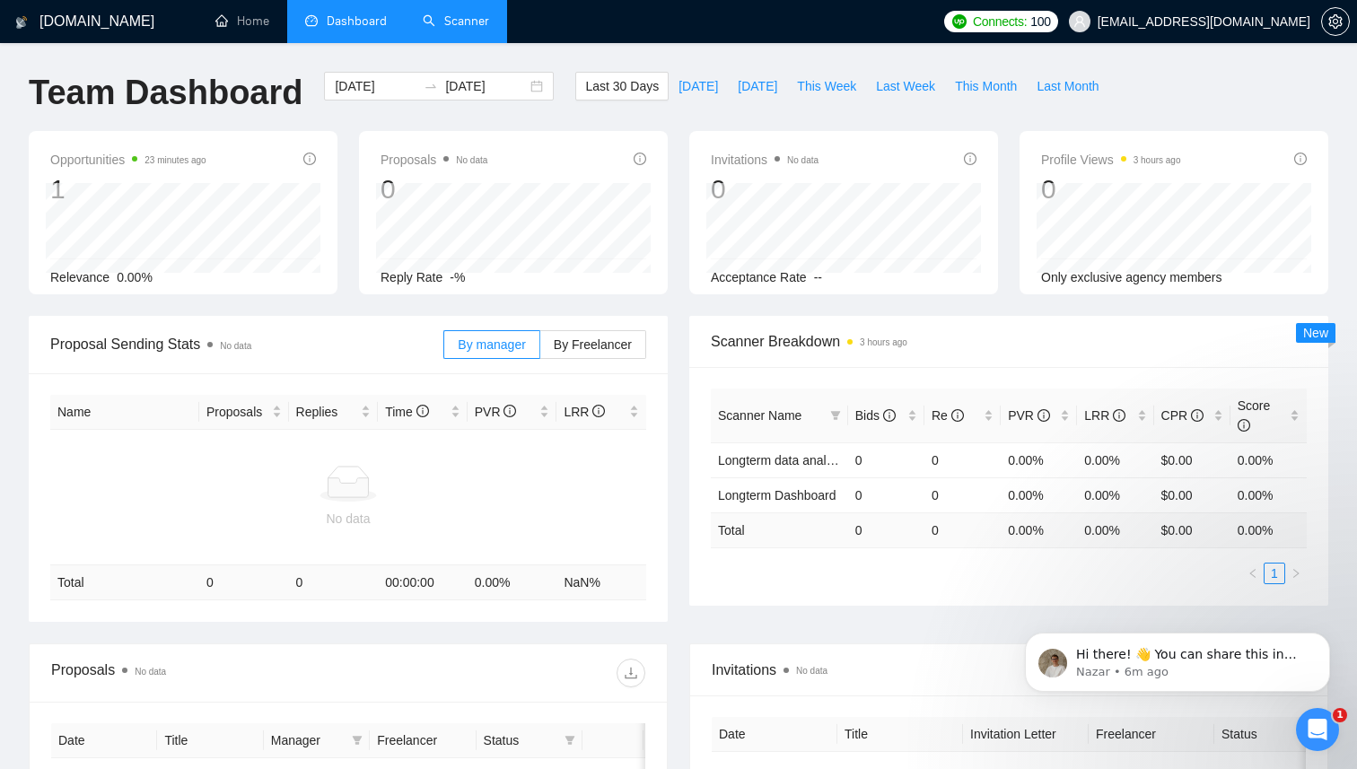
click at [1314, 724] on icon "Open Intercom Messenger" at bounding box center [1318, 730] width 30 height 30
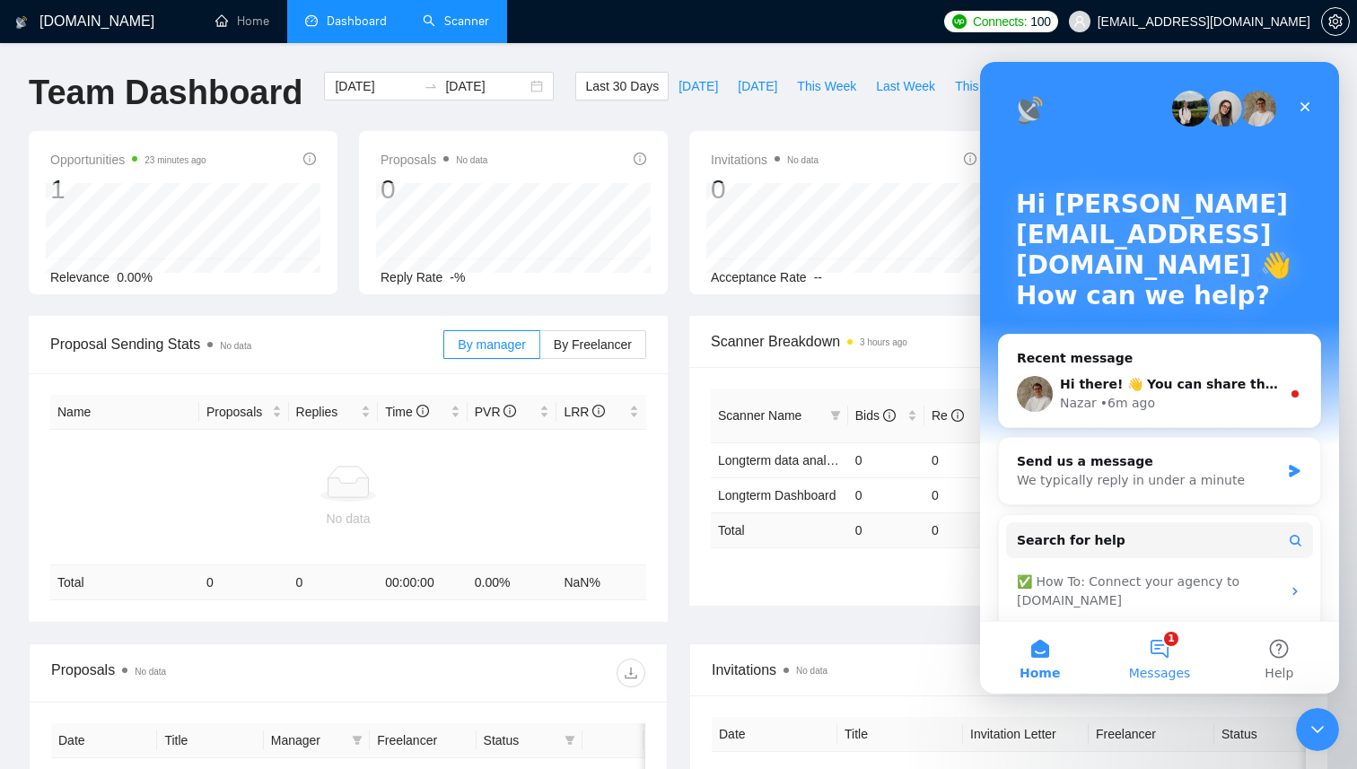
click at [1163, 648] on button "1 Messages" at bounding box center [1158, 658] width 119 height 72
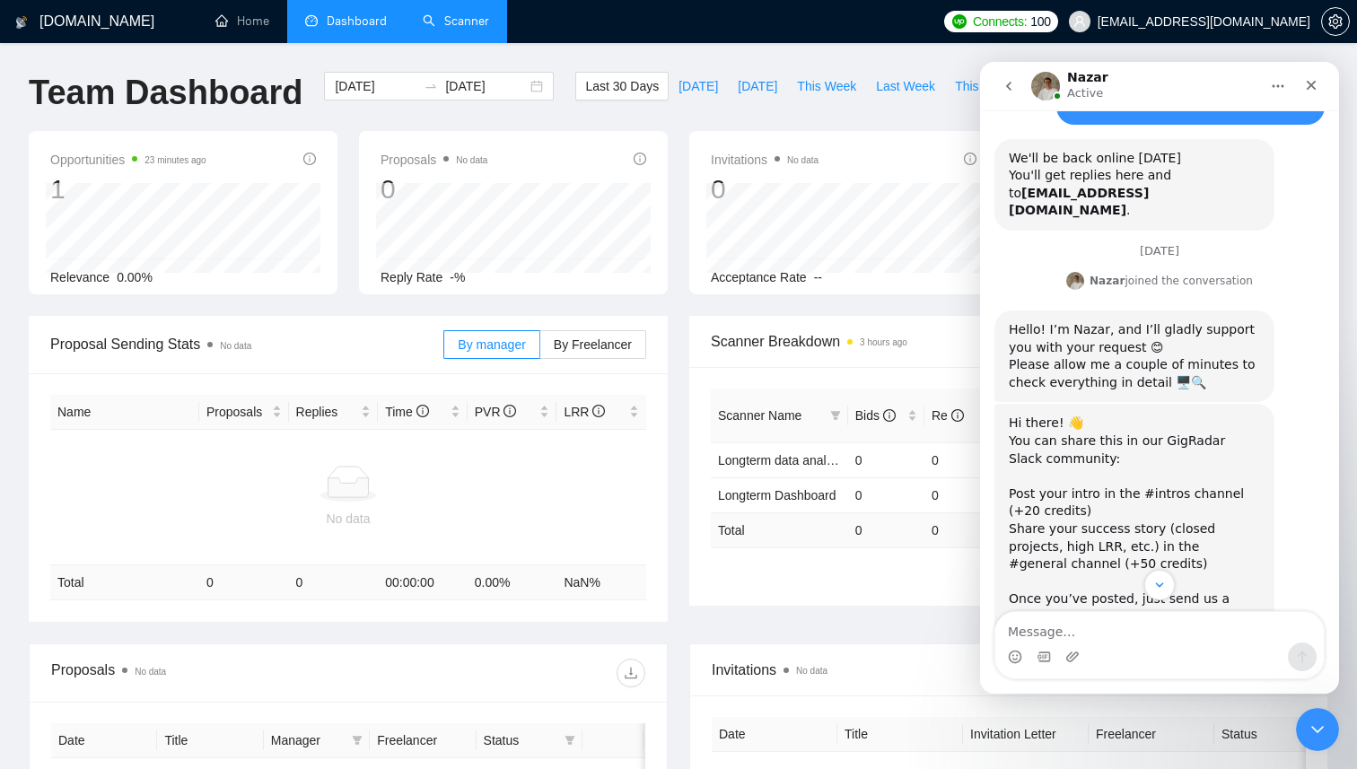
scroll to position [320, 0]
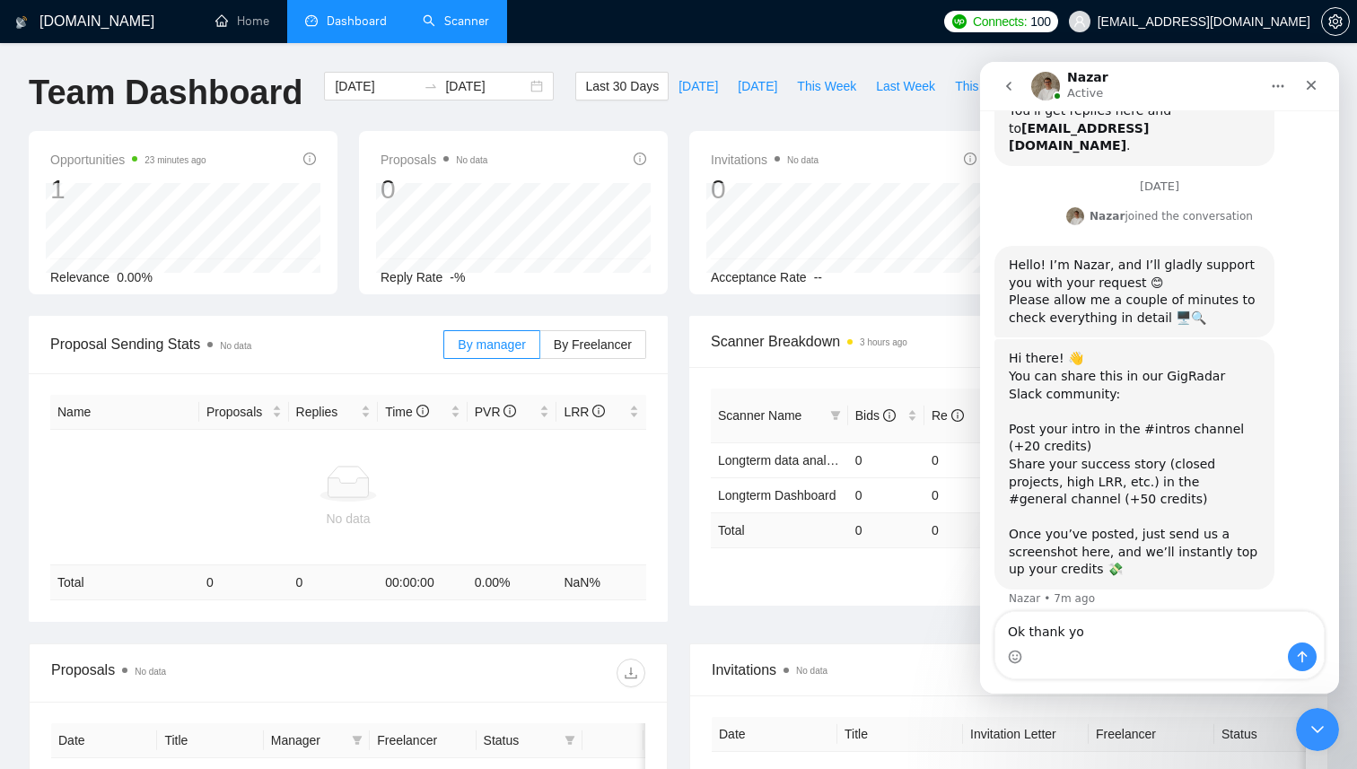
type textarea "Ok thank you"
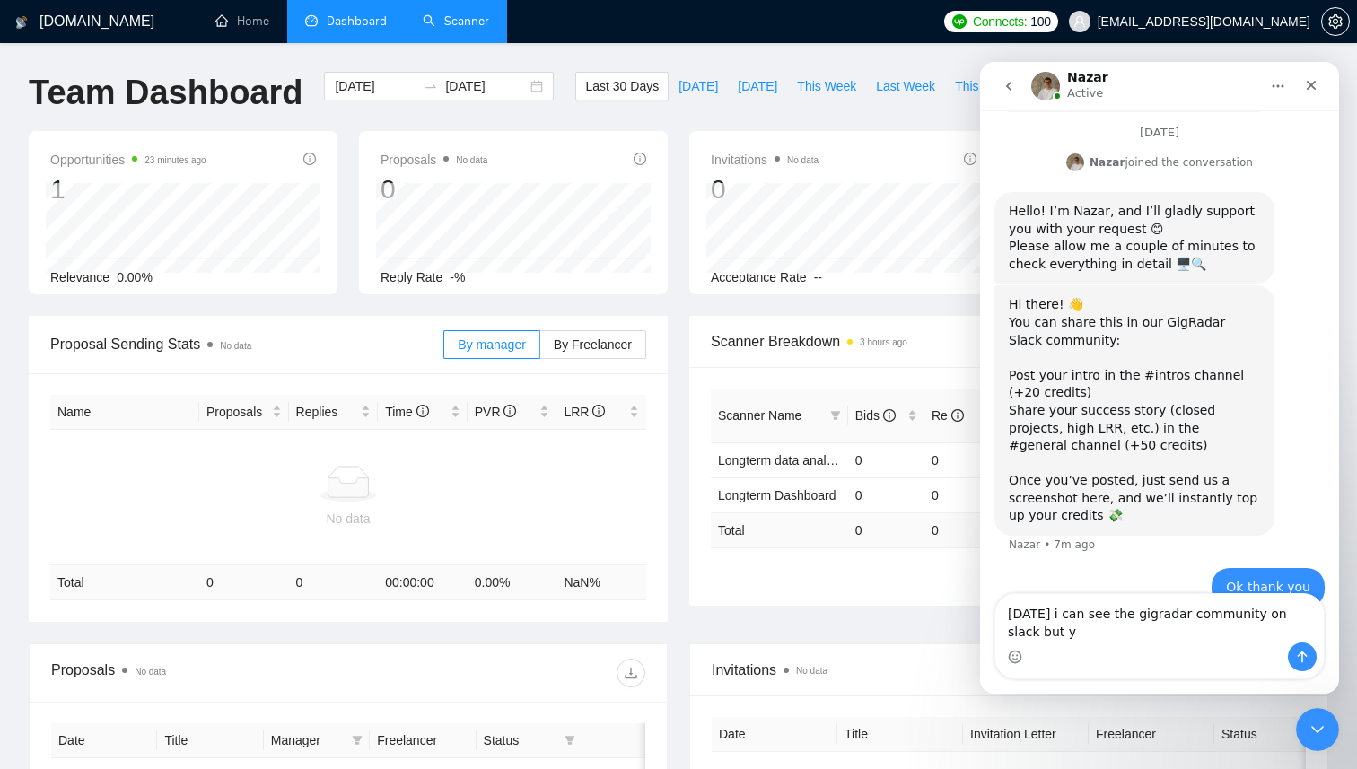
scroll to position [391, 0]
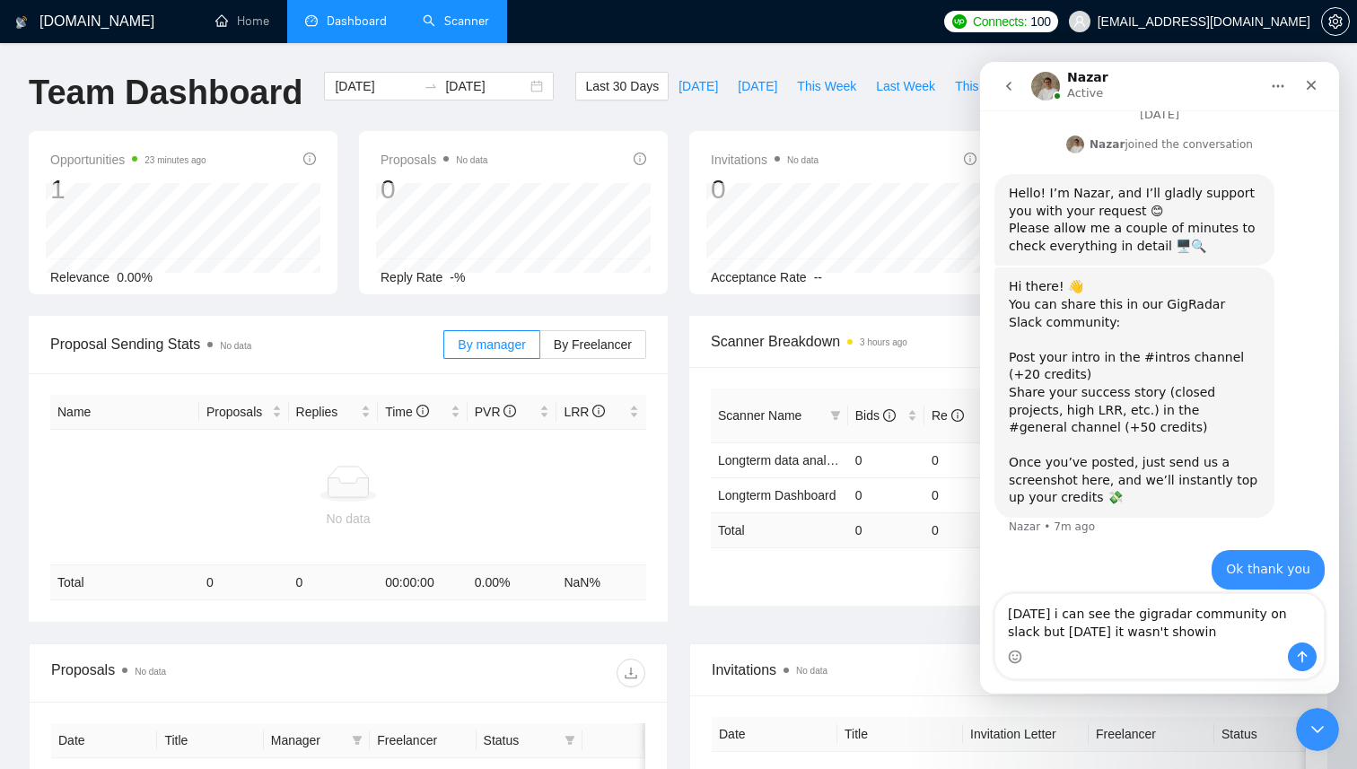
type textarea "today i can see the gigradar community on slack but yesterday it wasn't showing"
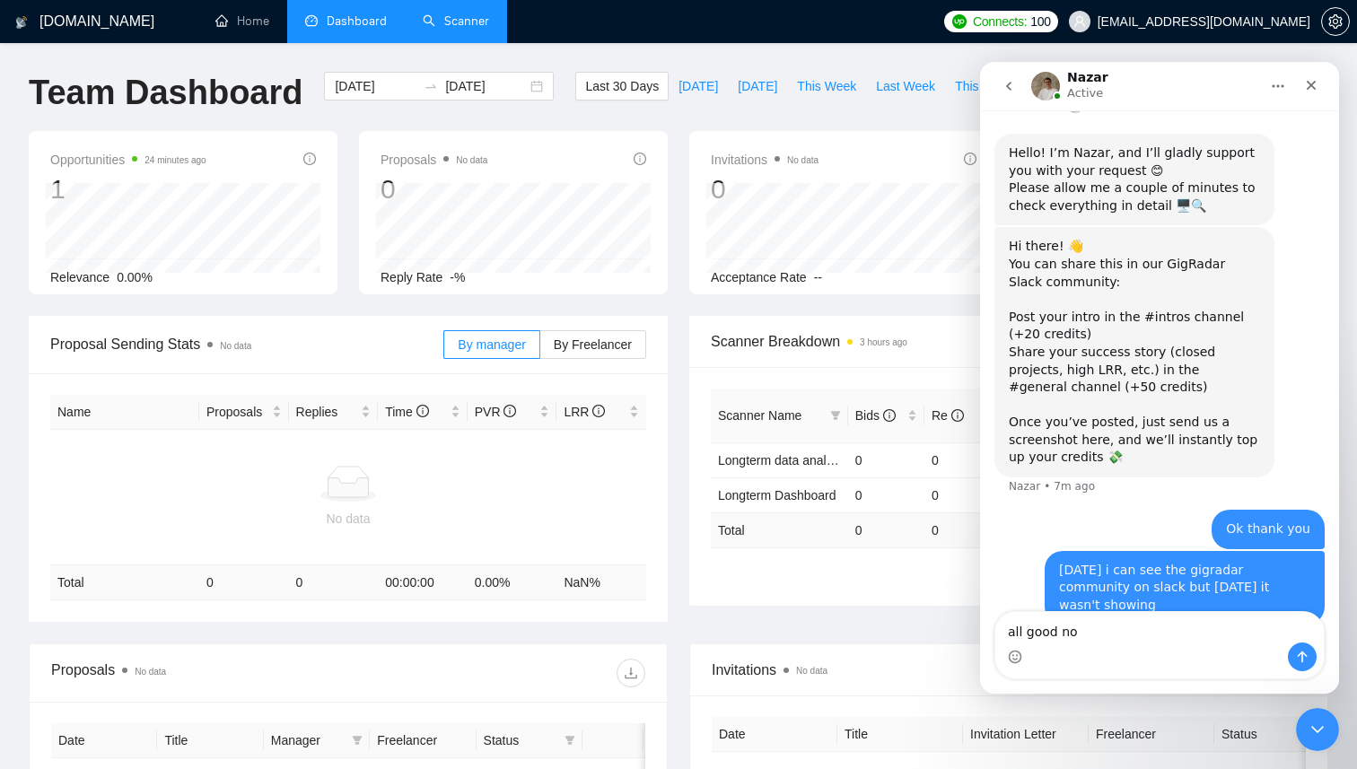
type textarea "all good now"
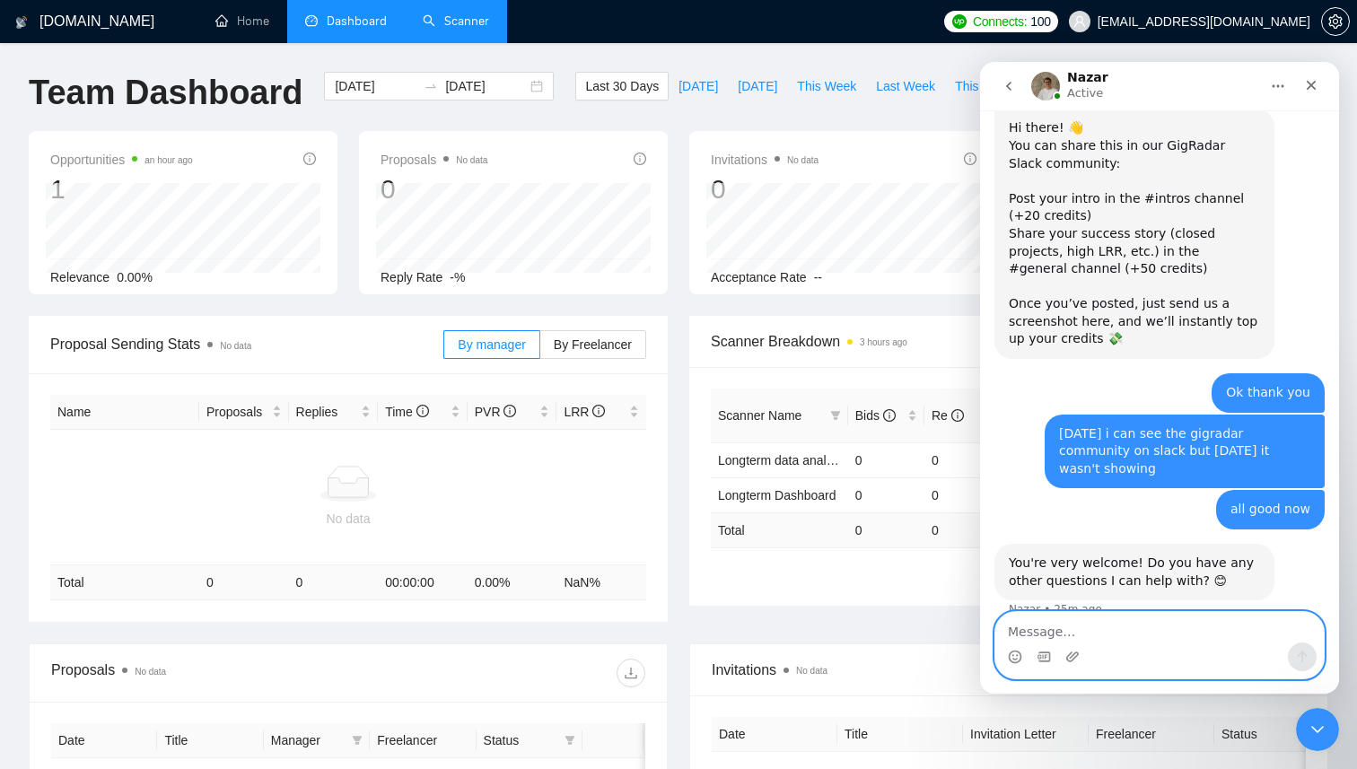
scroll to position [544, 0]
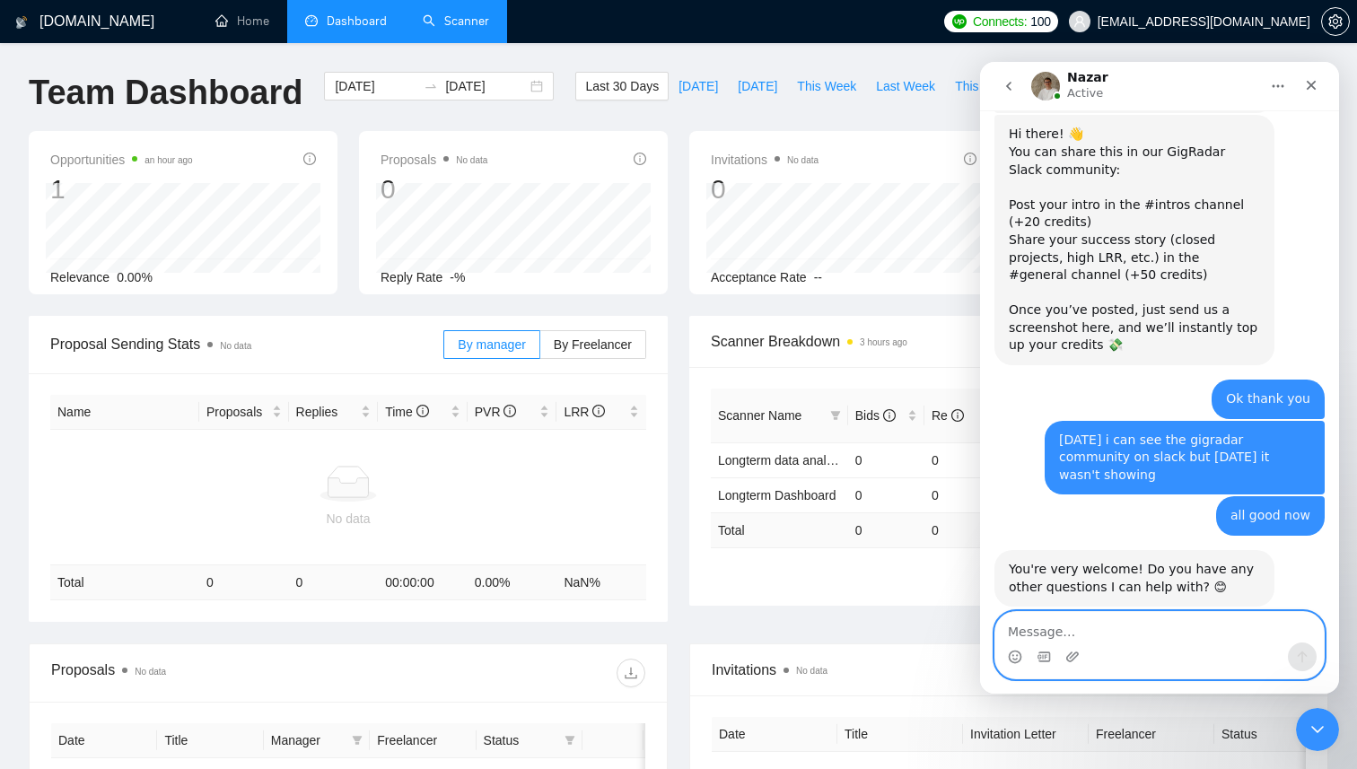
click at [1133, 635] on textarea "Message…" at bounding box center [1159, 627] width 329 height 31
type textarea "Just our other chat please."
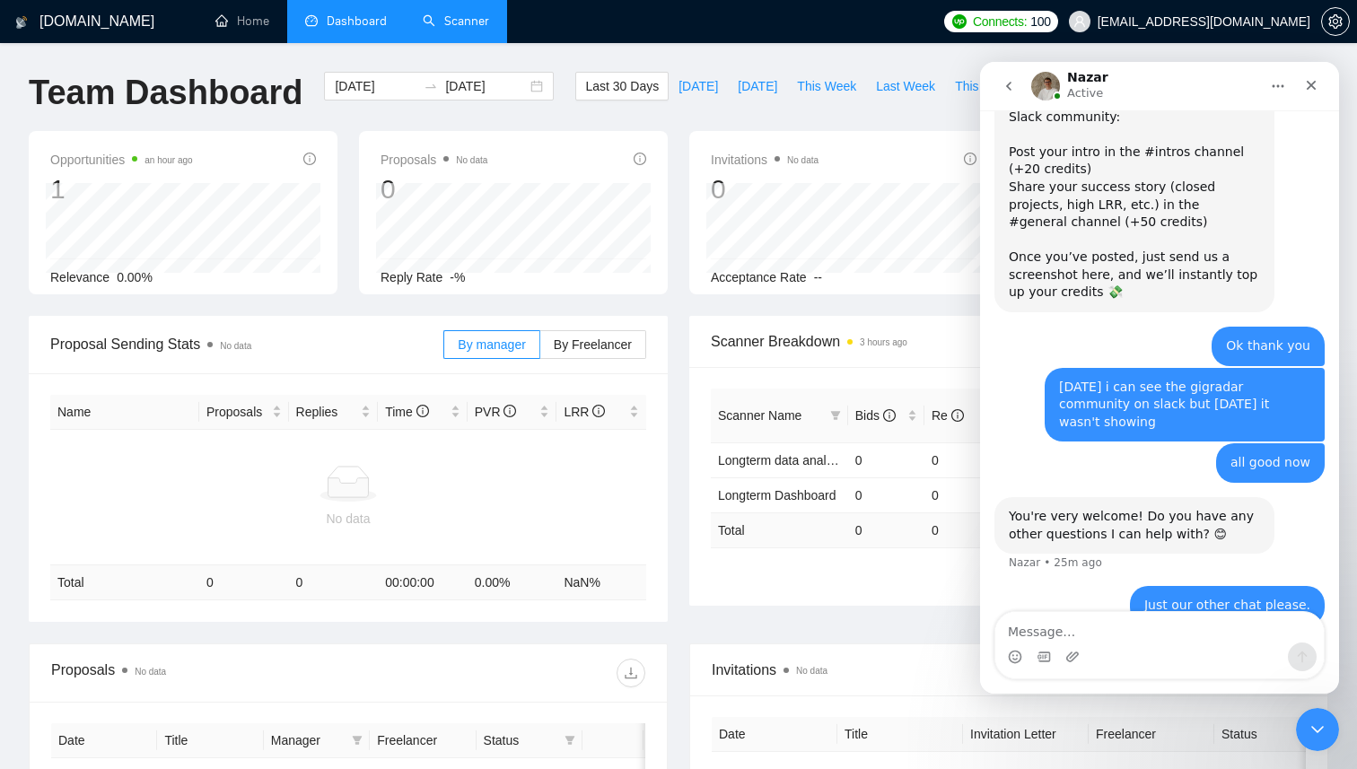
click at [1015, 83] on icon "go back" at bounding box center [1009, 86] width 14 height 14
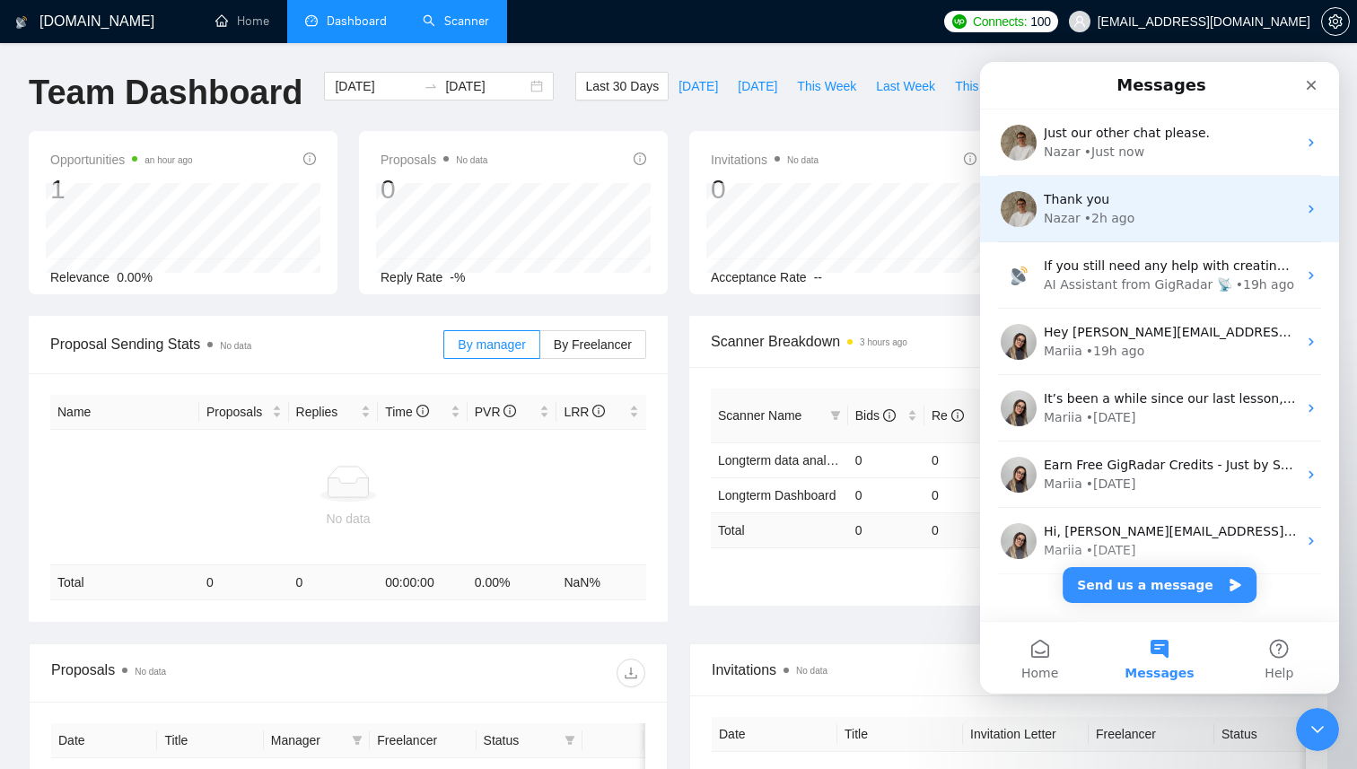
click at [1121, 184] on div "Thank you Nazar • 2h ago" at bounding box center [1159, 209] width 359 height 66
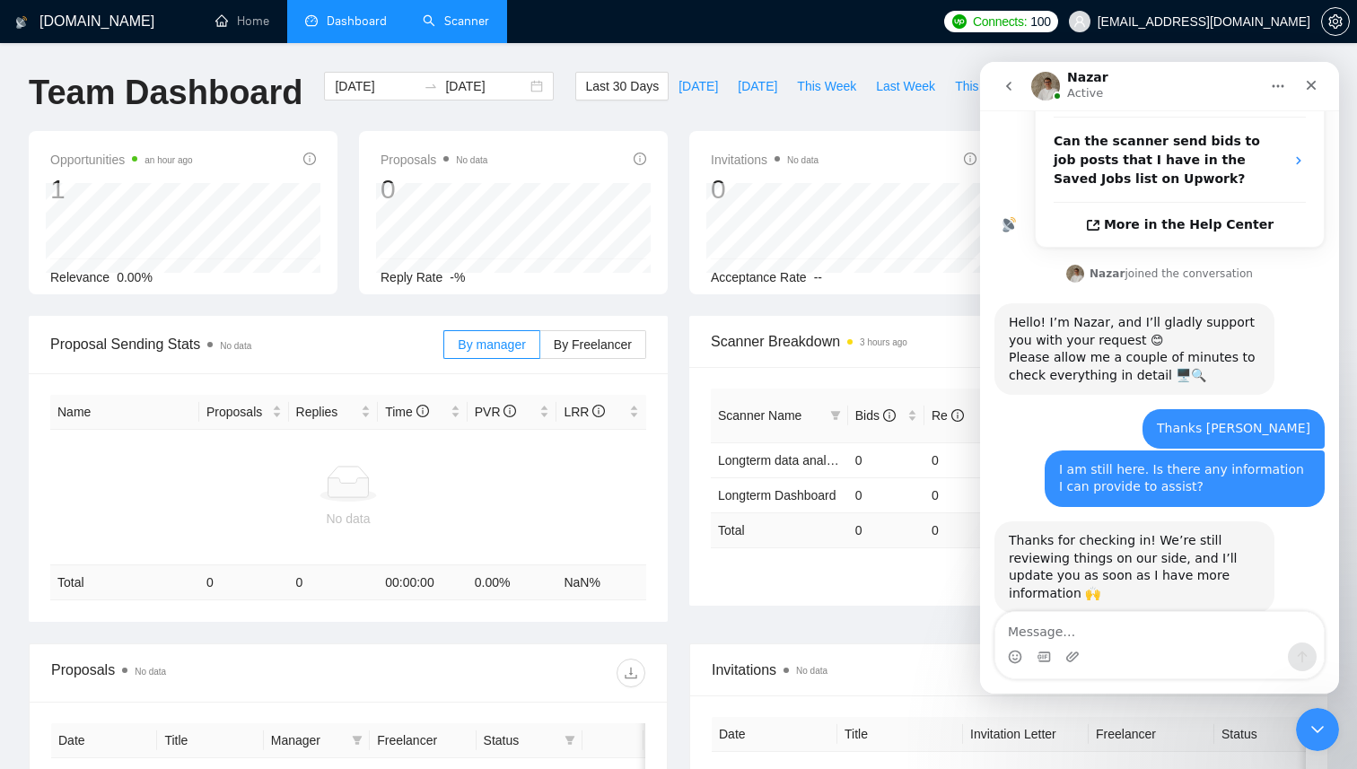
scroll to position [477, 0]
click at [1280, 80] on icon "Home" at bounding box center [1278, 86] width 14 height 14
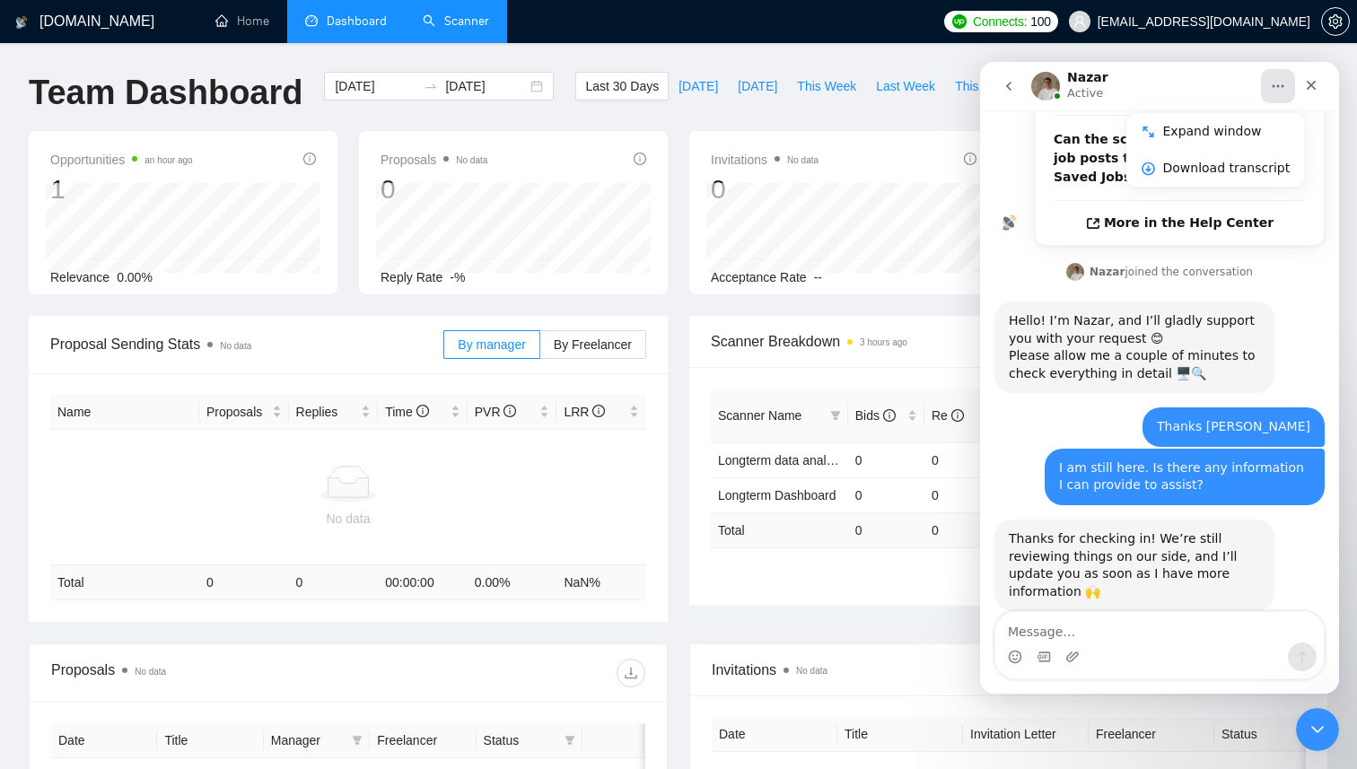
click at [1153, 90] on div "Nazar Active" at bounding box center [1145, 86] width 228 height 31
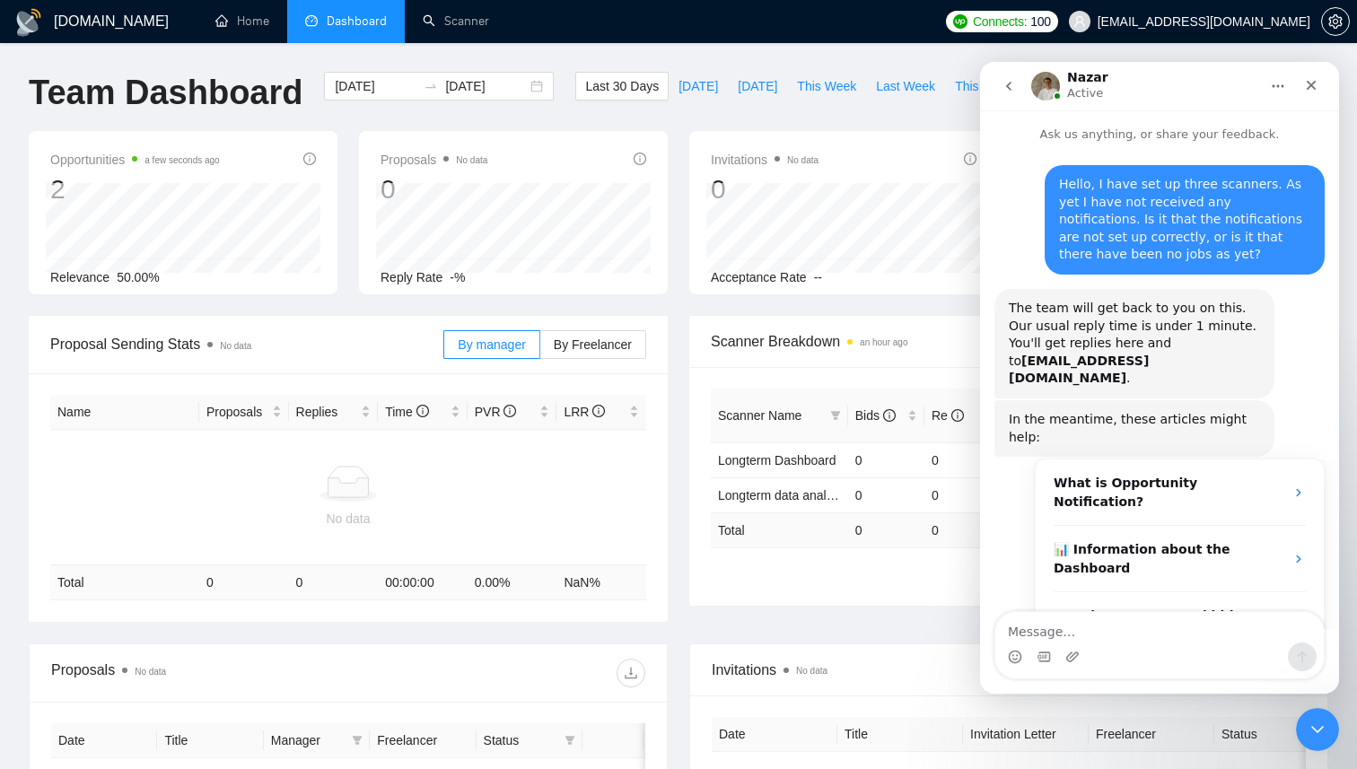
scroll to position [477, 0]
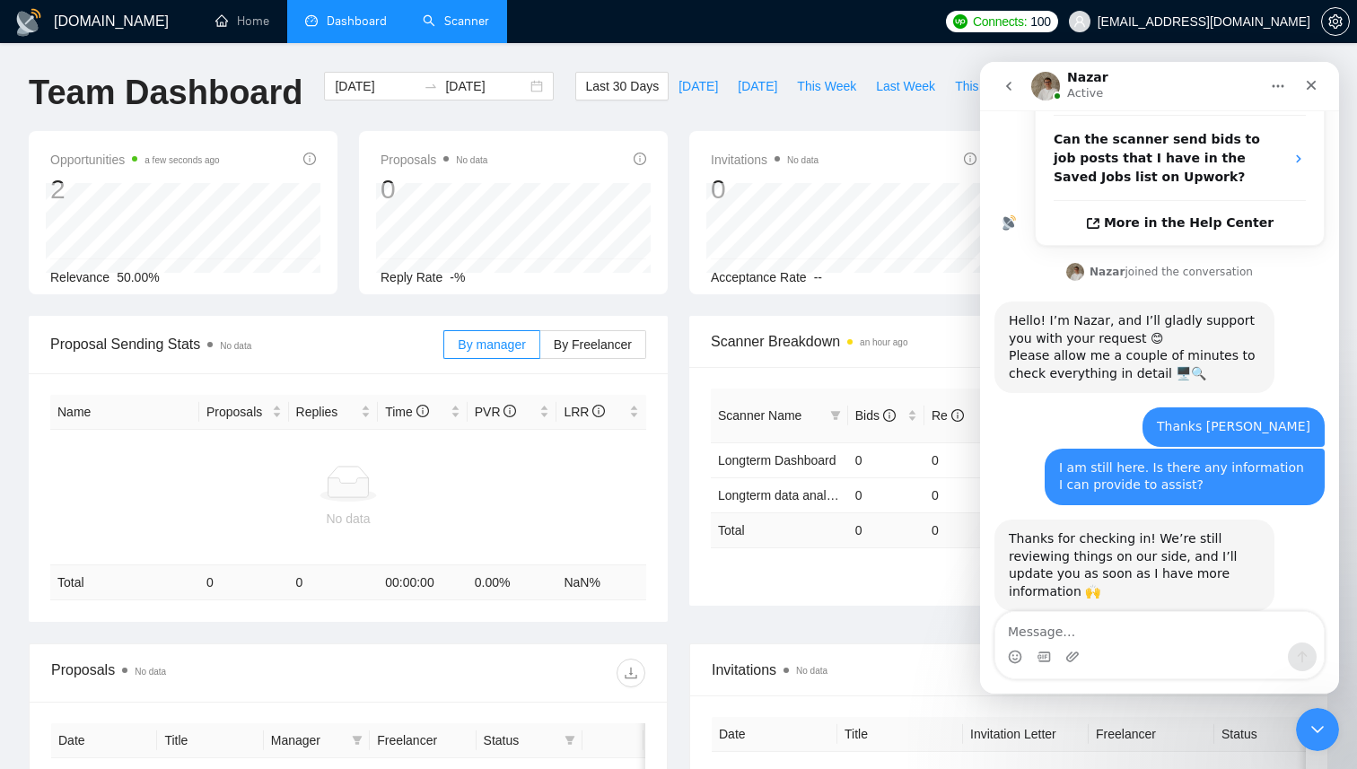
click at [454, 26] on link "Scanner" at bounding box center [456, 20] width 66 height 15
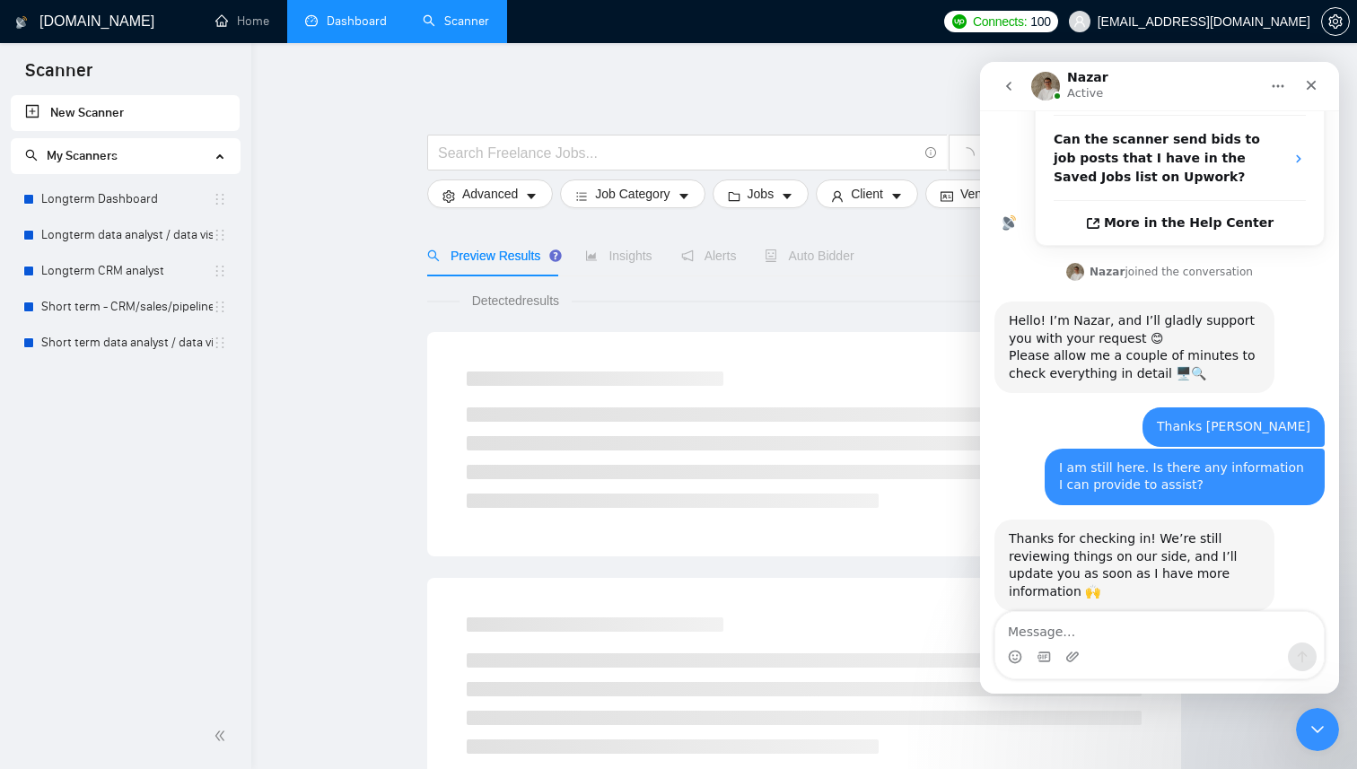
click at [356, 22] on link "Dashboard" at bounding box center [346, 20] width 82 height 15
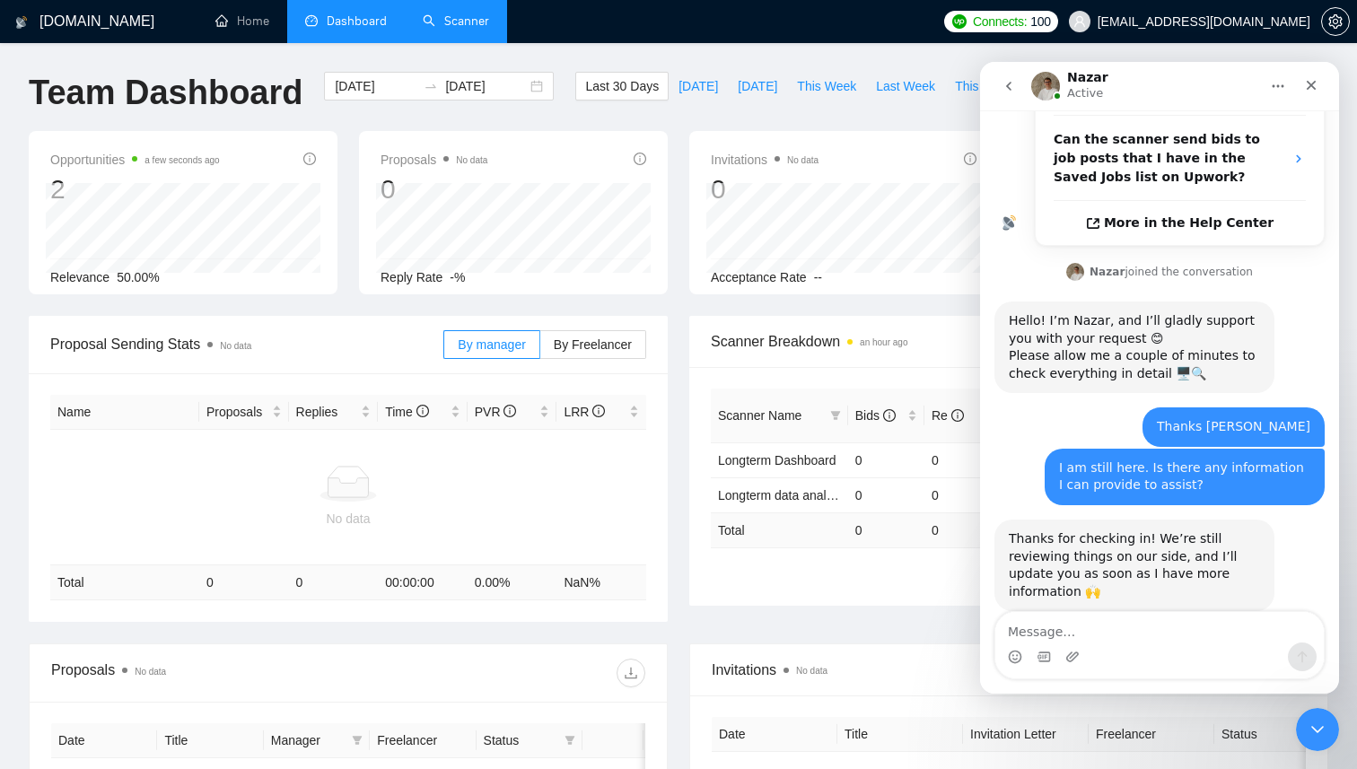
click at [1012, 91] on icon "go back" at bounding box center [1009, 86] width 14 height 14
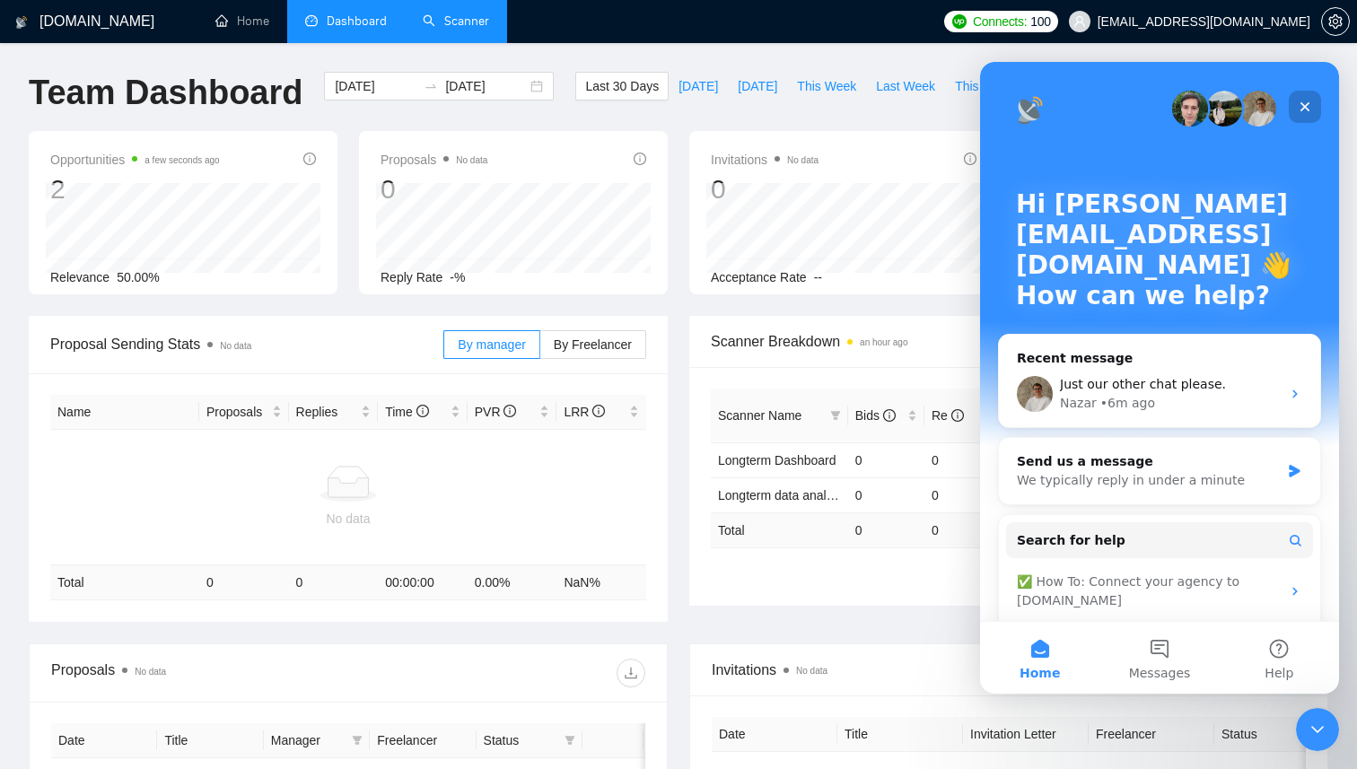
click at [1311, 106] on icon "Close" at bounding box center [1305, 107] width 14 height 14
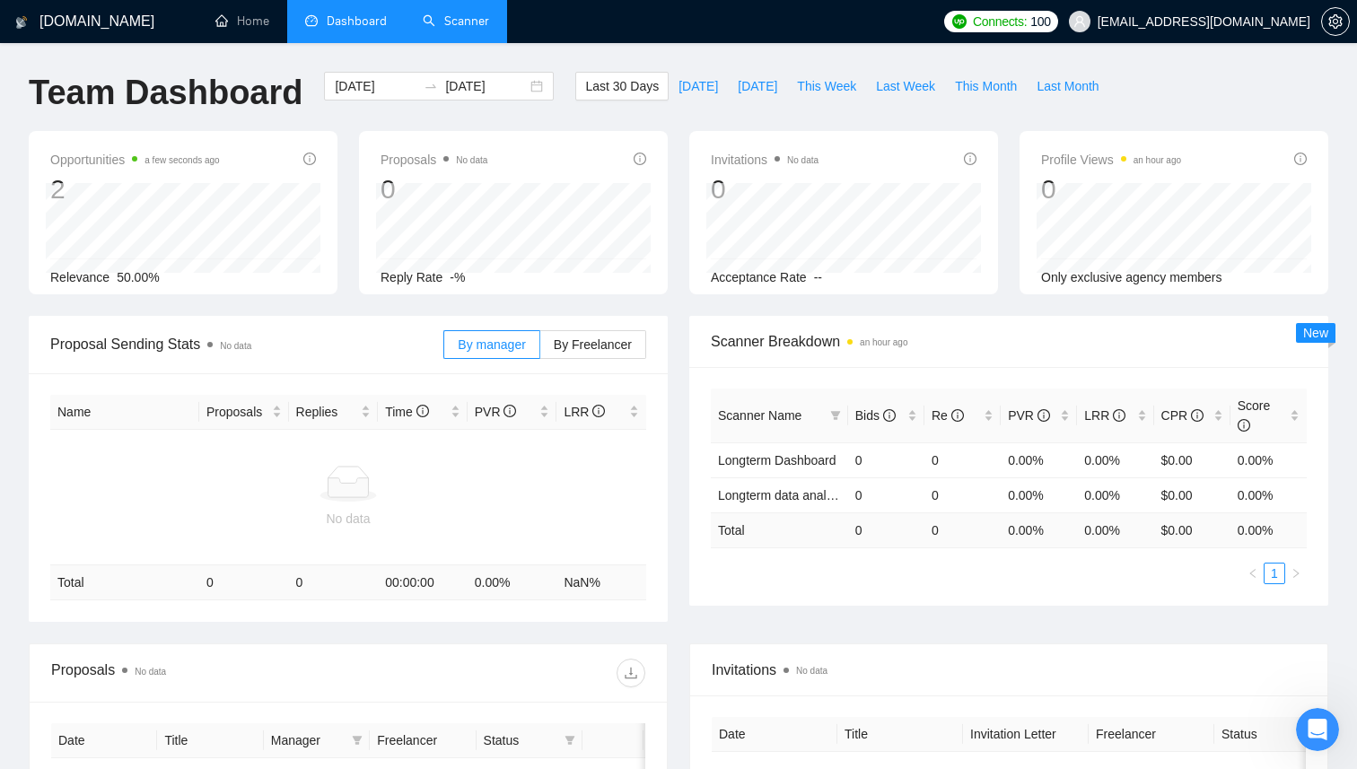
click at [462, 29] on link "Scanner" at bounding box center [456, 20] width 66 height 15
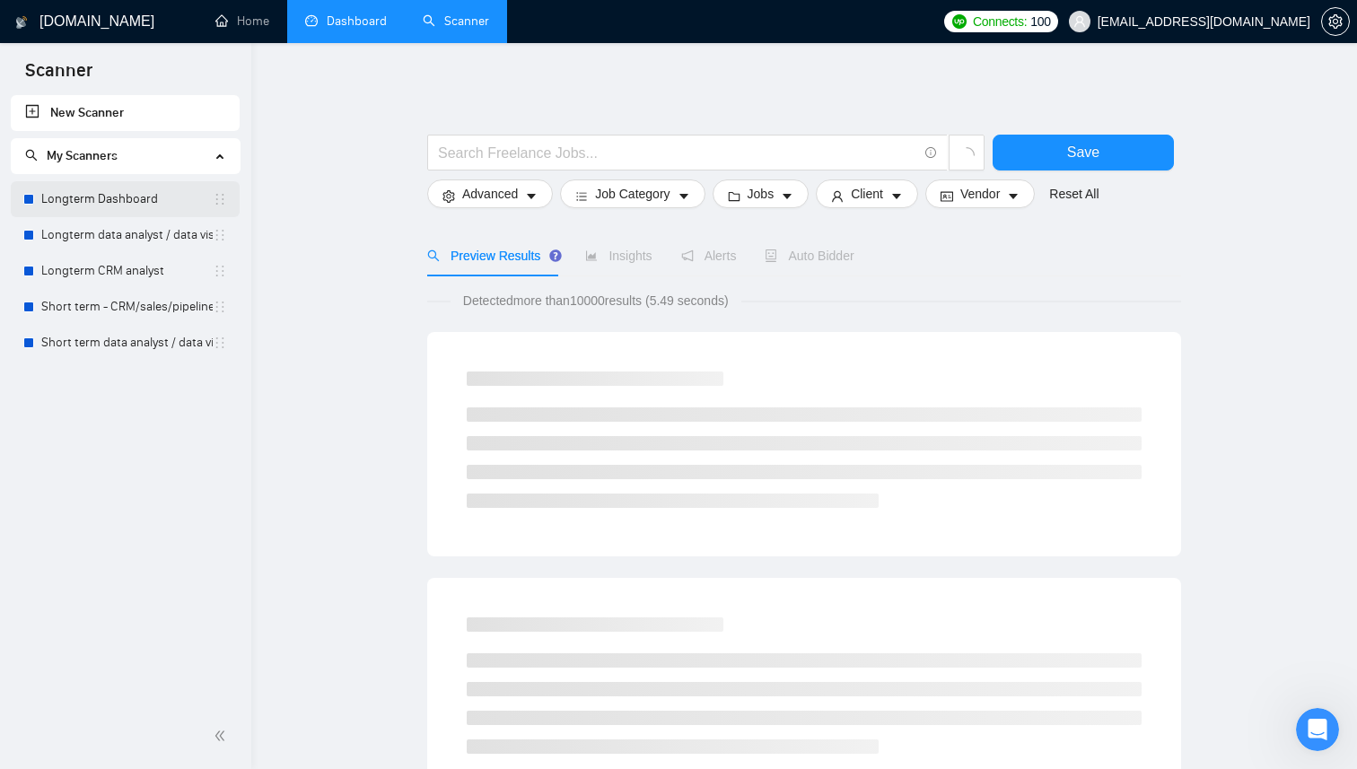
click at [166, 205] on link "Longterm Dashboard" at bounding box center [126, 199] width 171 height 36
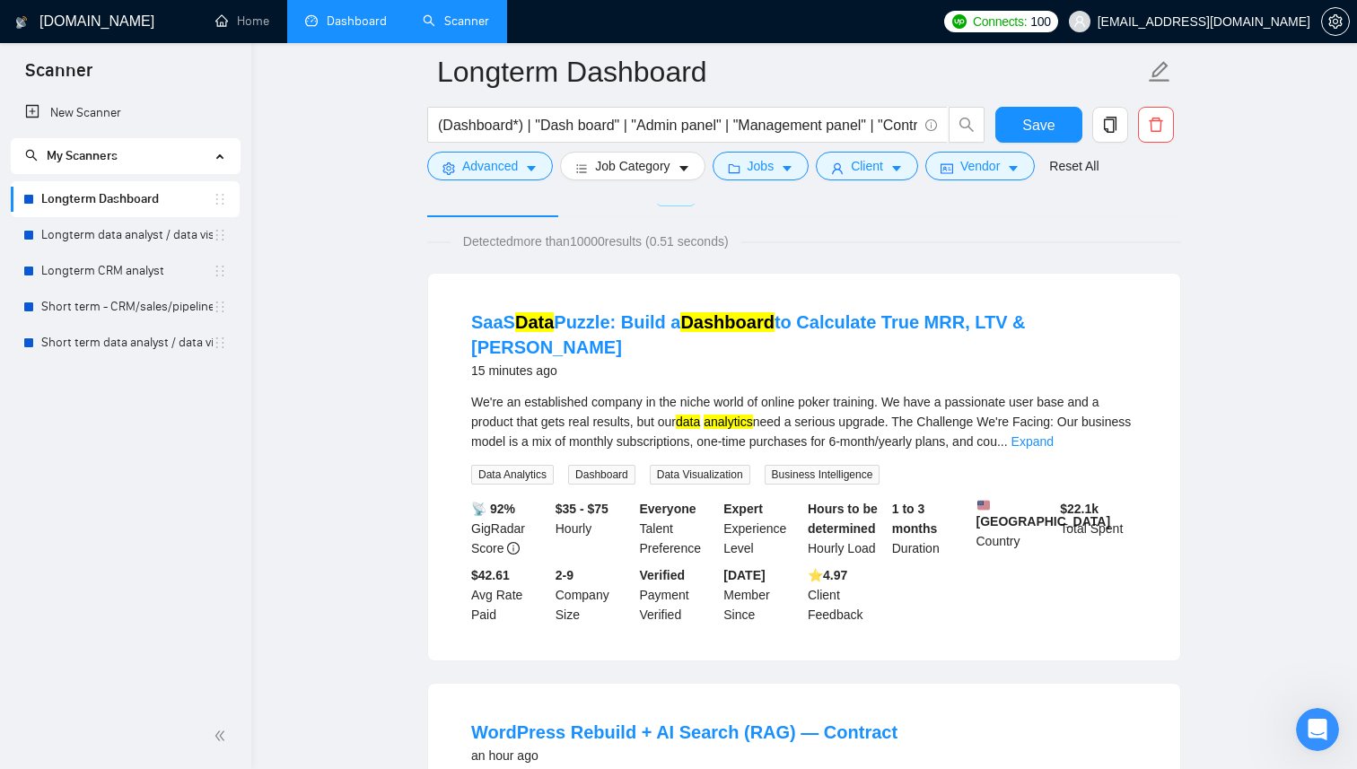
scroll to position [107, 0]
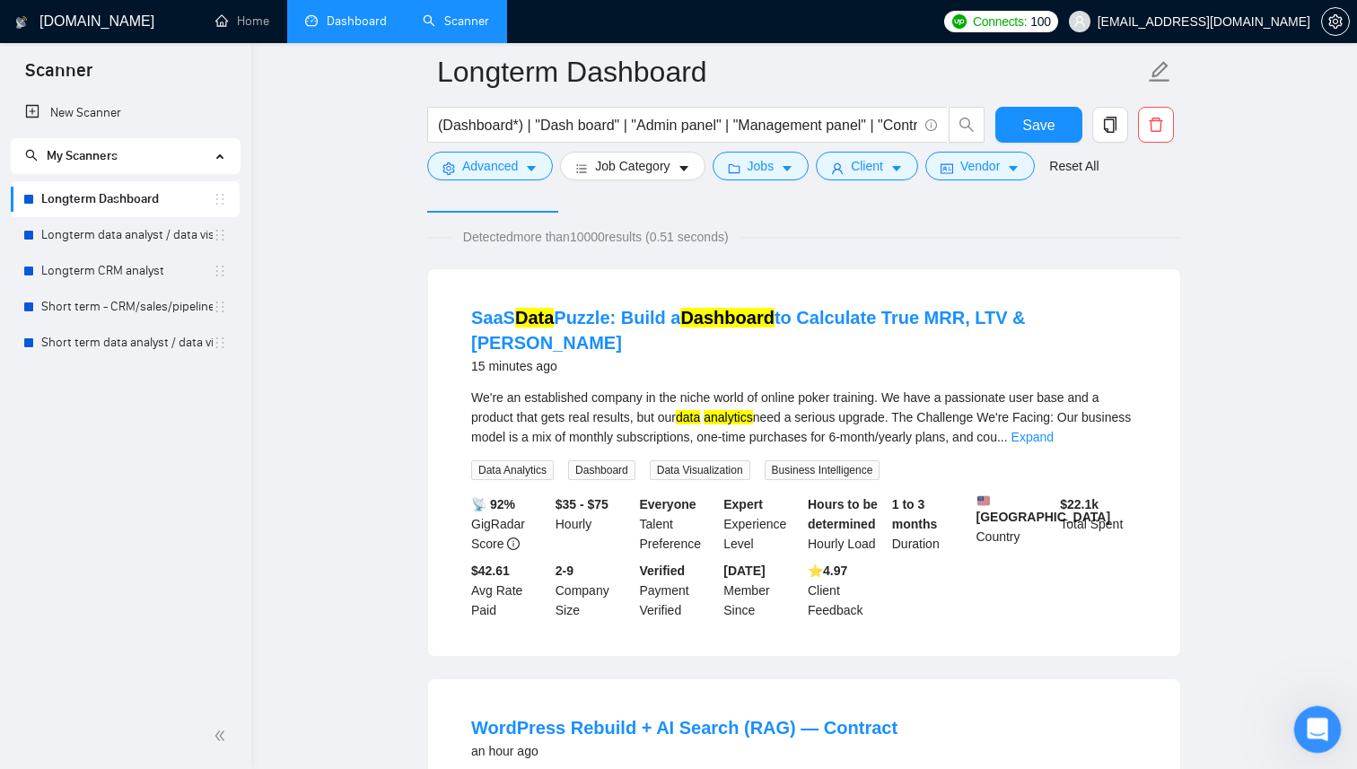
click at [1314, 727] on icon "Open Intercom Messenger" at bounding box center [1316, 728] width 30 height 30
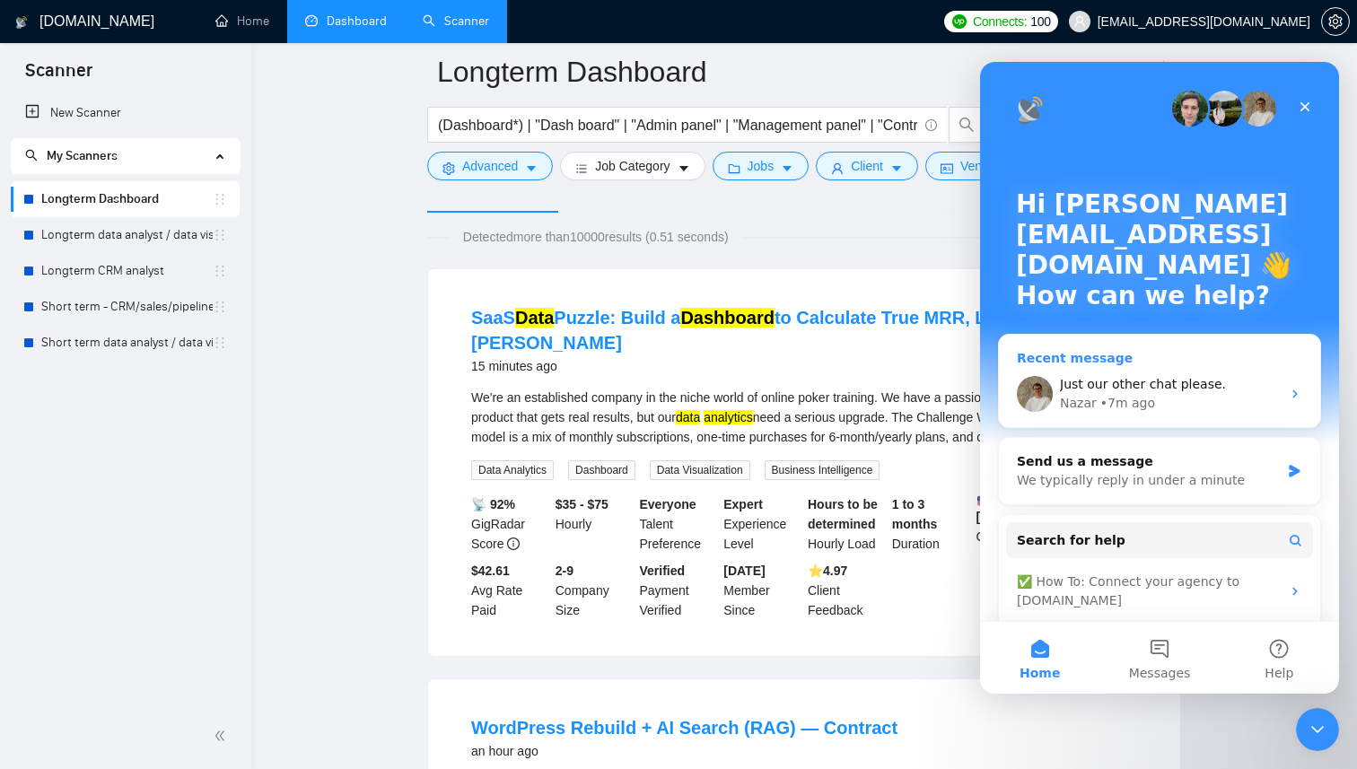
click at [1155, 397] on div "Nazar • 7m ago" at bounding box center [1170, 403] width 221 height 19
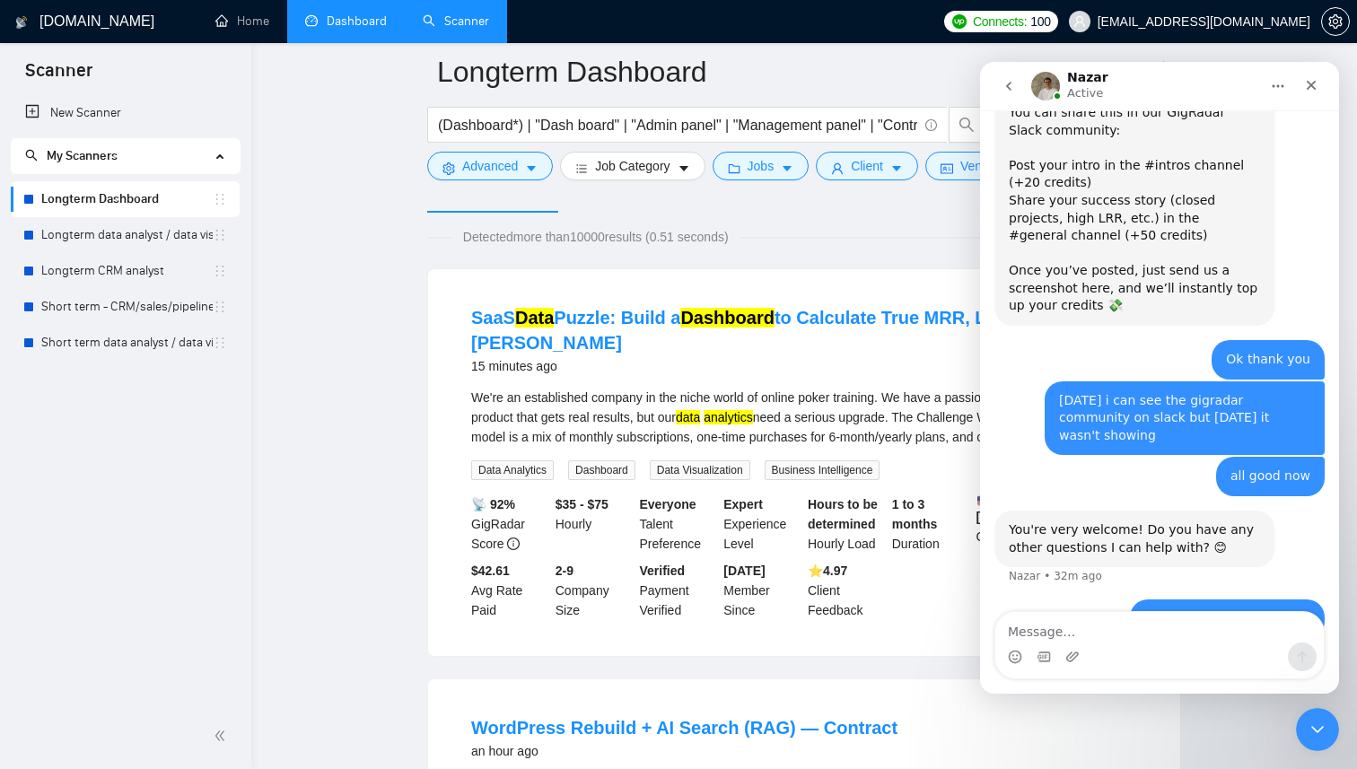
scroll to position [597, 0]
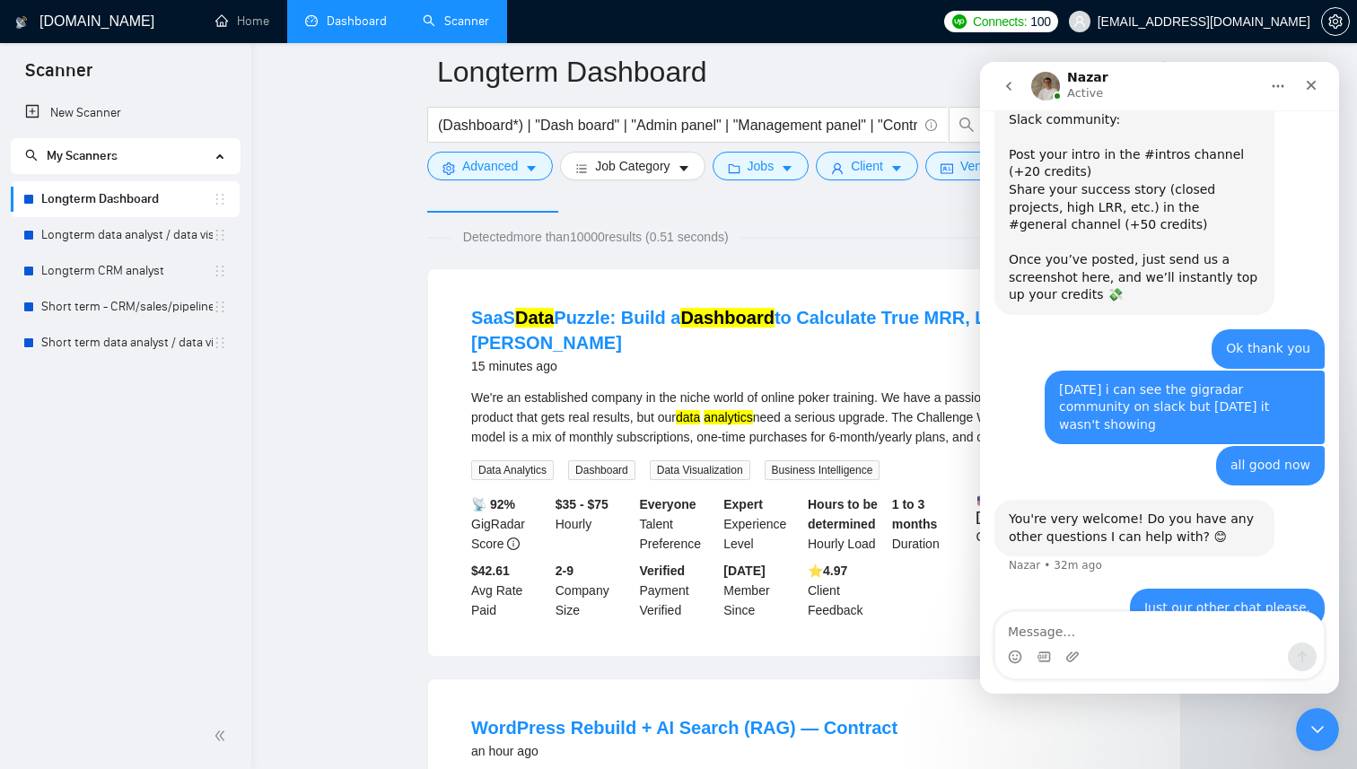
click at [1014, 93] on button "go back" at bounding box center [1009, 86] width 34 height 34
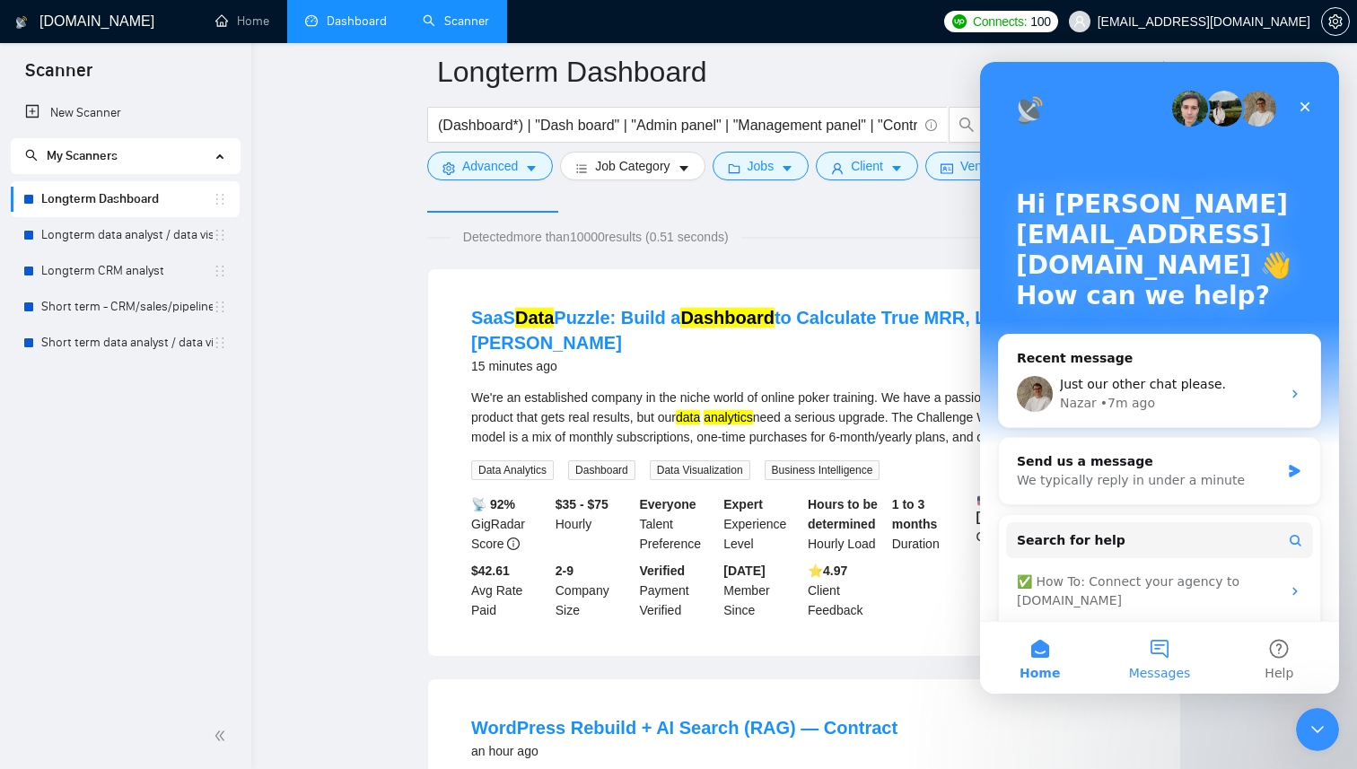
click at [1147, 642] on button "Messages" at bounding box center [1158, 658] width 119 height 72
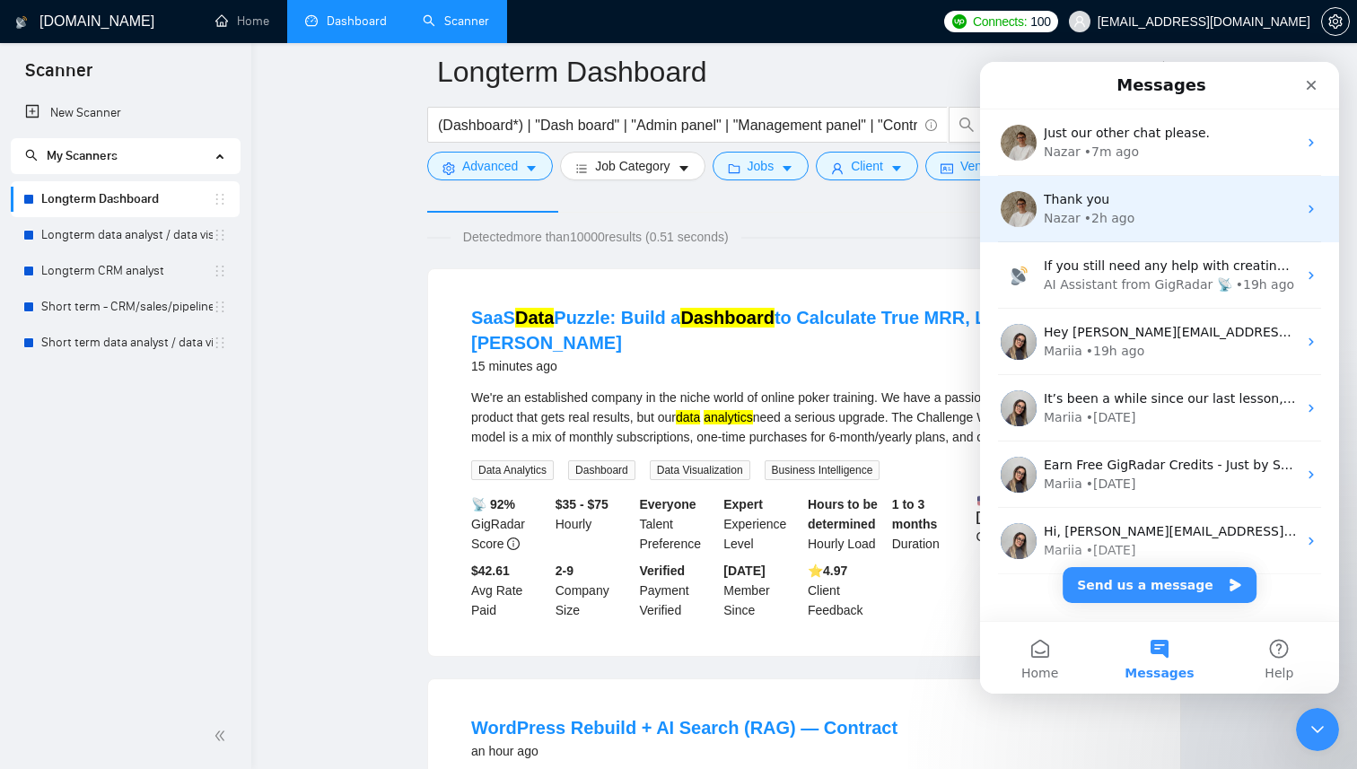
click at [1140, 195] on div "Thank you" at bounding box center [1170, 199] width 253 height 19
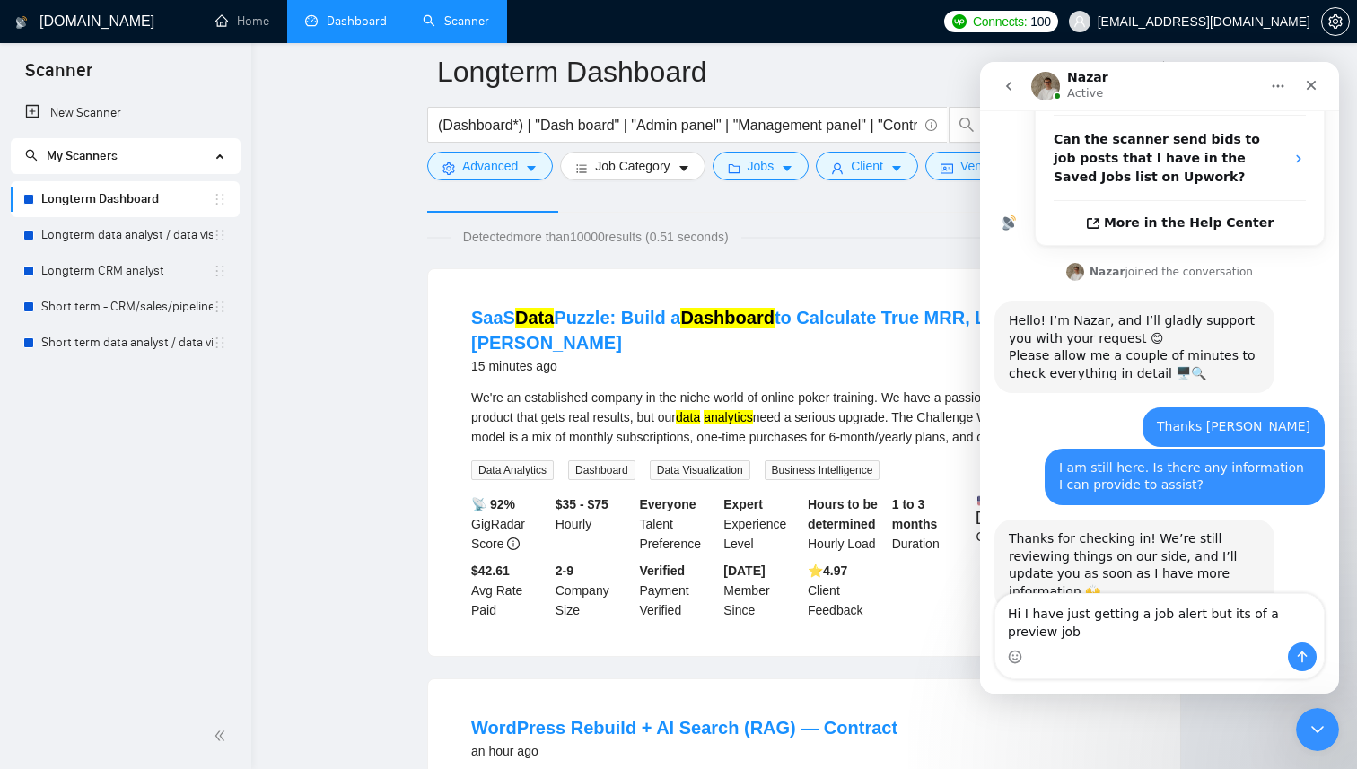
scroll to position [495, 0]
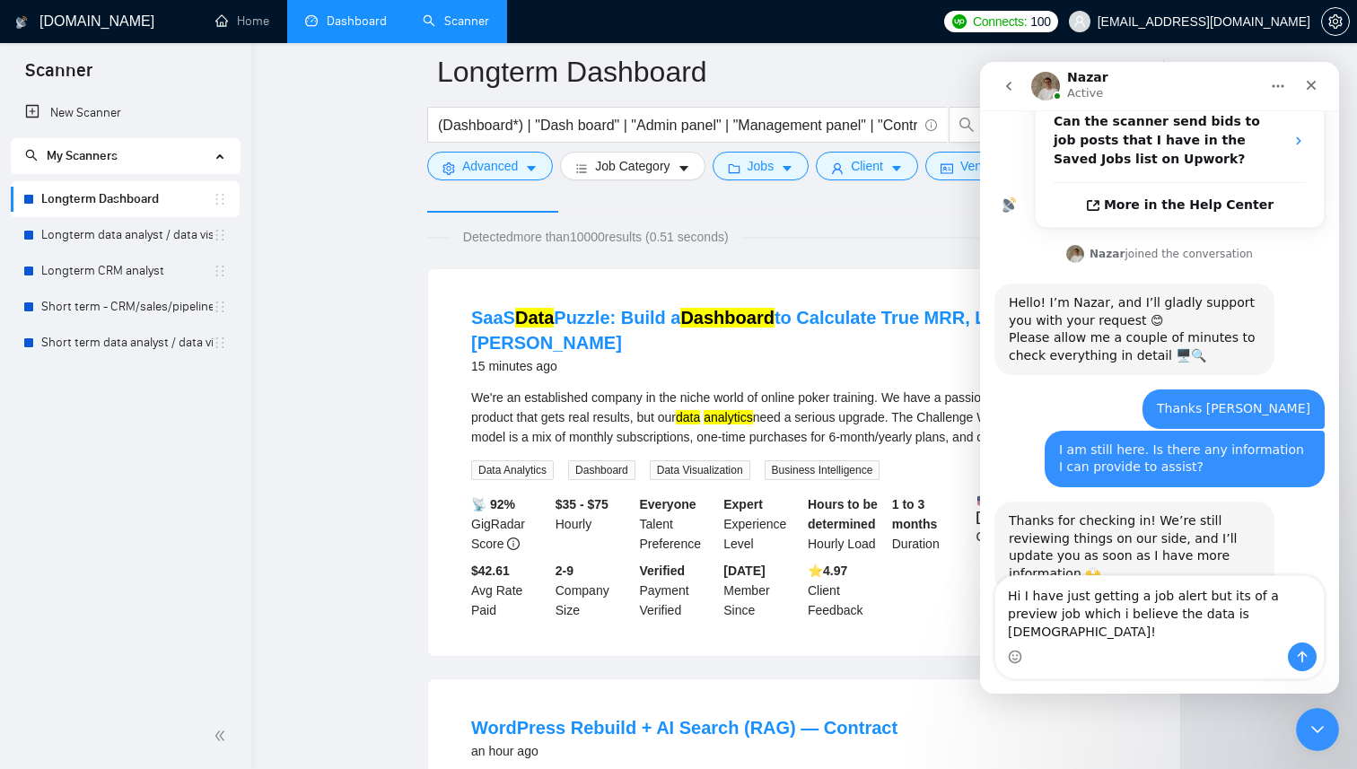
type textarea "Hi I have just getting a job alert but its of a preview job which i believe the…"
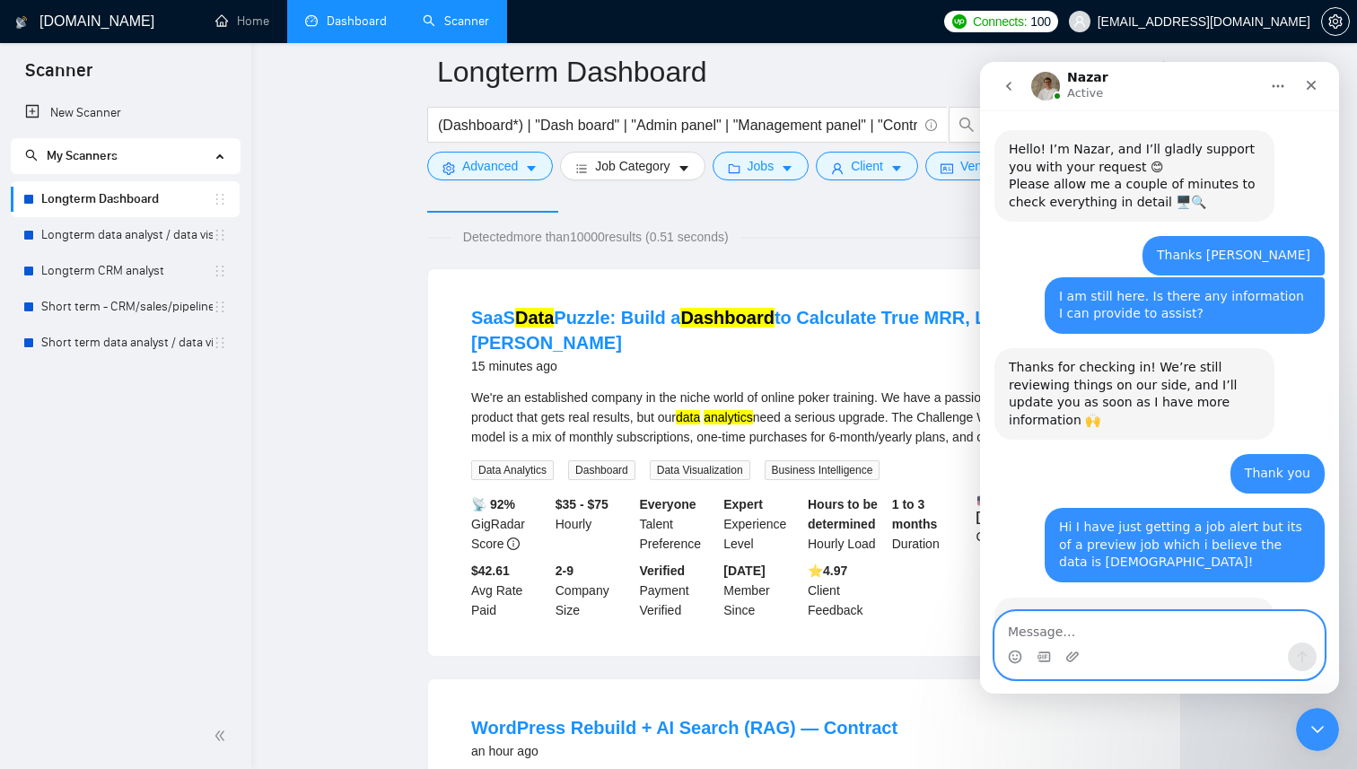
scroll to position [713, 0]
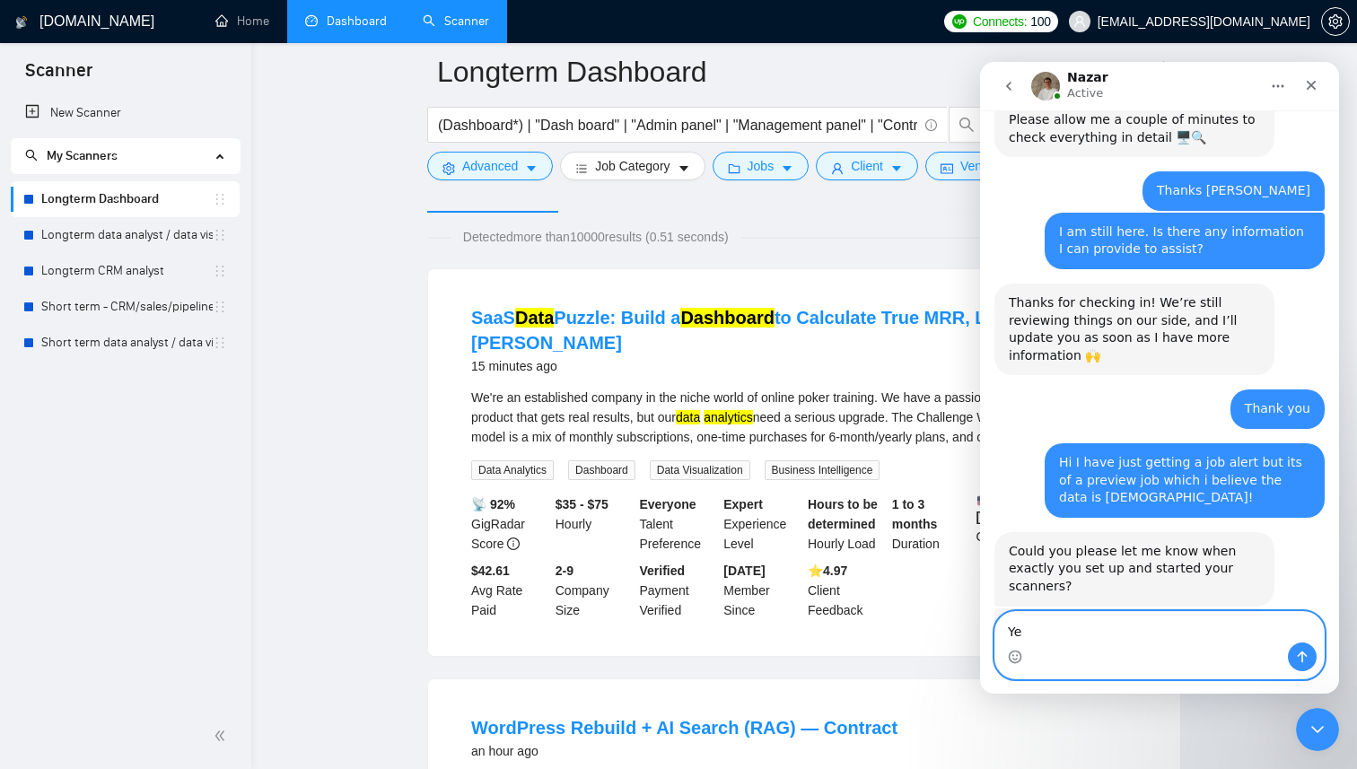
type textarea "Y"
type textarea "3 were setup [DATE] and 2 [DATE]"
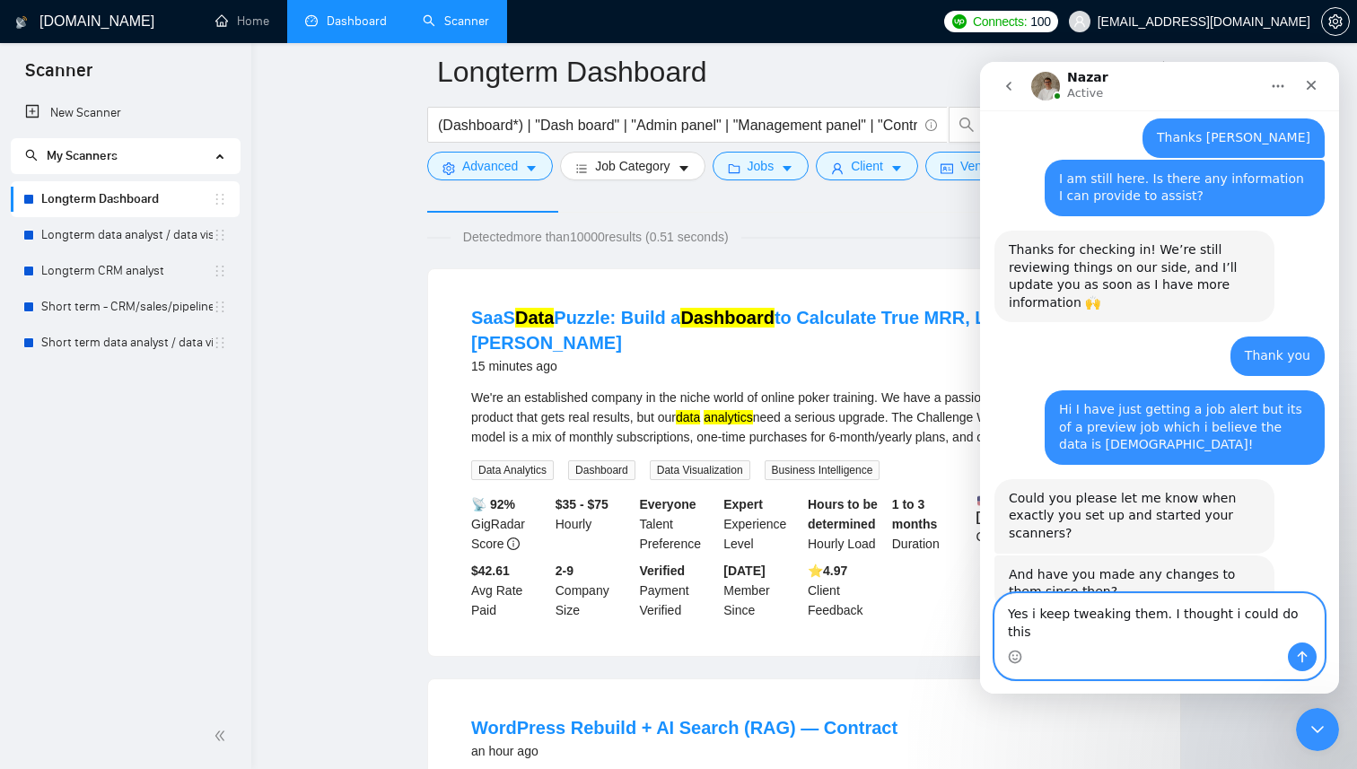
type textarea "Yes i keep tweaking them. I thought i could do this?"
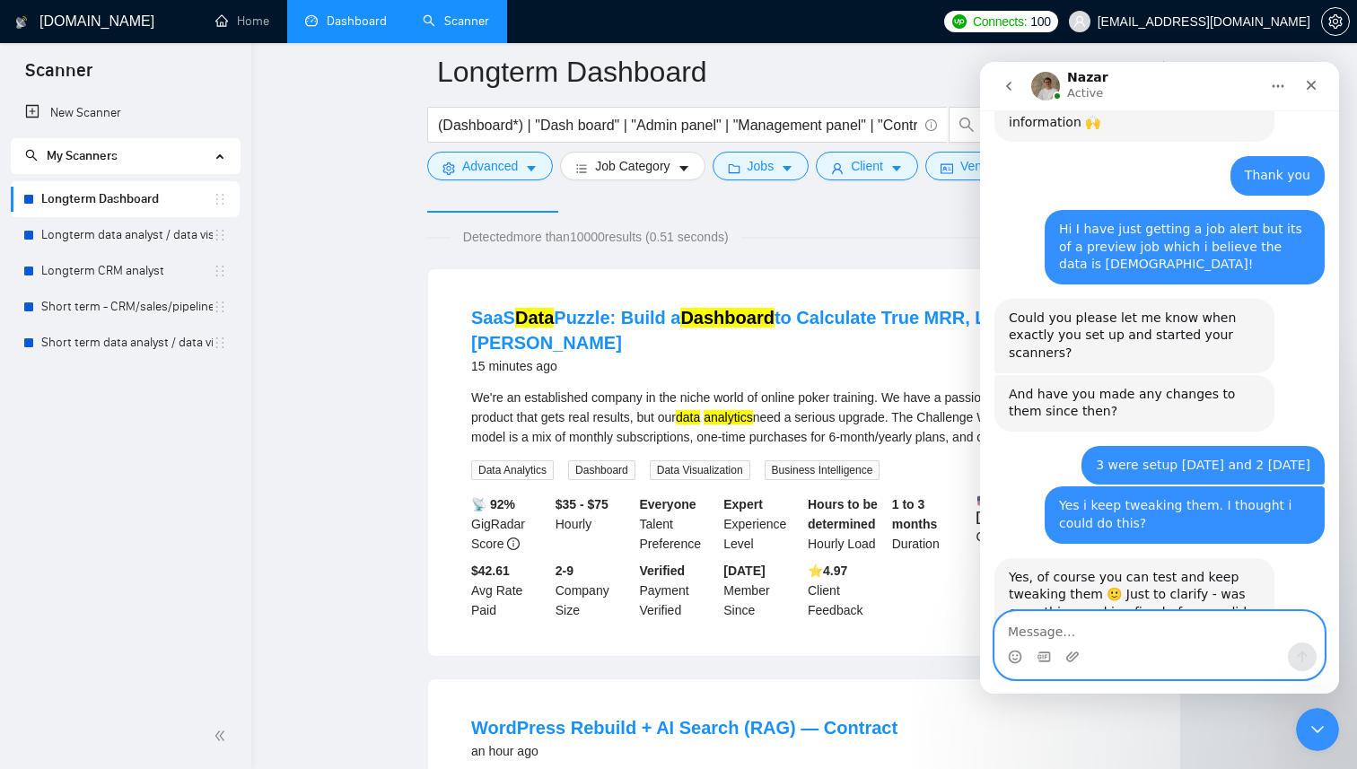
scroll to position [949, 0]
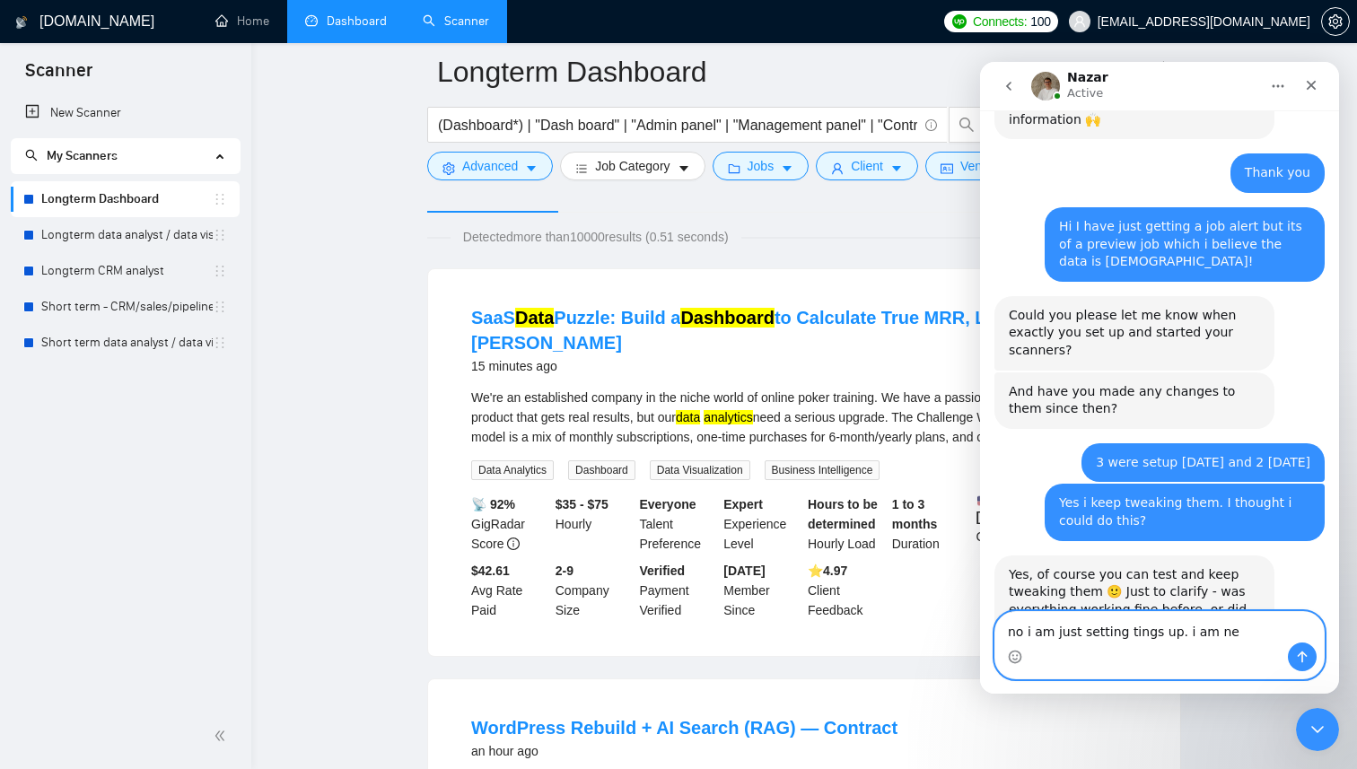
type textarea "no i am just setting tings up. i am new"
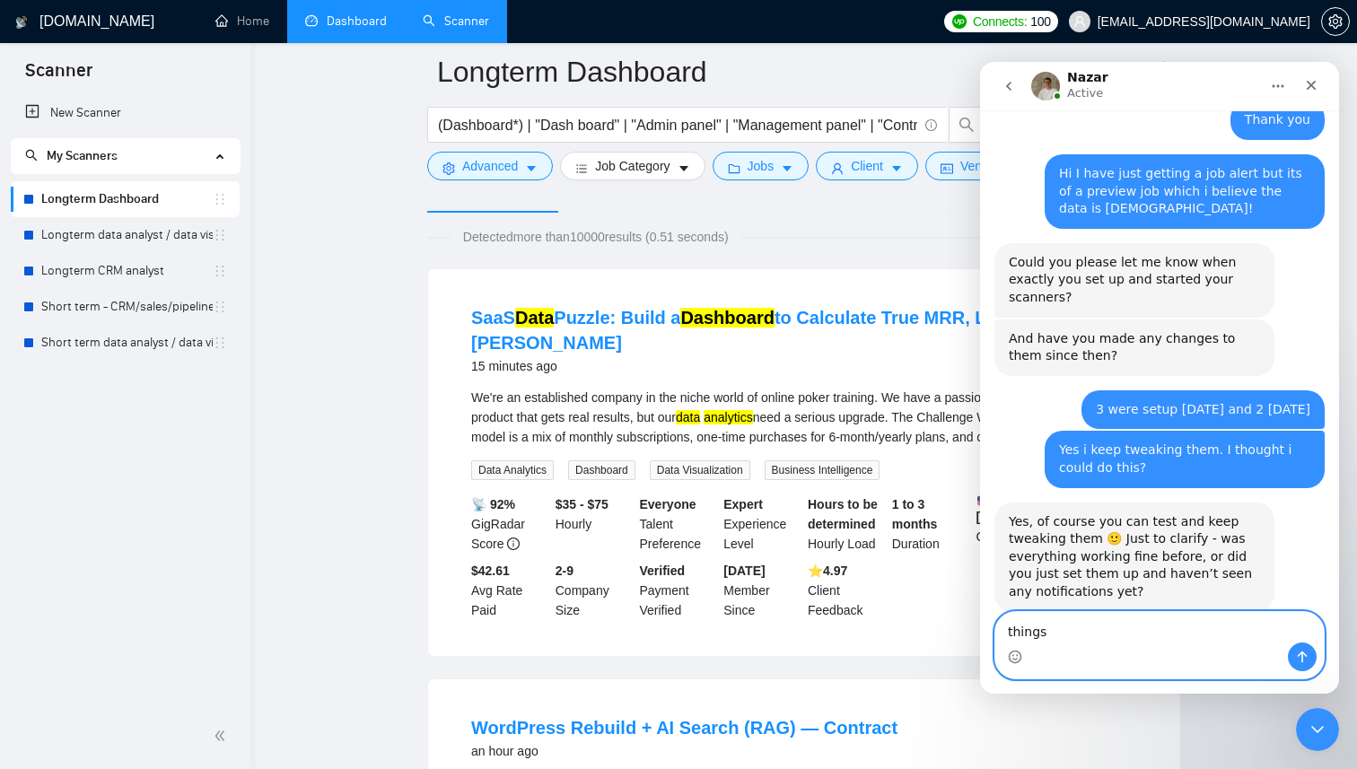
type textarea "things*"
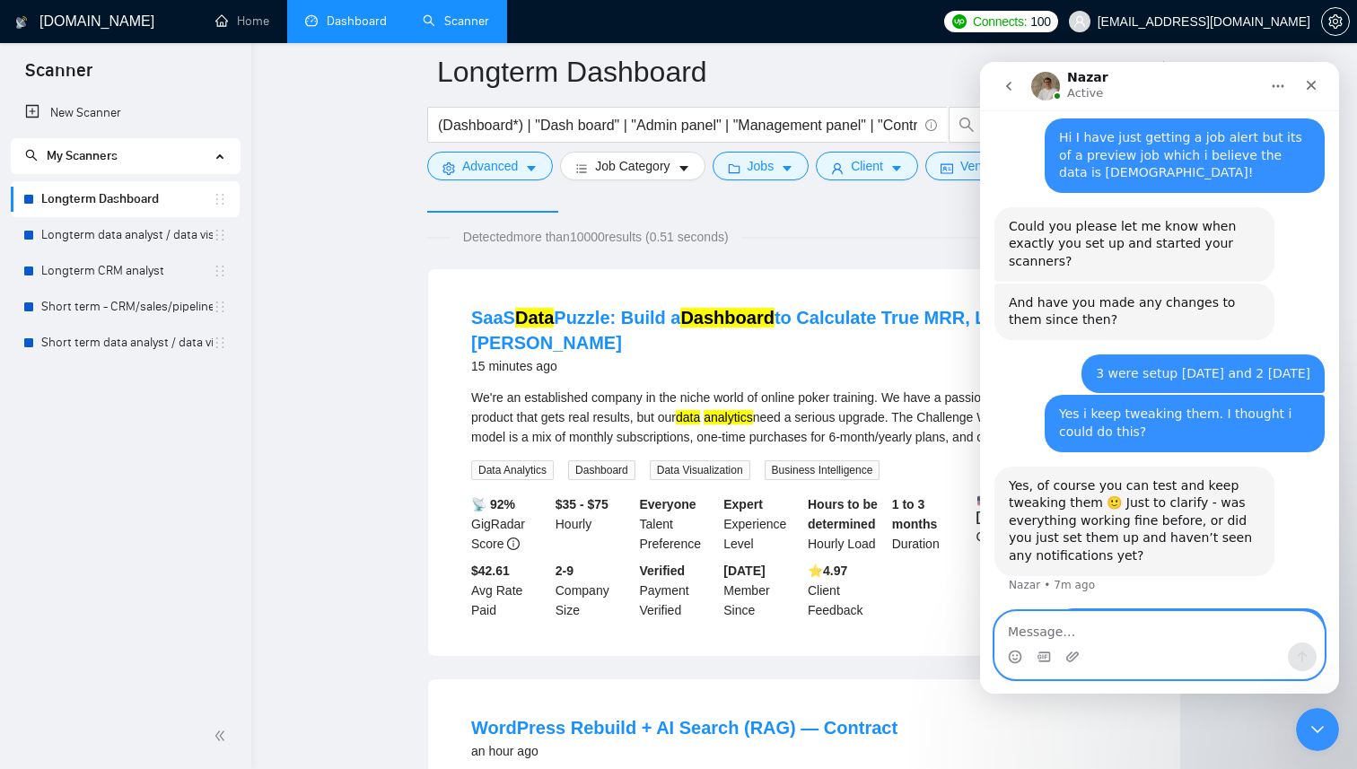
scroll to position [1043, 0]
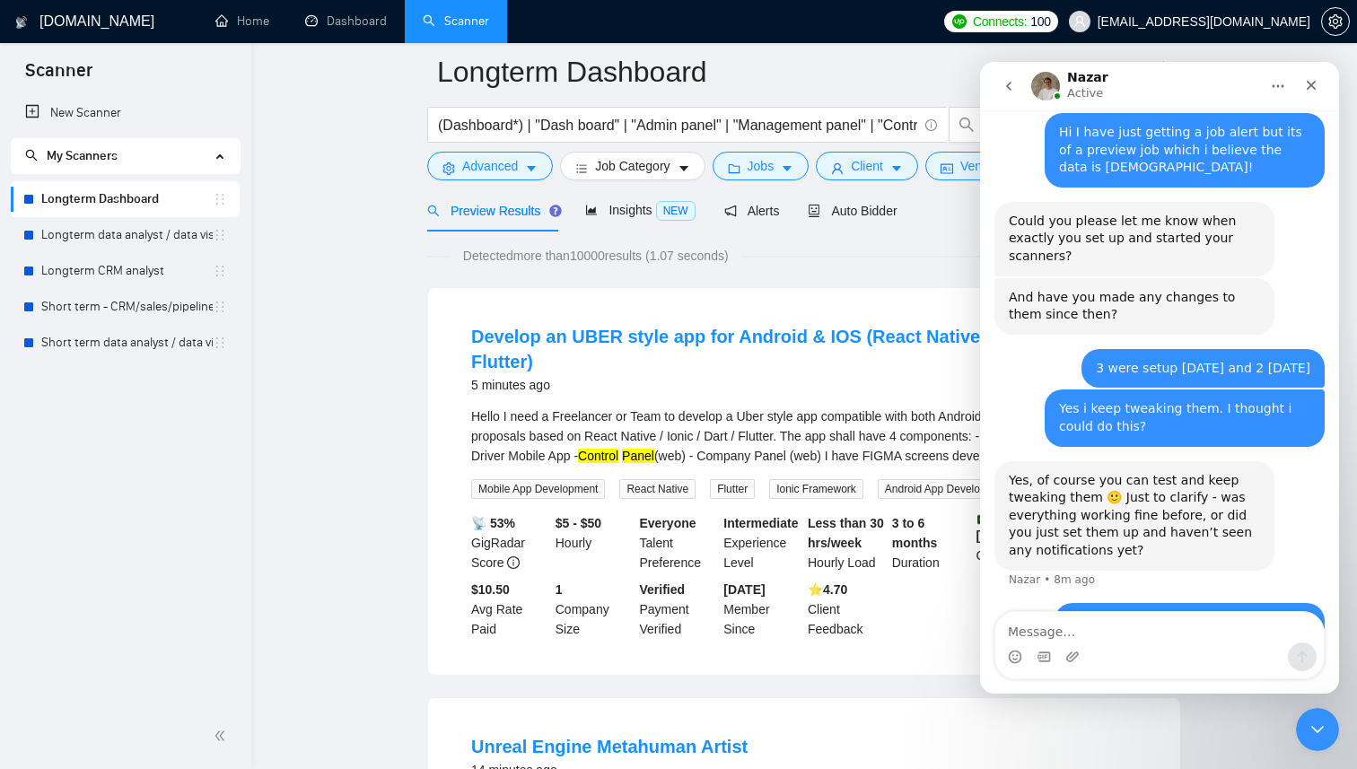
scroll to position [49, 0]
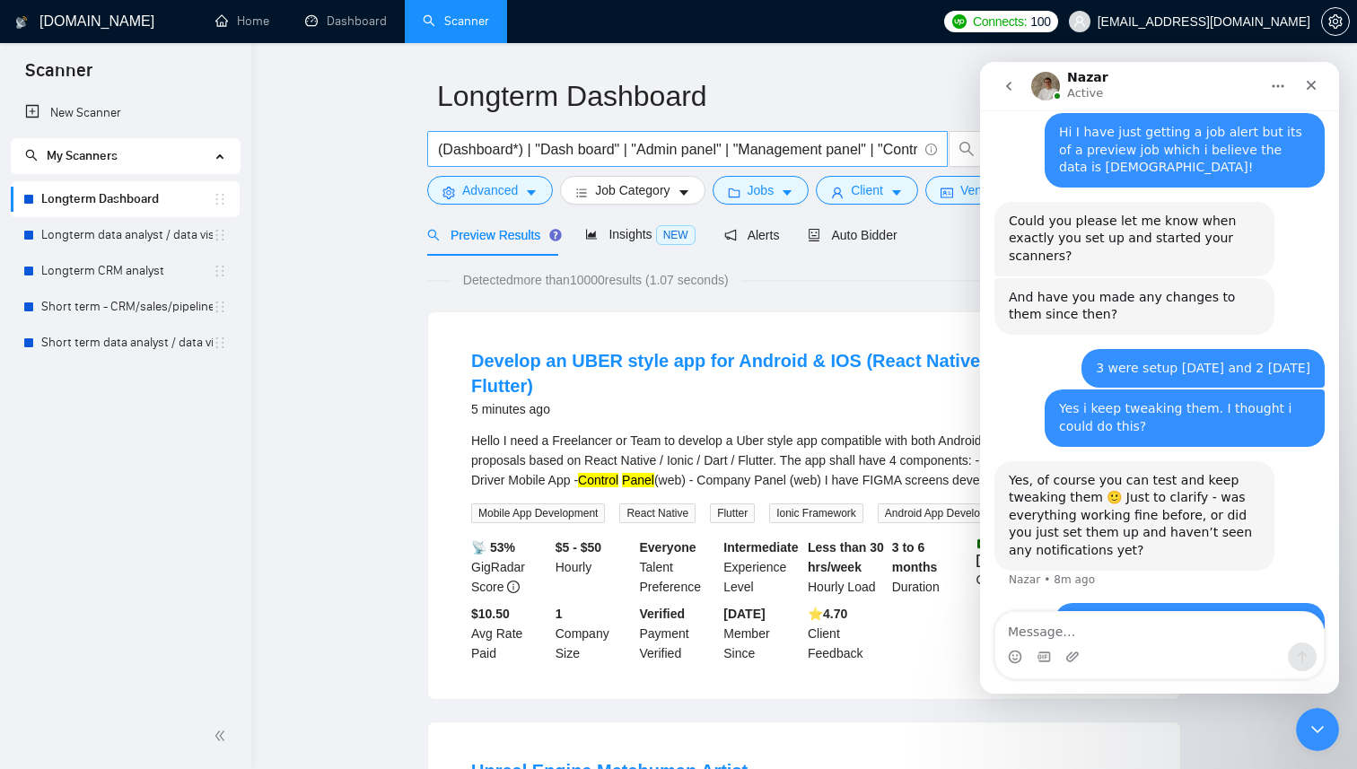
click at [863, 151] on input "(Dashboard*) | "Dash board" | "Admin panel" | "Management panel" | "Control pan…" at bounding box center [677, 149] width 479 height 22
drag, startPoint x: 889, startPoint y: 152, endPoint x: 813, endPoint y: 148, distance: 75.5
click at [813, 148] on input "(Dashboard*) | "Dash board" | "Admin panel" | "Management panel" | "Control pan…" at bounding box center [677, 149] width 479 height 22
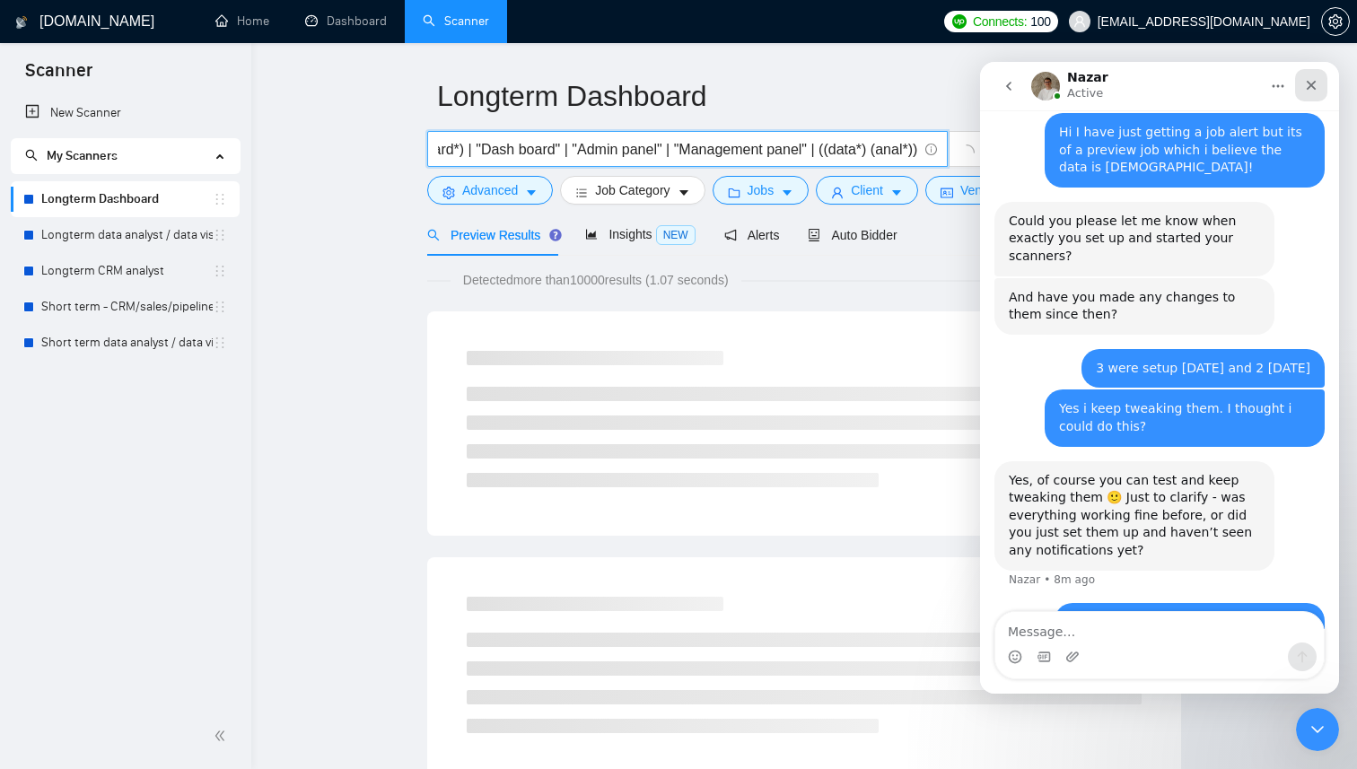
type input "(Dashboard*) | "Dash board" | "Admin panel" | "Management panel" | ((data*) (an…"
click at [1304, 92] on icon "Close" at bounding box center [1311, 85] width 14 height 14
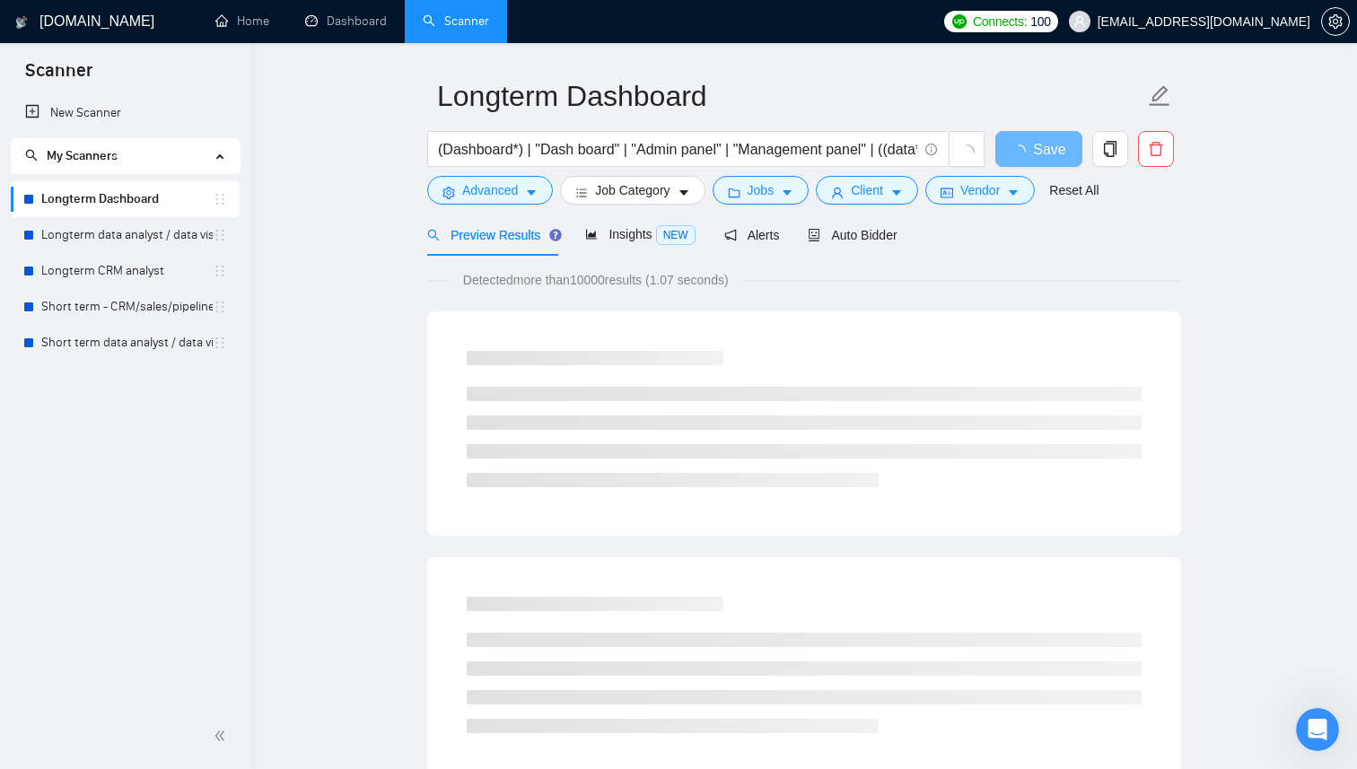
scroll to position [1043, 0]
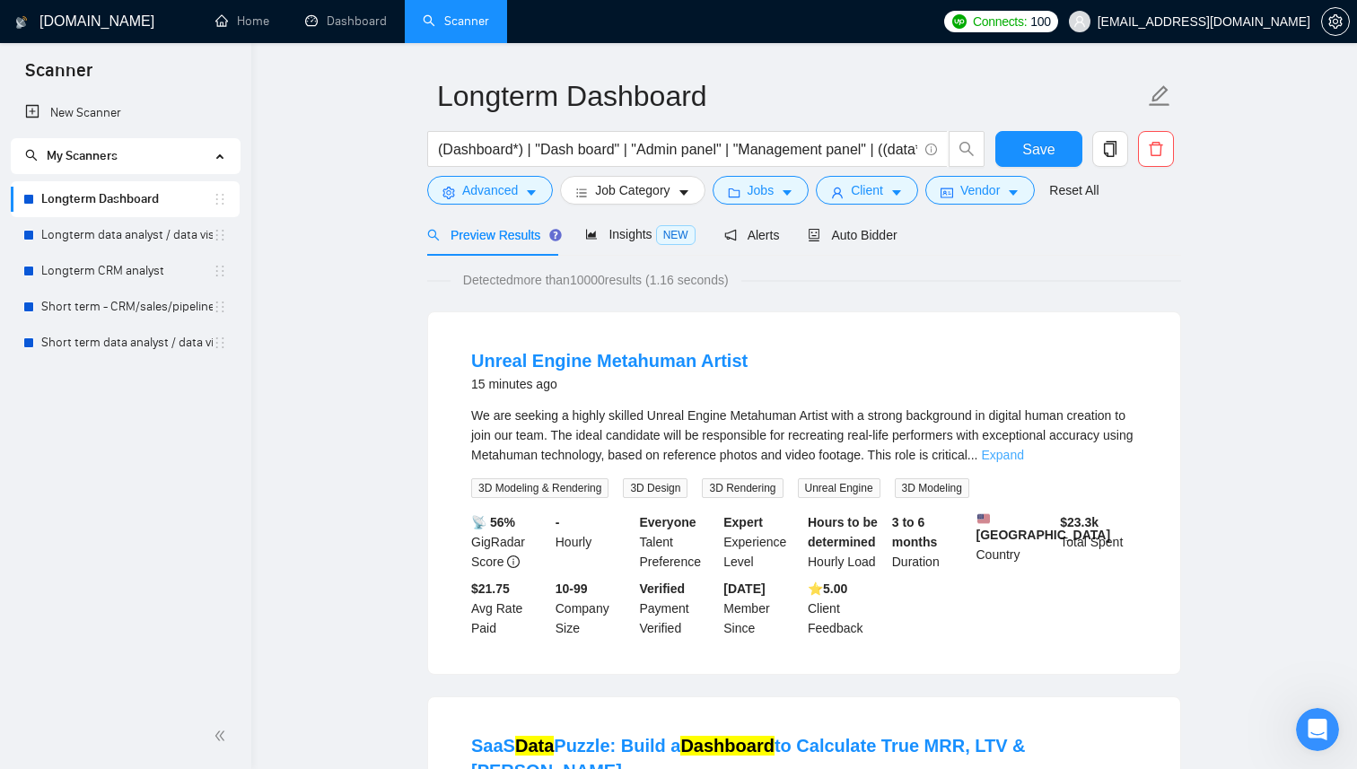
click at [1024, 457] on link "Expand" at bounding box center [1003, 455] width 42 height 14
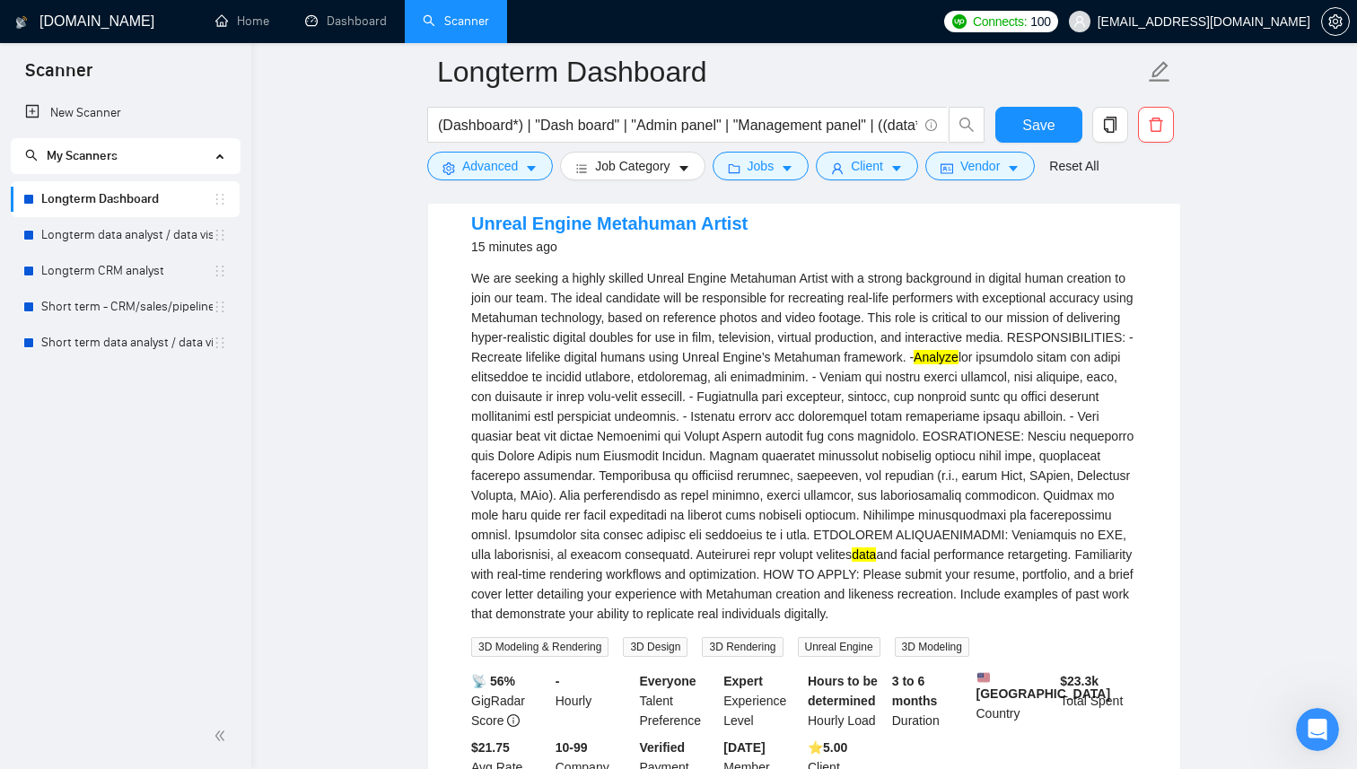
scroll to position [197, 0]
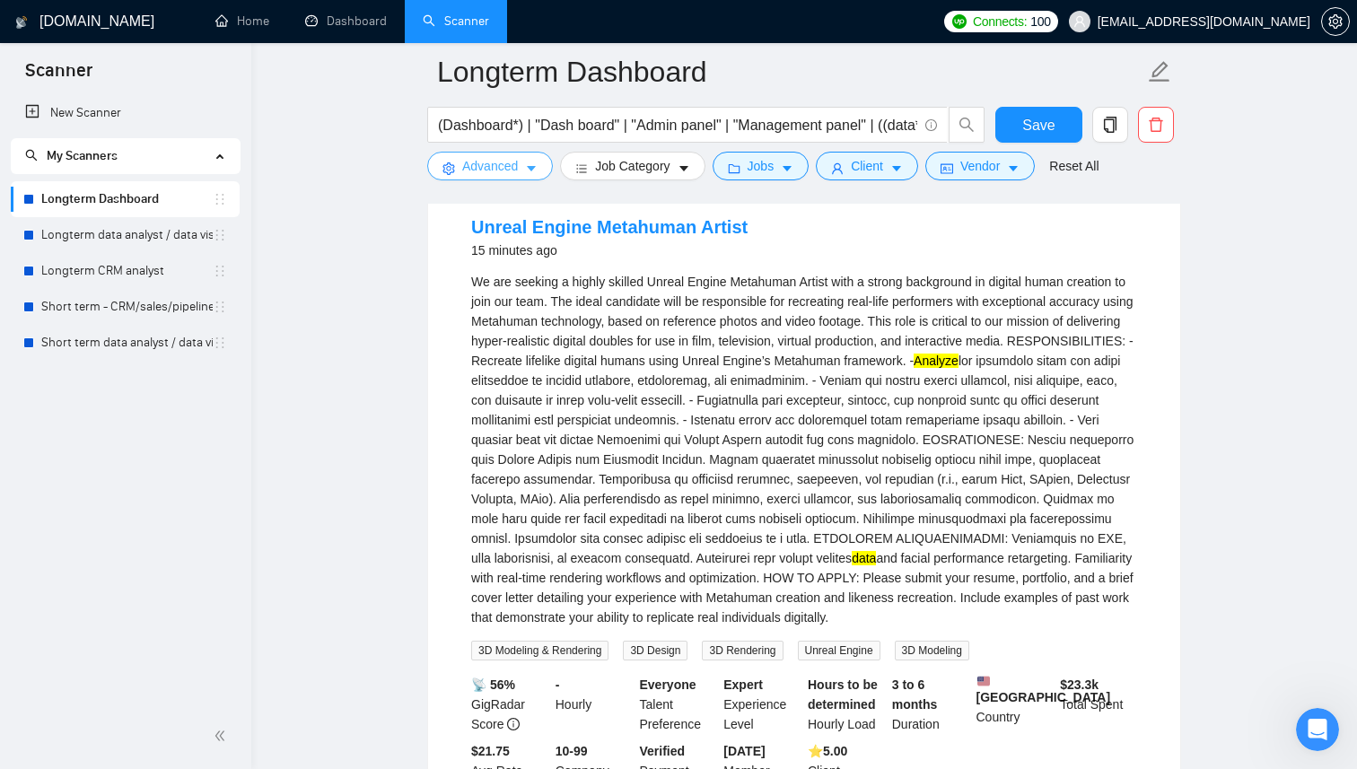
click at [521, 166] on button "Advanced" at bounding box center [490, 166] width 126 height 29
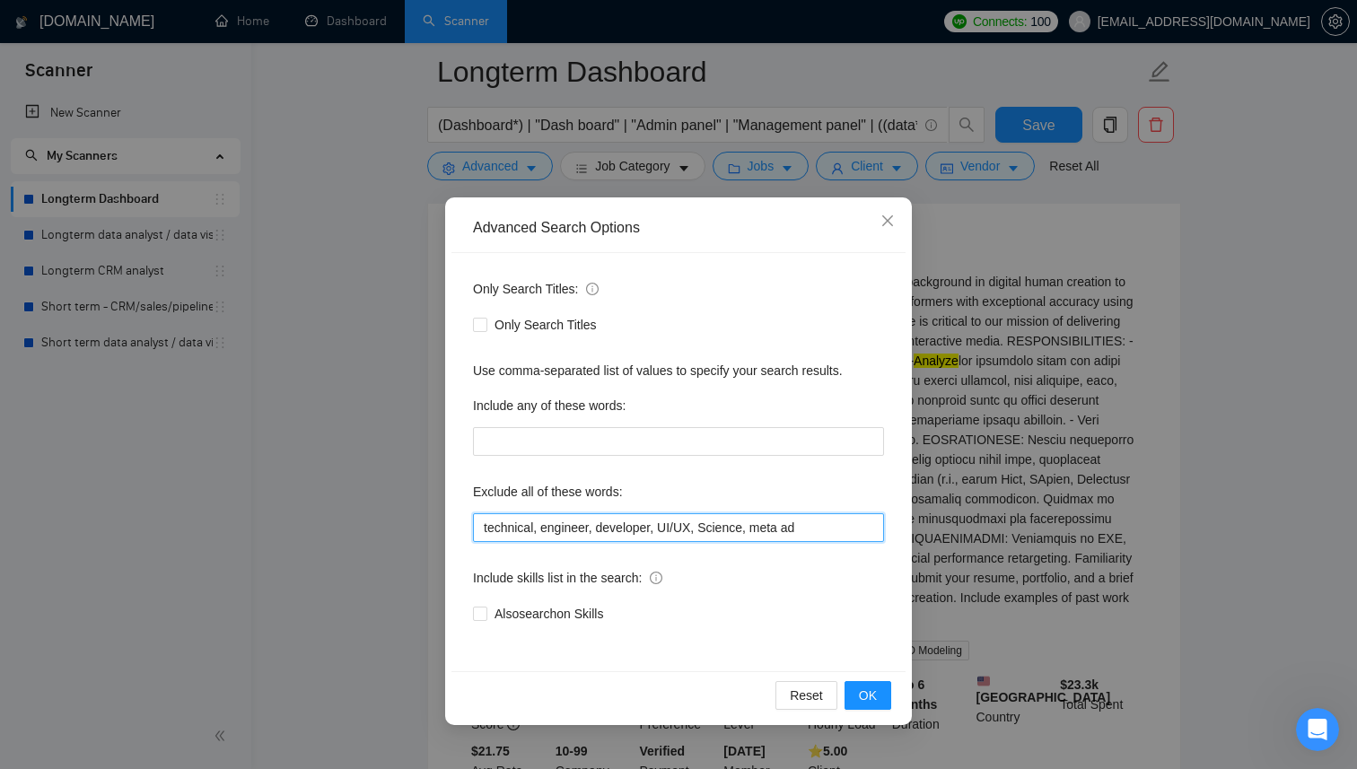
click at [817, 527] on input "technical, engineer, developer, UI/UX, Science, meta ad" at bounding box center [678, 527] width 411 height 29
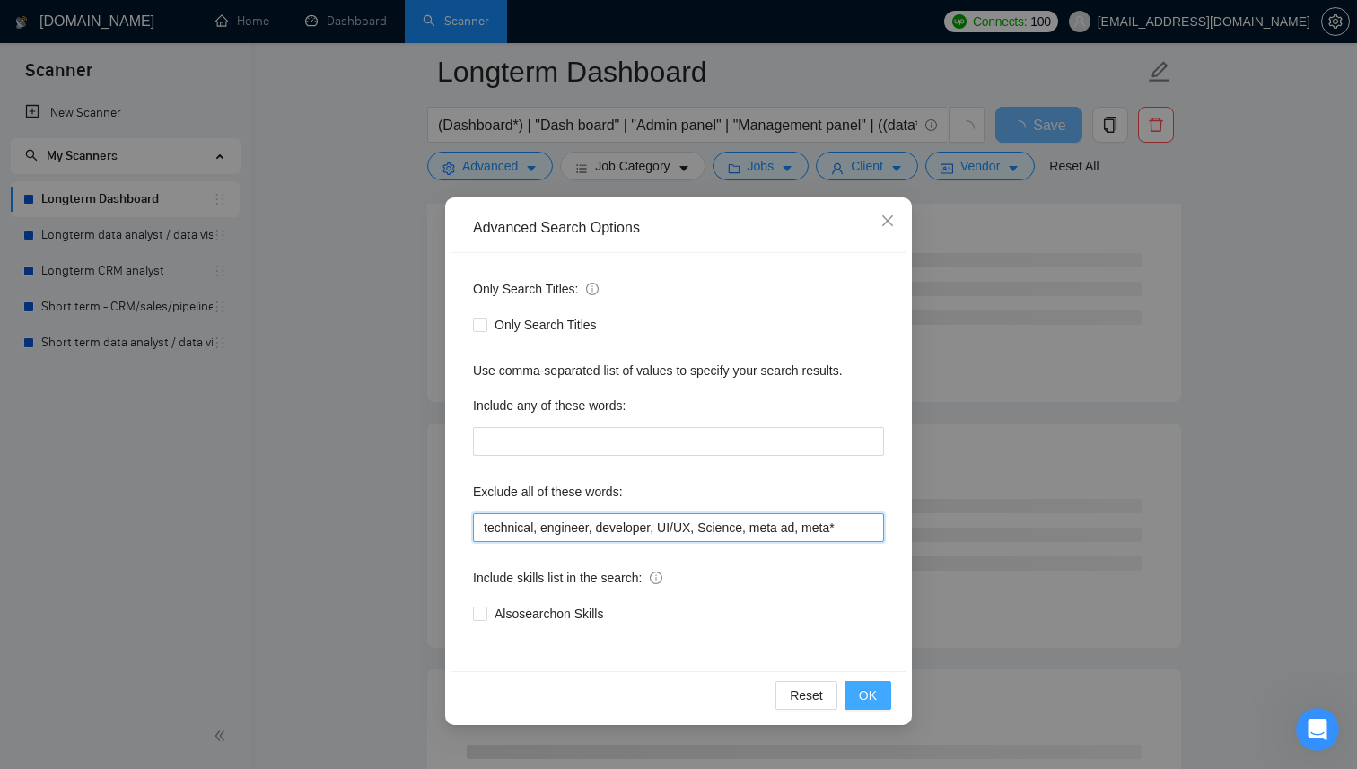
type input "technical, engineer, developer, UI/UX, Science, meta ad, meta*"
click at [870, 698] on span "OK" at bounding box center [868, 696] width 18 height 20
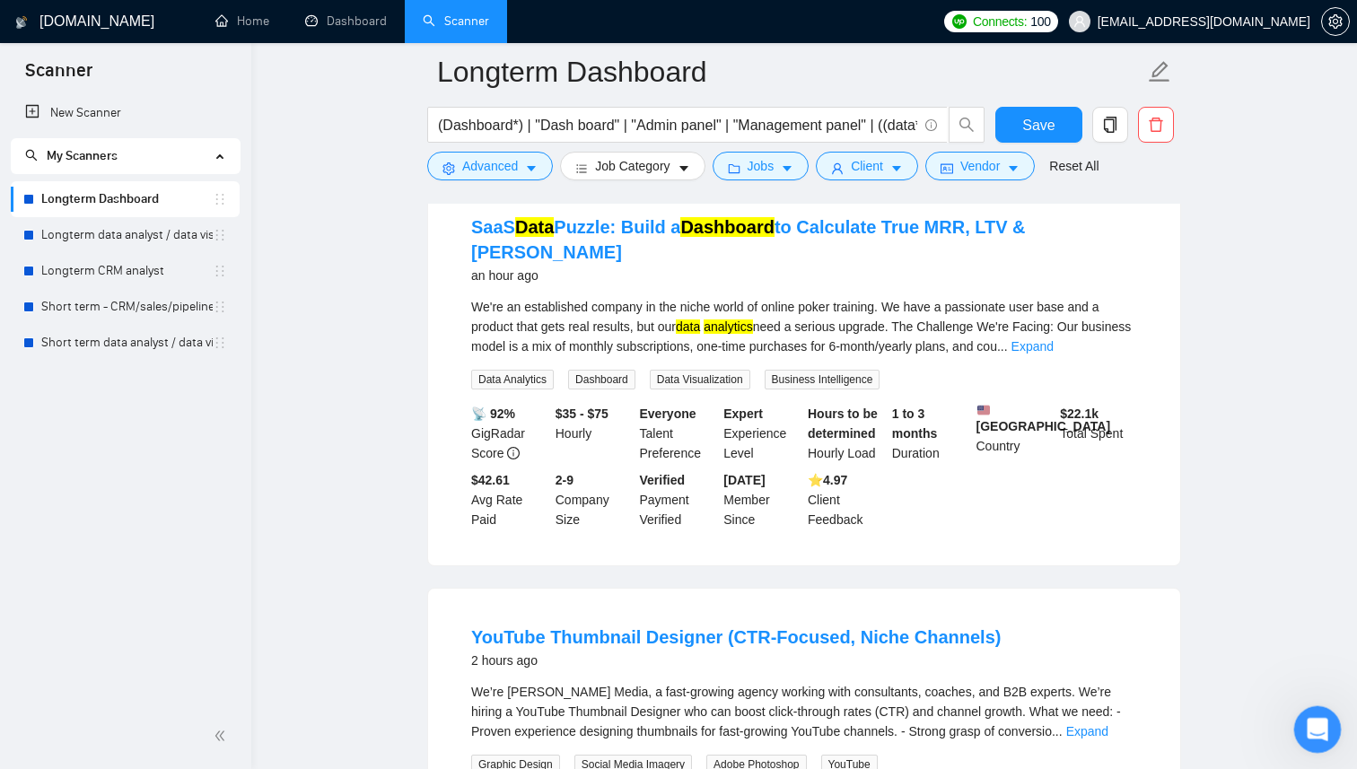
click at [1301, 740] on div "Open Intercom Messenger" at bounding box center [1314, 726] width 59 height 59
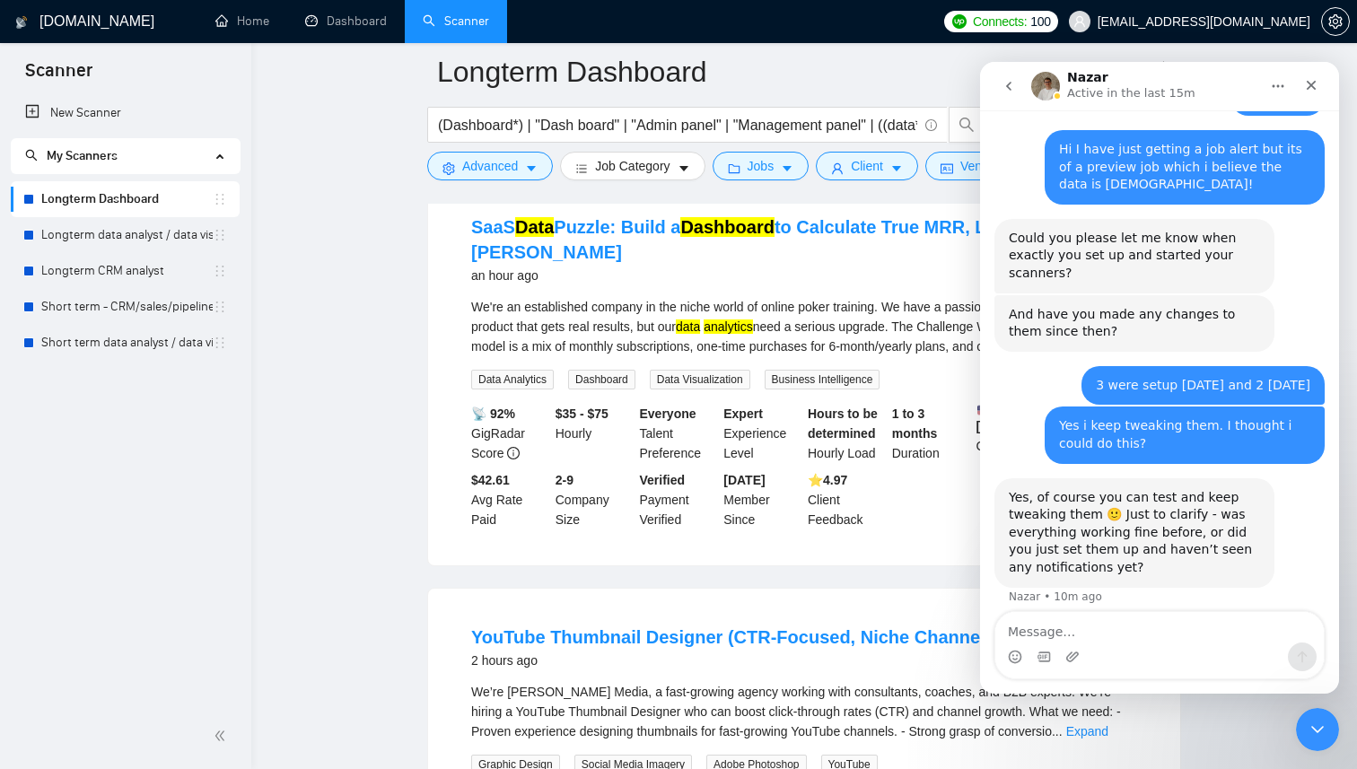
scroll to position [1043, 0]
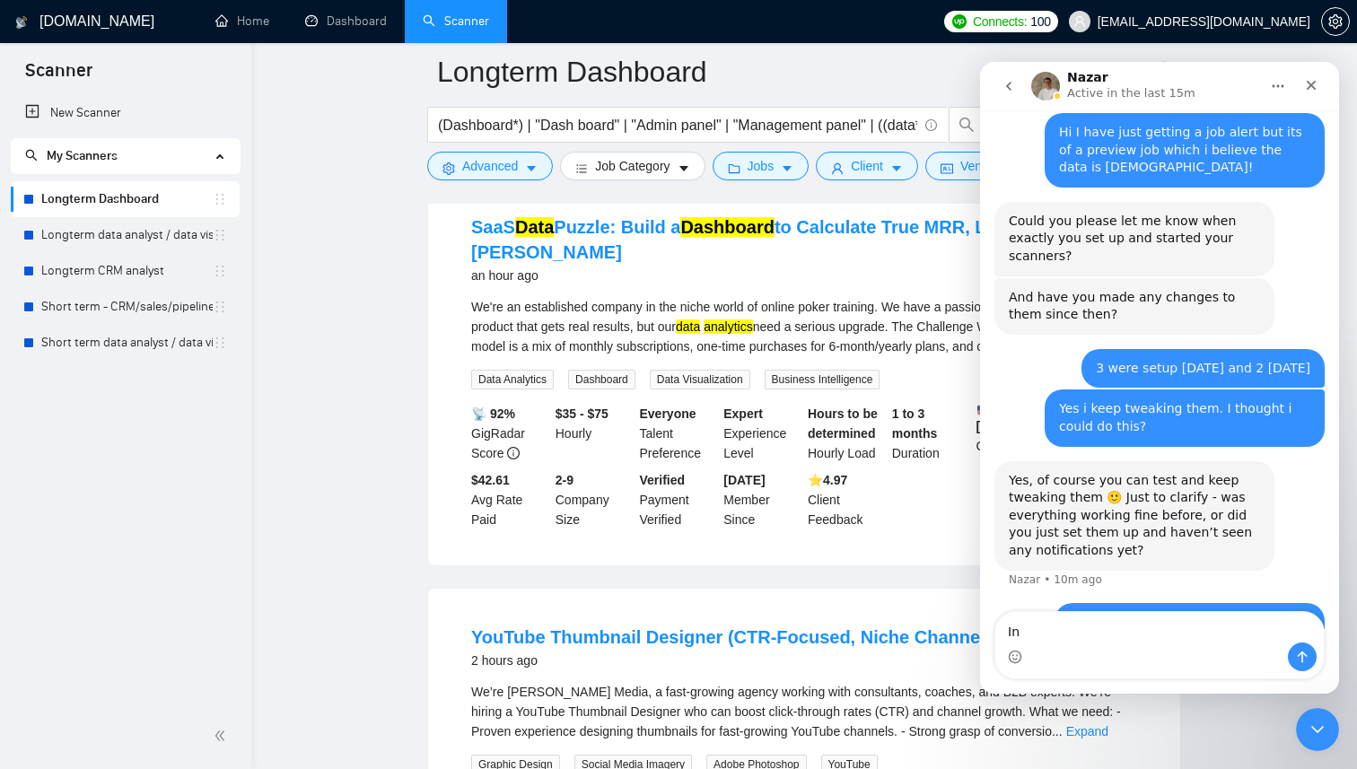
type textarea "I"
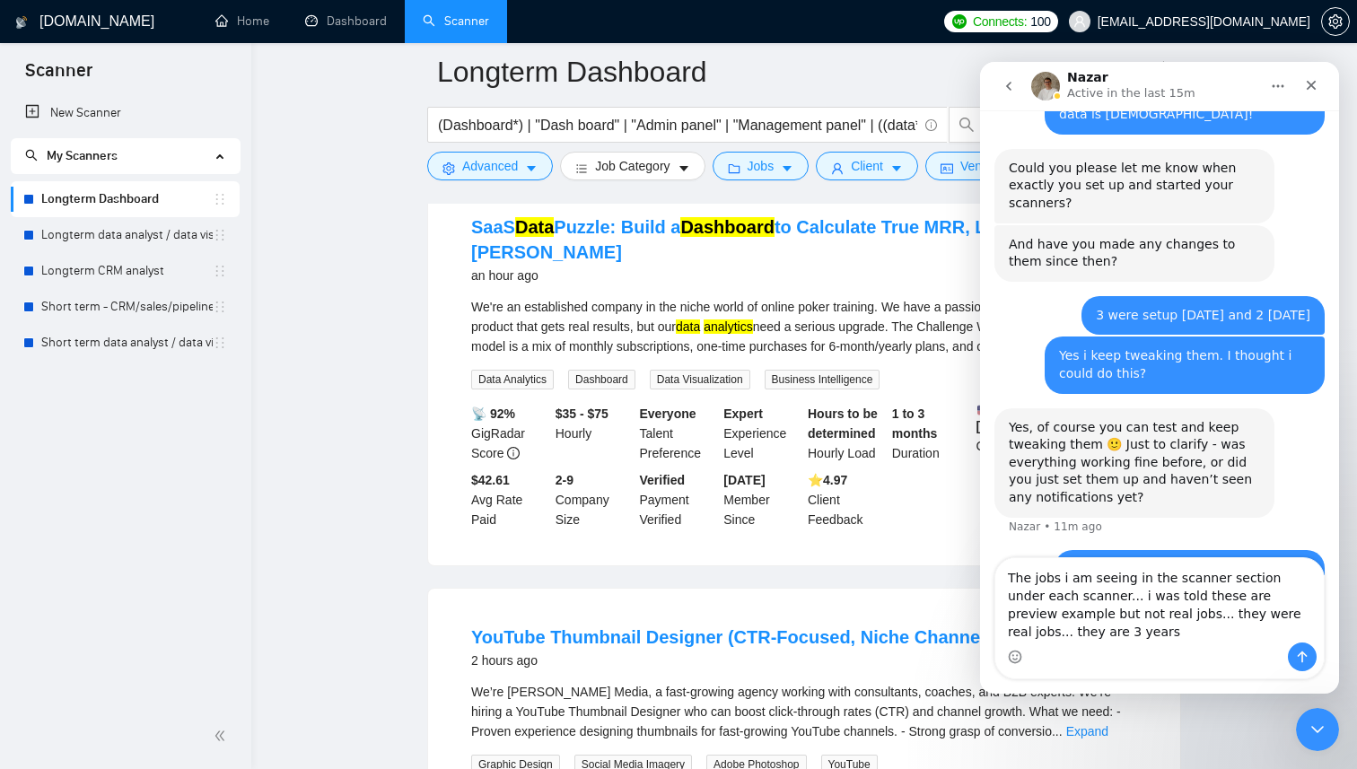
scroll to position [1097, 0]
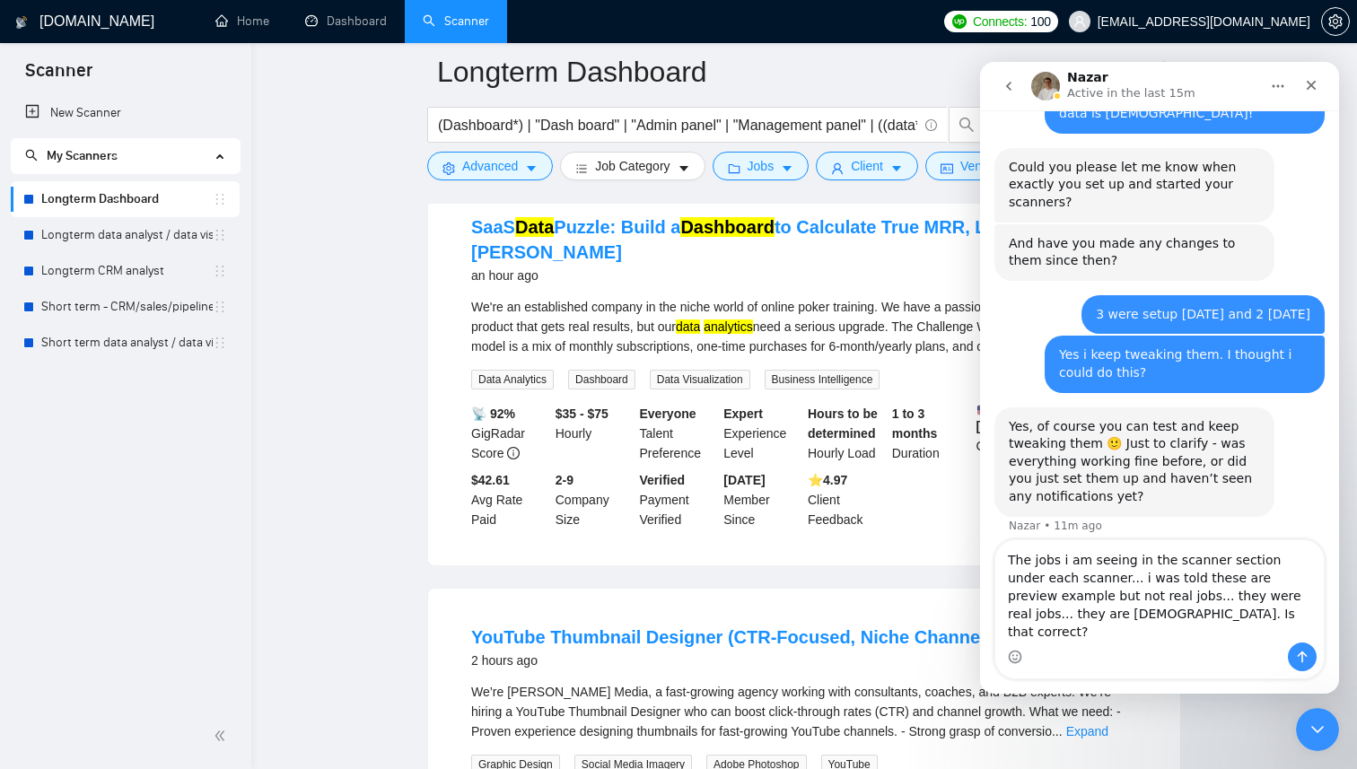
click at [1104, 597] on textarea "The jobs i am seeing in the scanner section under each scanner... i was told th…" at bounding box center [1159, 591] width 329 height 102
click at [1067, 583] on textarea "The jobs i am seeing in the scanner section under each scanner... I was told th…" at bounding box center [1159, 591] width 329 height 102
click at [1200, 609] on textarea "The jobs I am seeing in the scanner section under each scanner... I was told th…" at bounding box center [1159, 591] width 329 height 102
click at [1237, 634] on textarea "The jobs I am seeing in the scanner section under each scanner... I was told th…" at bounding box center [1159, 591] width 329 height 102
type textarea "The jobs I am seeing in the scanner section under each scanner... I was told th…"
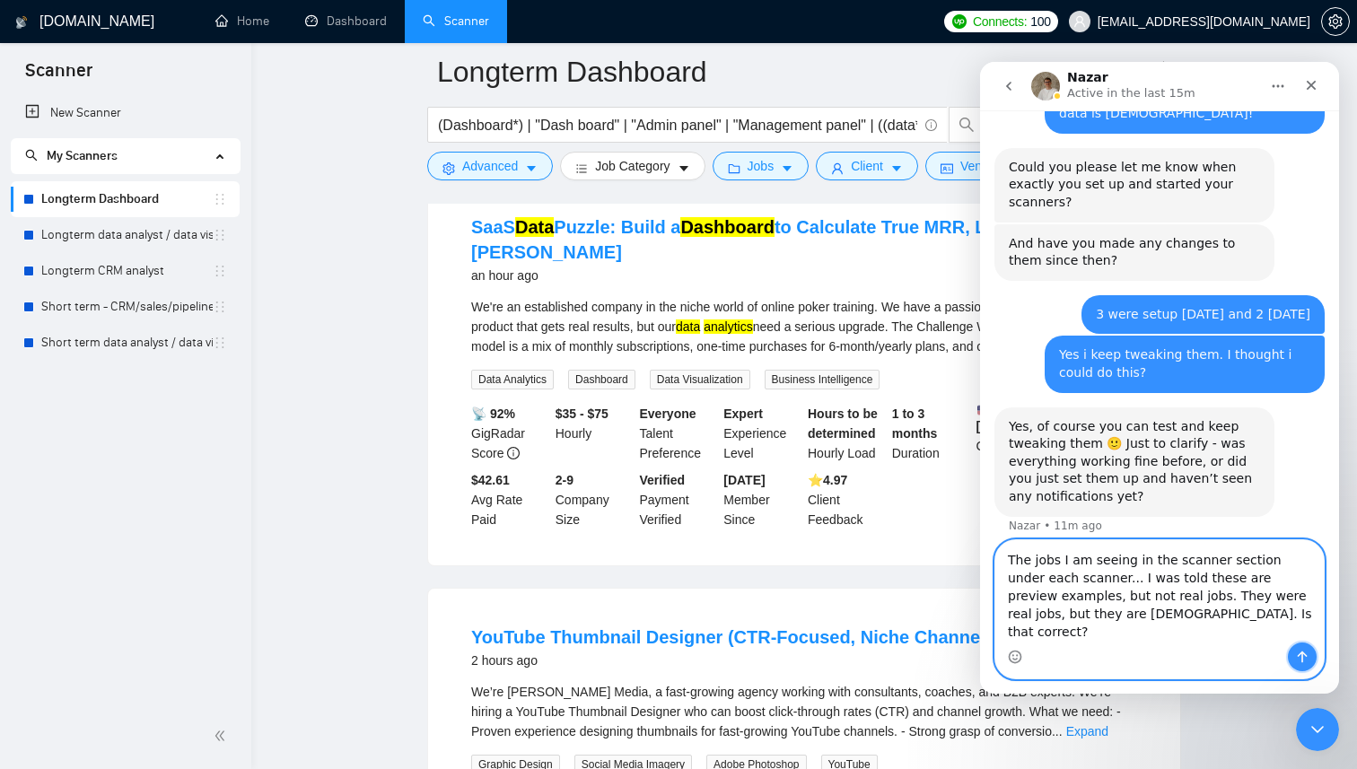
click at [1301, 659] on icon "Send a message…" at bounding box center [1303, 658] width 10 height 12
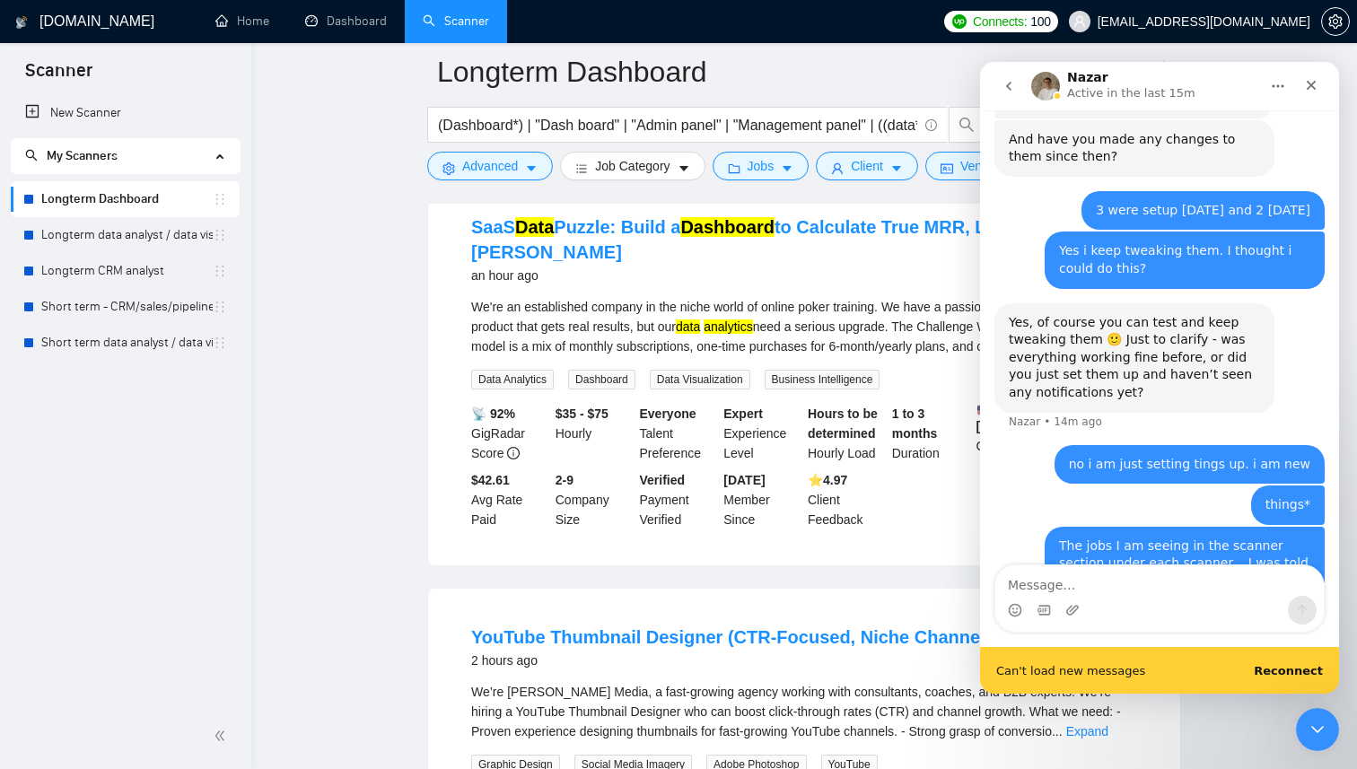
scroll to position [0, 0]
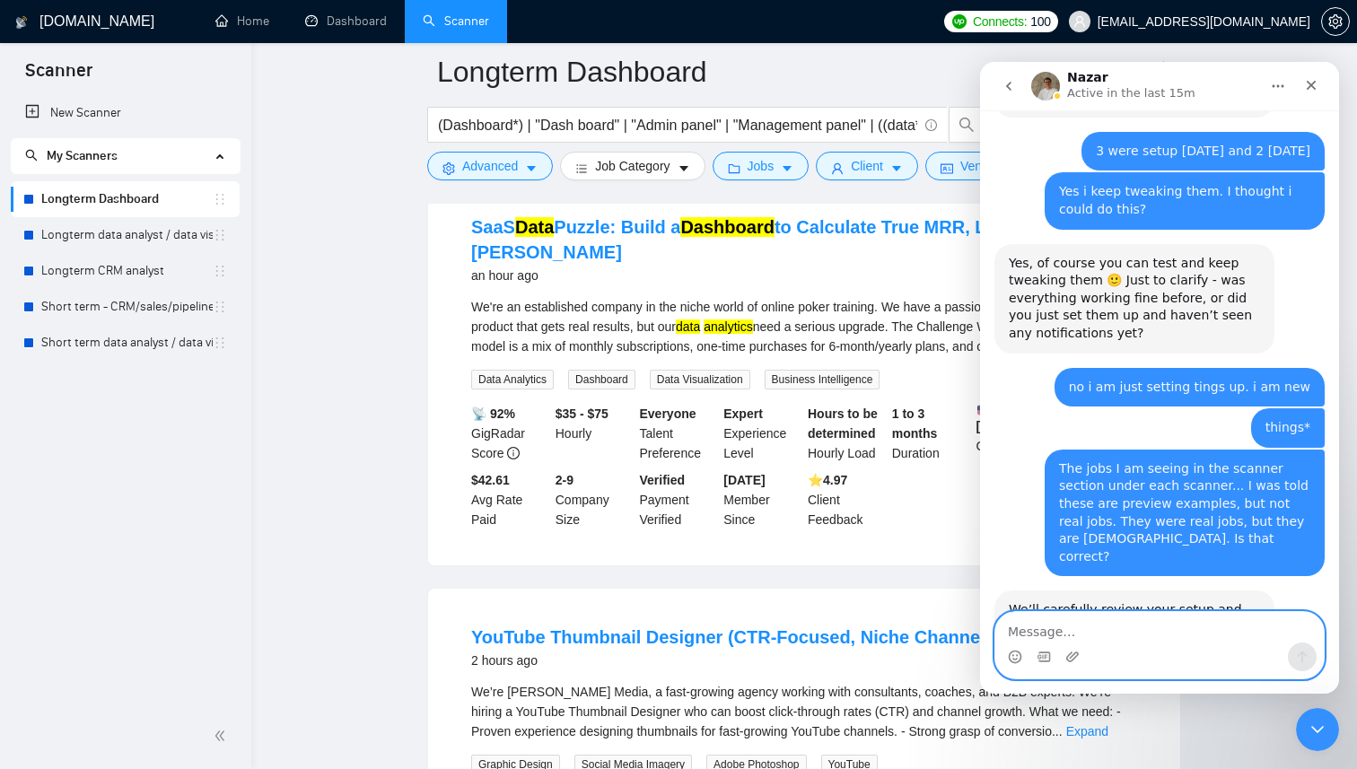
scroll to position [1260, 0]
click at [1106, 631] on textarea "Message…" at bounding box center [1159, 627] width 329 height 31
type textarea "Ok thank you"
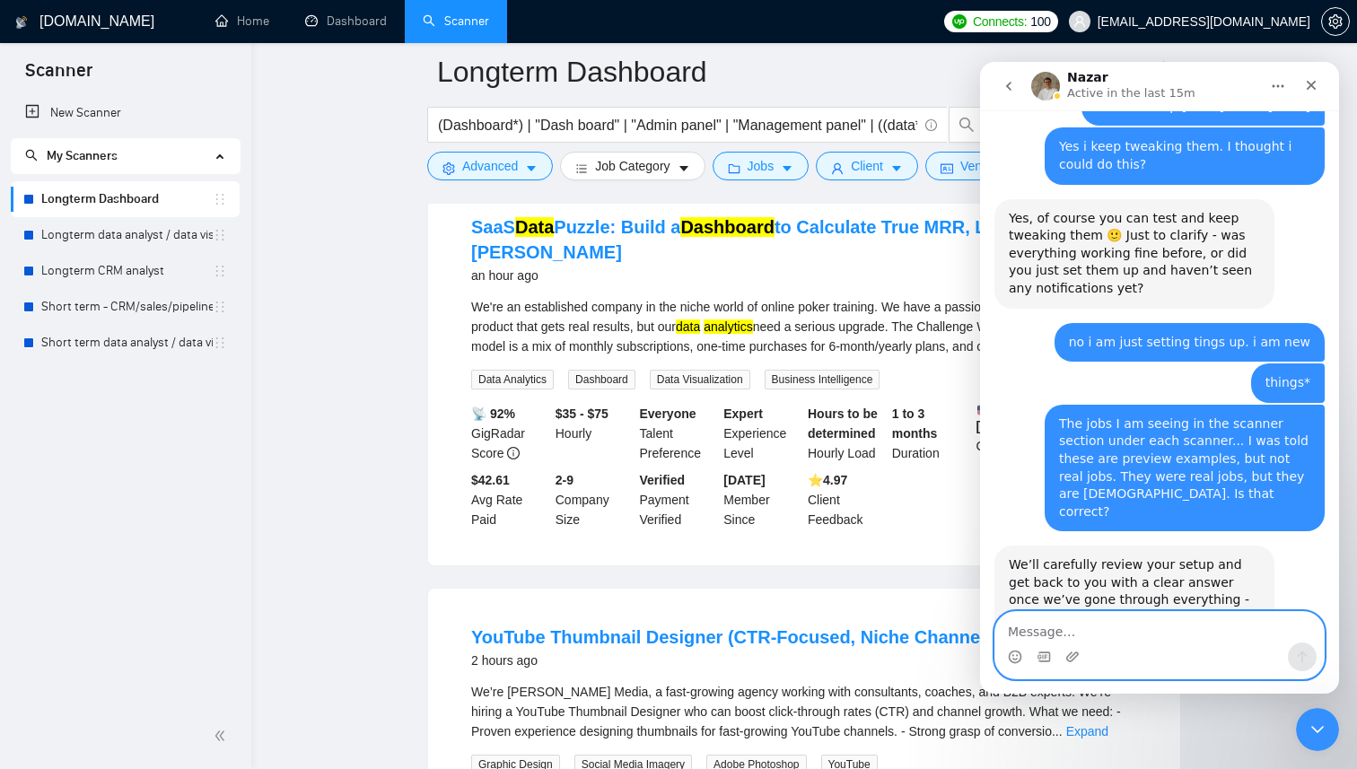
scroll to position [1314, 0]
